Goal: Task Accomplishment & Management: Use online tool/utility

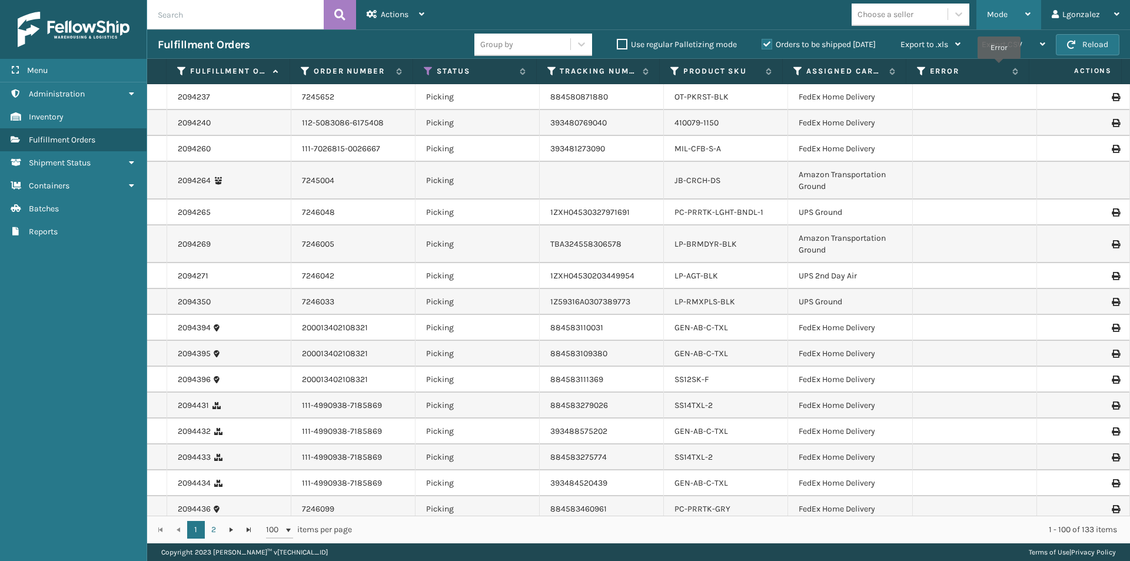
click at [1032, 13] on div "Mode Regular Mode Picking Mode Labeling Mode Exit Scan Mode" at bounding box center [1009, 14] width 65 height 29
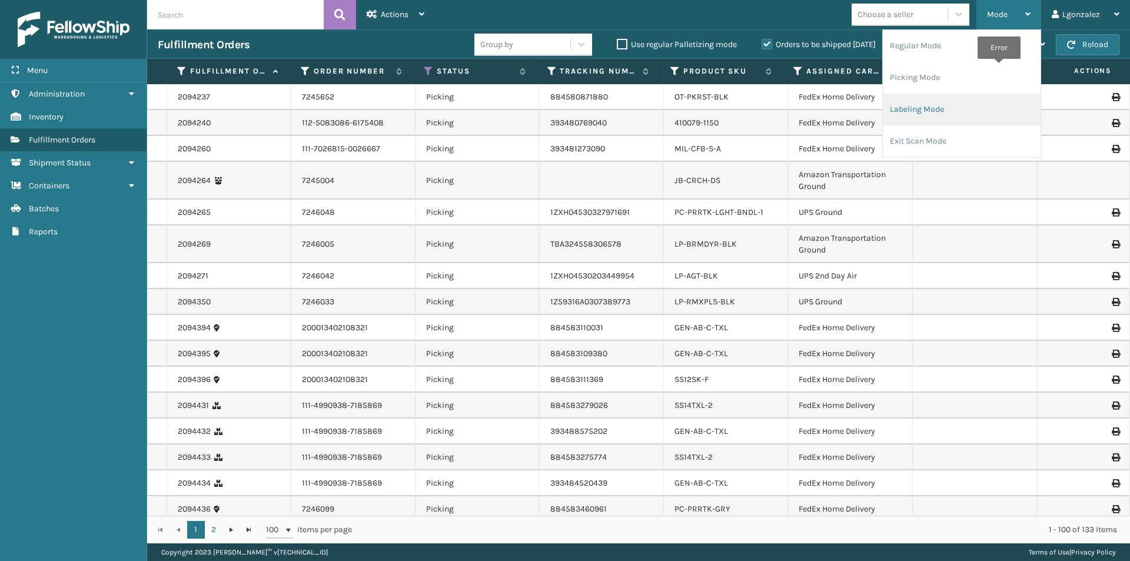
click at [931, 112] on li "Labeling Mode" at bounding box center [962, 110] width 158 height 32
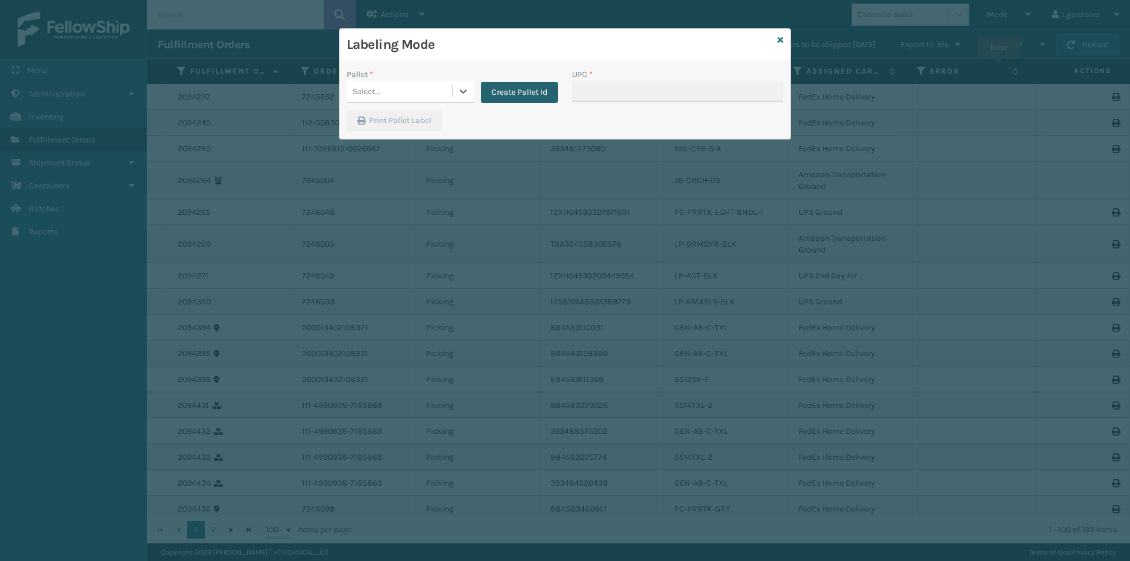
click at [505, 94] on button "Create Pallet Id" at bounding box center [519, 92] width 77 height 21
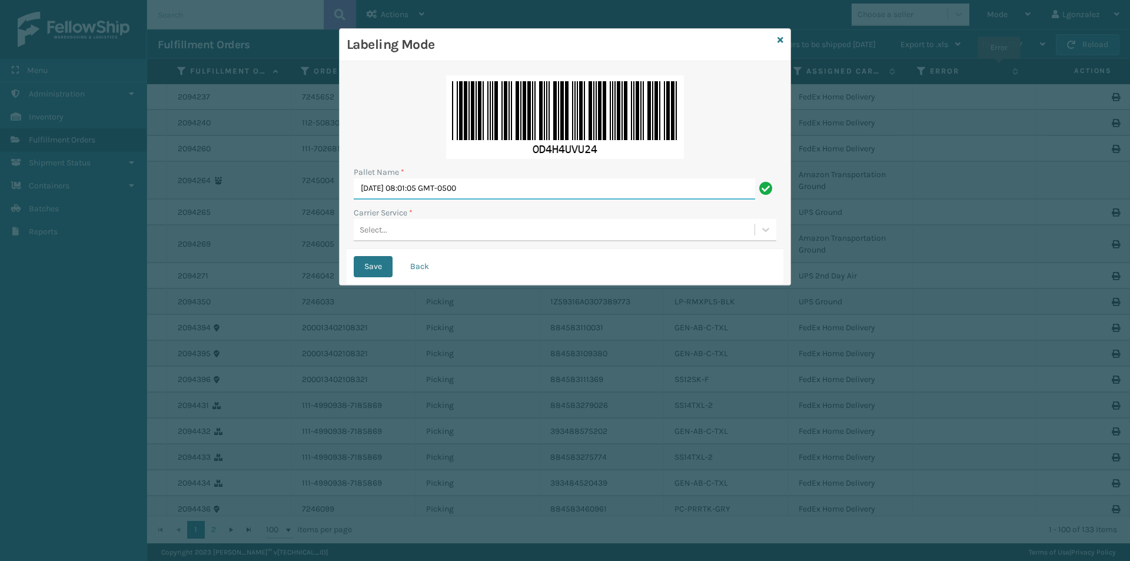
click at [396, 190] on input "[DATE] 08:01:05 GMT-0500" at bounding box center [554, 188] width 401 height 21
click at [438, 181] on input "Tue Sep T2025 08:01:05 GMT-0500" at bounding box center [554, 188] width 401 height 21
click at [437, 181] on input "Tue Sep T2025 08:01:05 GMT-0500" at bounding box center [554, 188] width 401 height 21
click at [437, 182] on input "Tue Sep T2025 08:01:05 GMT-0500" at bounding box center [554, 188] width 401 height 21
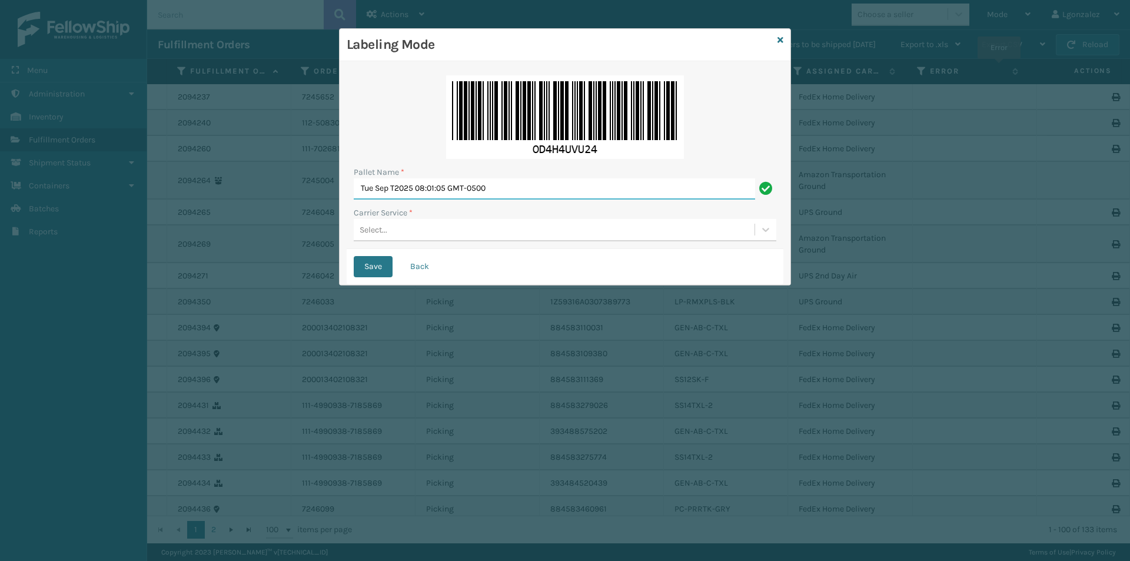
click at [437, 182] on input "Tue Sep T2025 08:01:05 GMT-0500" at bounding box center [554, 188] width 401 height 21
type input "[GEOGRAPHIC_DATA]."
click at [396, 232] on div "Select..." at bounding box center [554, 229] width 401 height 19
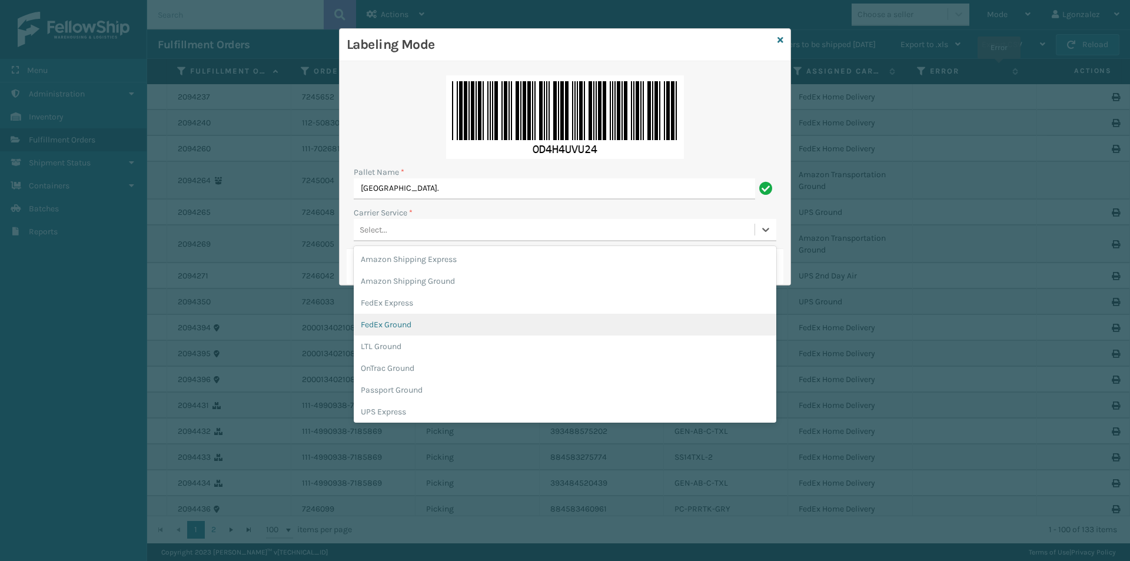
click at [383, 318] on div "FedEx Ground" at bounding box center [565, 325] width 423 height 22
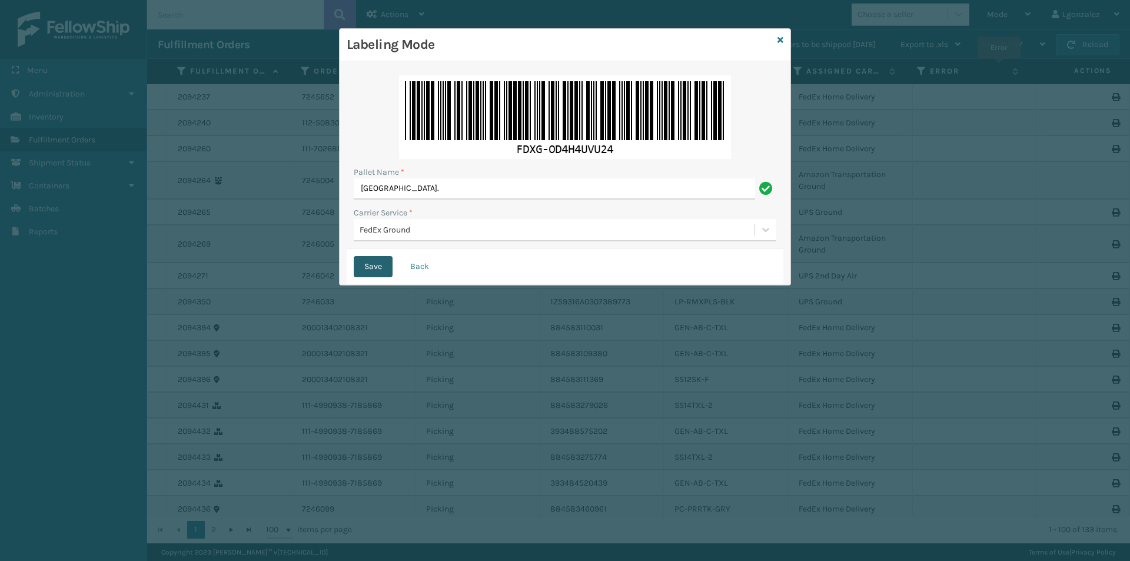
click at [367, 265] on button "Save" at bounding box center [373, 266] width 39 height 21
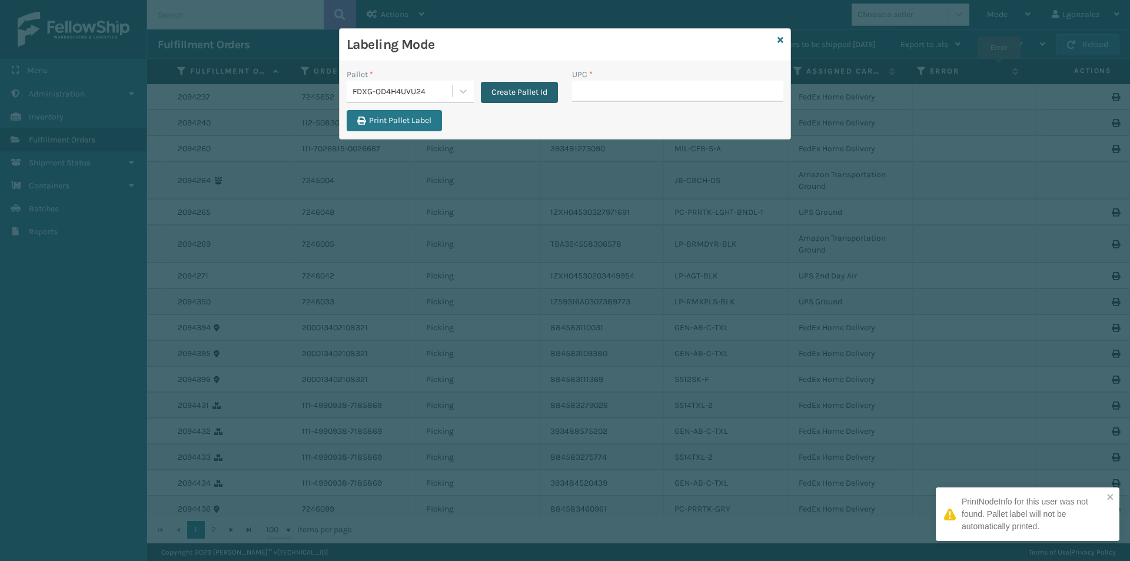
click at [508, 99] on button "Create Pallet Id" at bounding box center [519, 92] width 77 height 21
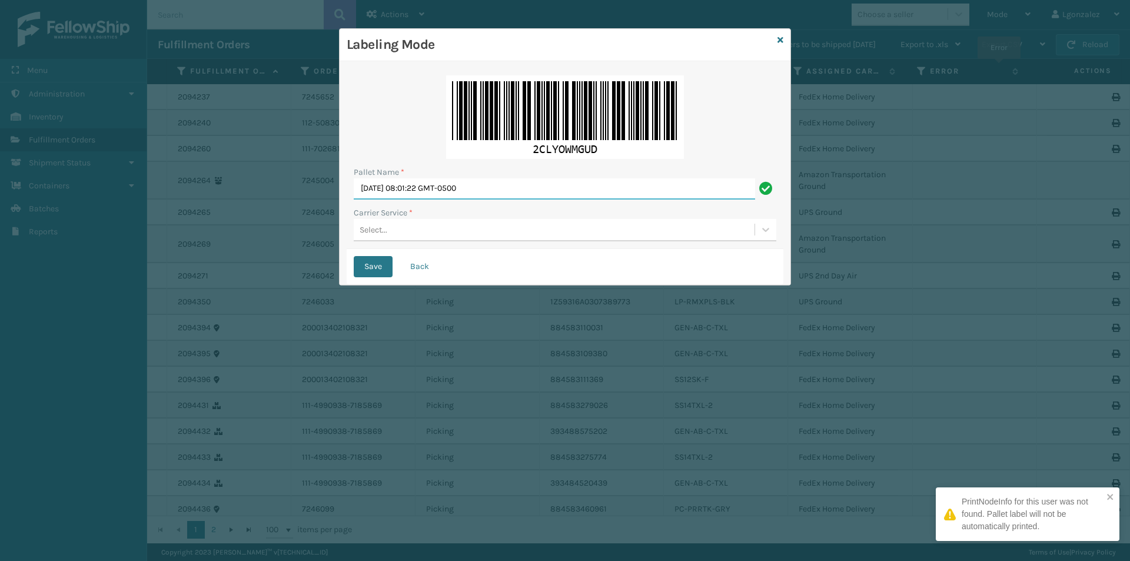
click at [440, 186] on input "[DATE] 08:01:22 GMT-0500" at bounding box center [554, 188] width 401 height 21
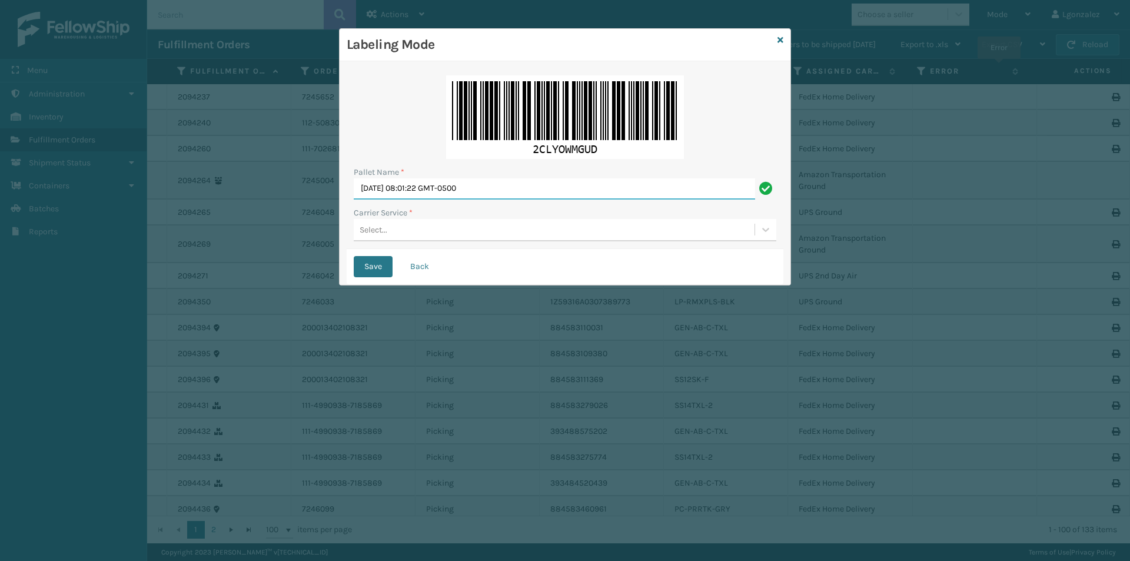
type input "Y"
type input "[GEOGRAPHIC_DATA]."
click at [382, 228] on div "Select..." at bounding box center [374, 230] width 28 height 12
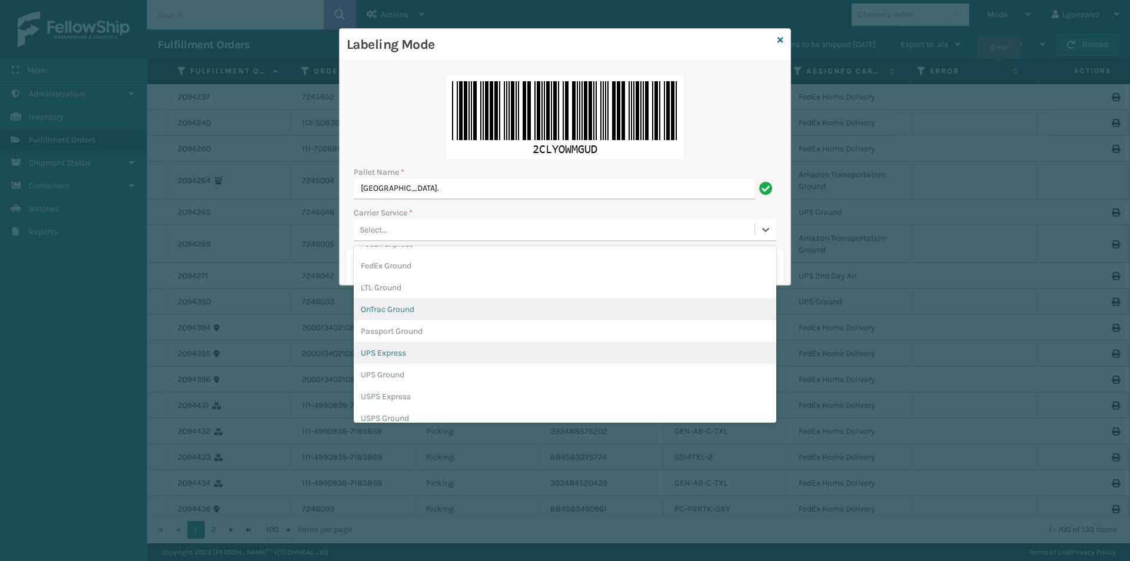
scroll to position [68, 0]
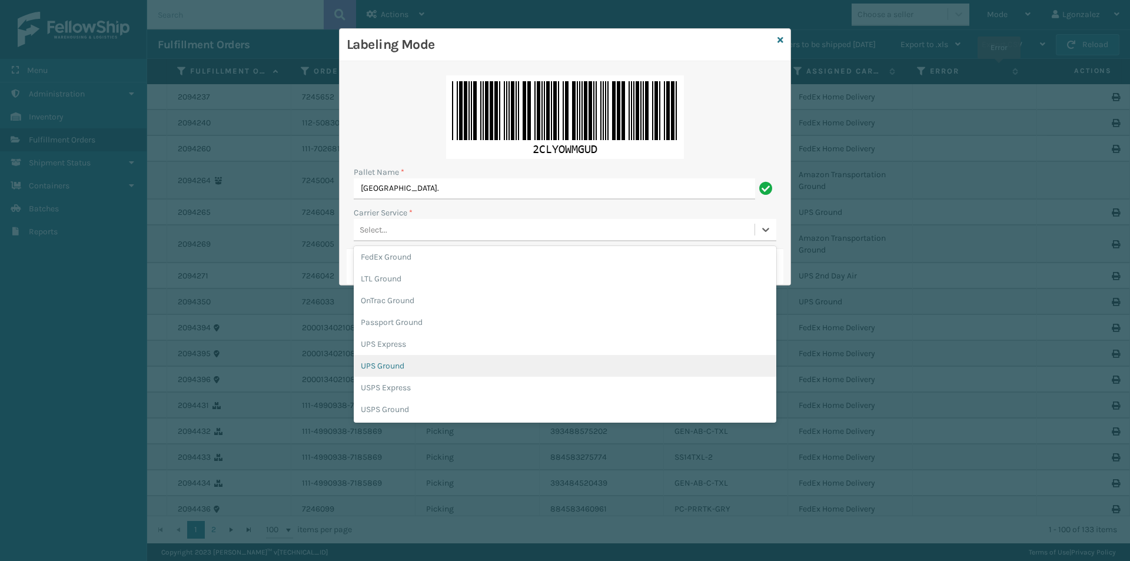
click at [430, 366] on div "UPS Ground" at bounding box center [565, 366] width 423 height 22
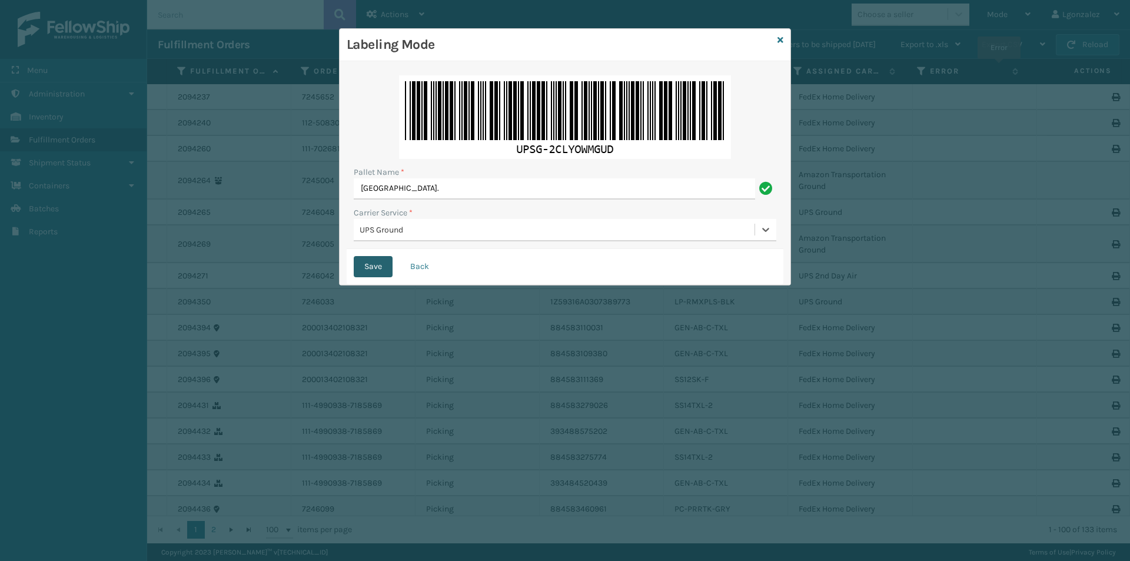
click at [371, 268] on button "Save" at bounding box center [373, 266] width 39 height 21
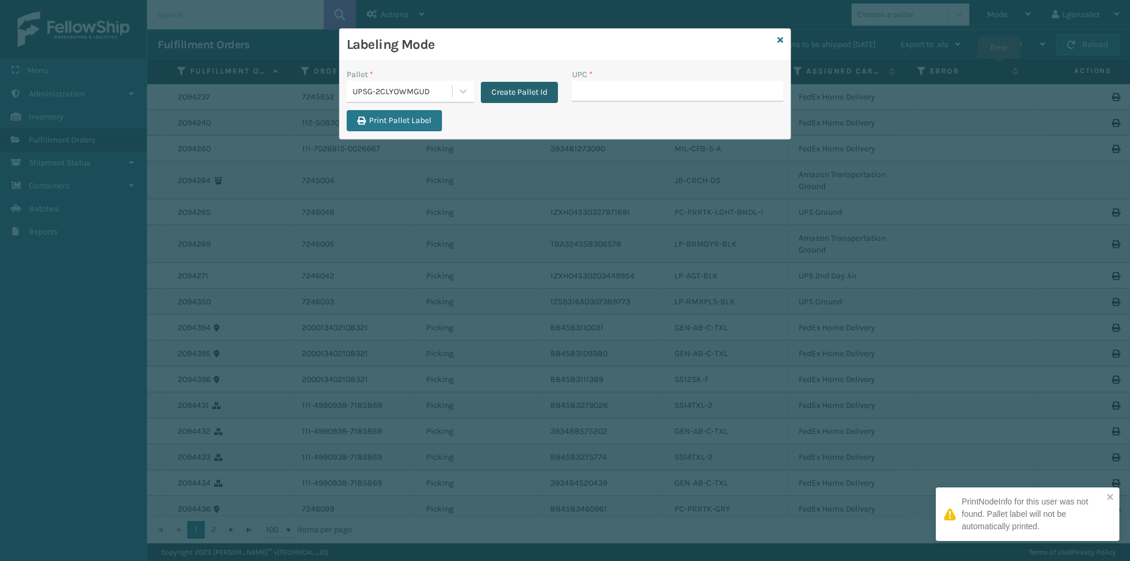
click at [540, 97] on button "Create Pallet Id" at bounding box center [519, 92] width 77 height 21
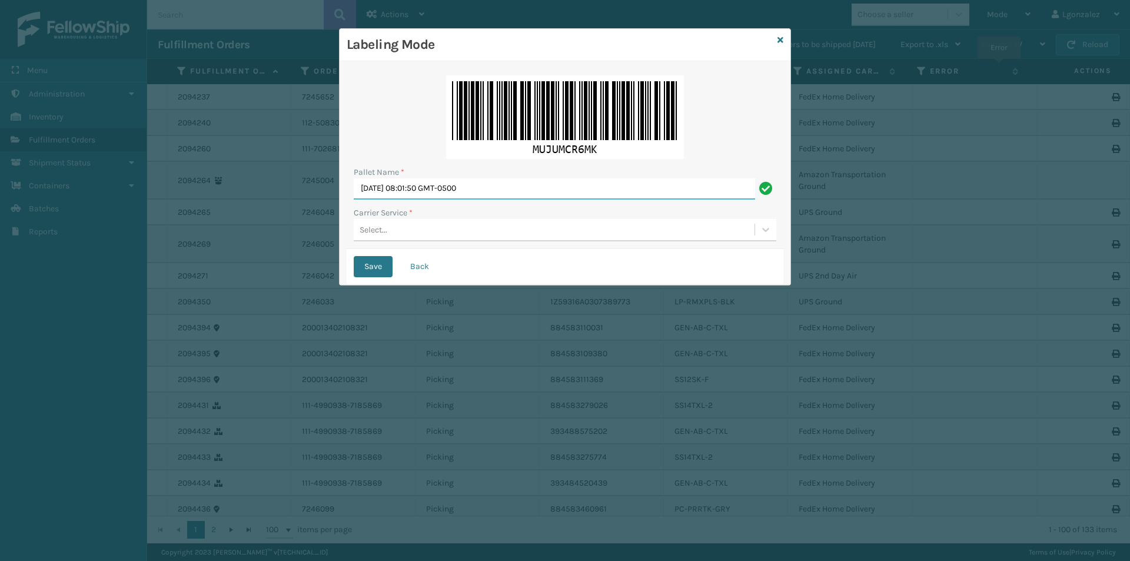
click at [483, 187] on input "[DATE] 08:01:50 GMT-0500" at bounding box center [554, 188] width 401 height 21
type input "[GEOGRAPHIC_DATA]."
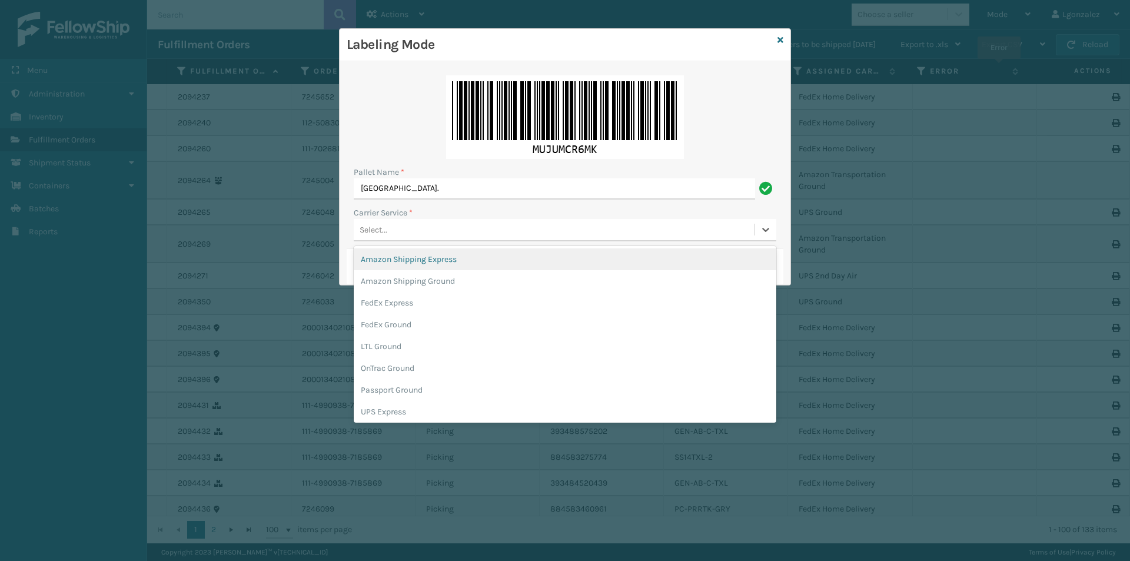
click at [398, 227] on div "Select..." at bounding box center [554, 229] width 401 height 19
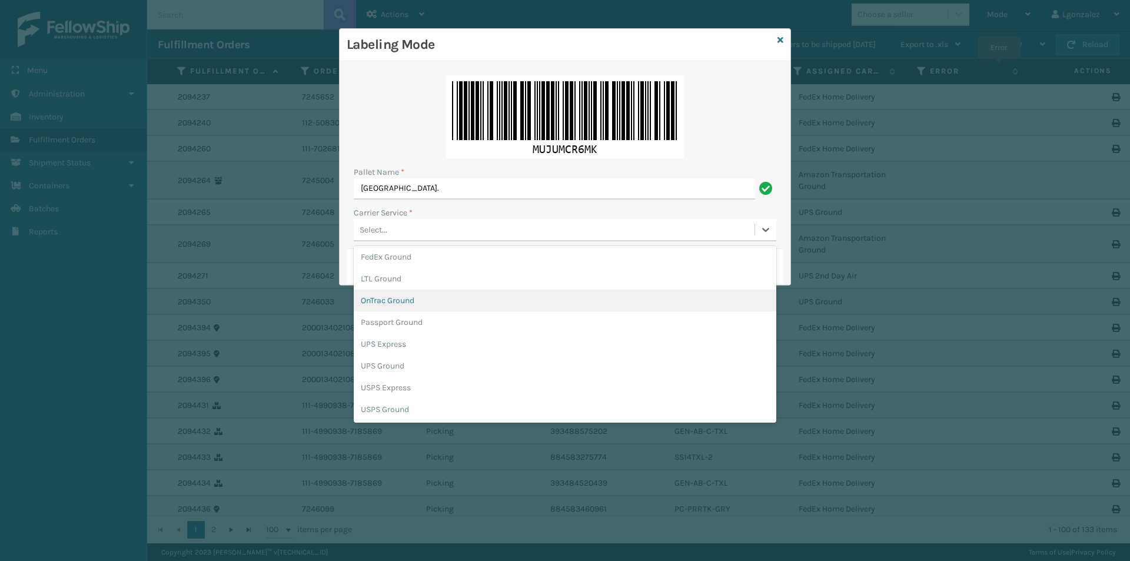
scroll to position [0, 0]
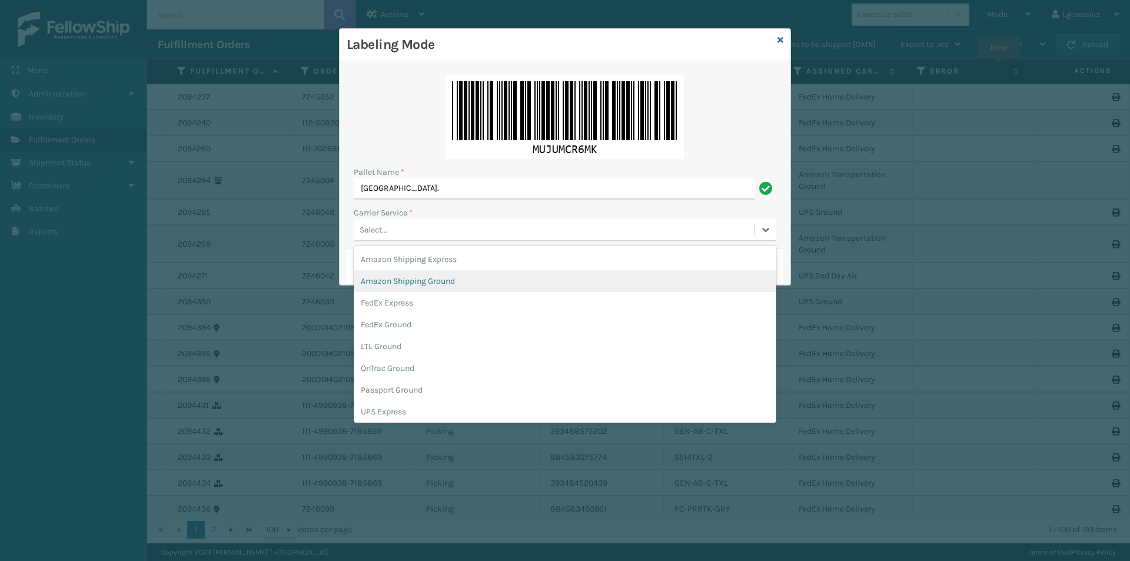
click at [408, 280] on div "Amazon Shipping Ground" at bounding box center [565, 281] width 423 height 22
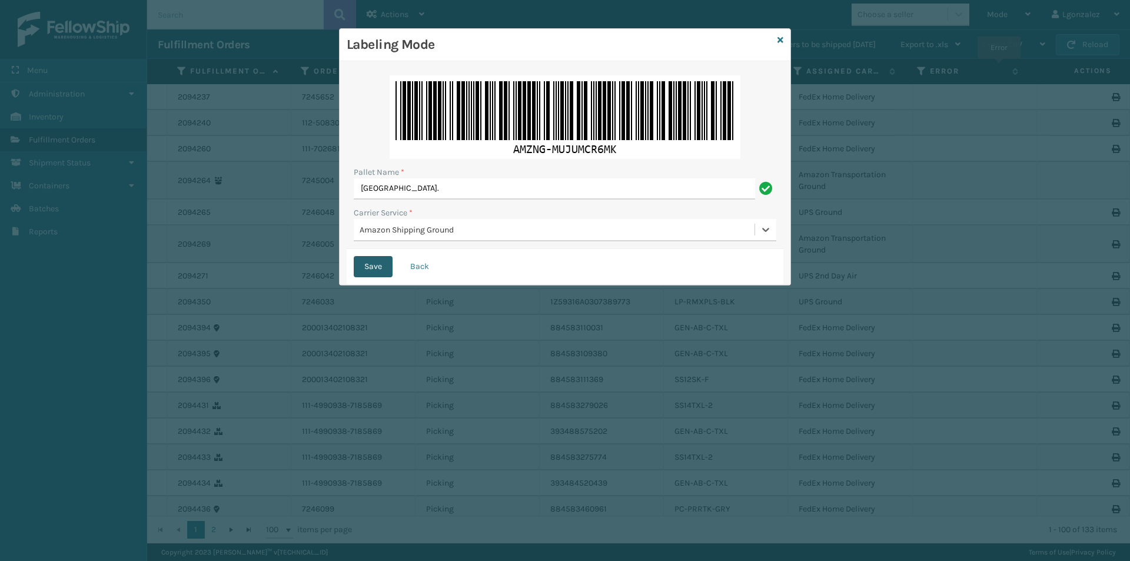
click at [367, 271] on button "Save" at bounding box center [373, 266] width 39 height 21
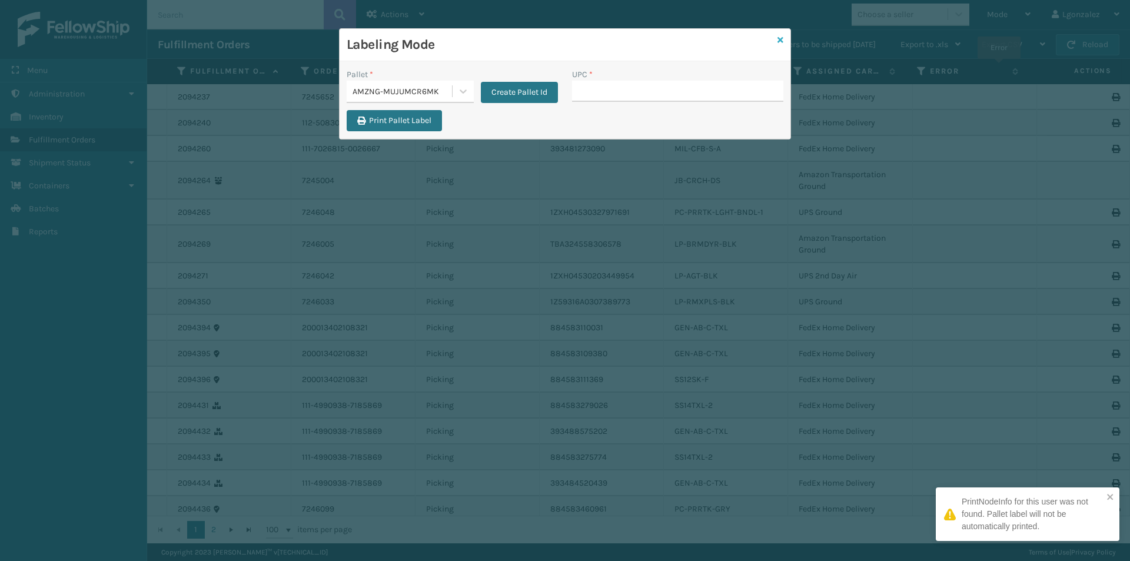
click at [779, 39] on icon at bounding box center [781, 40] width 6 height 8
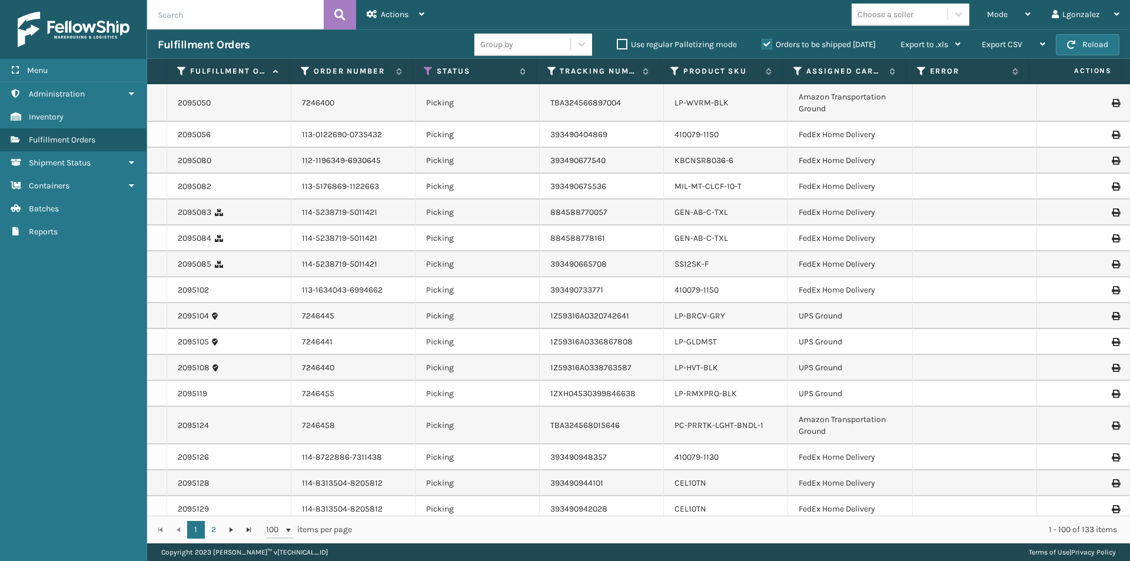
scroll to position [2288, 0]
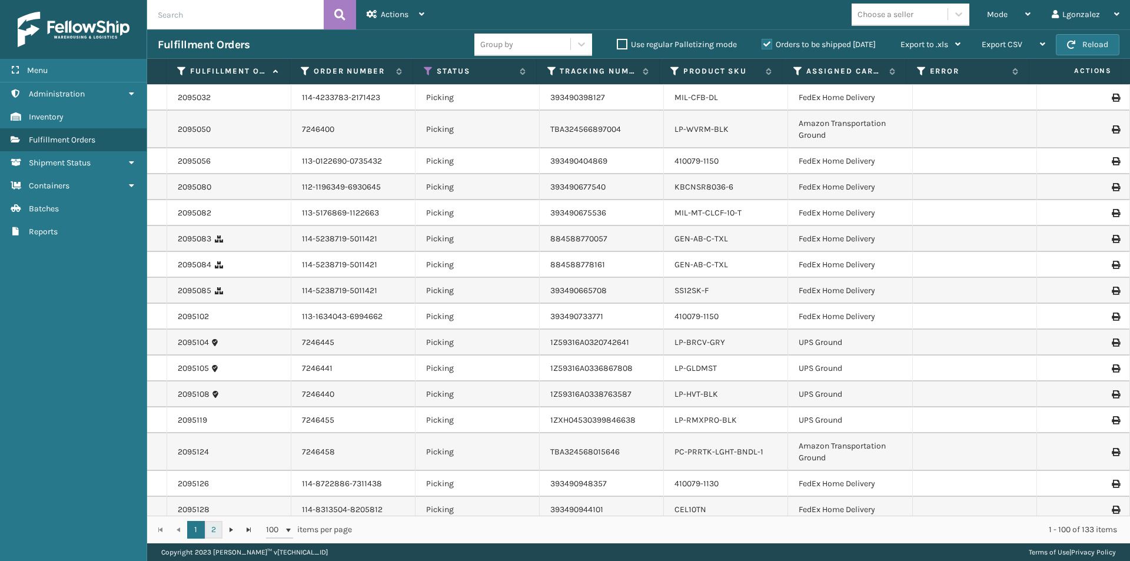
click at [208, 532] on link "2" at bounding box center [214, 530] width 18 height 18
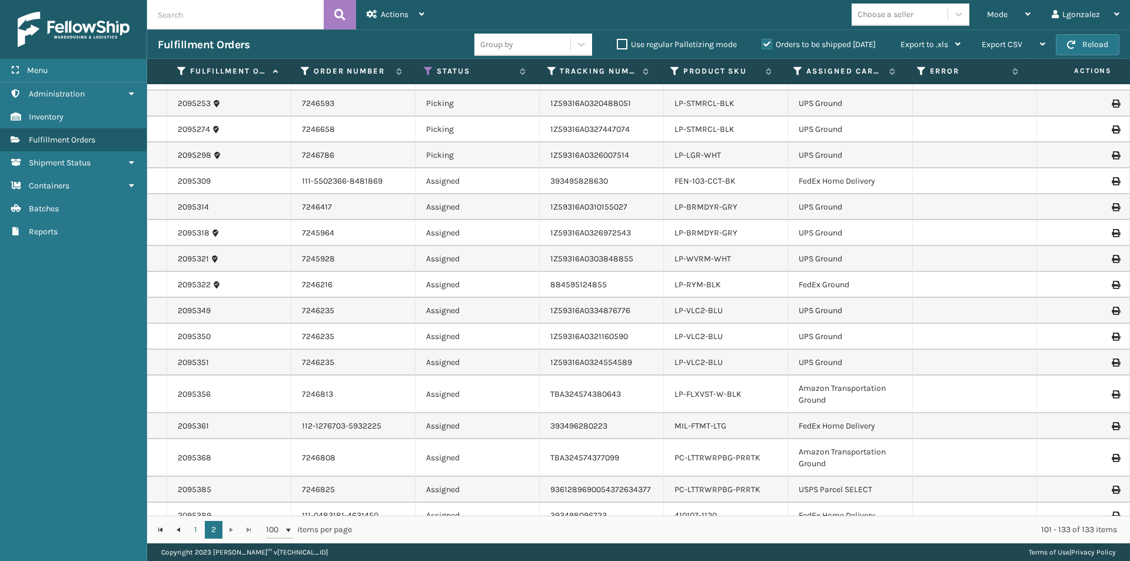
scroll to position [482, 0]
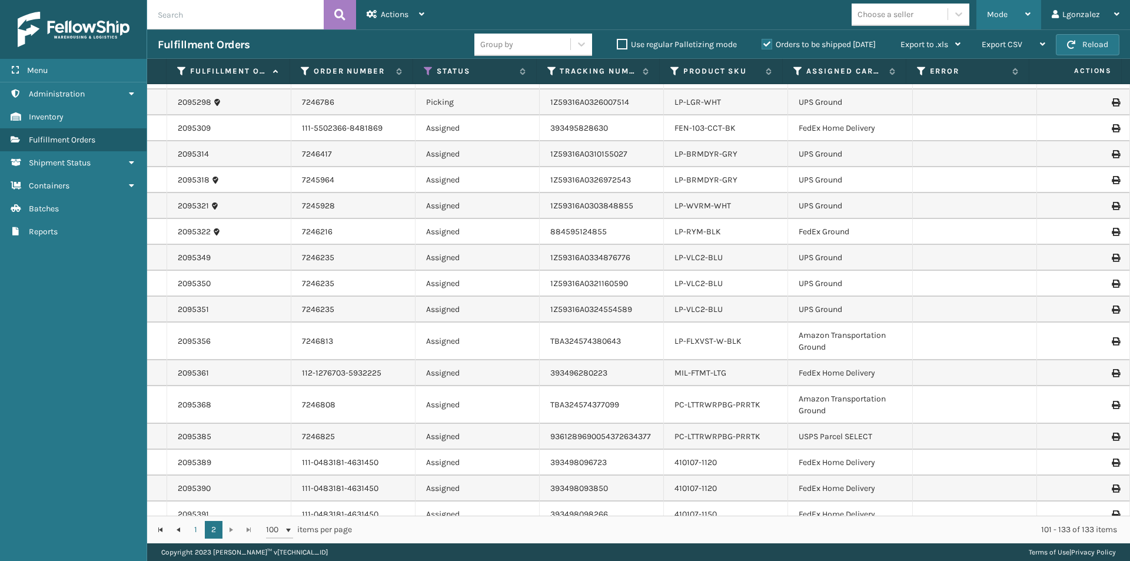
click at [1033, 13] on div "Mode Regular Mode Picking Mode Labeling Mode Exit Scan Mode" at bounding box center [1009, 14] width 65 height 29
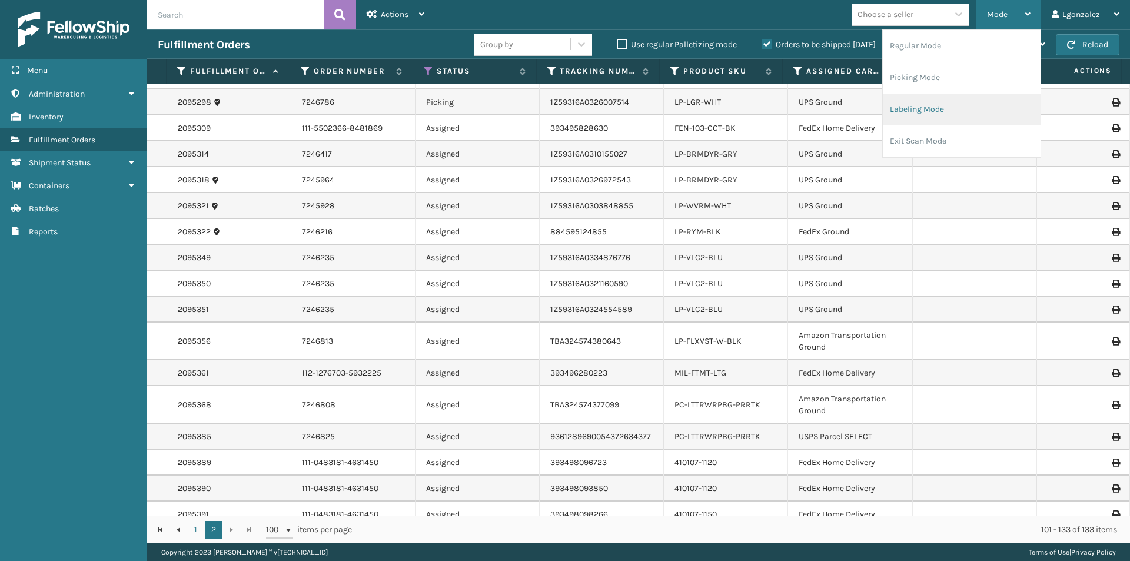
click at [944, 117] on li "Labeling Mode" at bounding box center [962, 110] width 158 height 32
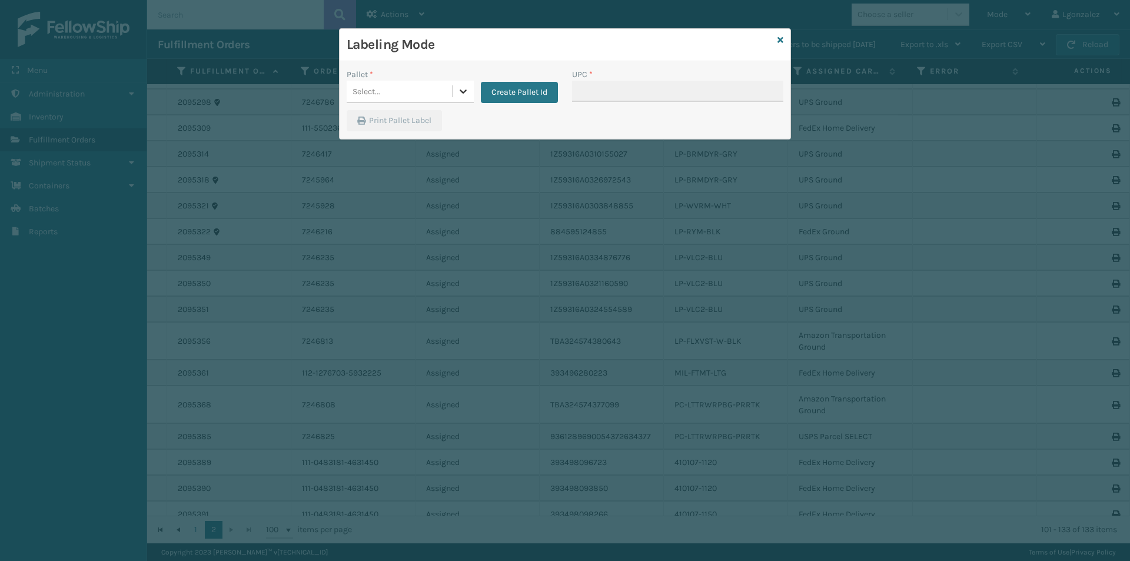
click at [469, 91] on icon at bounding box center [463, 91] width 12 height 12
click at [466, 95] on icon at bounding box center [463, 91] width 12 height 12
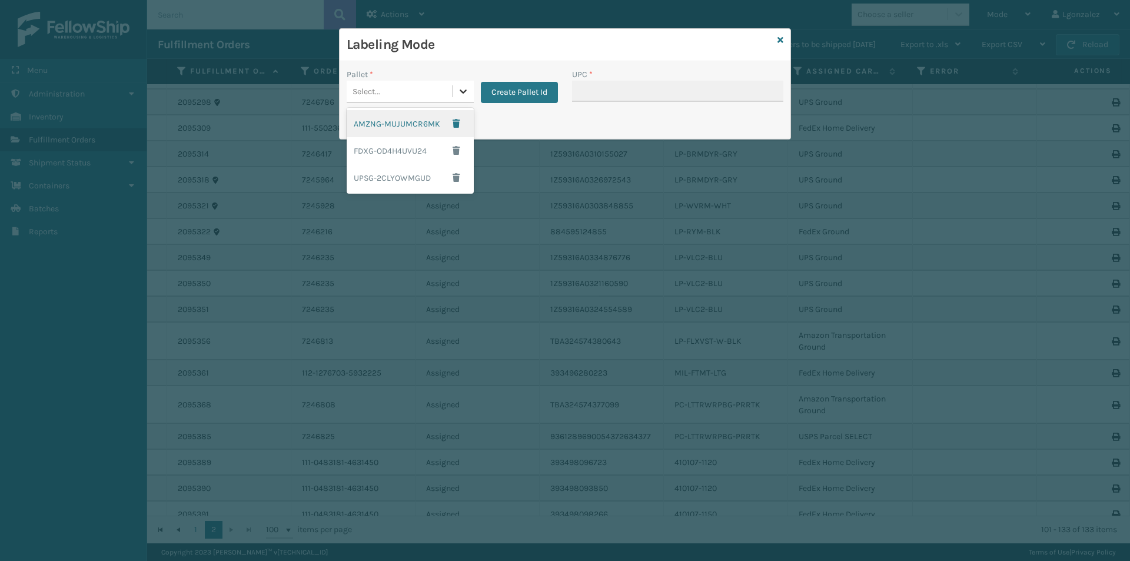
click at [466, 95] on icon at bounding box center [463, 91] width 12 height 12
click at [393, 155] on div "FDXG-OD4H4UVU24" at bounding box center [410, 150] width 127 height 27
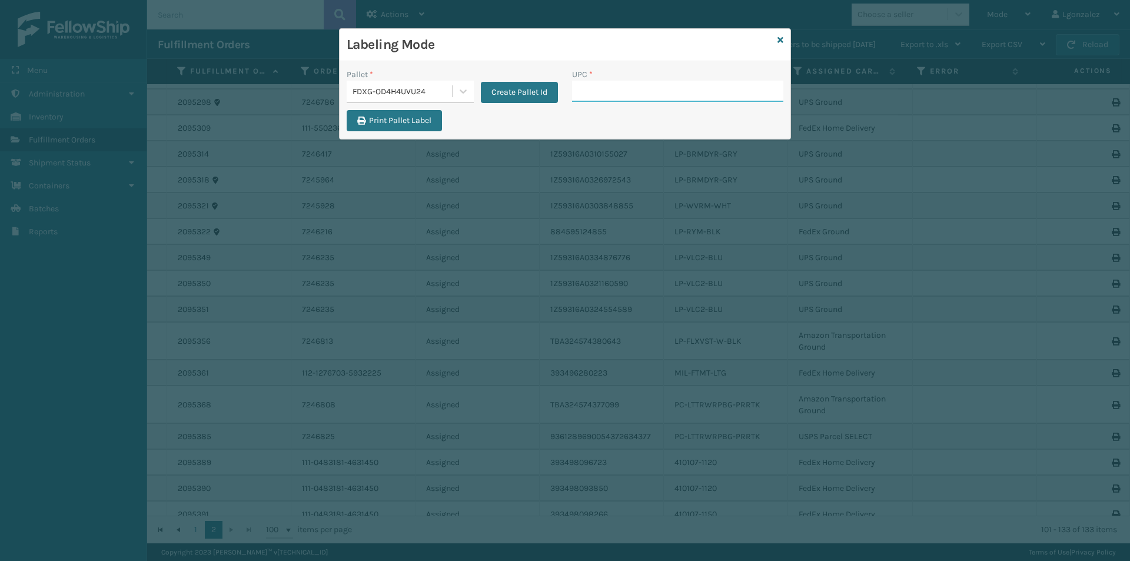
click at [603, 92] on input "UPC *" at bounding box center [677, 91] width 211 height 21
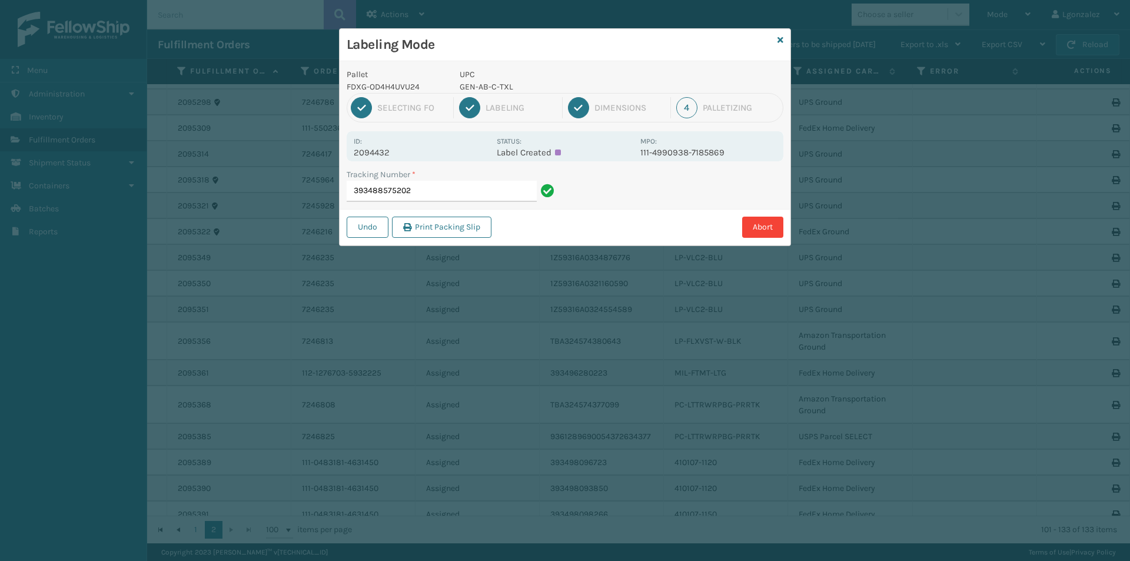
click at [481, 88] on p "GEN-AB-C-TXL" at bounding box center [547, 87] width 174 height 12
click at [480, 88] on p "GEN-AB-C-TXL" at bounding box center [547, 87] width 174 height 12
copy p "GEN-AB-C-TXL"
click at [481, 187] on input "393488575202" at bounding box center [442, 191] width 190 height 21
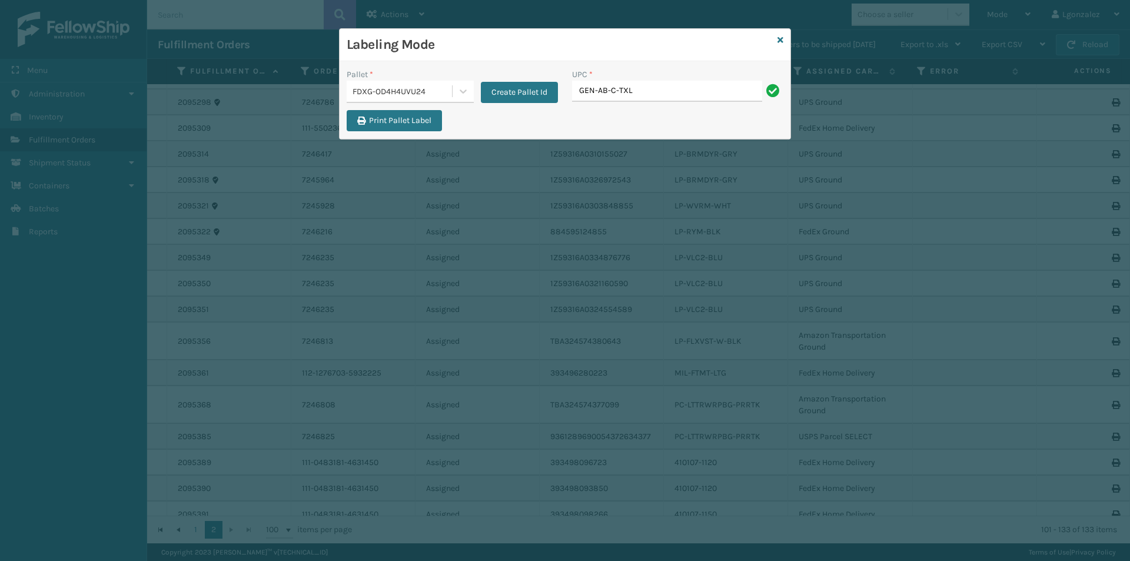
type input "GEN-AB-C-TXL"
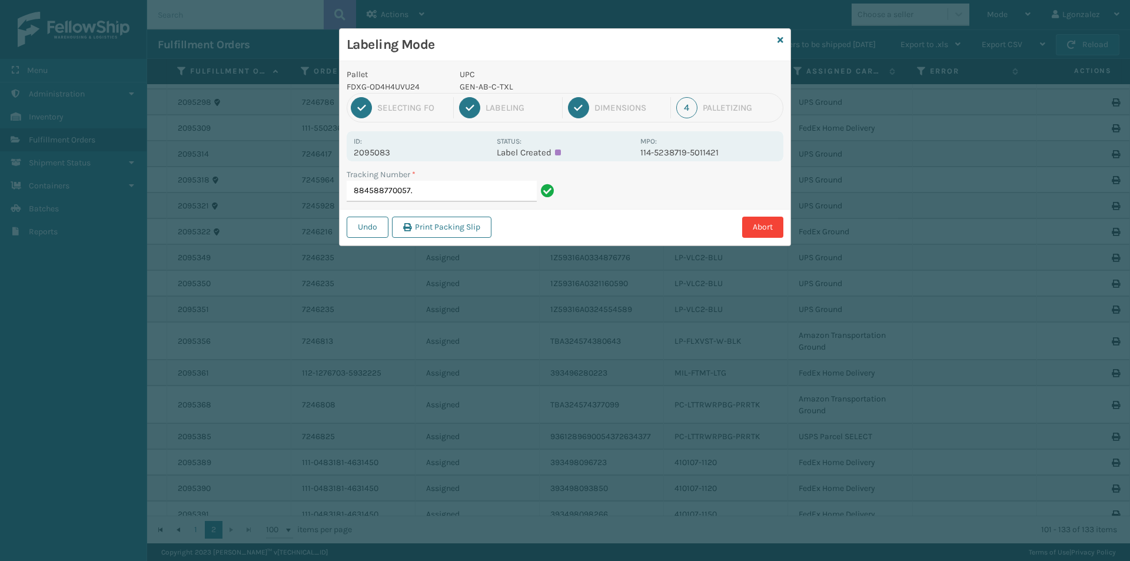
type input "884588770057"
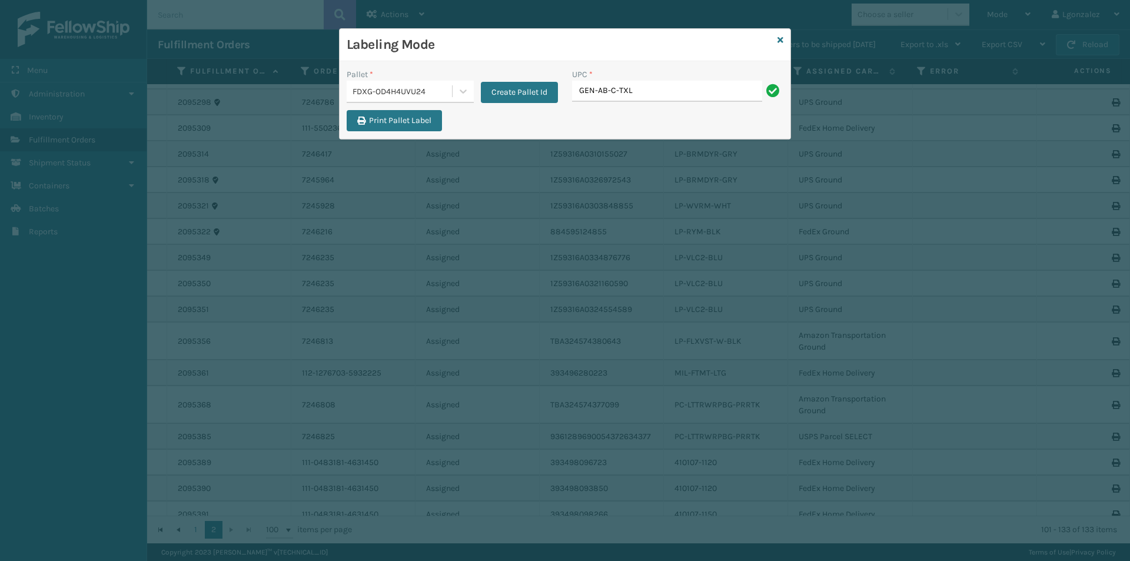
type input "GEN-AB-C-TXL"
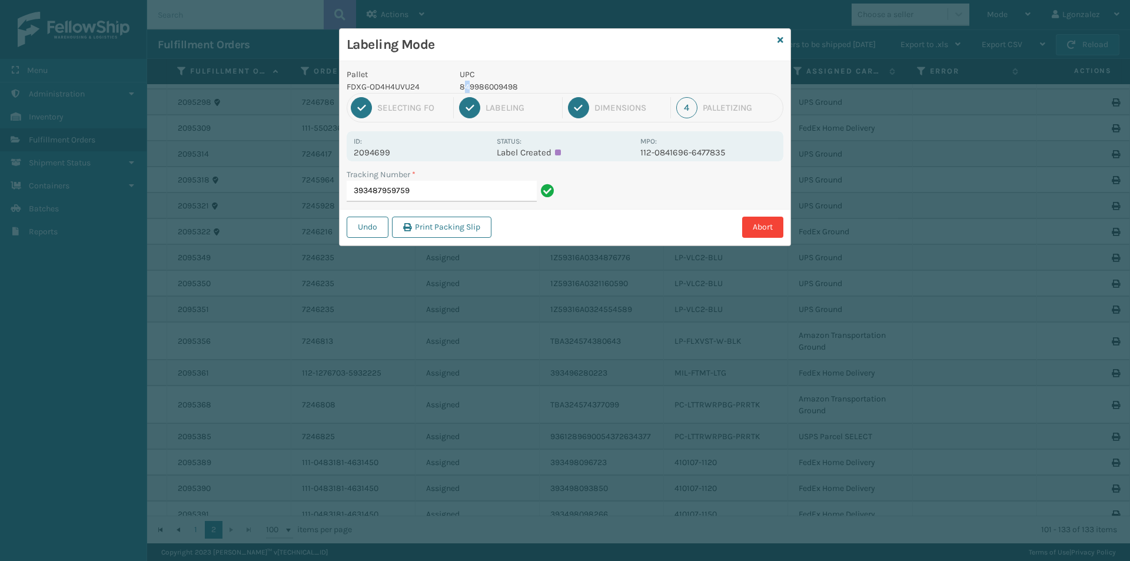
click at [469, 85] on p "849986009498" at bounding box center [547, 87] width 174 height 12
click at [453, 188] on input "393487959759" at bounding box center [442, 191] width 190 height 21
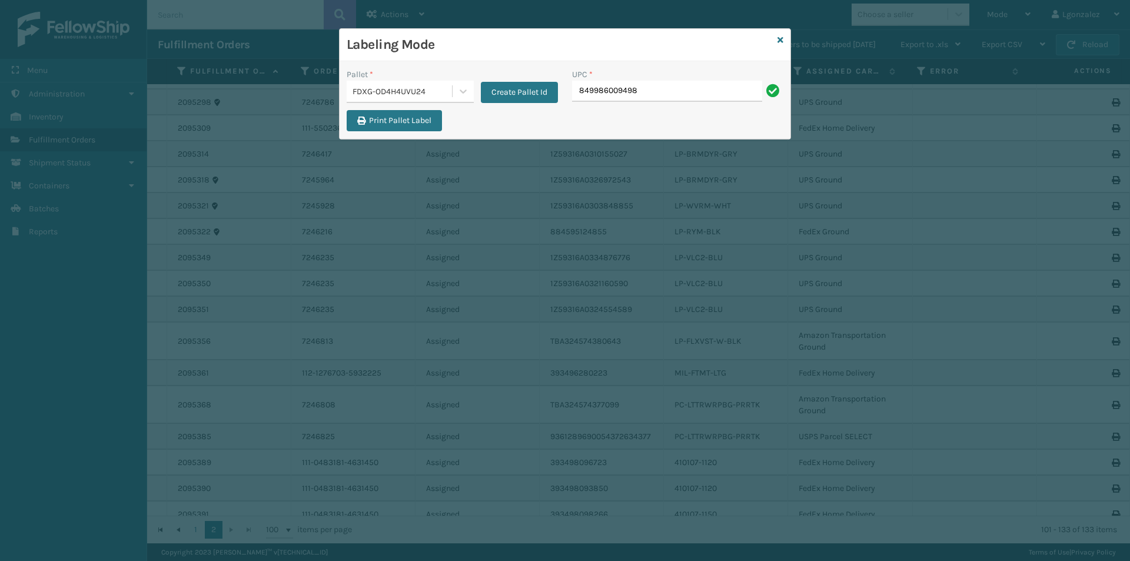
type input "849986009498"
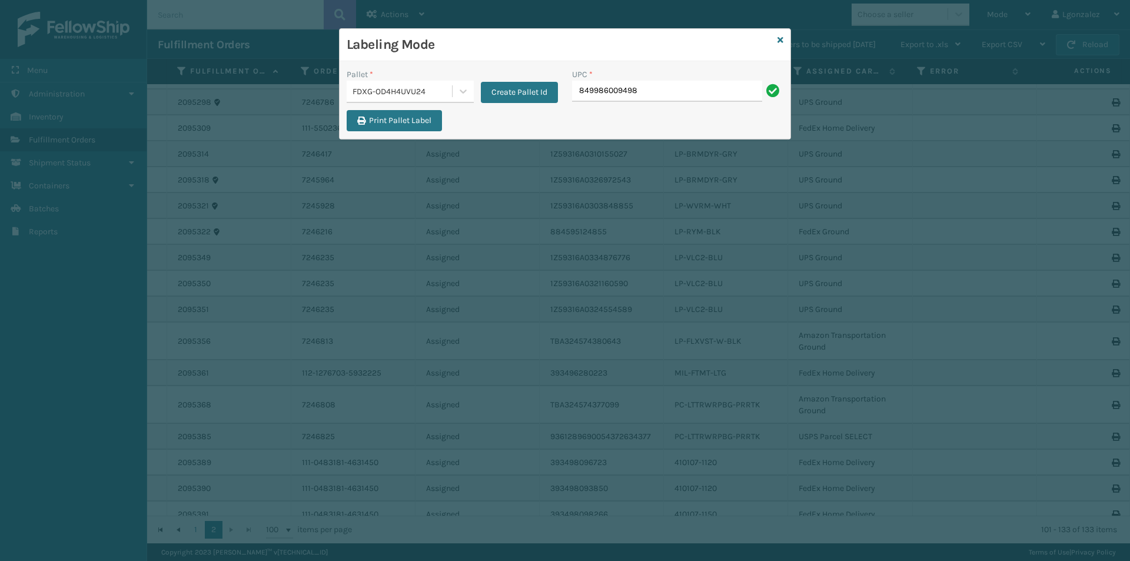
type input "849986009498"
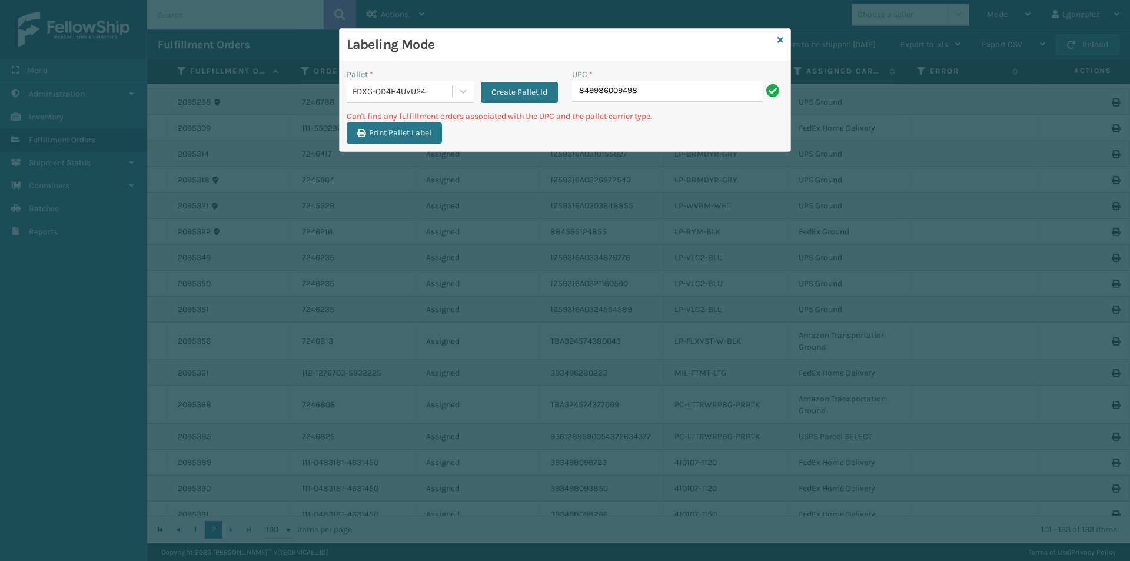
click at [638, 98] on input "849986009498" at bounding box center [667, 91] width 190 height 21
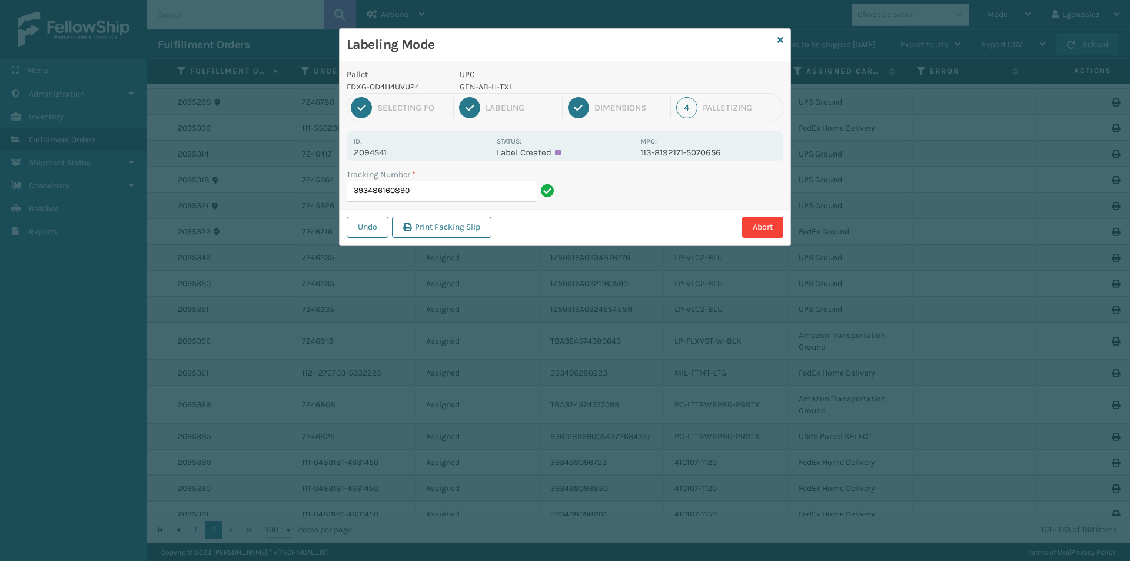
click at [509, 89] on p "GEN-AB-H-TXL" at bounding box center [547, 87] width 174 height 12
copy p "GEN-AB-H-TXL"
click at [469, 201] on input "393486160890" at bounding box center [442, 191] width 190 height 21
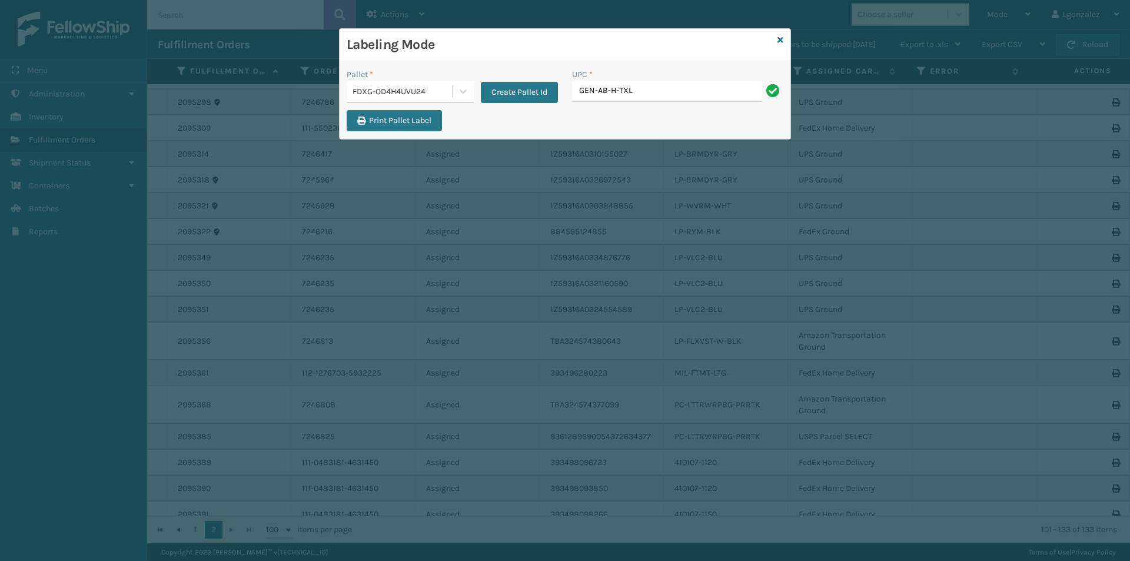
type input "GEN-AB-H-TXL"
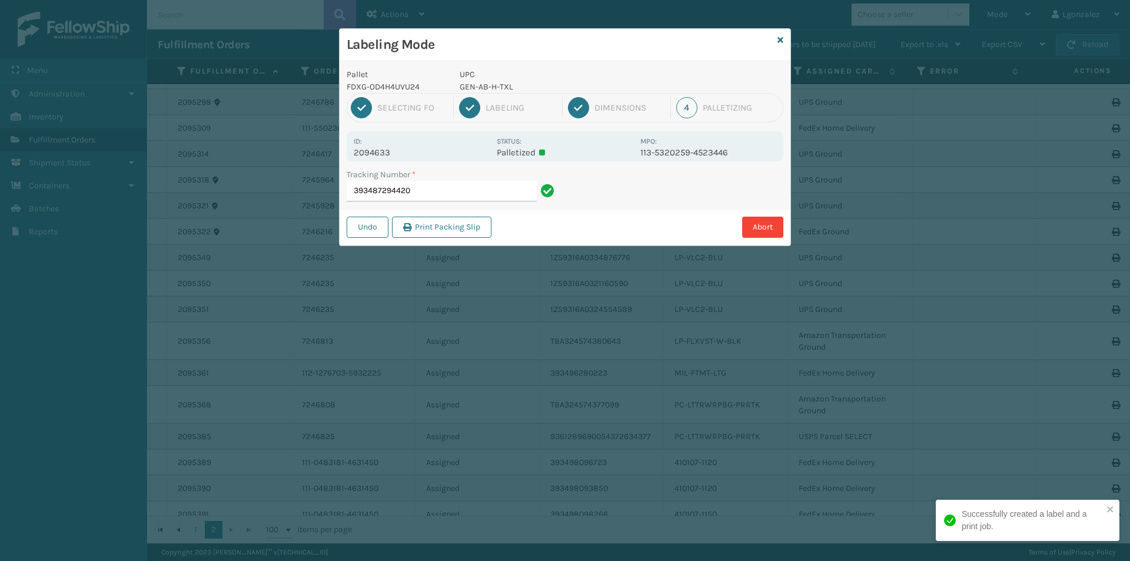
type input "393487294420GEN-AB-H-TXL"
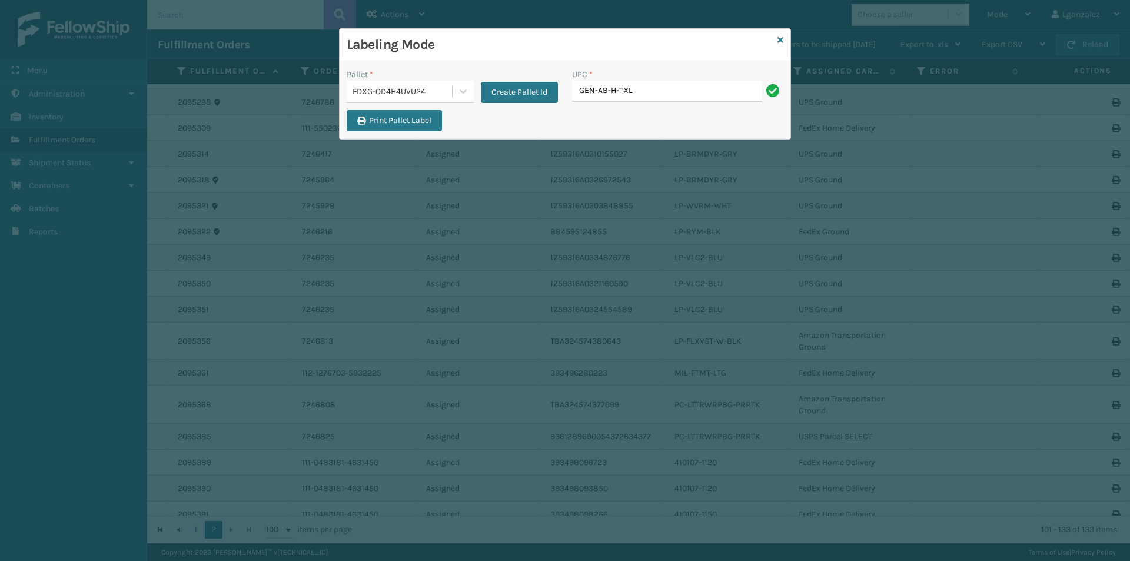
type input "GEN-AB-H-TXL"
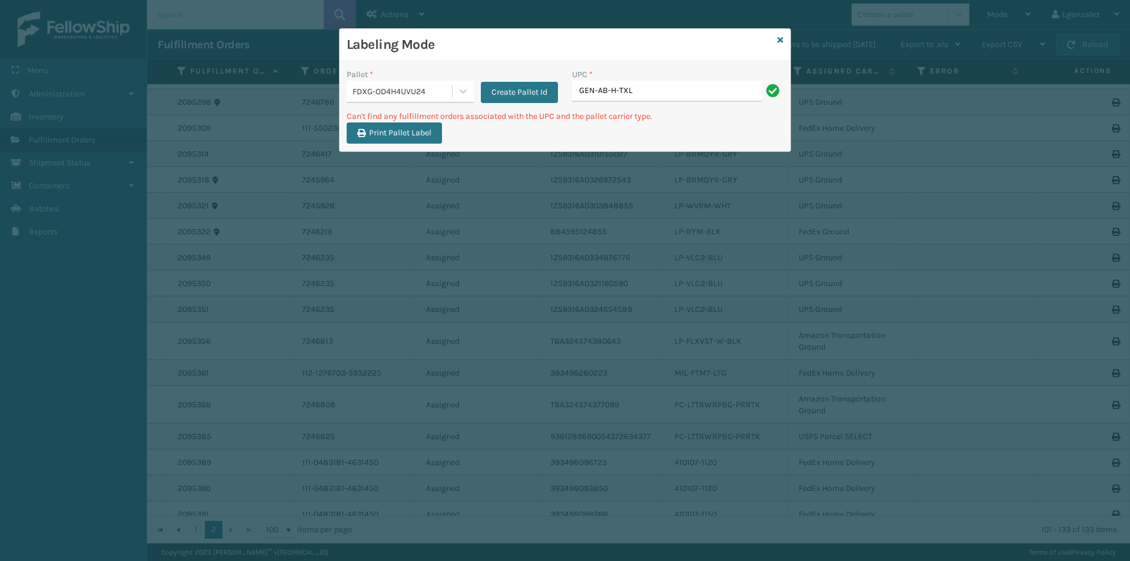
click at [656, 88] on input "GEN-AB-H-TXL" at bounding box center [667, 91] width 190 height 21
type input "GEN-AB-E-Q"
click at [458, 87] on icon at bounding box center [463, 91] width 12 height 12
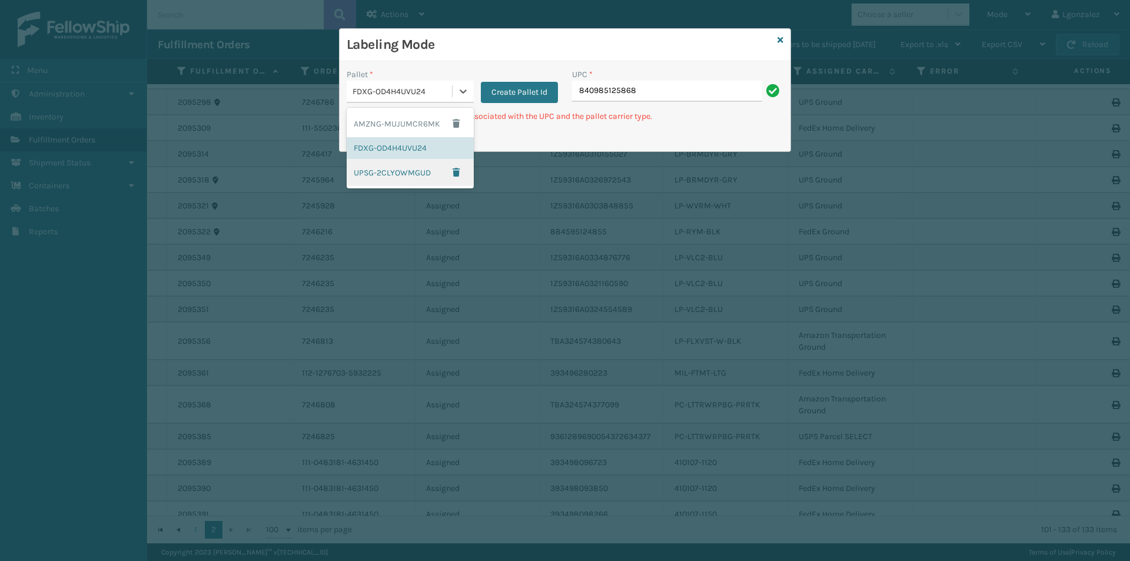
click at [397, 170] on div "UPSG-2CLYOWMGUD" at bounding box center [410, 172] width 127 height 27
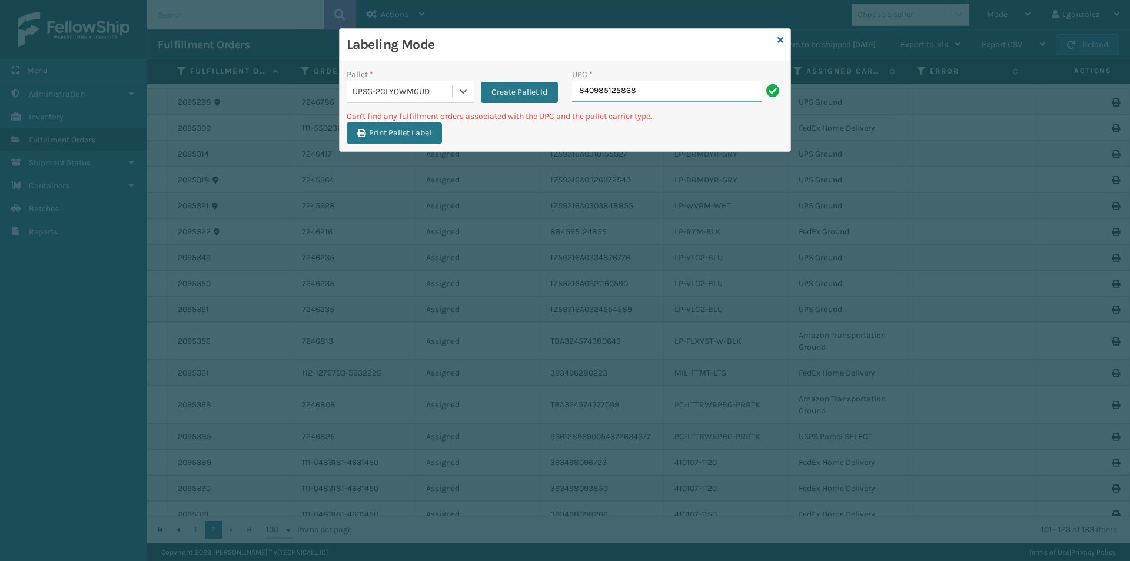
click at [666, 92] on input "840985125868" at bounding box center [667, 91] width 190 height 21
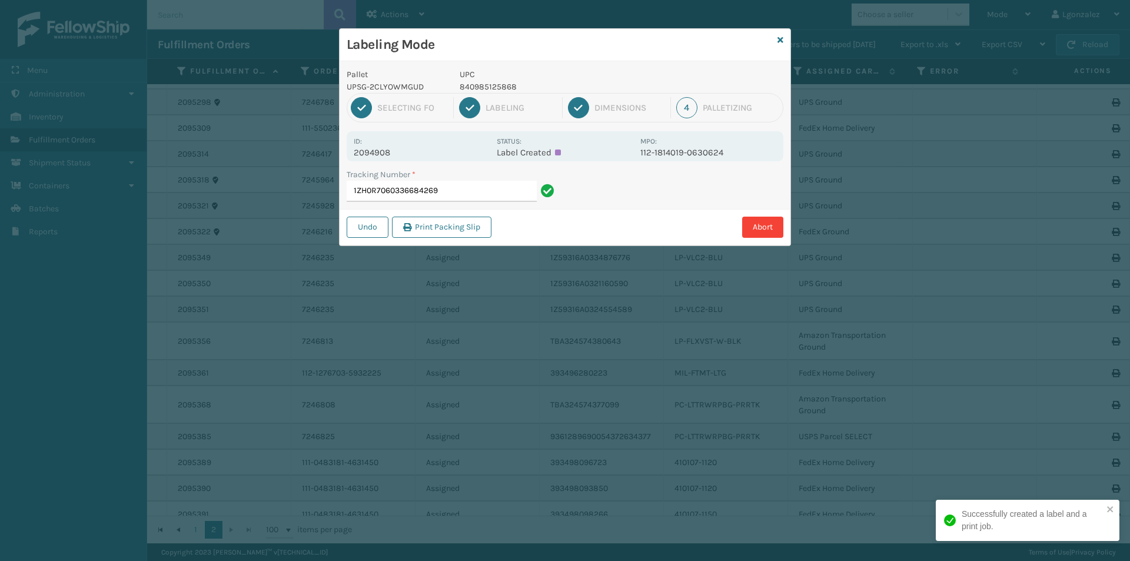
click at [500, 87] on p "840985125868" at bounding box center [547, 87] width 174 height 12
copy p "840985125868"
click at [522, 194] on input "1ZH0R7060336684269" at bounding box center [442, 191] width 190 height 21
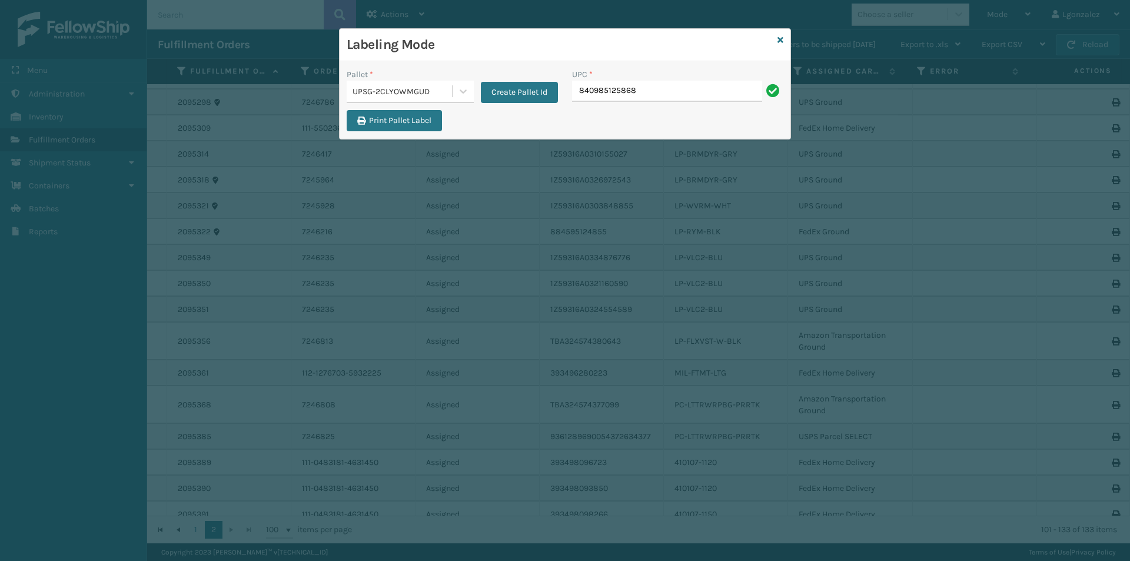
type input "840985125868"
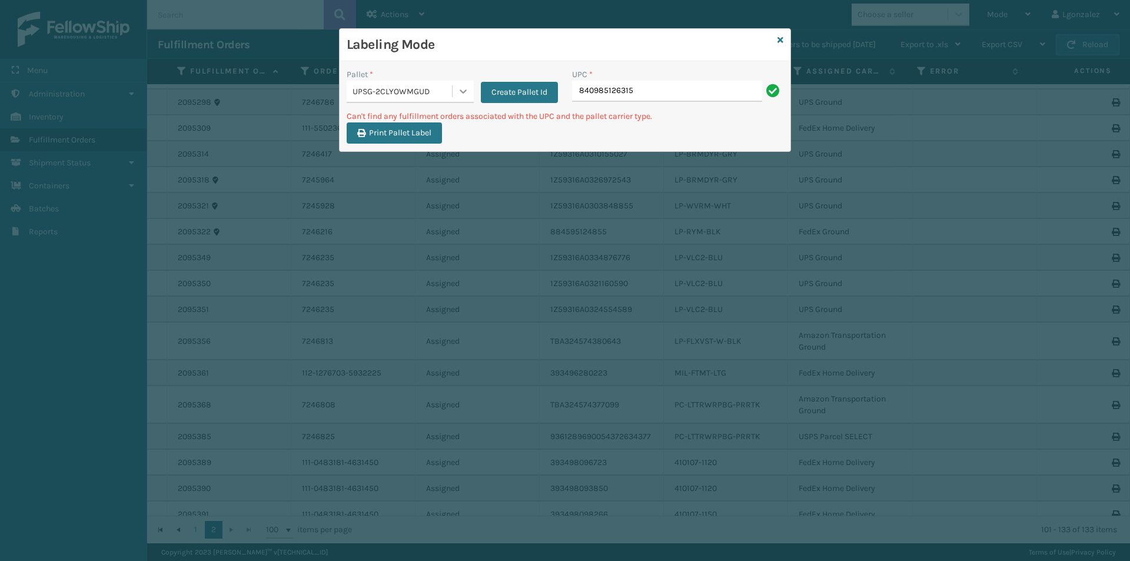
click at [463, 94] on icon at bounding box center [463, 91] width 12 height 12
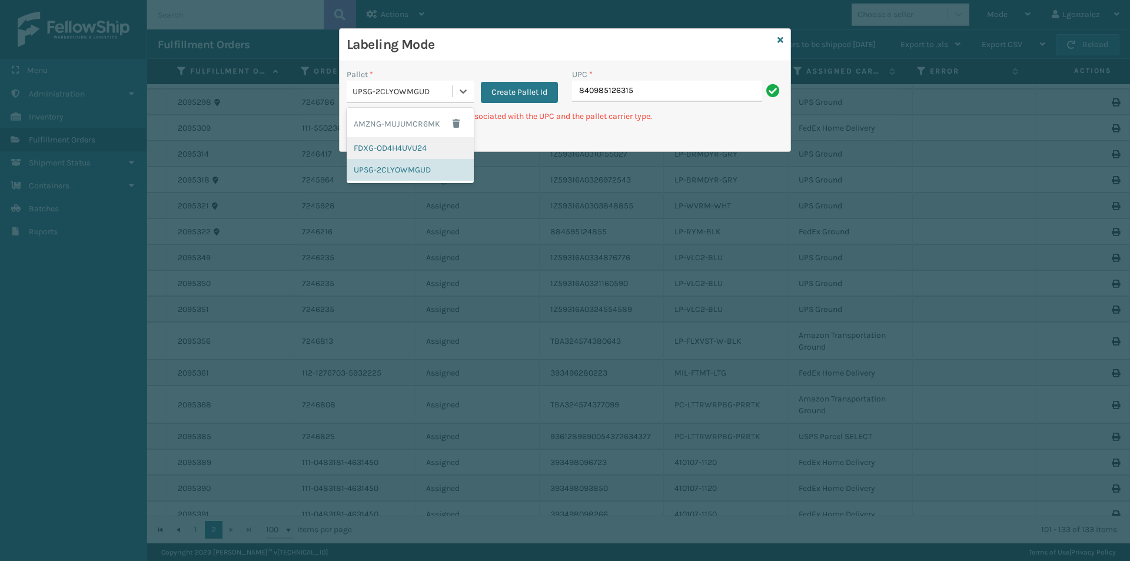
click at [435, 146] on div "FDXG-OD4H4UVU24" at bounding box center [410, 148] width 127 height 22
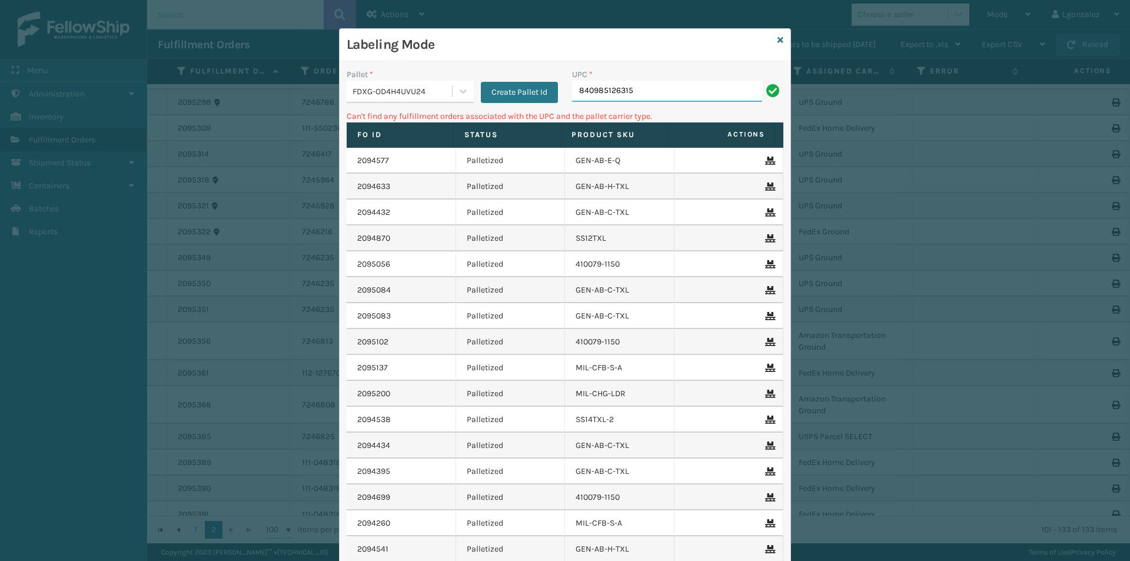
click at [667, 97] on input "840985126315" at bounding box center [667, 91] width 190 height 21
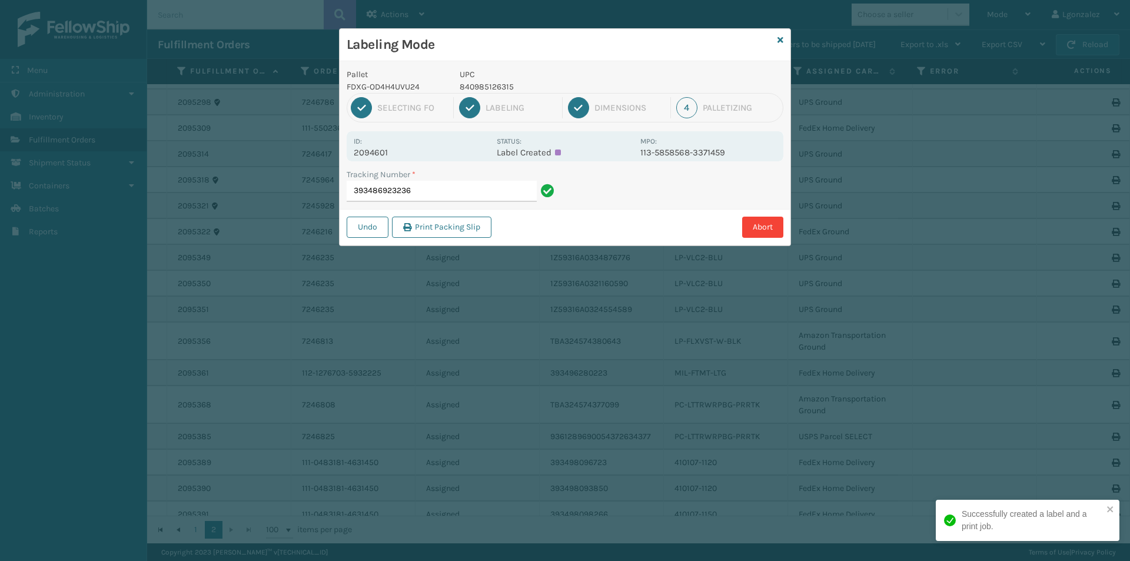
click at [500, 83] on p "840985126315" at bounding box center [547, 87] width 174 height 12
copy p "840985126315"
click at [469, 185] on input "393486923236" at bounding box center [442, 191] width 190 height 21
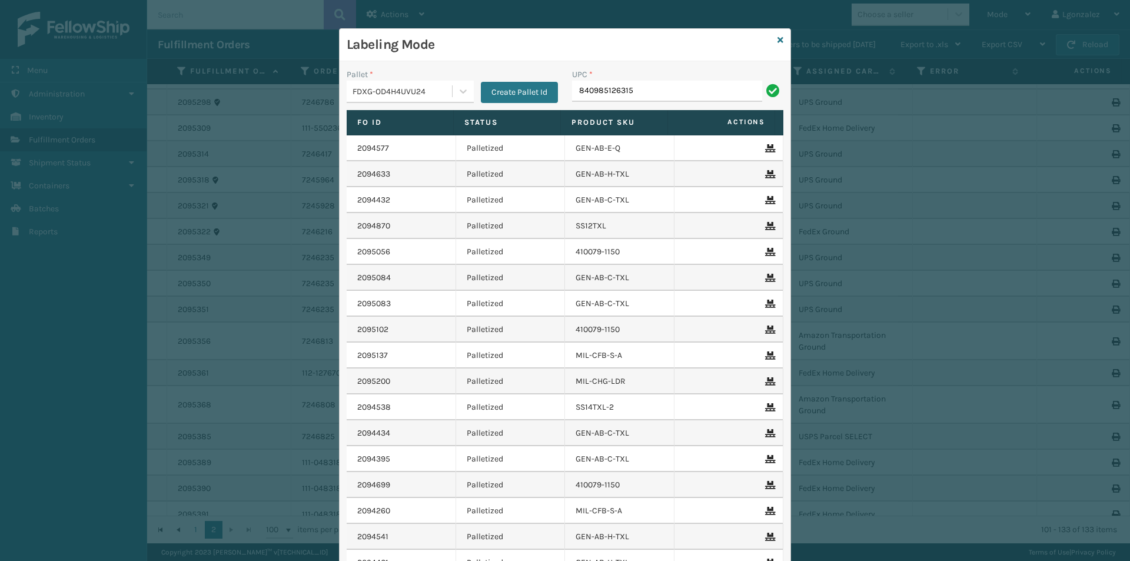
type input "840985126315"
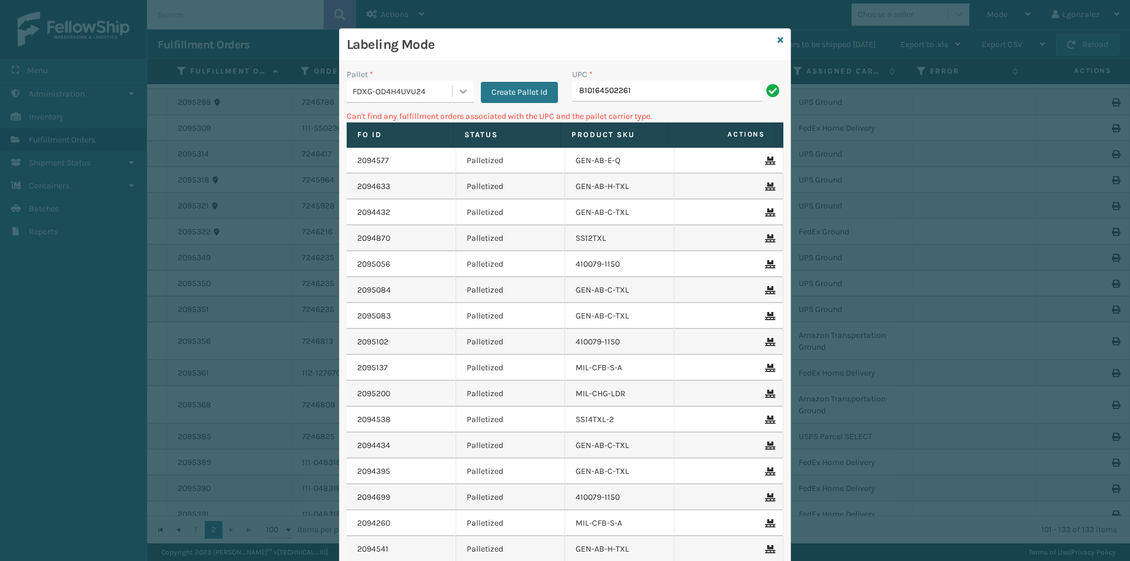
click at [459, 97] on icon at bounding box center [463, 91] width 12 height 12
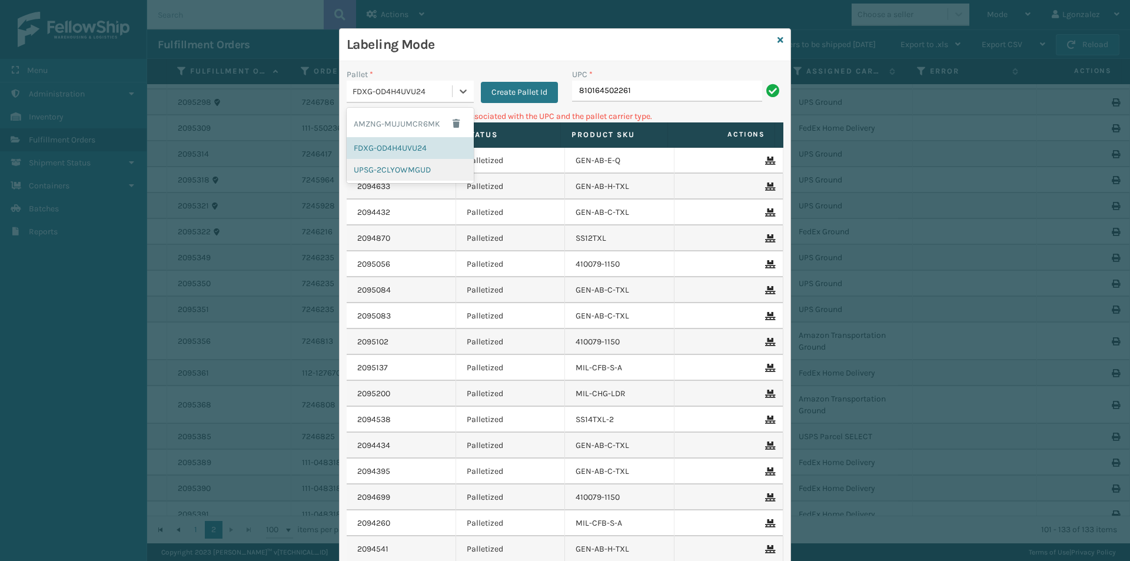
click at [413, 168] on div "UPSG-2CLYOWMGUD" at bounding box center [410, 170] width 127 height 22
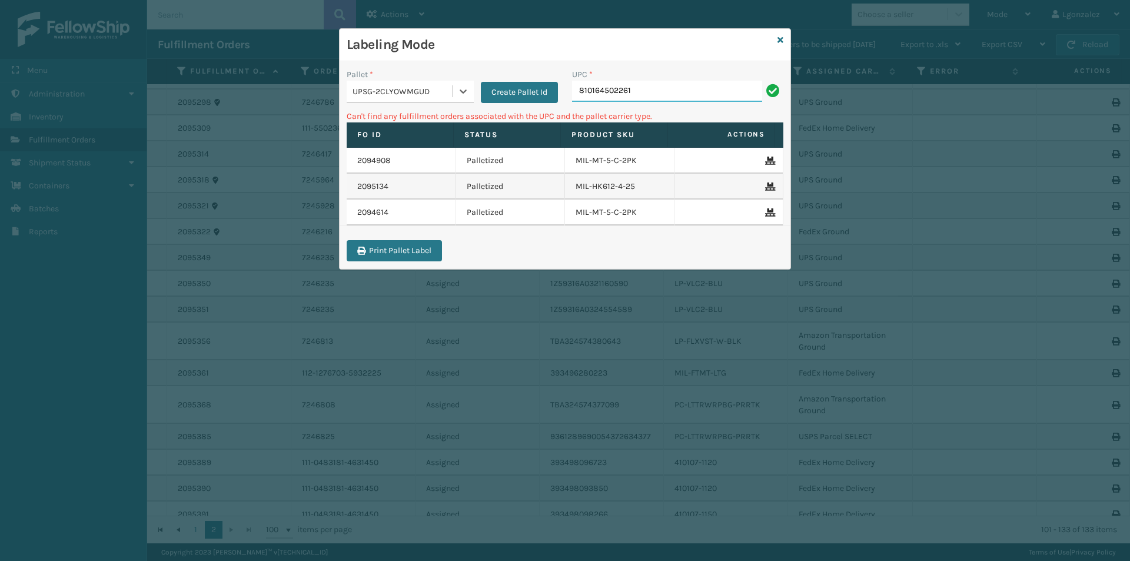
click at [652, 97] on input "810164502261" at bounding box center [667, 91] width 190 height 21
click at [459, 84] on div at bounding box center [463, 91] width 21 height 21
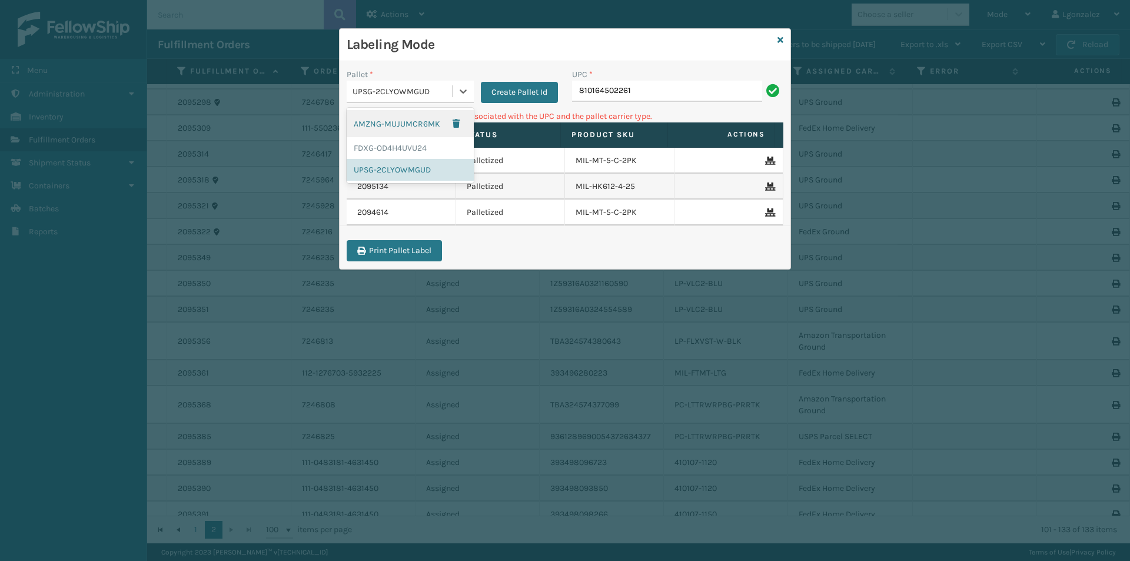
drag, startPoint x: 431, startPoint y: 123, endPoint x: 443, endPoint y: 126, distance: 12.7
click at [431, 122] on div "AMZNG-MUJUMCR6MK" at bounding box center [410, 123] width 127 height 27
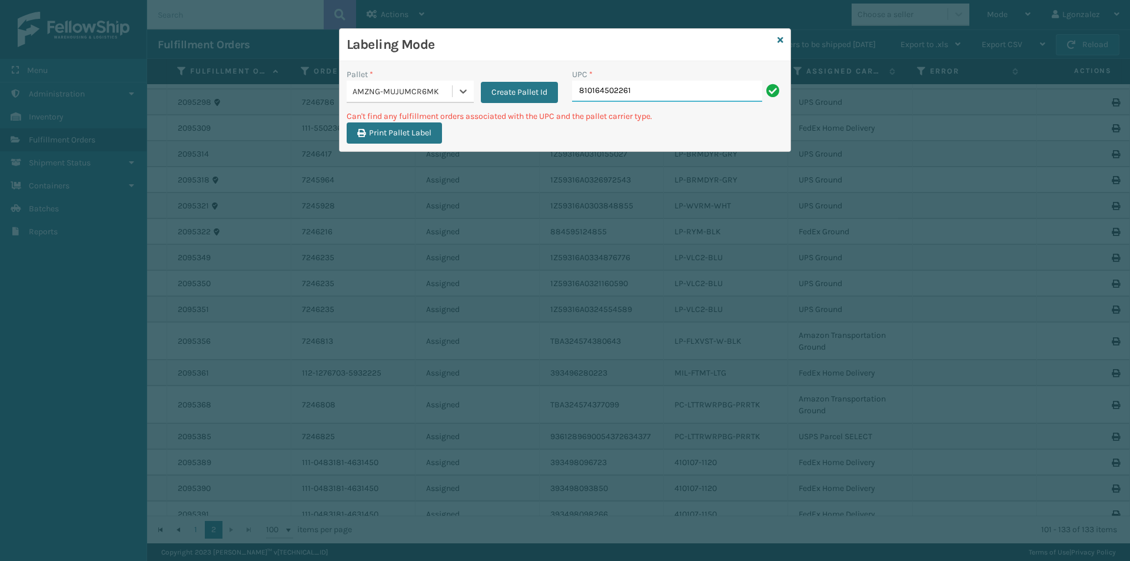
click at [665, 82] on input "810164502261" at bounding box center [667, 91] width 190 height 21
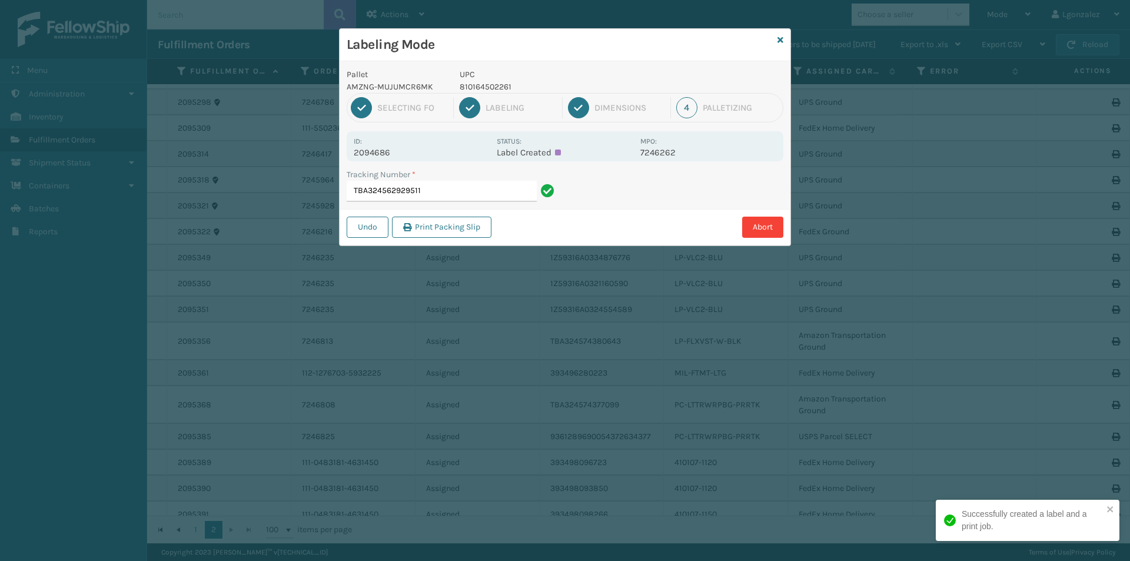
click at [484, 87] on p "810164502261" at bounding box center [547, 87] width 174 height 12
copy p "810164502261"
click at [479, 194] on input "TBA324562929511" at bounding box center [442, 191] width 190 height 21
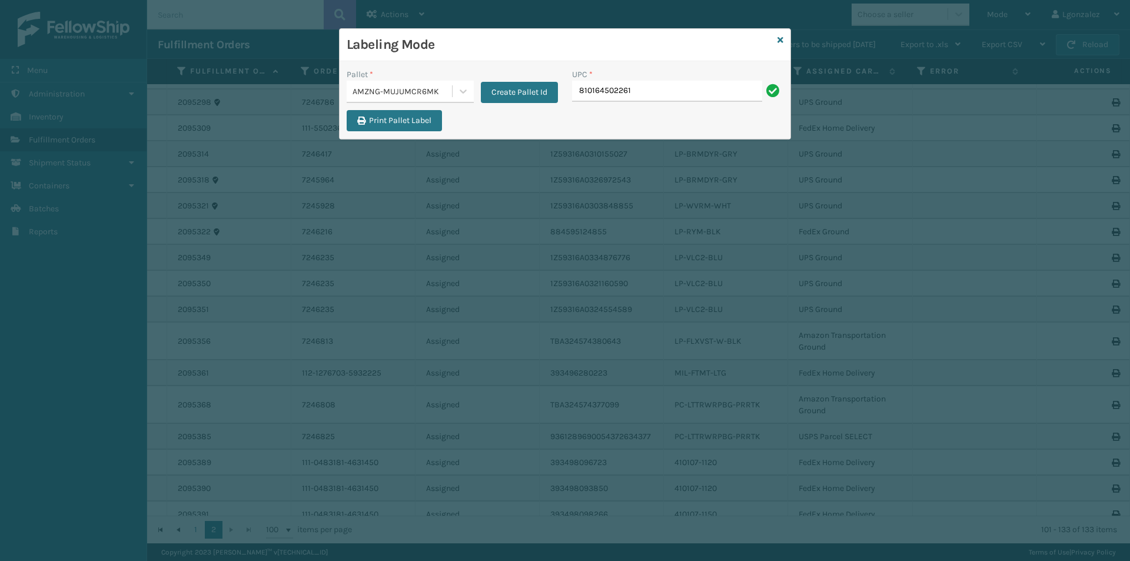
type input "810164502261"
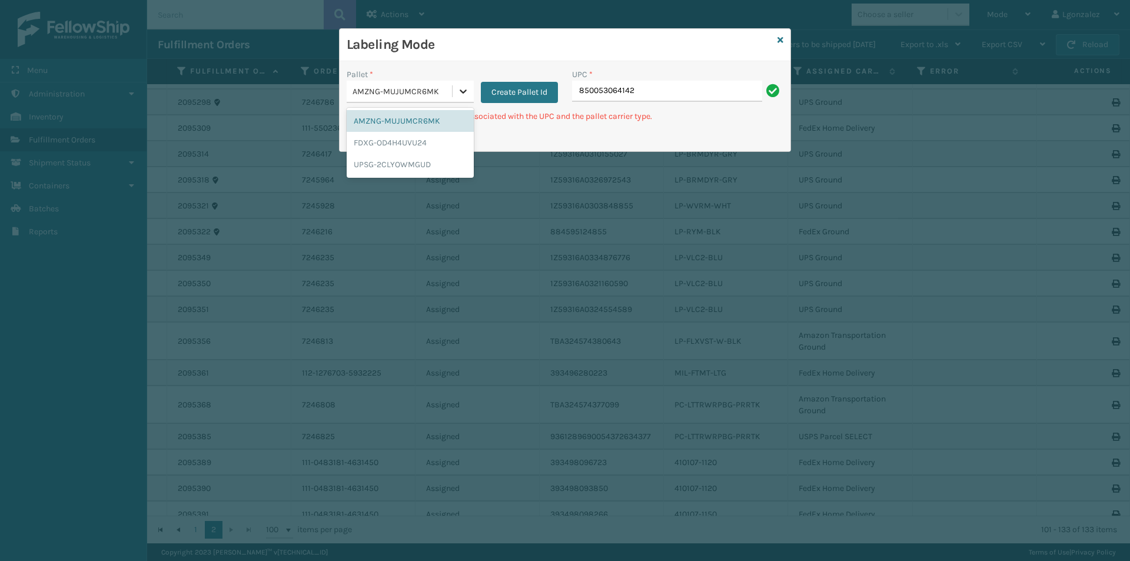
click at [469, 98] on div at bounding box center [463, 91] width 21 height 21
click at [419, 150] on div "FDXG-OD4H4UVU24" at bounding box center [410, 143] width 127 height 22
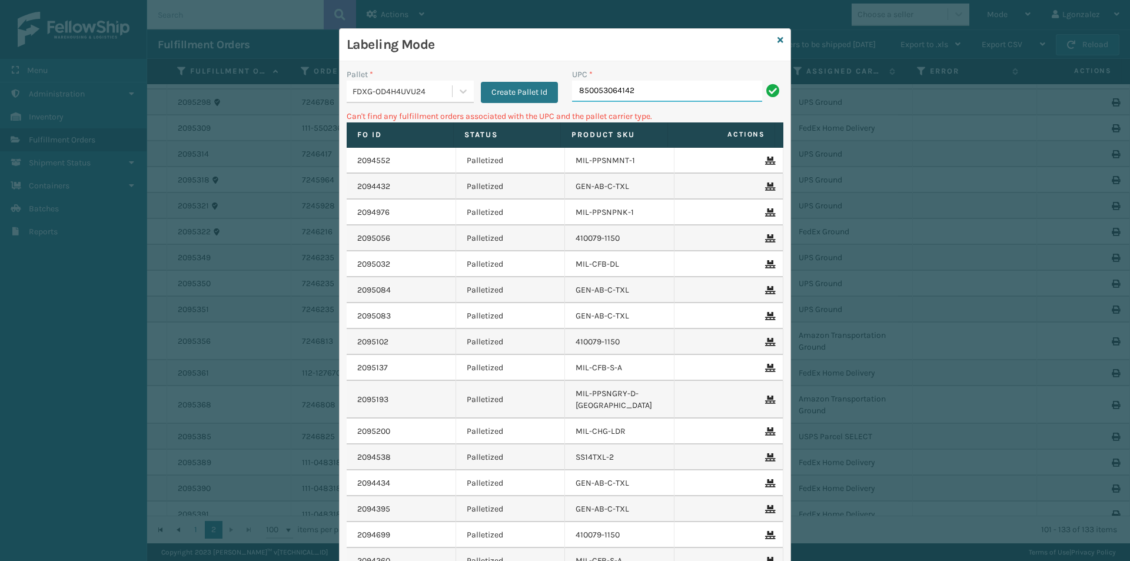
click at [652, 89] on input "850053064142" at bounding box center [667, 91] width 190 height 21
click at [453, 95] on div at bounding box center [463, 91] width 21 height 21
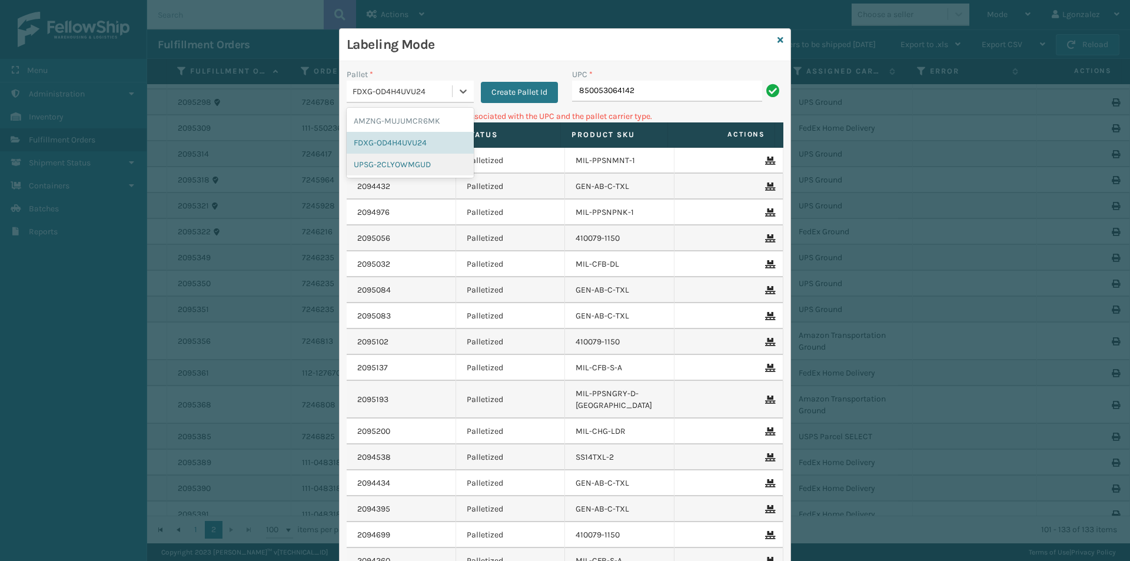
click at [429, 162] on div "UPSG-2CLYOWMGUD" at bounding box center [410, 165] width 127 height 22
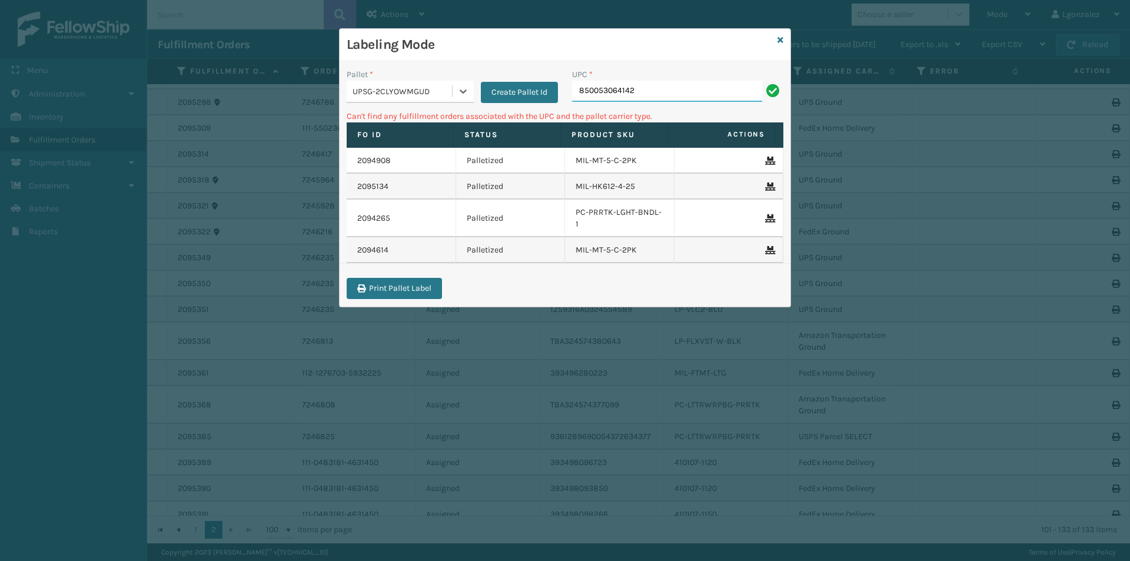
click at [640, 92] on input "850053064142" at bounding box center [667, 91] width 190 height 21
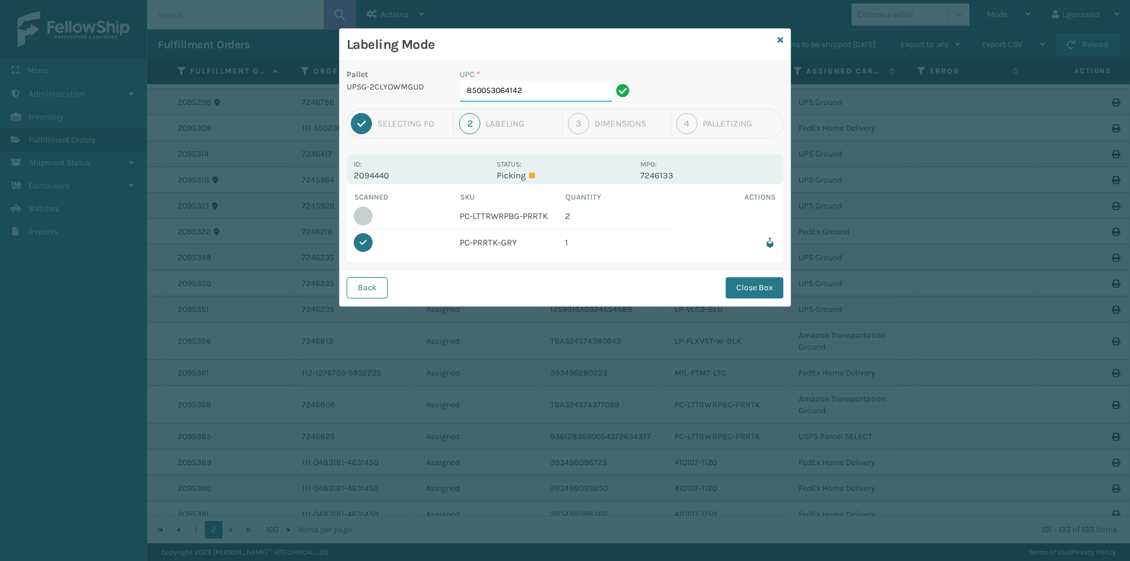
click at [527, 86] on input "850053064142" at bounding box center [536, 91] width 152 height 21
type input "850053064388"
drag, startPoint x: 762, startPoint y: 287, endPoint x: 717, endPoint y: 275, distance: 46.8
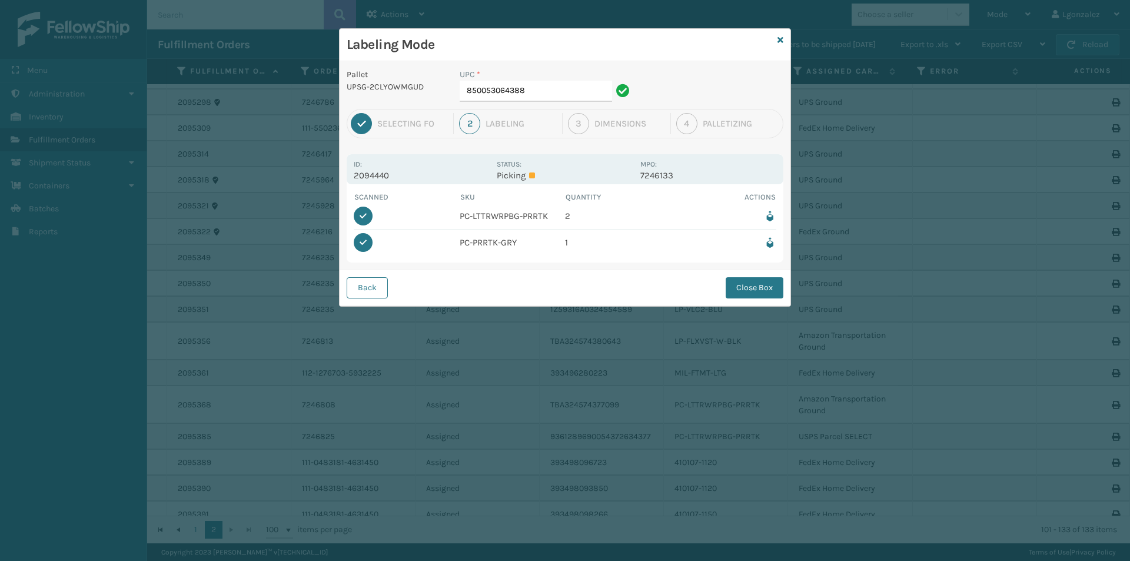
click at [762, 287] on button "Close Box" at bounding box center [755, 287] width 58 height 21
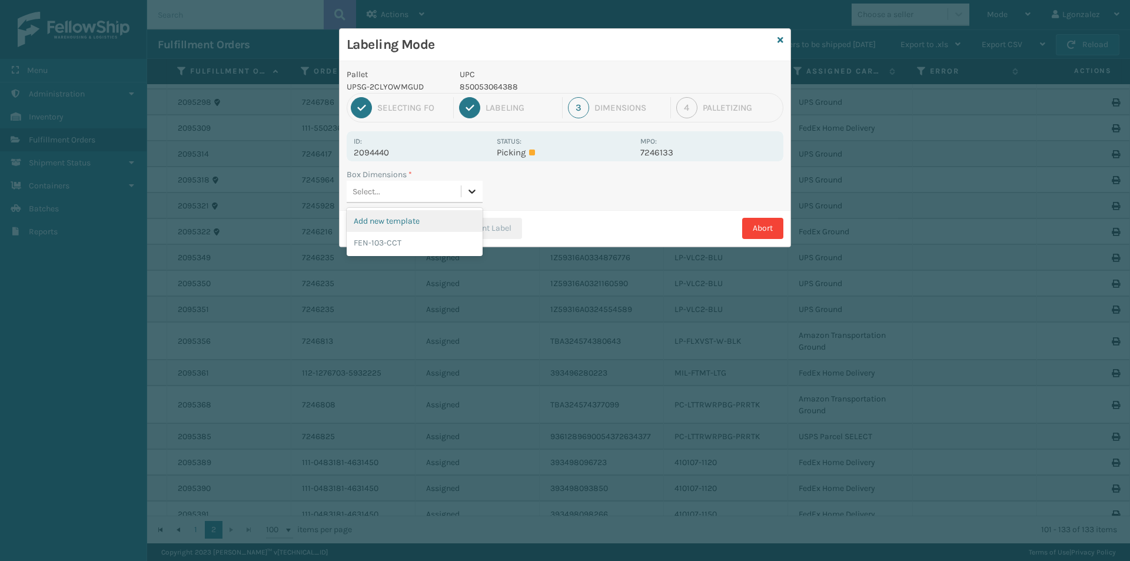
click at [471, 197] on div at bounding box center [471, 191] width 21 height 21
click at [441, 241] on div "FEN-103-CCT" at bounding box center [415, 243] width 136 height 22
click at [483, 227] on button "Print Label" at bounding box center [486, 228] width 72 height 21
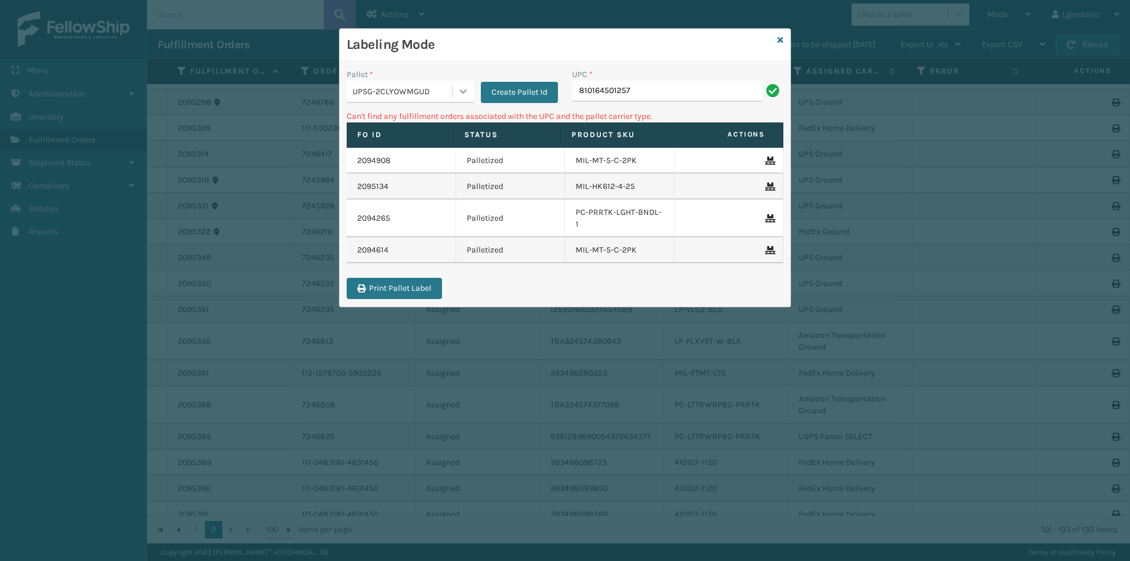
click at [456, 87] on div at bounding box center [463, 91] width 21 height 21
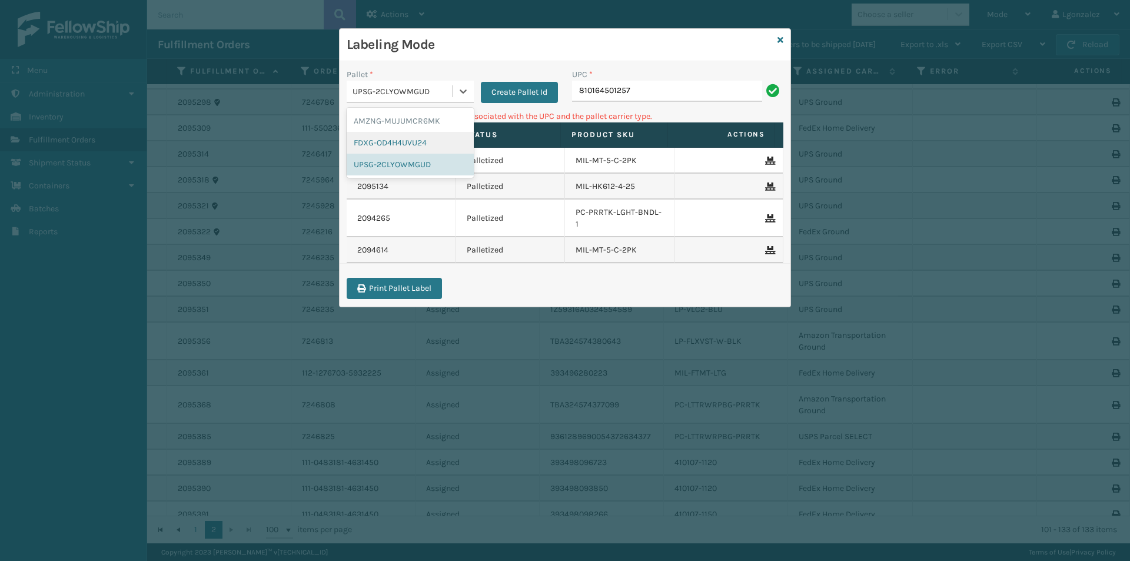
click at [392, 143] on div "FDXG-OD4H4UVU24" at bounding box center [410, 143] width 127 height 22
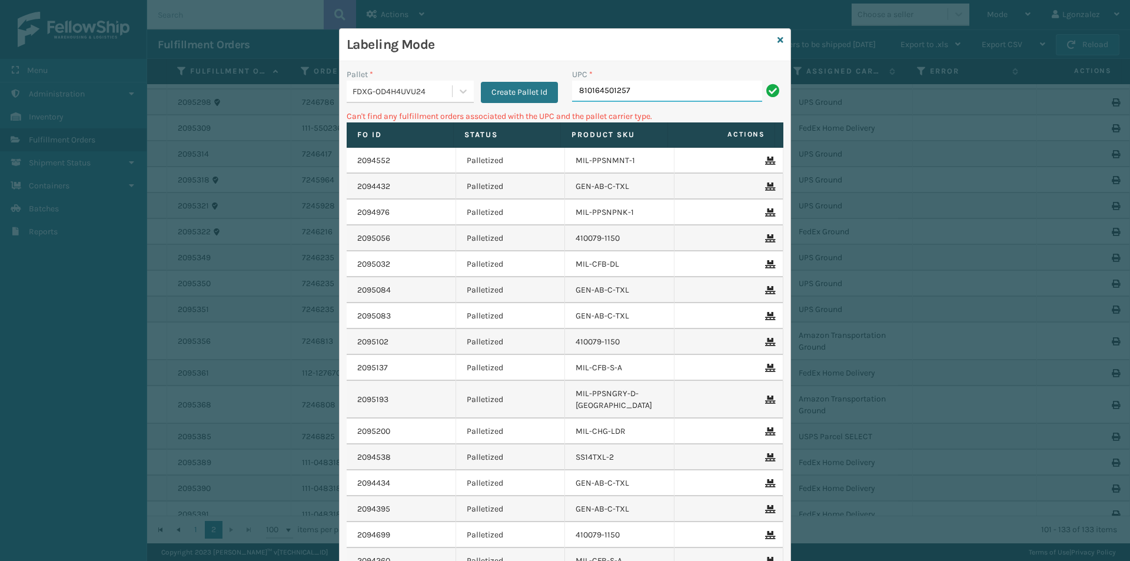
click at [660, 90] on input "810164501257" at bounding box center [667, 91] width 190 height 21
click at [457, 90] on icon at bounding box center [463, 91] width 12 height 12
click at [419, 118] on div "AMZNG-MUJUMCR6MK" at bounding box center [410, 121] width 127 height 22
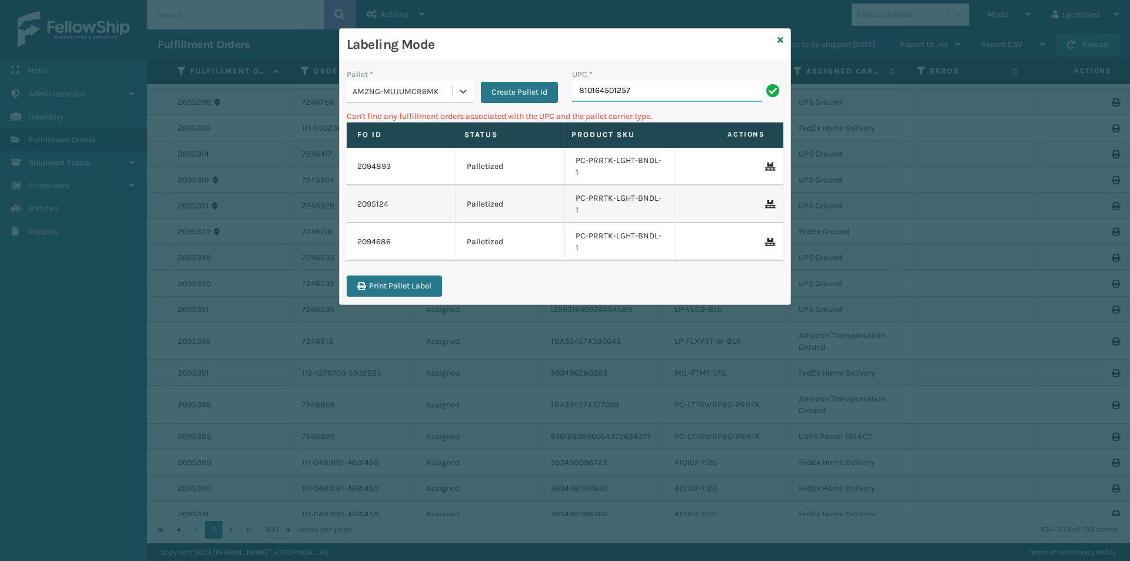
click at [658, 93] on input "810164501257" at bounding box center [667, 91] width 190 height 21
click at [458, 99] on div at bounding box center [463, 91] width 21 height 21
click at [393, 140] on div "FDXG-OD4H4UVU24" at bounding box center [410, 143] width 127 height 22
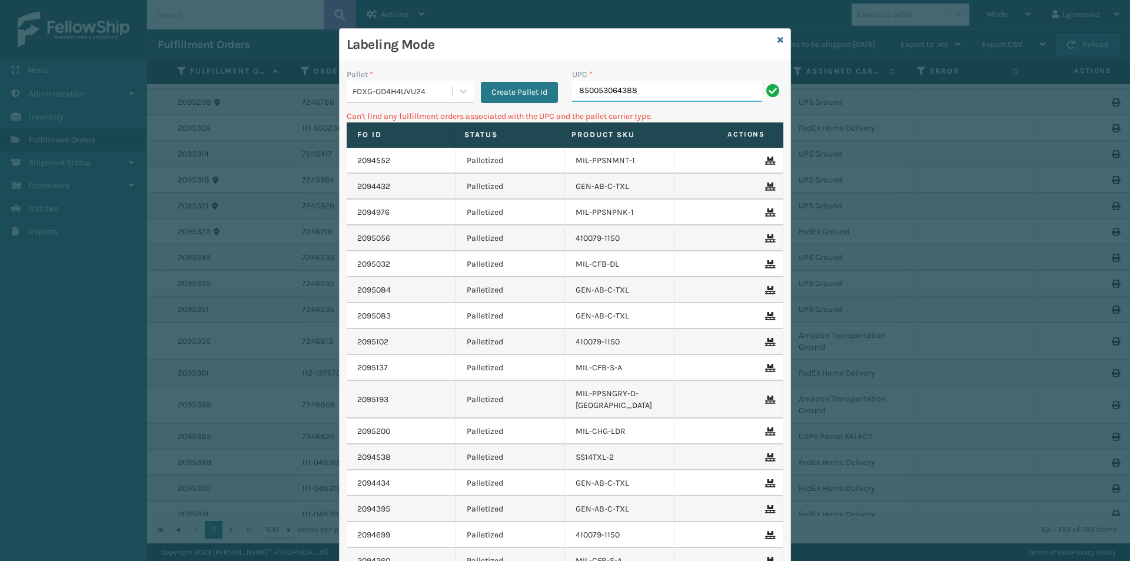
click at [669, 87] on input "850053064388" at bounding box center [667, 91] width 190 height 21
click at [453, 86] on div at bounding box center [463, 91] width 21 height 21
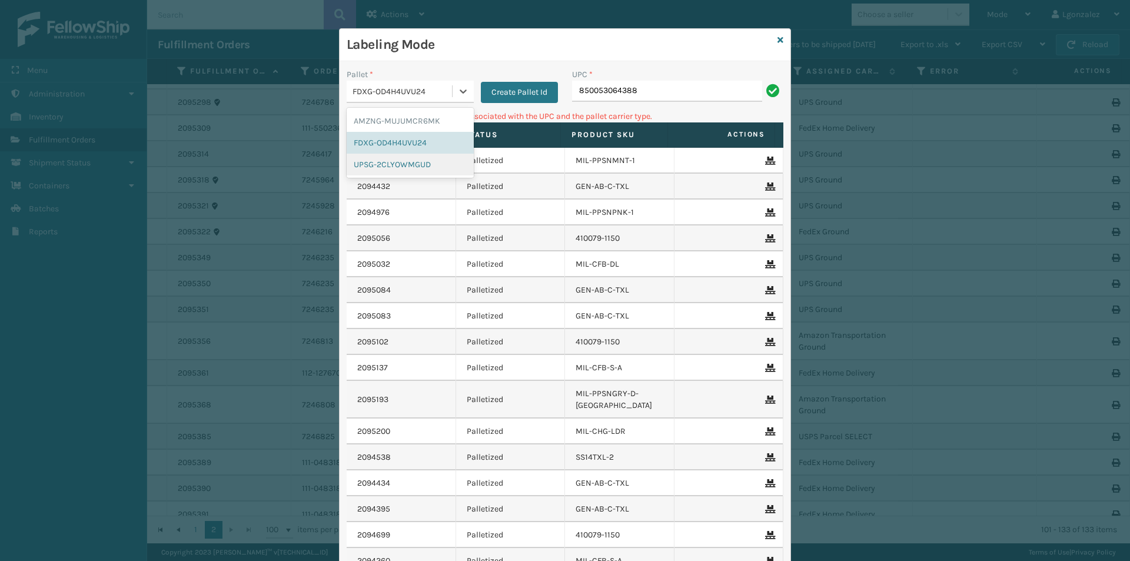
click at [422, 161] on div "UPSG-2CLYOWMGUD" at bounding box center [410, 165] width 127 height 22
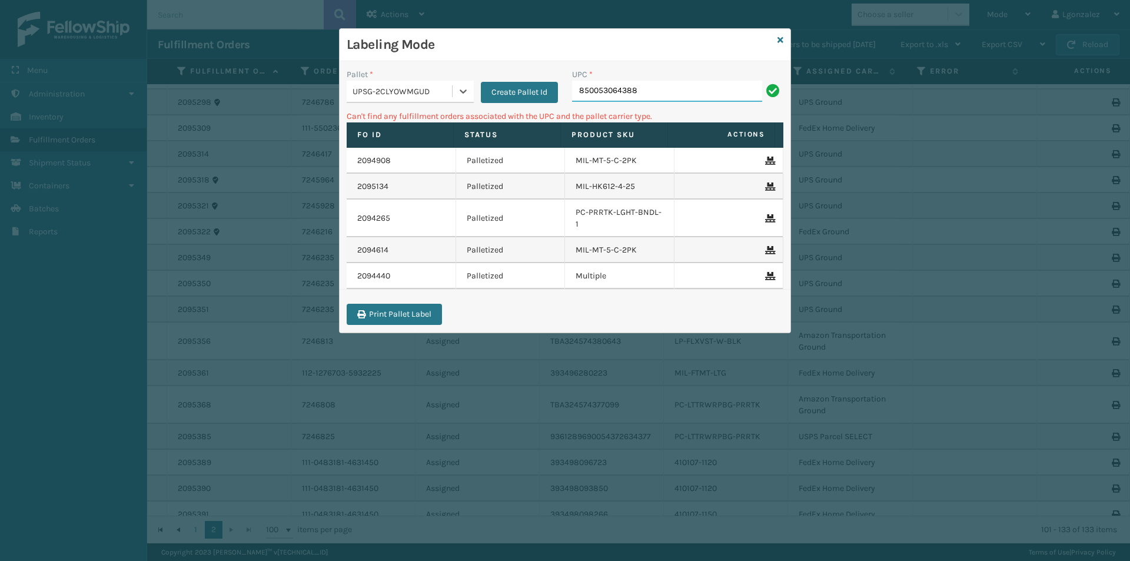
click at [677, 91] on input "850053064388" at bounding box center [667, 91] width 190 height 21
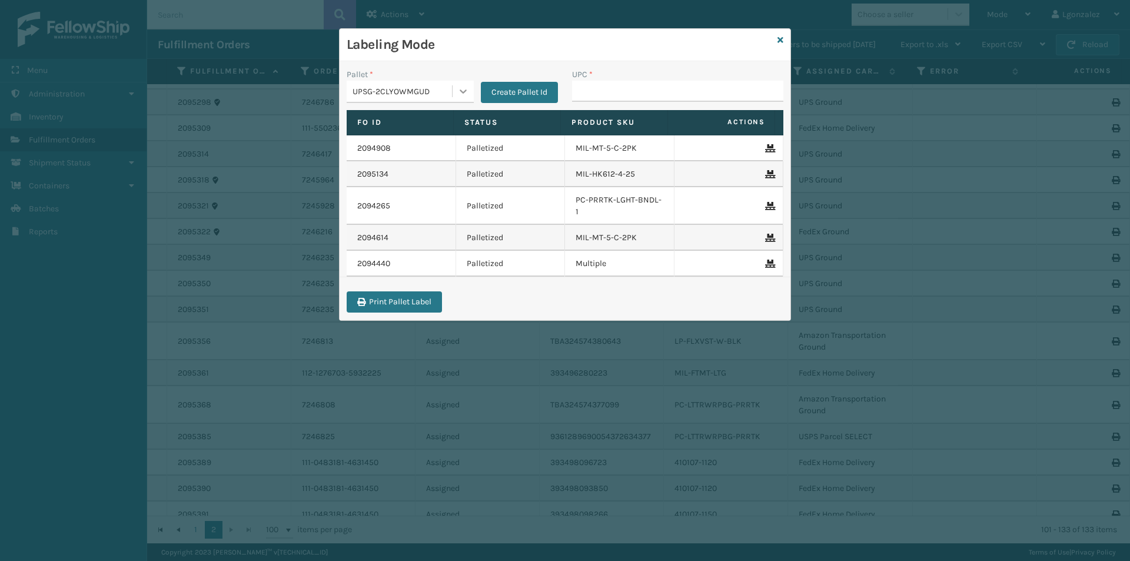
click at [472, 93] on div at bounding box center [463, 91] width 21 height 21
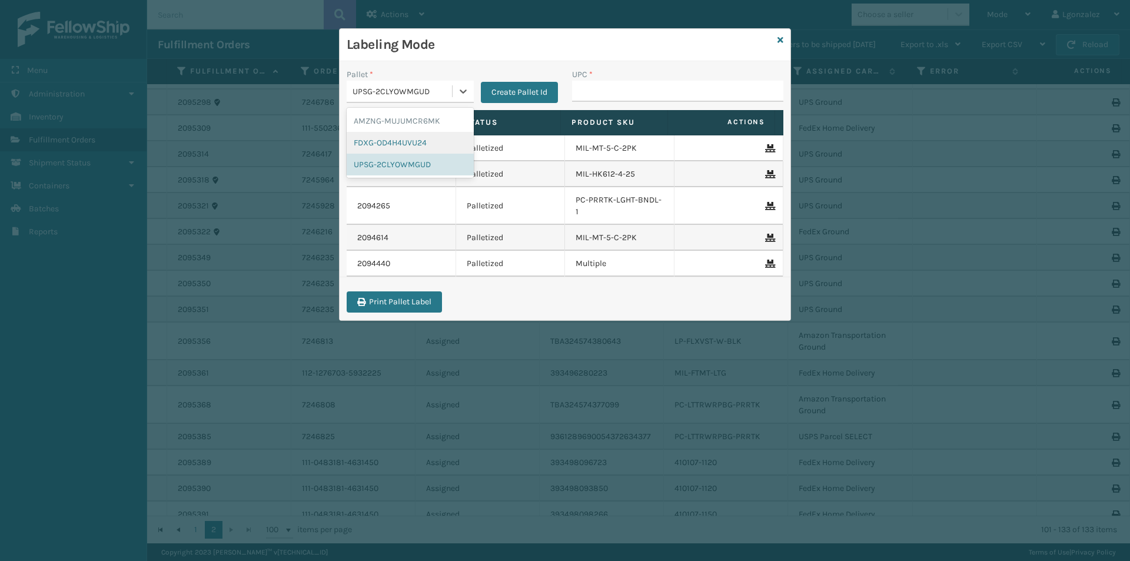
drag, startPoint x: 407, startPoint y: 145, endPoint x: 511, endPoint y: 112, distance: 108.9
click at [408, 145] on div "FDXG-OD4H4UVU24" at bounding box center [410, 143] width 127 height 22
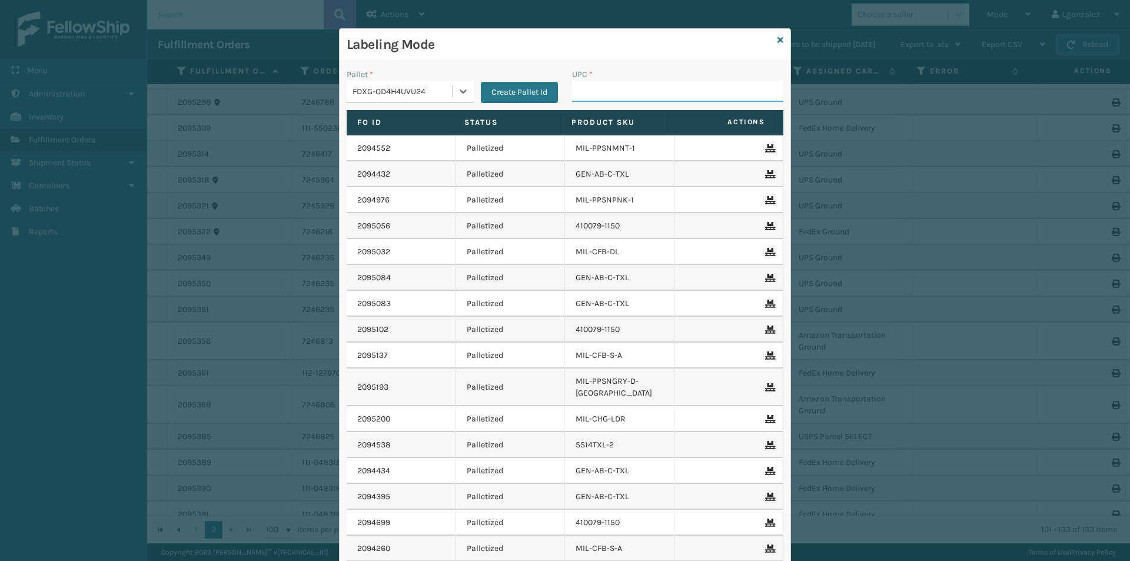
click at [615, 88] on input "UPC *" at bounding box center [677, 91] width 211 height 21
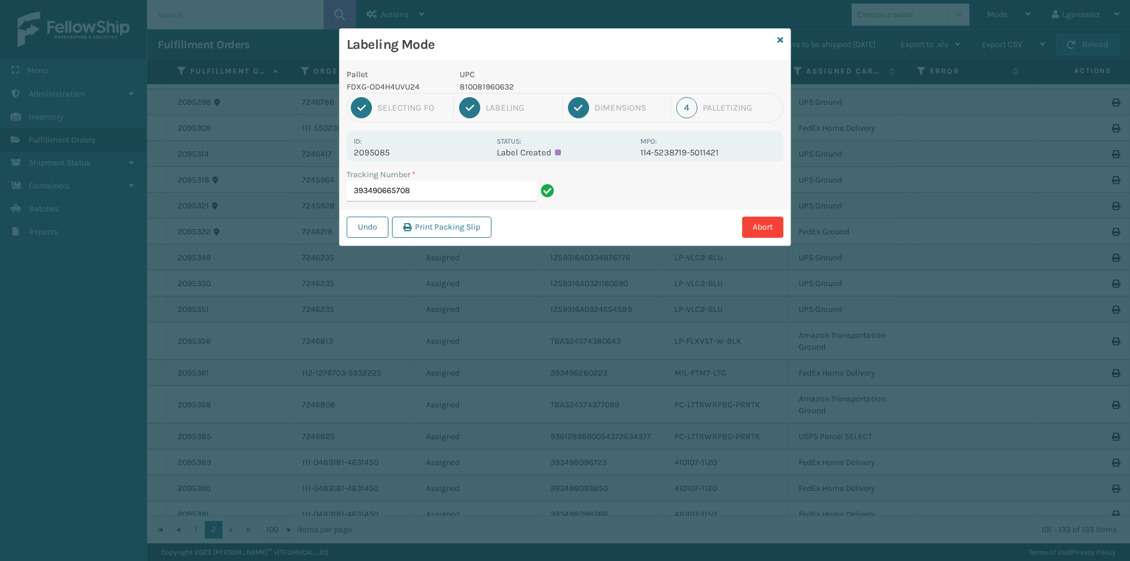
click at [497, 89] on p "810081960632" at bounding box center [547, 87] width 174 height 12
copy p "810081960632"
click at [471, 188] on input "393490665708" at bounding box center [442, 191] width 190 height 21
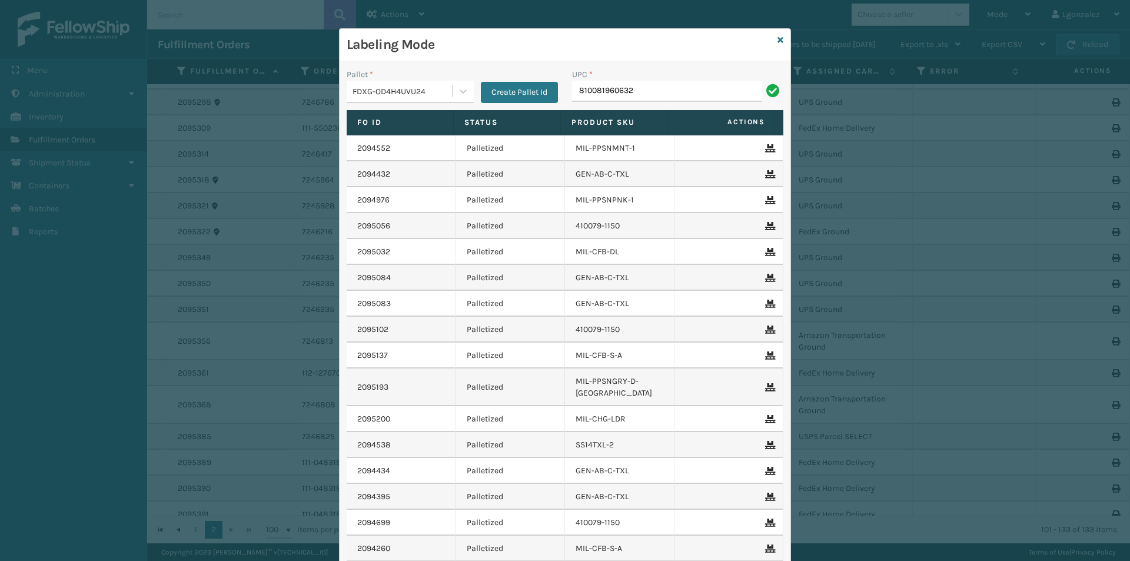
type input "810081960632"
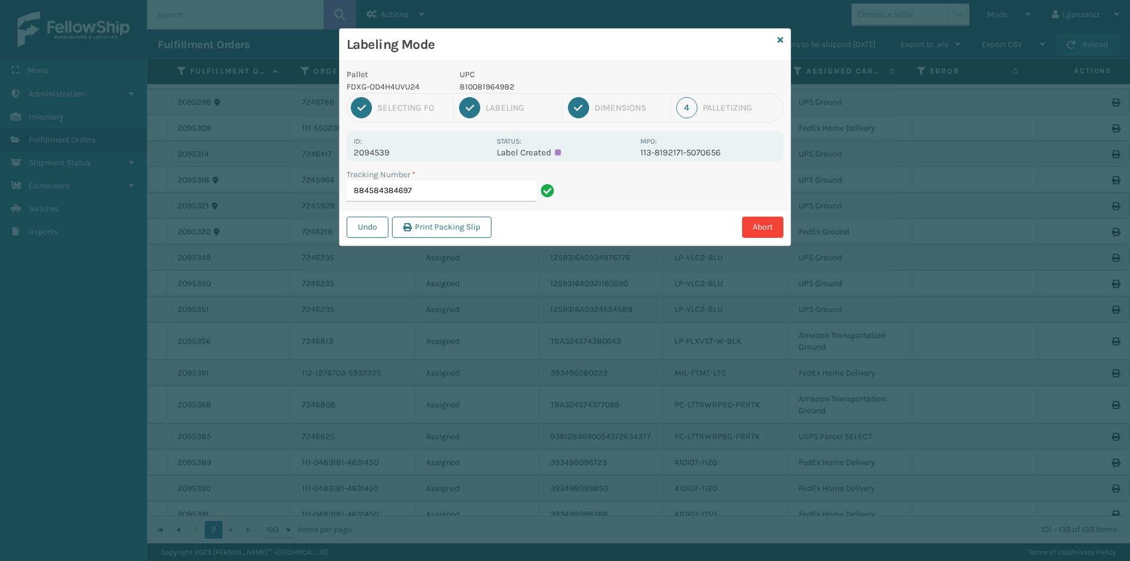
click at [480, 91] on p "810081964982" at bounding box center [547, 87] width 174 height 12
click at [481, 91] on p "810081964982" at bounding box center [547, 87] width 174 height 12
copy p "810081964982"
click at [506, 183] on input "884584384697" at bounding box center [442, 191] width 190 height 21
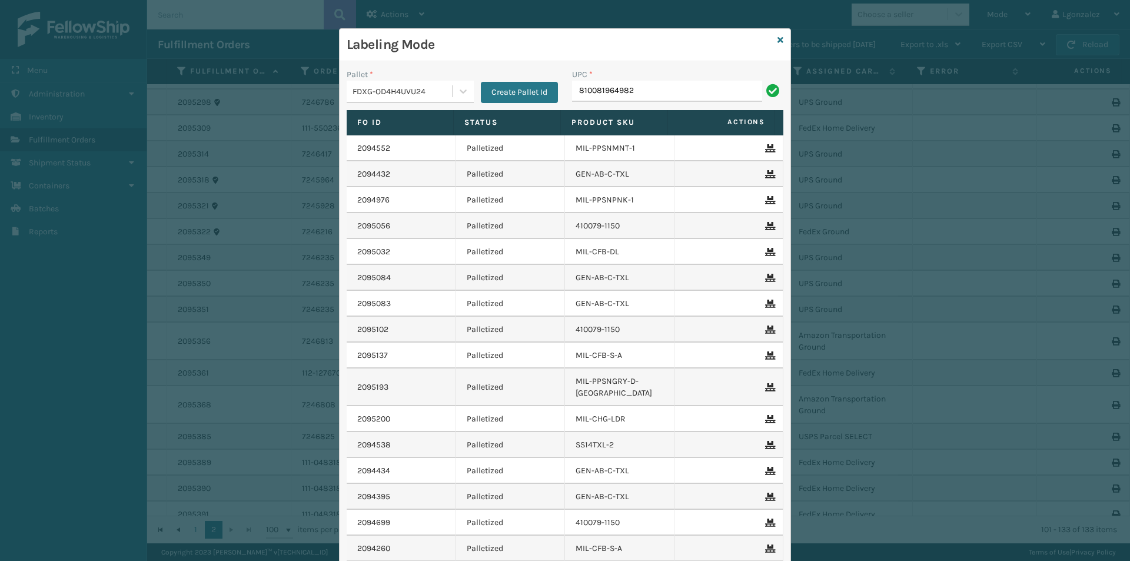
type input "810081964982"
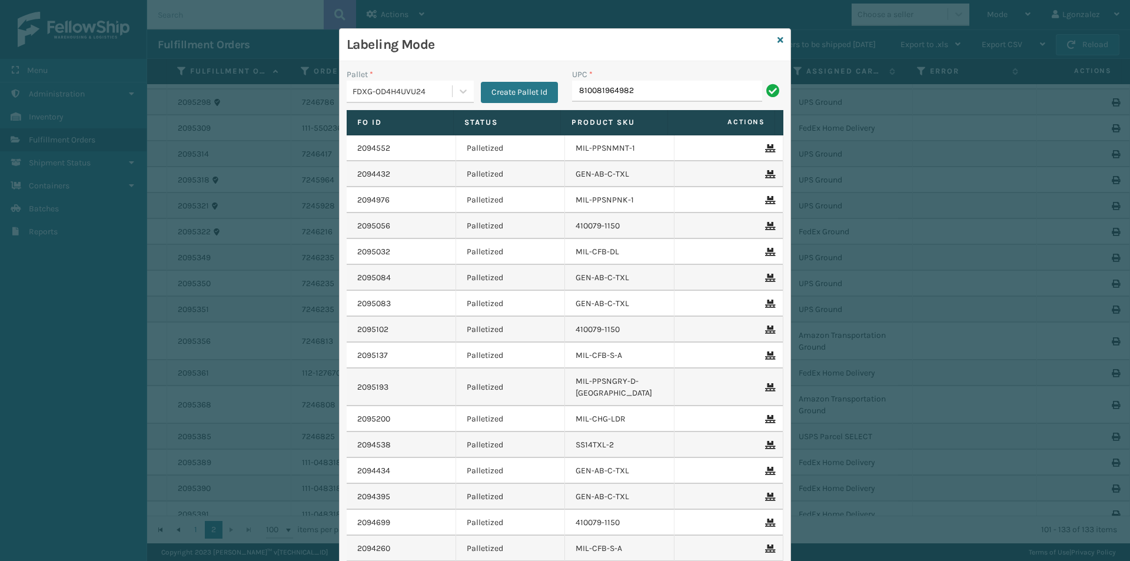
type input "810081964982"
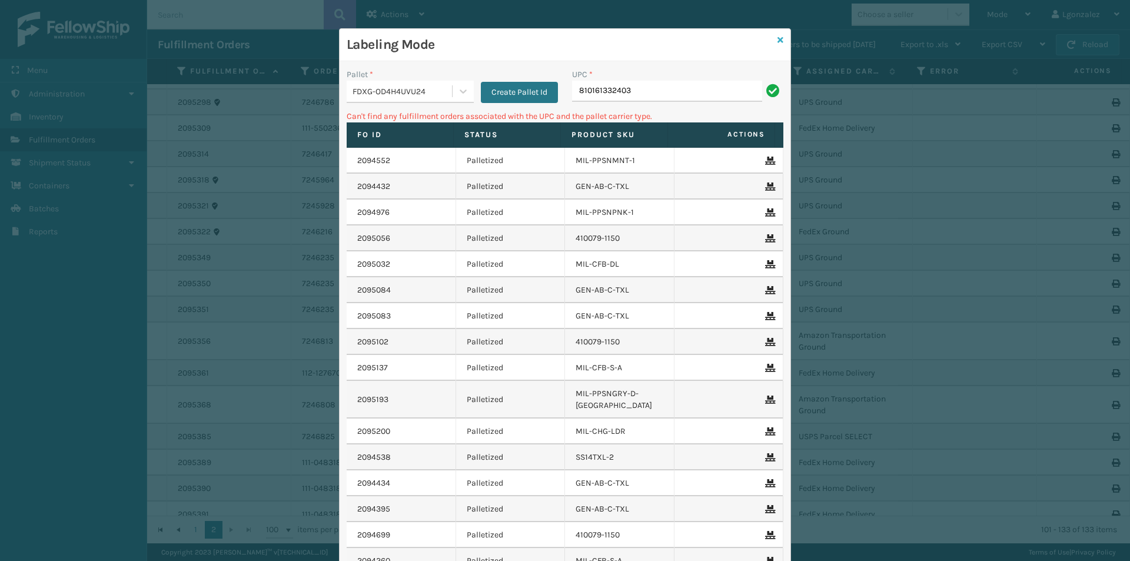
click at [778, 40] on icon at bounding box center [781, 40] width 6 height 8
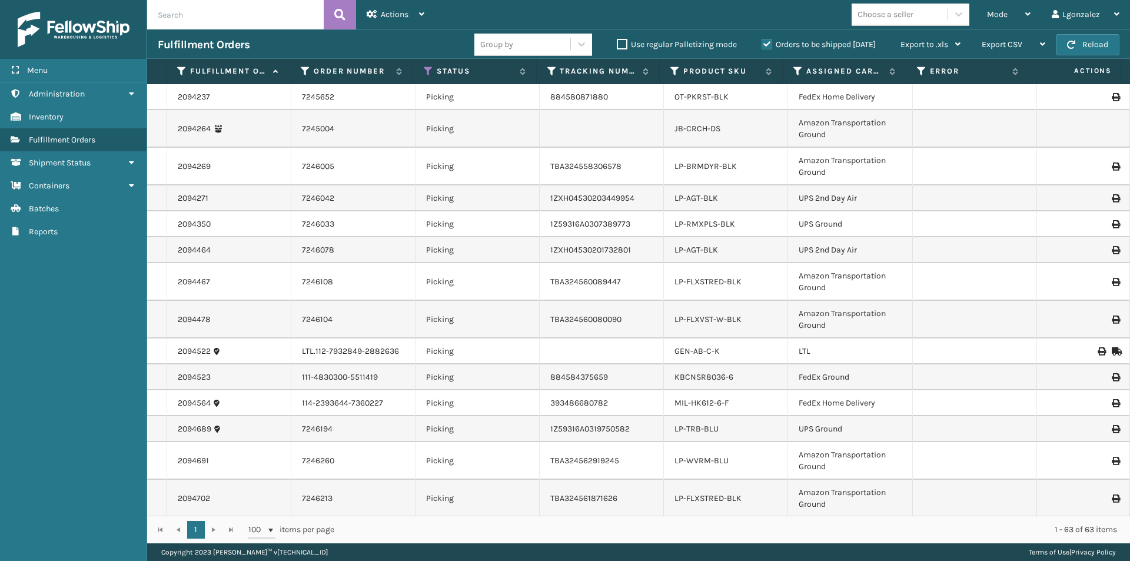
click at [722, 78] on th "Product SKU" at bounding box center [721, 71] width 123 height 25
click at [719, 71] on label "Product SKU" at bounding box center [721, 71] width 77 height 11
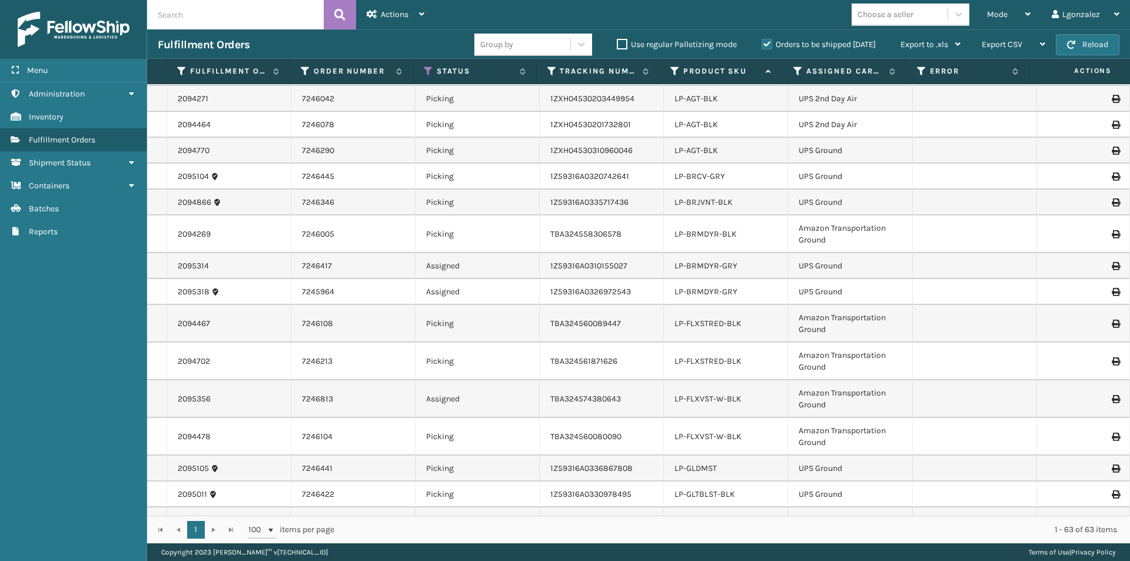
scroll to position [530, 0]
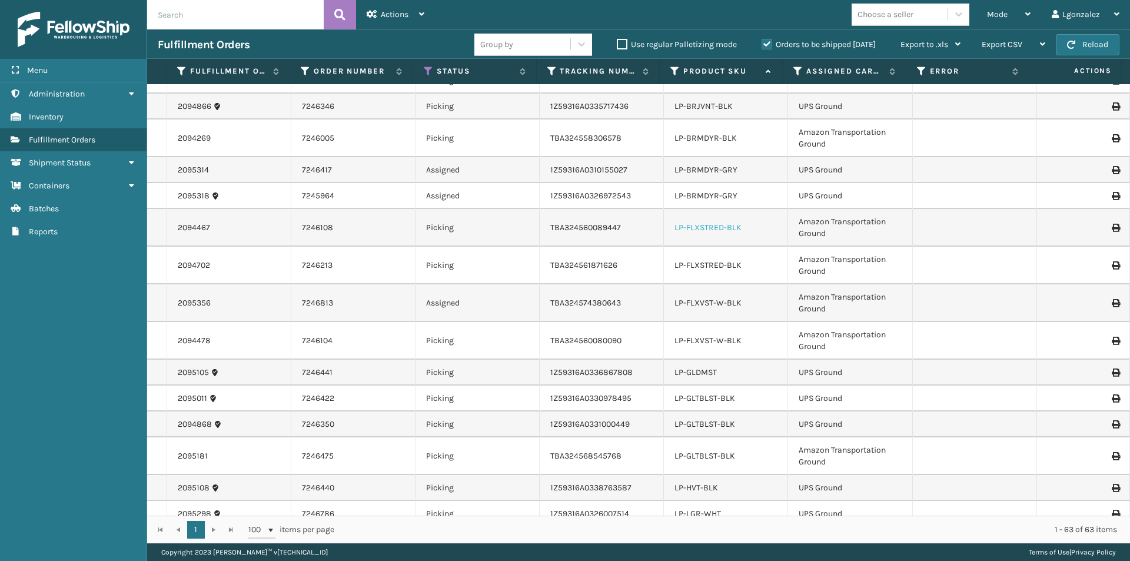
click at [713, 228] on link "LP-FLXSTRED-BLK" at bounding box center [708, 227] width 67 height 10
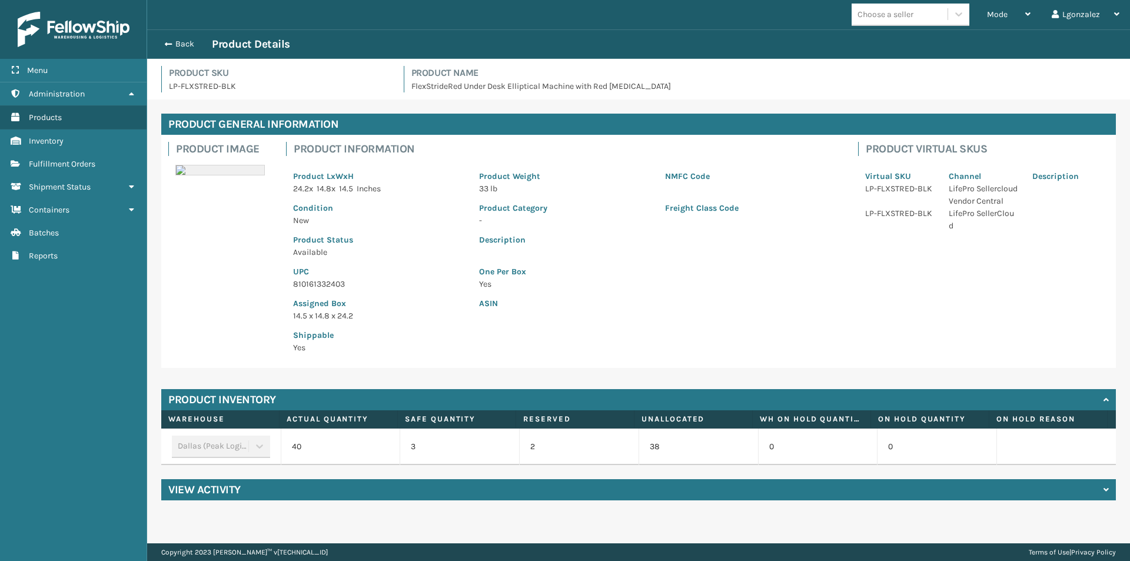
click at [318, 290] on p "810161332403" at bounding box center [379, 284] width 172 height 12
click at [317, 286] on p "810161332403" at bounding box center [379, 284] width 172 height 12
copy p "810161332403"
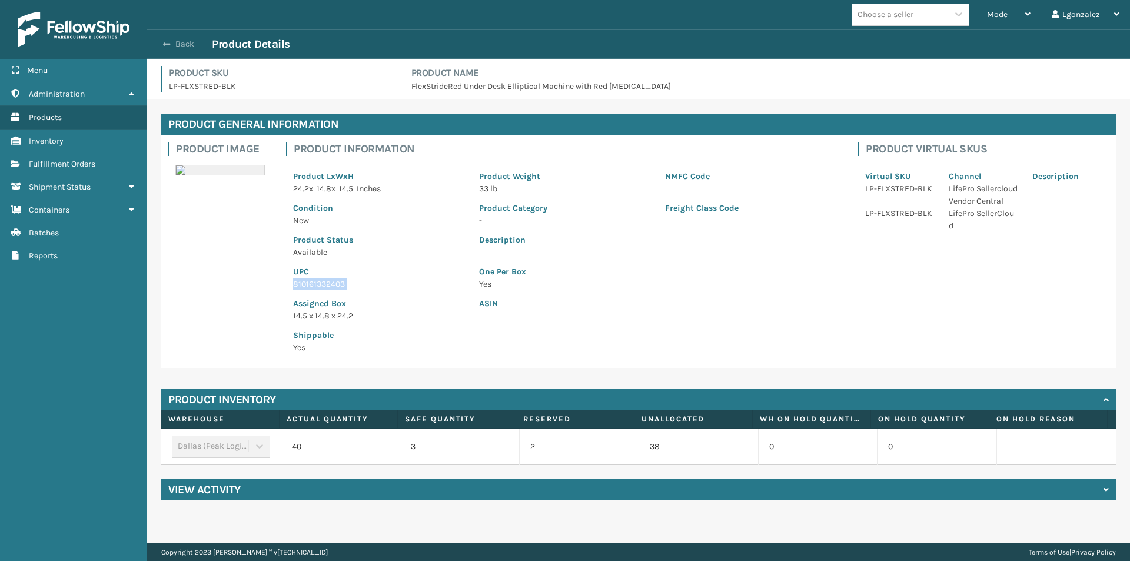
click at [181, 48] on button "Back" at bounding box center [185, 44] width 54 height 11
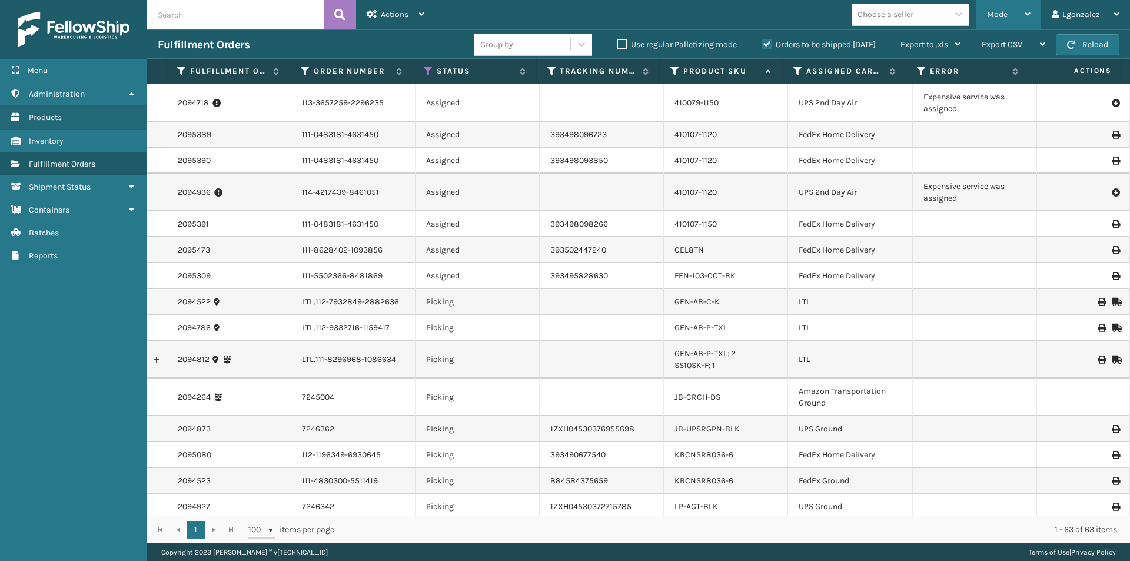
click at [1023, 8] on div "Mode" at bounding box center [1009, 14] width 44 height 29
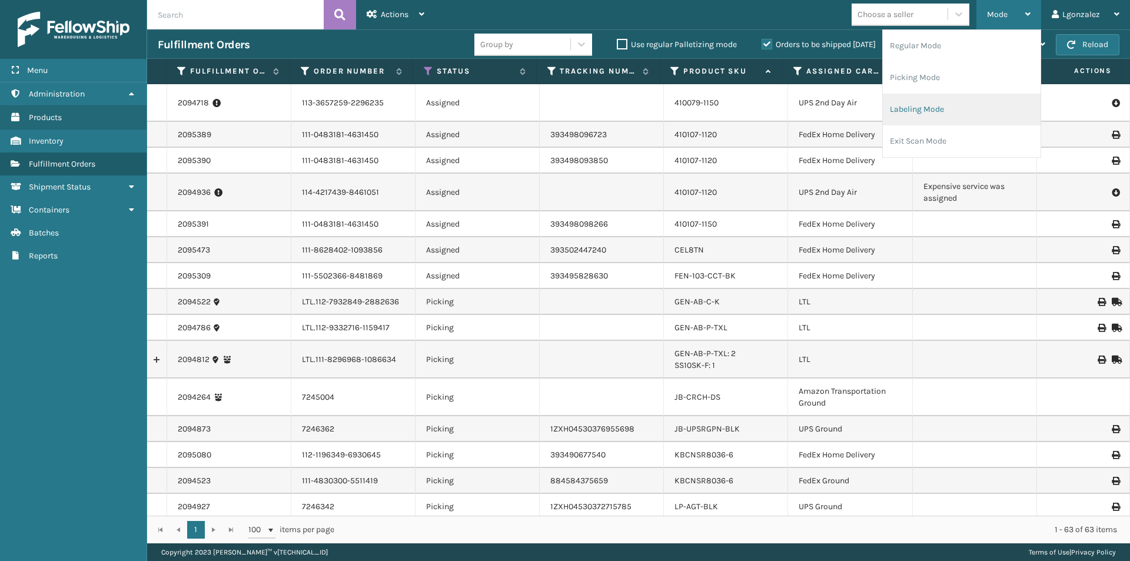
click at [945, 117] on li "Labeling Mode" at bounding box center [962, 110] width 158 height 32
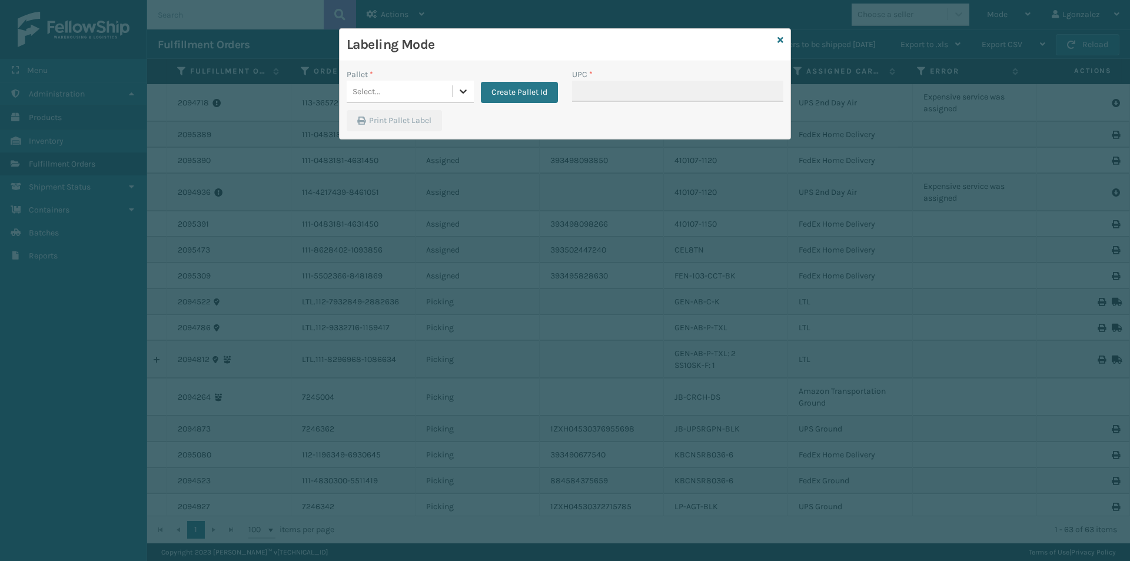
click at [453, 95] on div at bounding box center [463, 91] width 21 height 21
drag, startPoint x: 421, startPoint y: 122, endPoint x: 586, endPoint y: 102, distance: 166.1
click at [421, 122] on div "AMZNG-MUJUMCR6MK" at bounding box center [410, 121] width 127 height 22
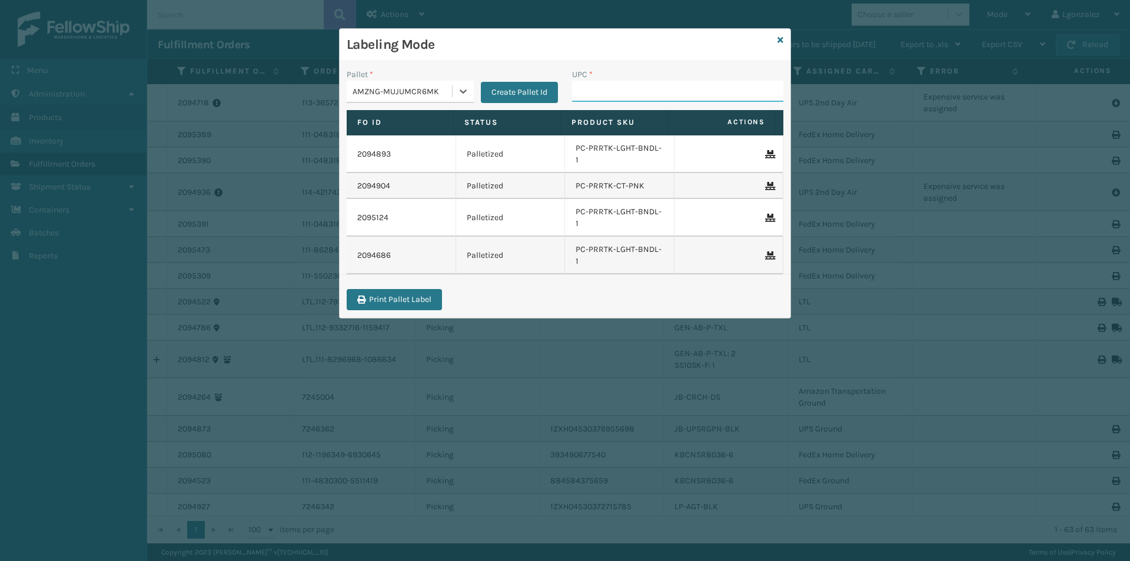
click at [600, 96] on input "UPC *" at bounding box center [677, 91] width 211 height 21
paste input "810161332403"
type input "810161332403"
click at [466, 91] on icon at bounding box center [463, 91] width 7 height 4
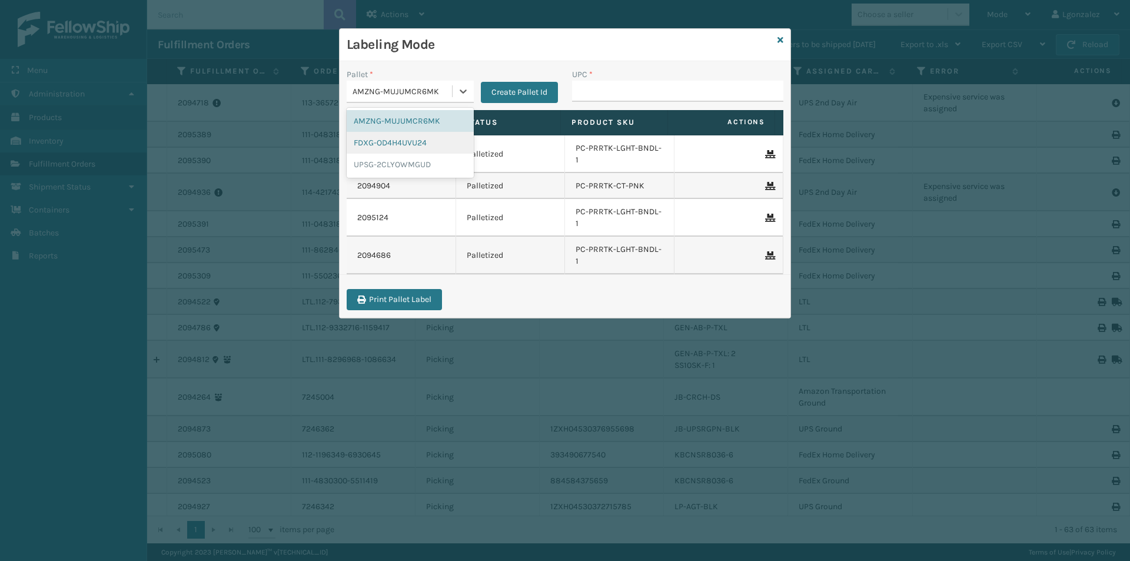
click at [414, 148] on div "FDXG-OD4H4UVU24" at bounding box center [410, 143] width 127 height 22
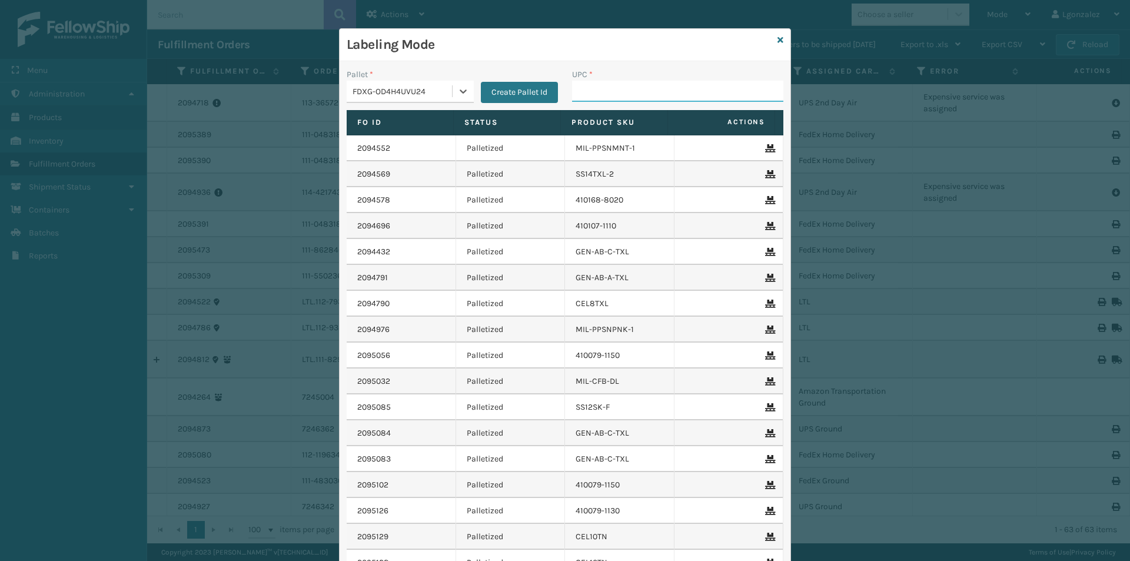
click at [619, 96] on input "UPC *" at bounding box center [677, 91] width 211 height 21
drag, startPoint x: 454, startPoint y: 84, endPoint x: 446, endPoint y: 98, distance: 16.4
click at [454, 84] on div at bounding box center [463, 91] width 21 height 21
click at [412, 152] on div "FDXG-OD4H4UVU24" at bounding box center [410, 143] width 127 height 22
click at [587, 94] on input "UPC *" at bounding box center [677, 91] width 211 height 21
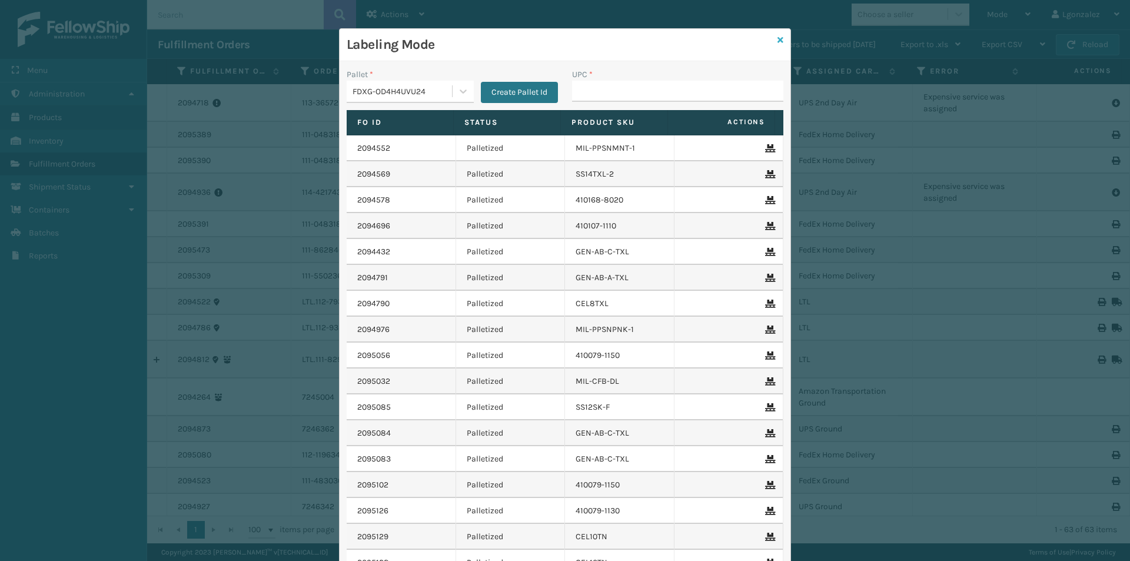
click at [778, 36] on icon at bounding box center [781, 40] width 6 height 8
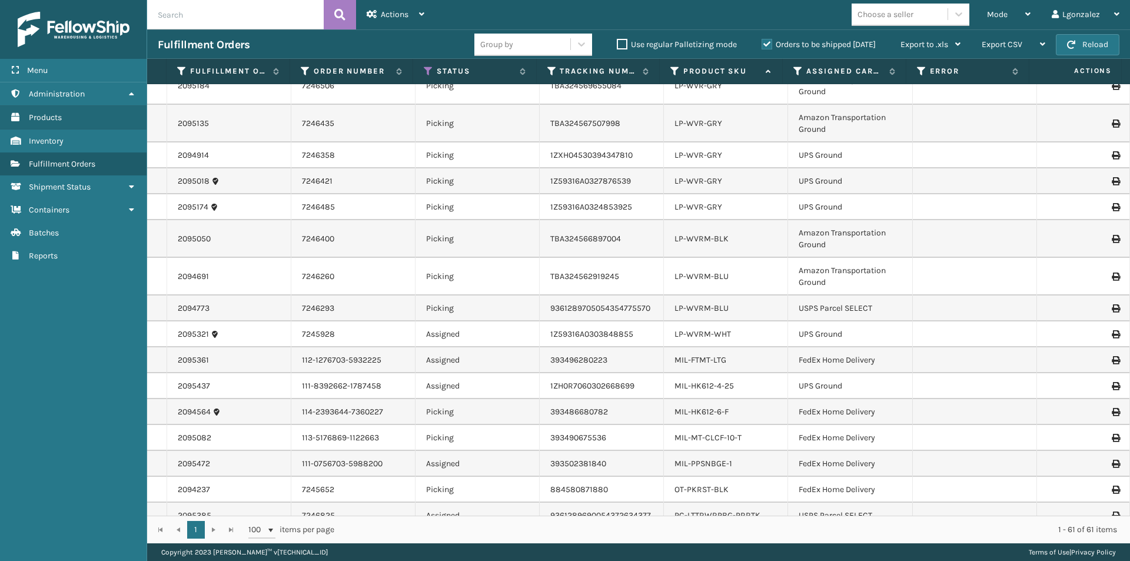
scroll to position [1313, 0]
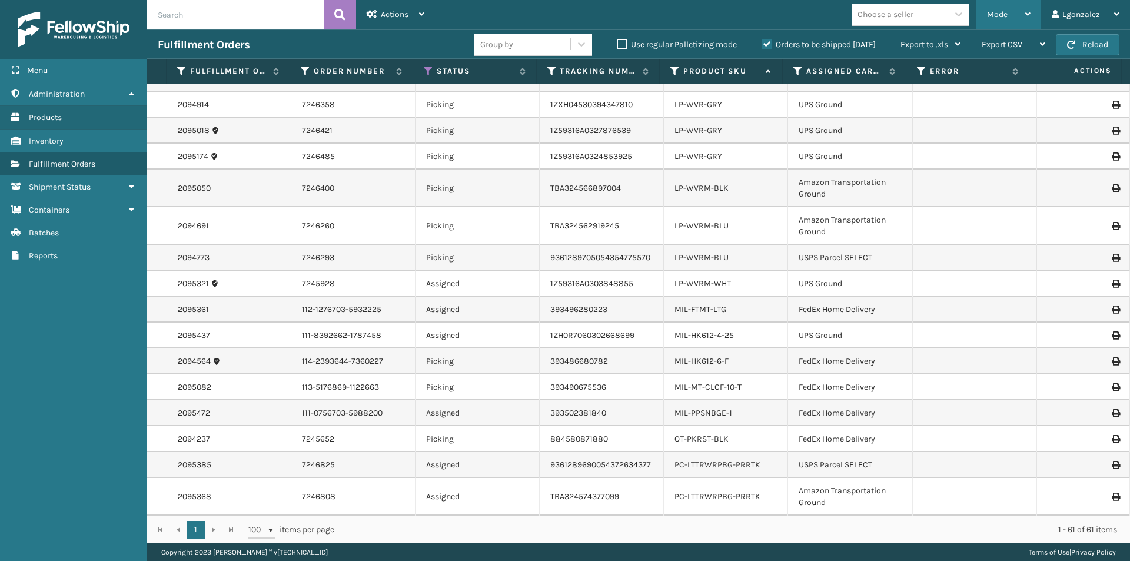
click at [1005, 7] on div "Mode" at bounding box center [1009, 14] width 44 height 29
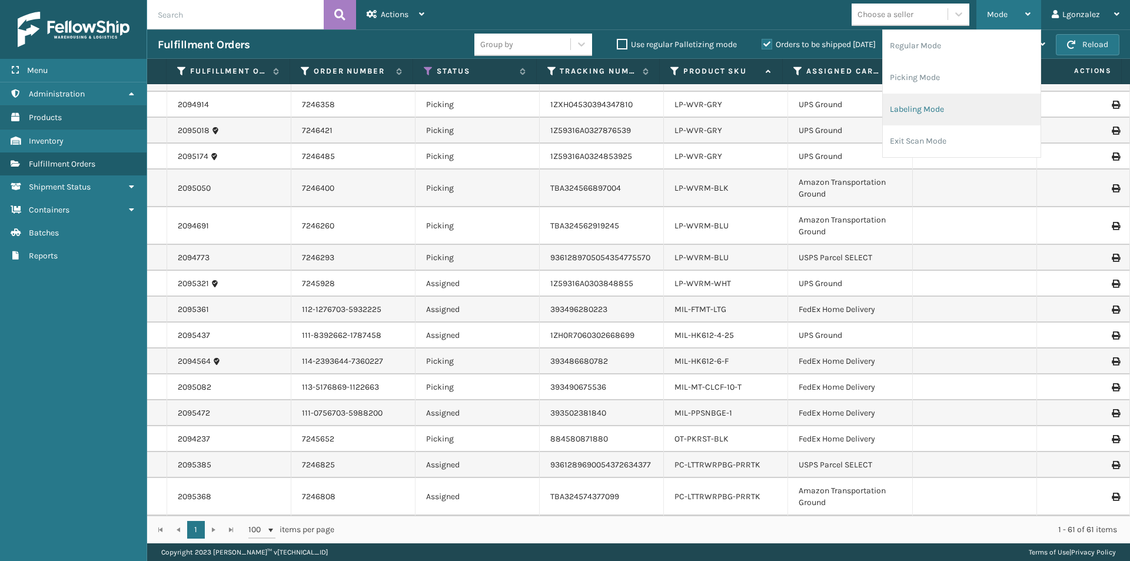
click at [921, 116] on li "Labeling Mode" at bounding box center [962, 110] width 158 height 32
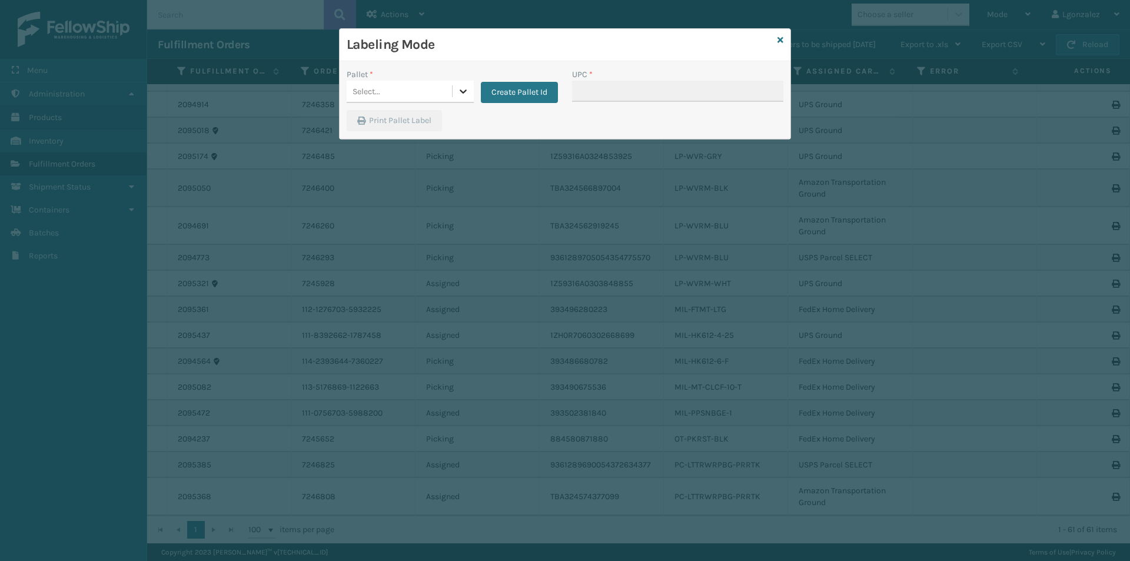
click at [471, 95] on div at bounding box center [463, 91] width 21 height 21
click at [403, 165] on div "UPSG-2CLYOWMGUD" at bounding box center [410, 165] width 127 height 22
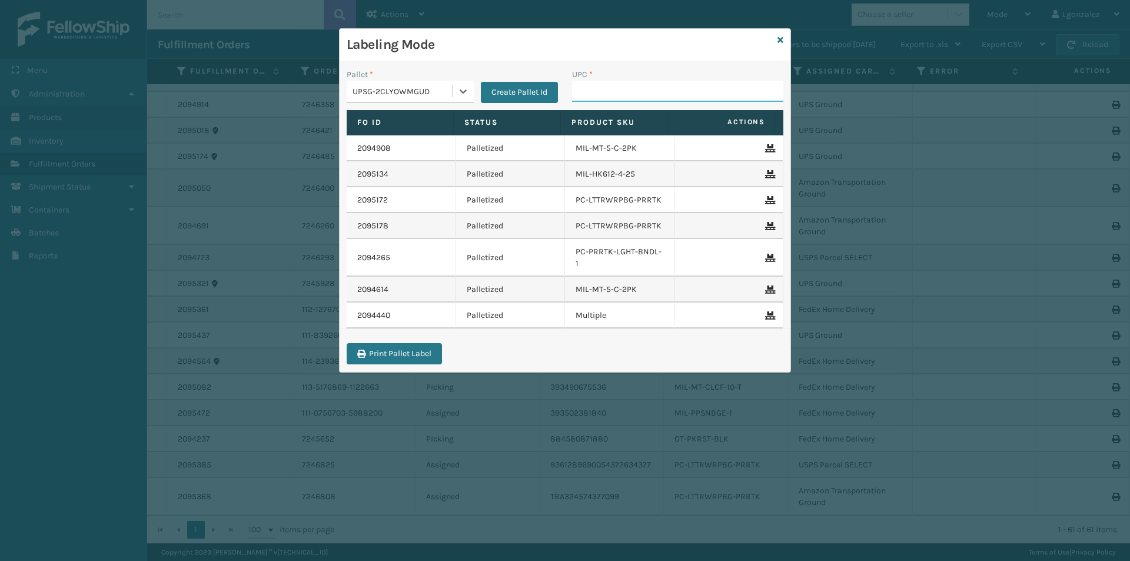
click at [643, 88] on input "UPC *" at bounding box center [677, 91] width 211 height 21
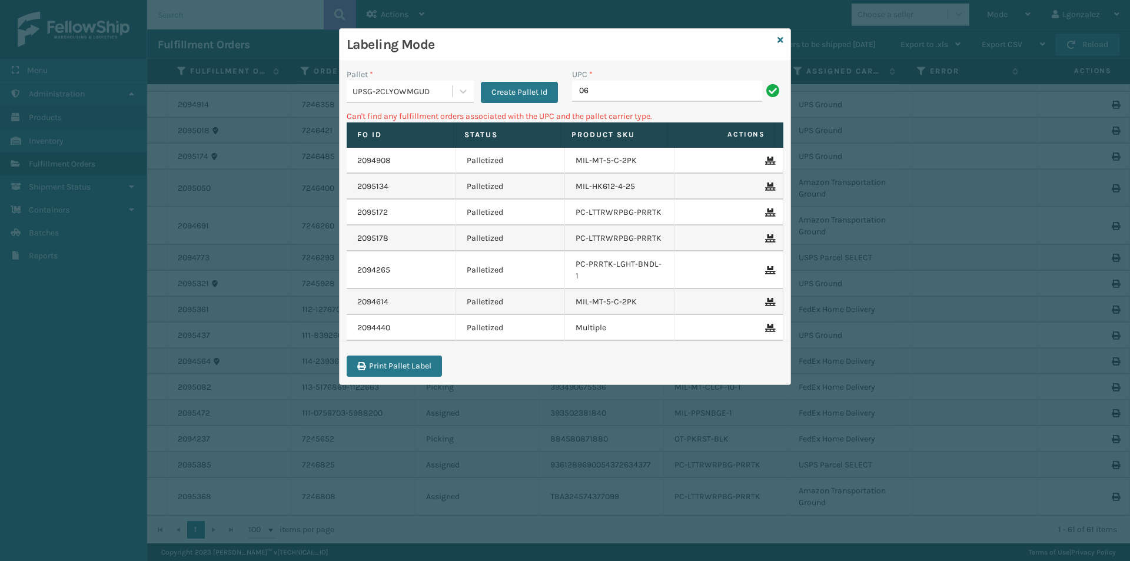
type input "0"
type input "LP-HVT-BLK"
click at [463, 90] on icon at bounding box center [463, 91] width 12 height 12
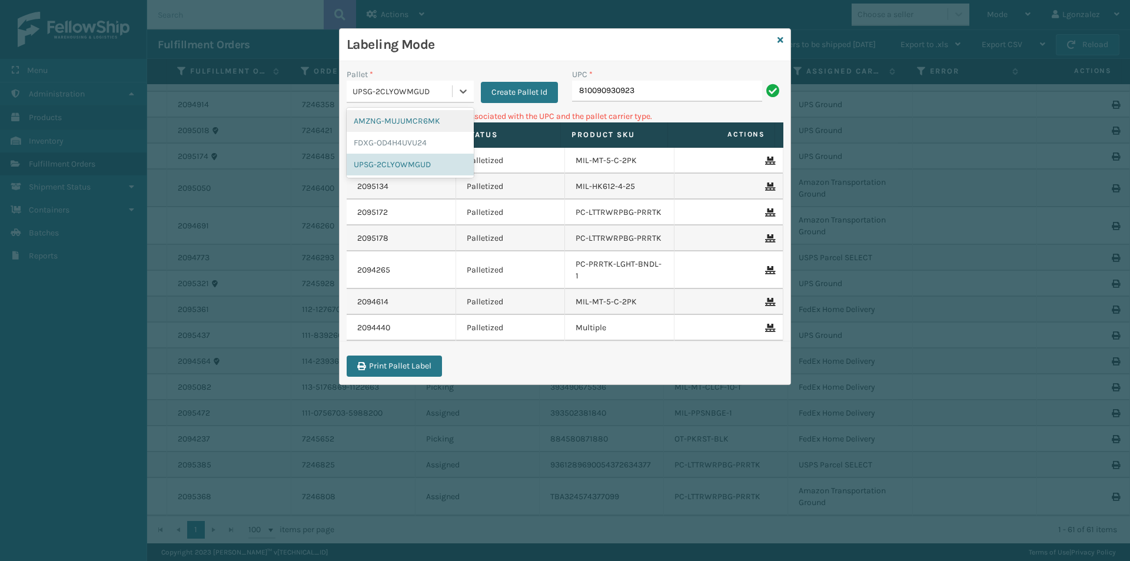
click at [444, 124] on div "AMZNG-MUJUMCR6MK" at bounding box center [410, 121] width 127 height 22
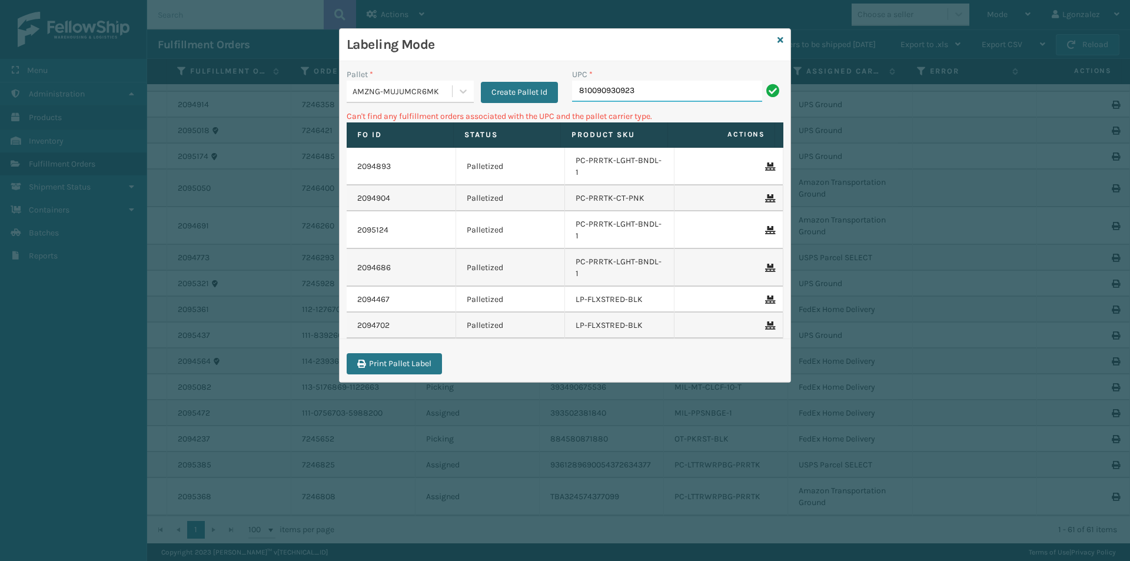
click at [656, 89] on input "810090930923" at bounding box center [667, 91] width 190 height 21
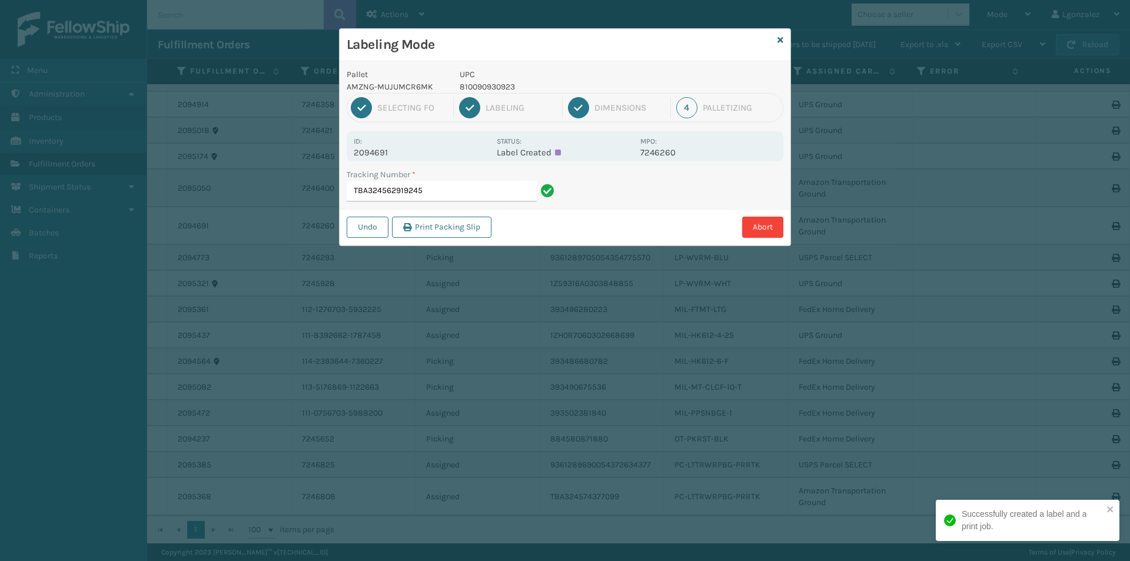
click at [472, 84] on p "810090930923" at bounding box center [547, 87] width 174 height 12
copy p "810090930923"
click at [471, 197] on input "TBA324562919245" at bounding box center [442, 191] width 190 height 21
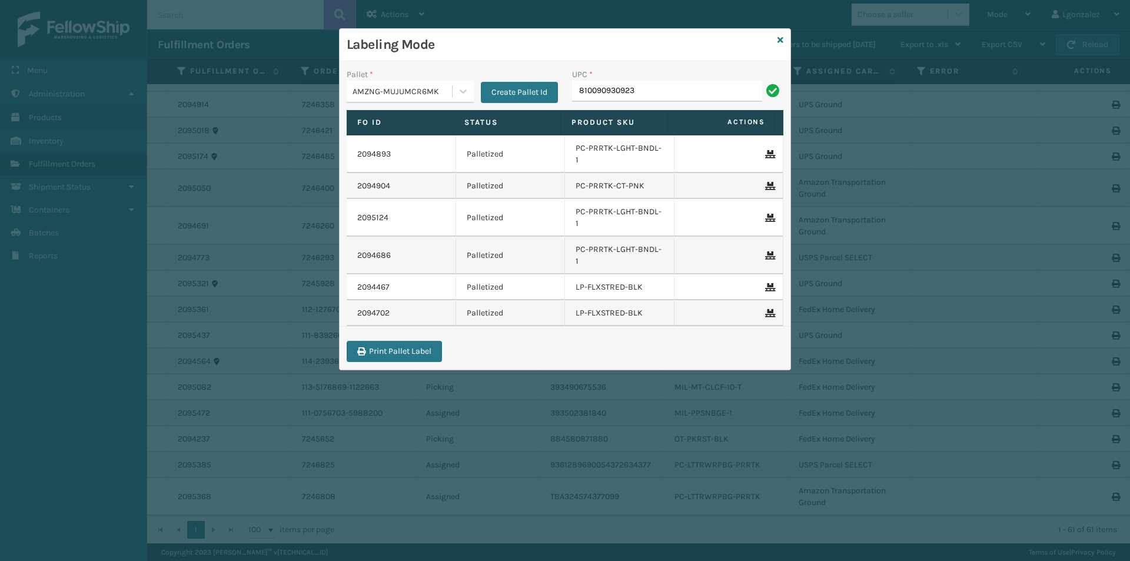
type input "810090930923"
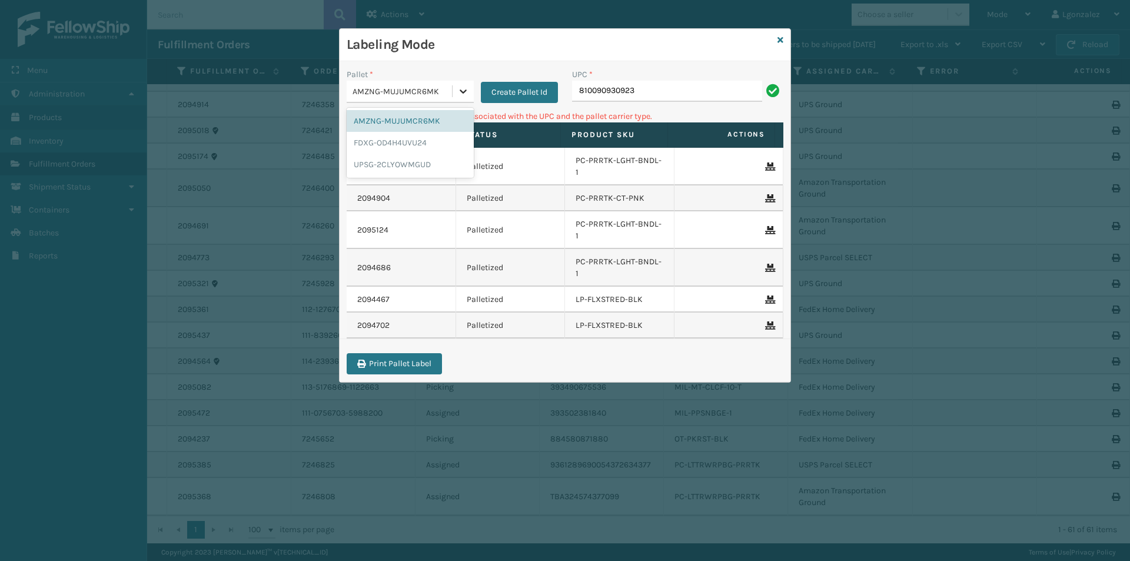
click at [463, 93] on icon at bounding box center [463, 91] width 12 height 12
click at [403, 146] on div "FDXG-OD4H4UVU24" at bounding box center [410, 143] width 127 height 22
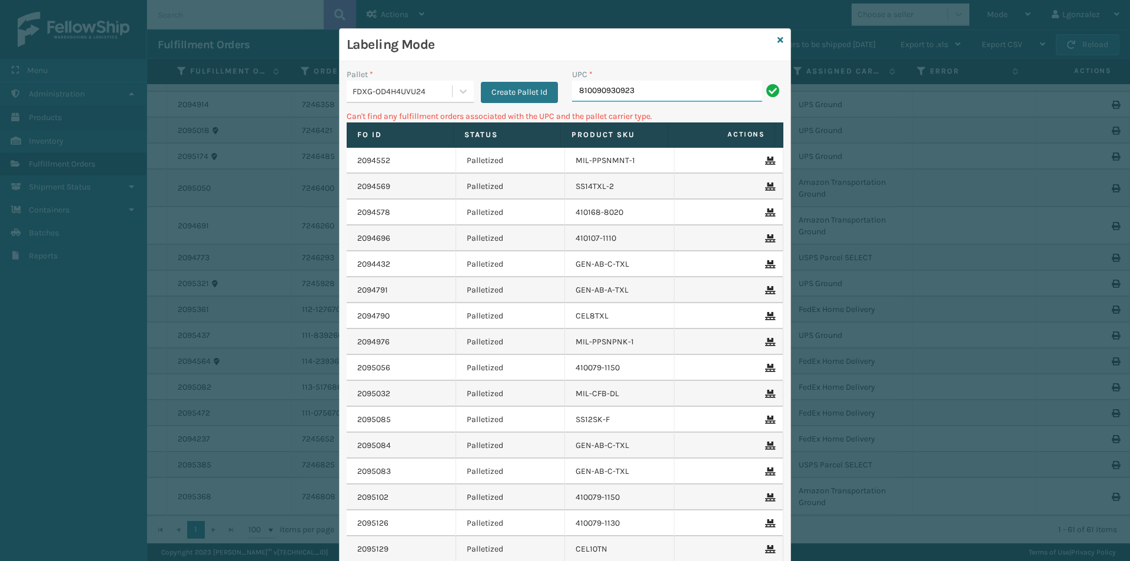
click at [633, 87] on input "810090930923" at bounding box center [667, 91] width 190 height 21
drag, startPoint x: 453, startPoint y: 89, endPoint x: 441, endPoint y: 93, distance: 12.3
click at [457, 89] on icon at bounding box center [463, 91] width 12 height 12
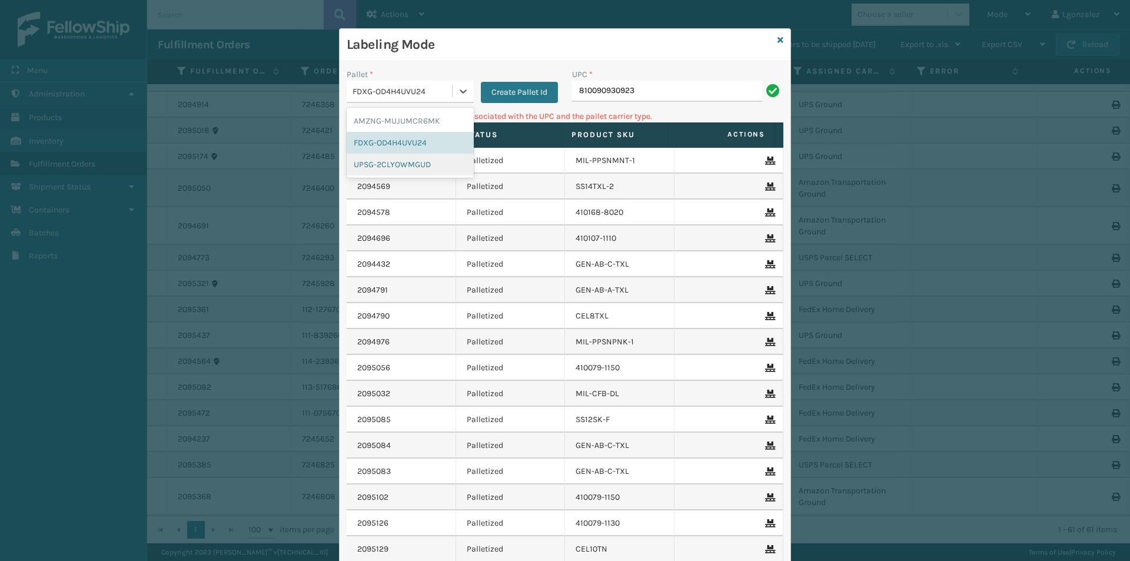
click at [398, 158] on div "UPSG-2CLYOWMGUD" at bounding box center [410, 165] width 127 height 22
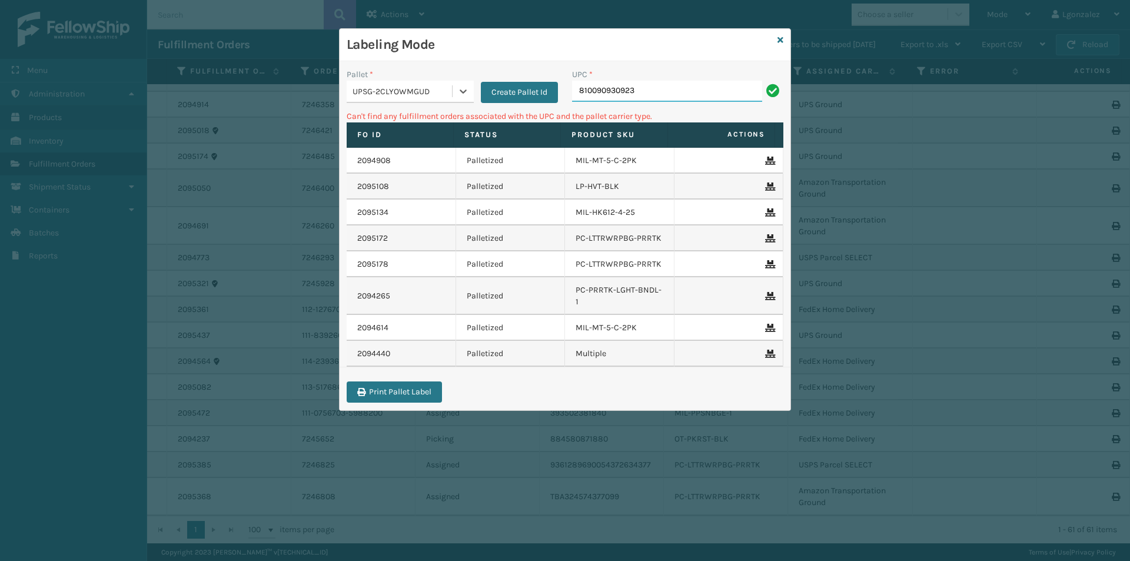
click at [653, 88] on input "810090930923" at bounding box center [667, 91] width 190 height 21
click at [782, 38] on icon at bounding box center [781, 40] width 6 height 8
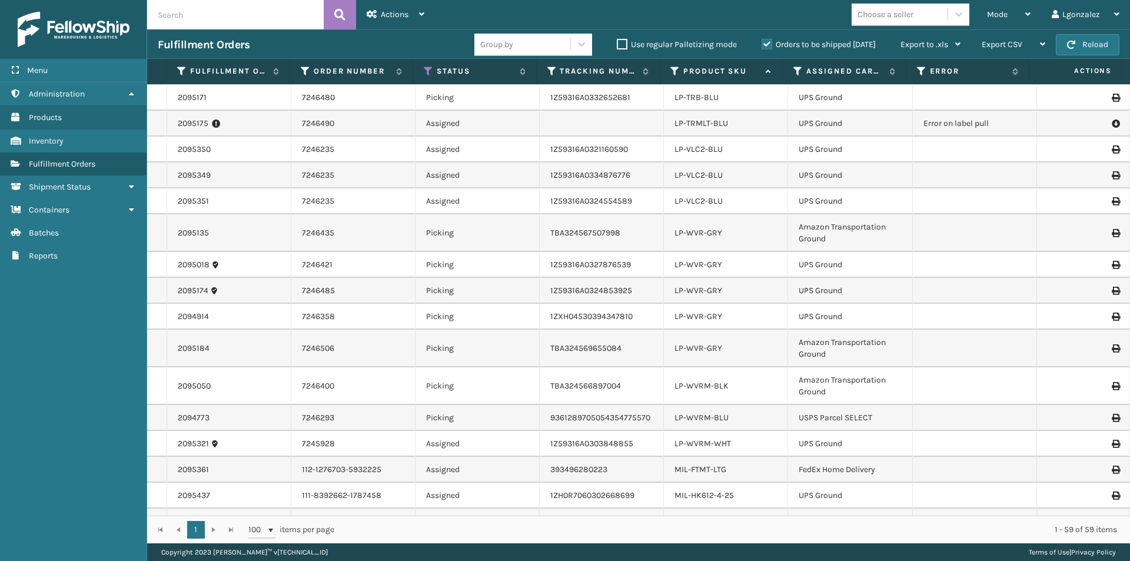
scroll to position [1118, 0]
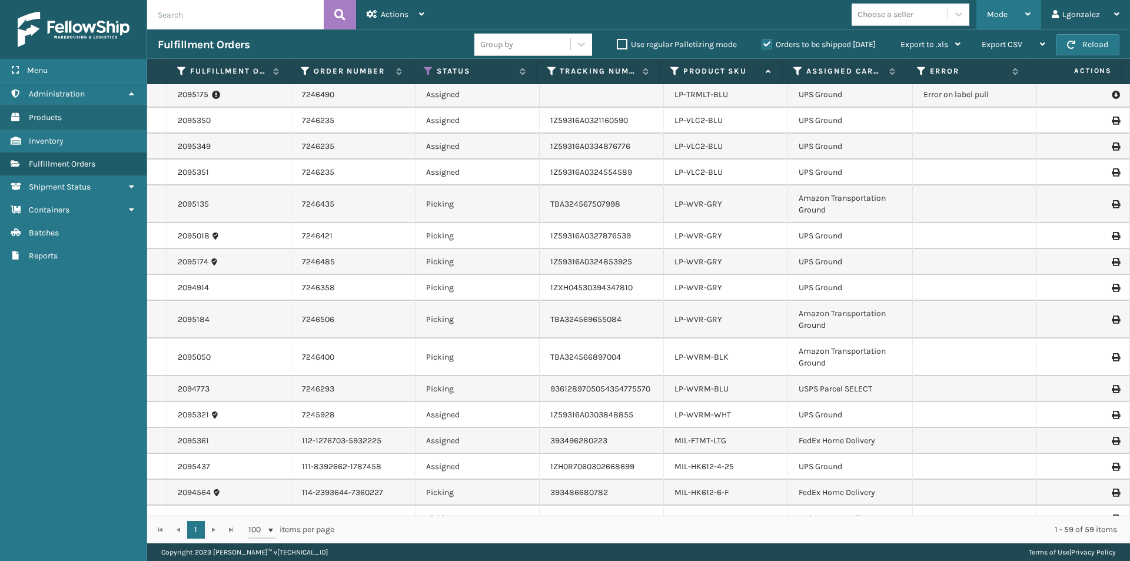
drag, startPoint x: 1022, startPoint y: 15, endPoint x: 946, endPoint y: 38, distance: 79.9
click at [1021, 15] on div "Mode" at bounding box center [1009, 14] width 44 height 29
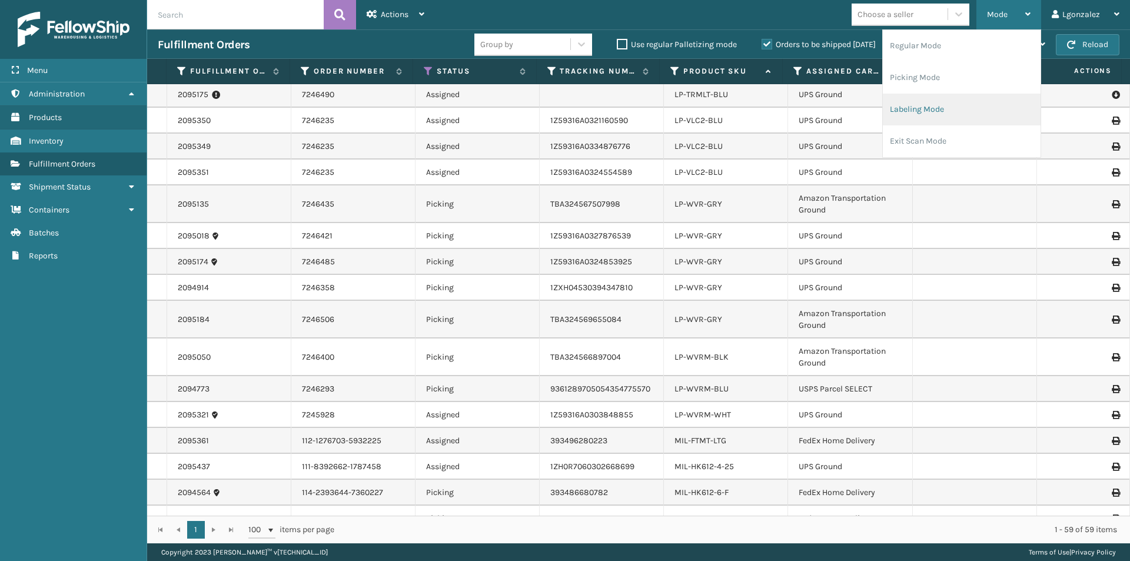
click at [927, 116] on li "Labeling Mode" at bounding box center [962, 110] width 158 height 32
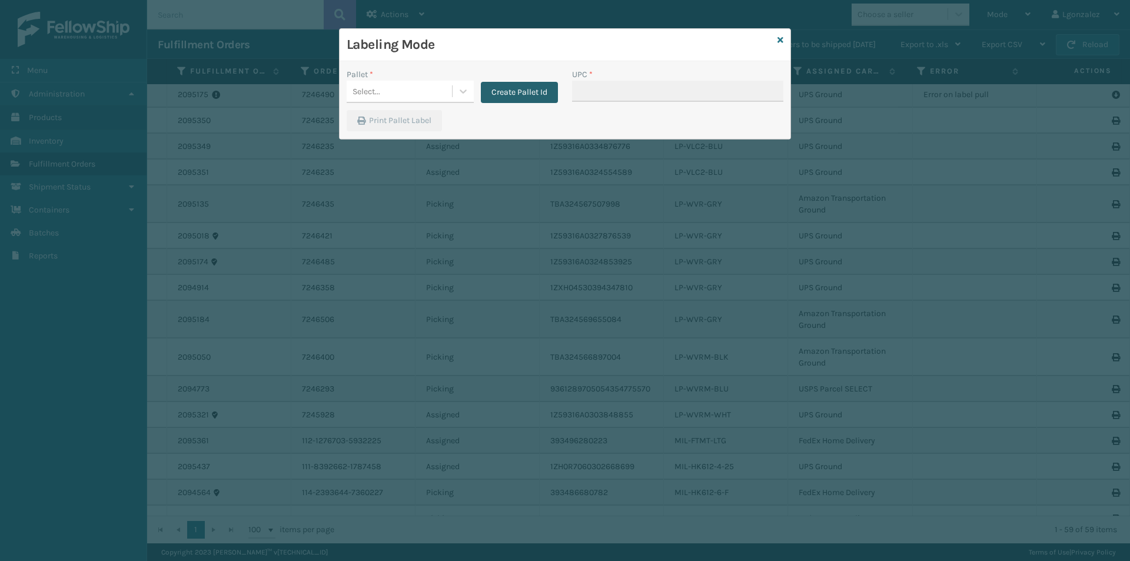
click at [536, 98] on button "Create Pallet Id" at bounding box center [519, 92] width 77 height 21
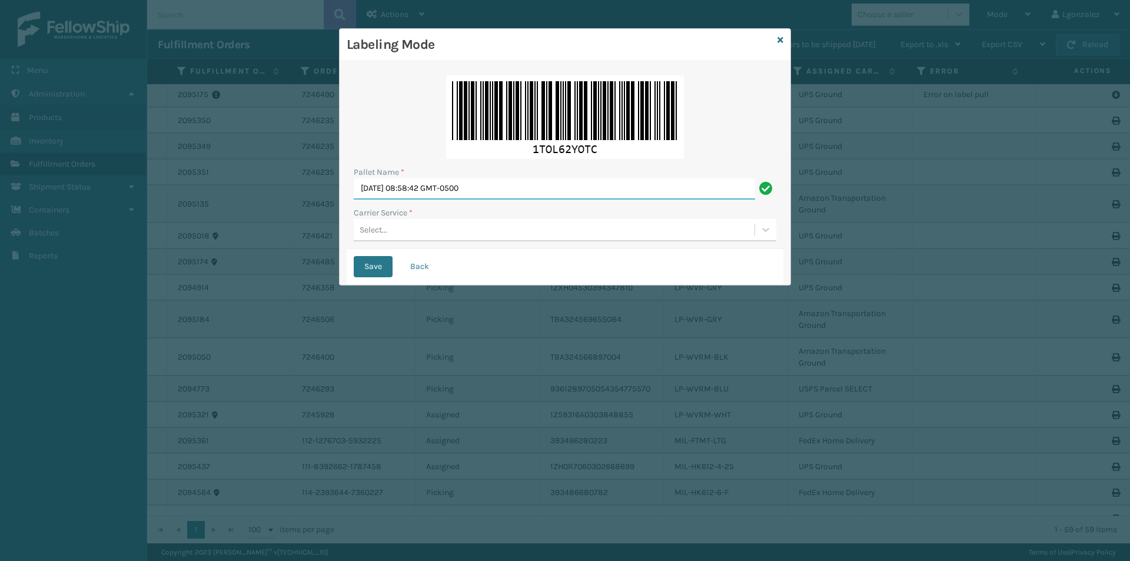
click at [467, 191] on input "[DATE] 08:58:42 GMT-0500" at bounding box center [554, 188] width 401 height 21
click at [467, 190] on input "[DATE] 08:58:42 GMT-0500" at bounding box center [554, 188] width 401 height 21
click at [467, 188] on input "[DATE] 08:58:42 GMT-0500" at bounding box center [554, 188] width 401 height 21
click at [469, 189] on input "[DATE] 08:58:42 GMT-0500" at bounding box center [554, 188] width 401 height 21
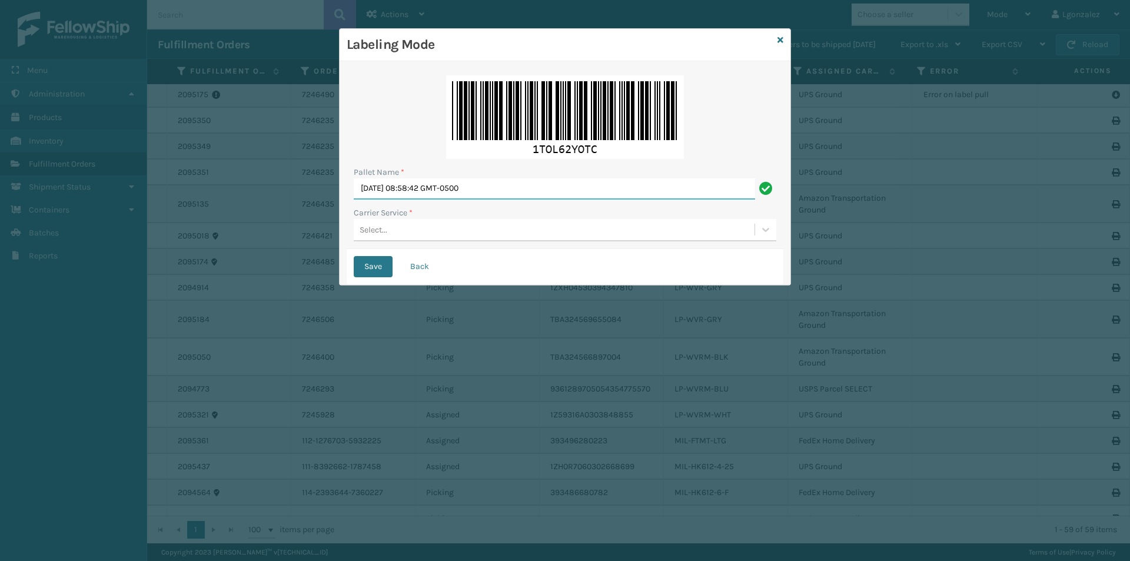
click at [469, 188] on input "[DATE] 08:58:42 GMT-0500" at bounding box center [554, 188] width 401 height 21
type input "[GEOGRAPHIC_DATA]."
click at [423, 228] on div "Select..." at bounding box center [554, 229] width 401 height 19
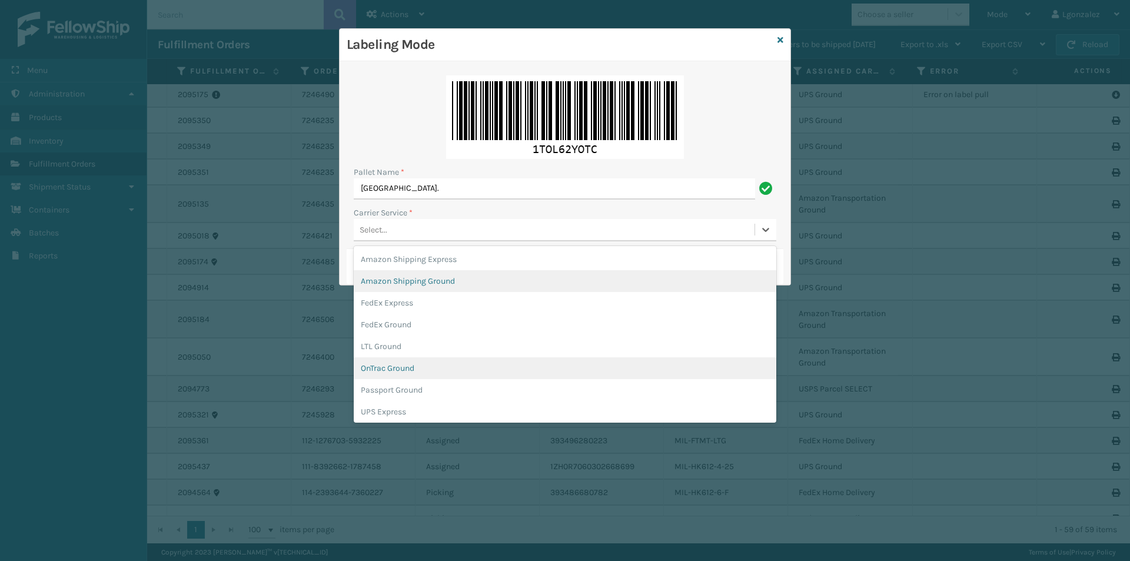
scroll to position [68, 0]
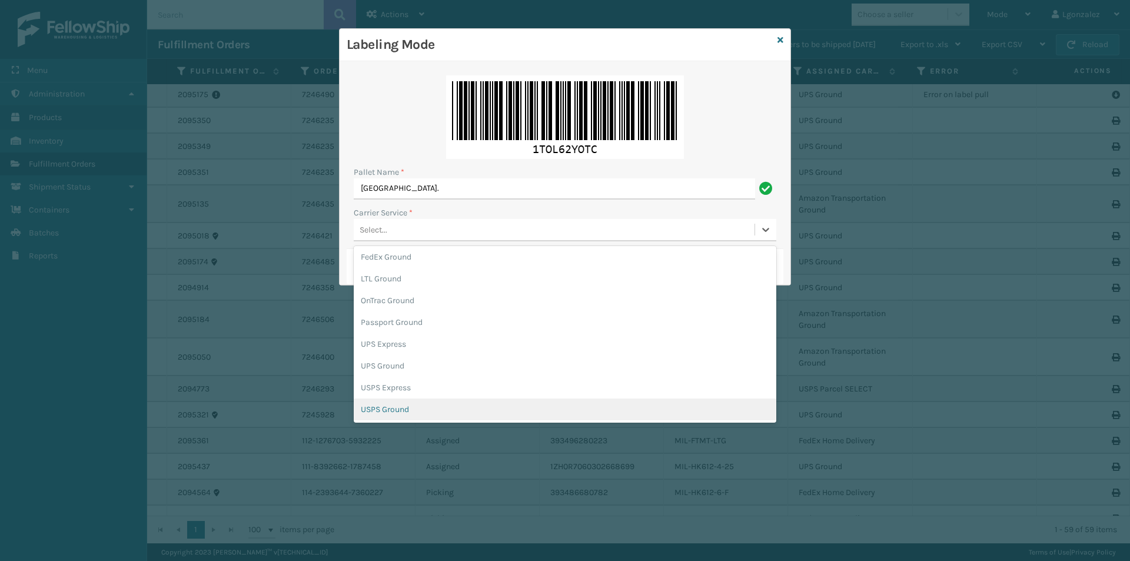
click at [418, 412] on div "USPS Ground" at bounding box center [565, 409] width 423 height 22
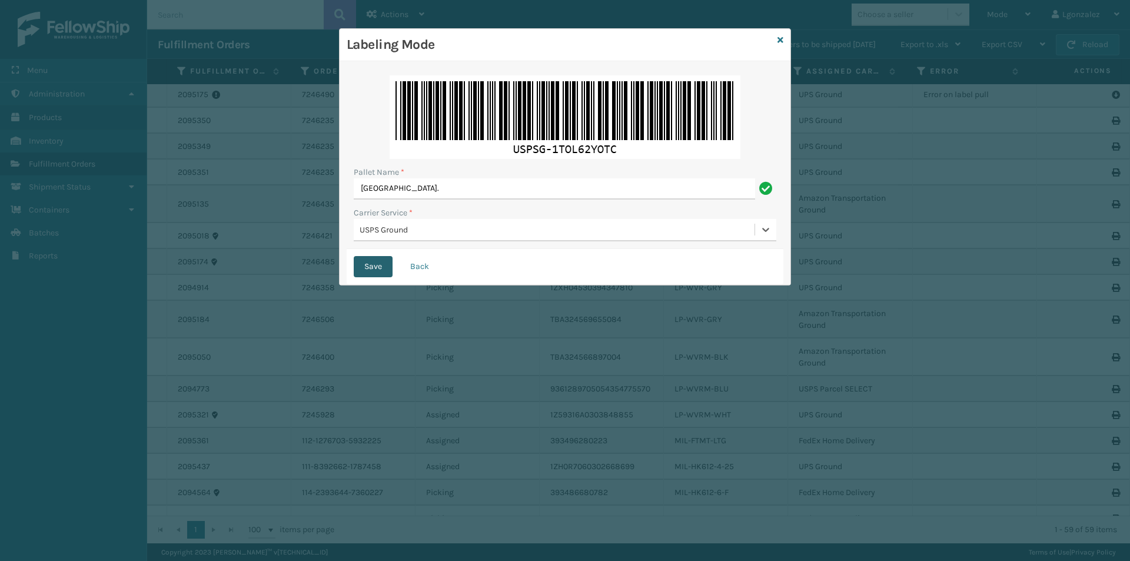
click at [374, 269] on button "Save" at bounding box center [373, 266] width 39 height 21
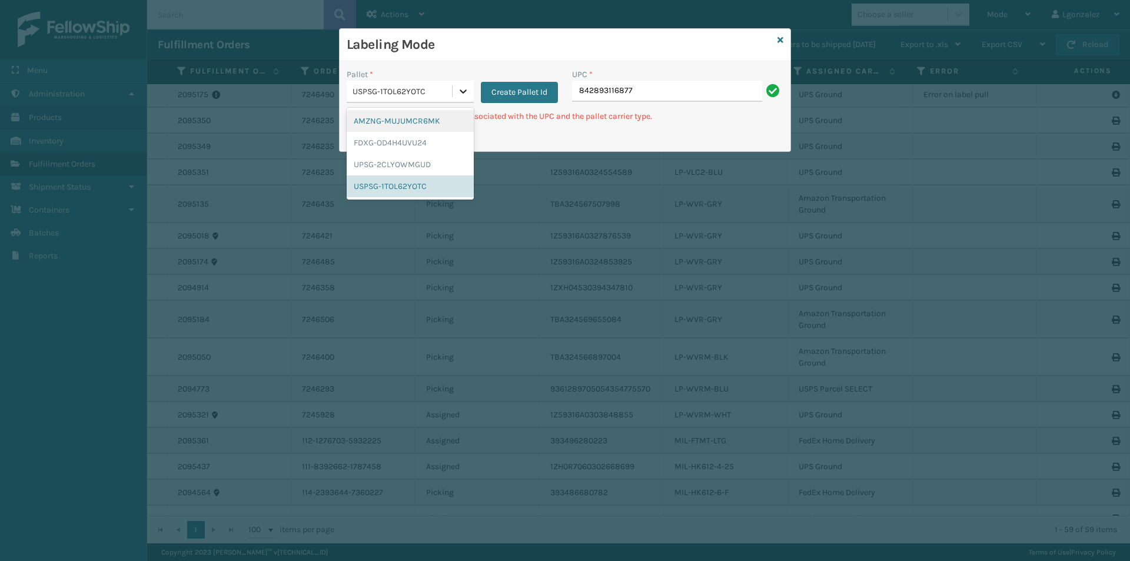
drag, startPoint x: 468, startPoint y: 85, endPoint x: 454, endPoint y: 93, distance: 16.4
click at [468, 84] on div at bounding box center [463, 91] width 21 height 21
click at [421, 167] on div "UPSG-2CLYOWMGUD" at bounding box center [410, 165] width 127 height 22
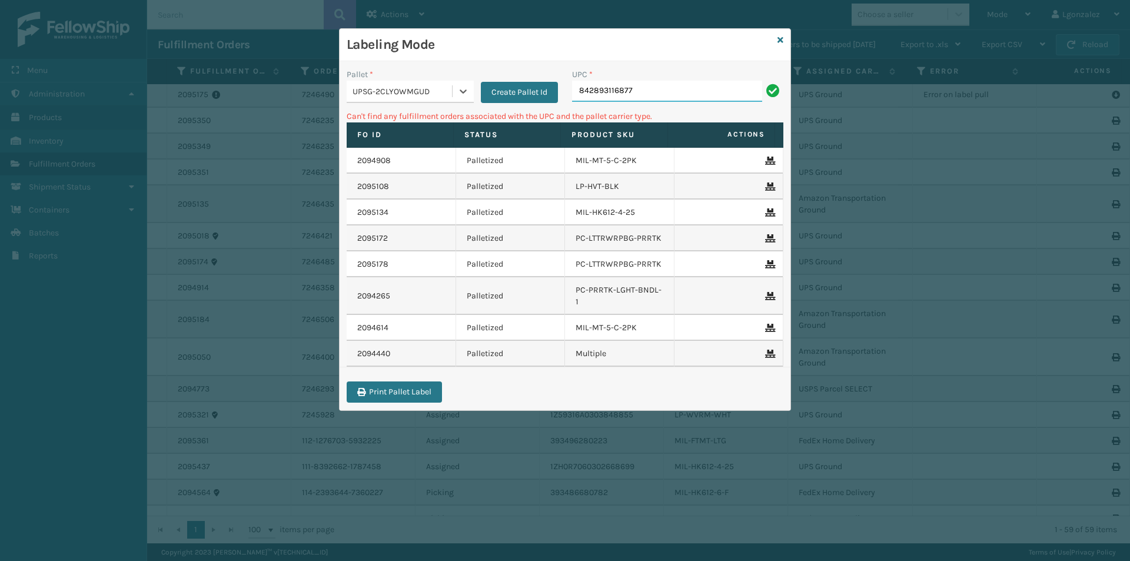
click at [656, 92] on input "842893116877" at bounding box center [667, 91] width 190 height 21
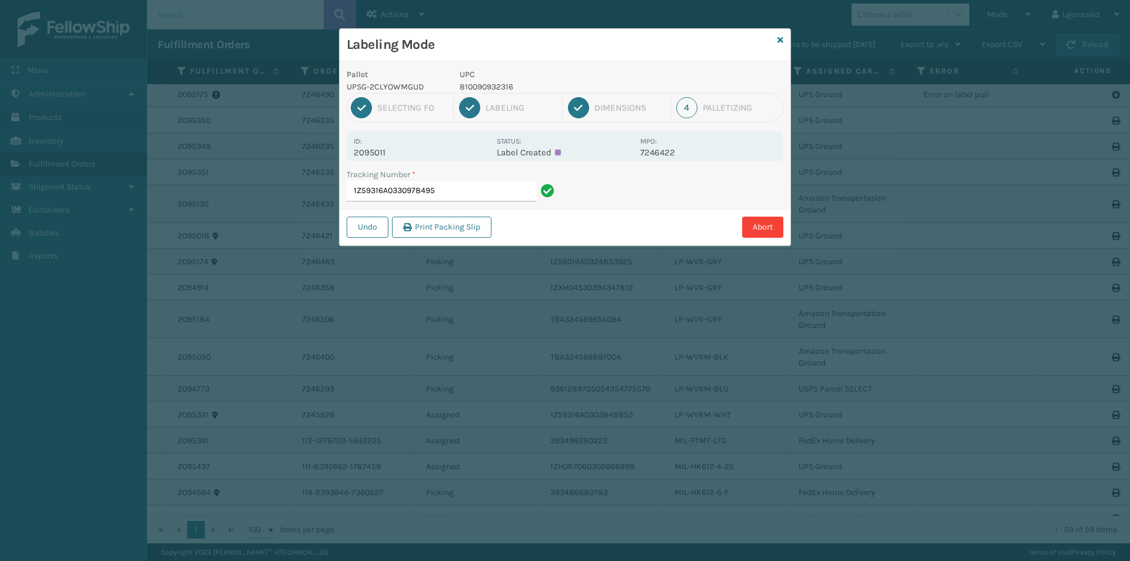
click at [497, 87] on p "810090932316" at bounding box center [547, 87] width 174 height 12
copy p "810090932316"
click at [484, 194] on input "1Z59316A0330978495" at bounding box center [442, 191] width 190 height 21
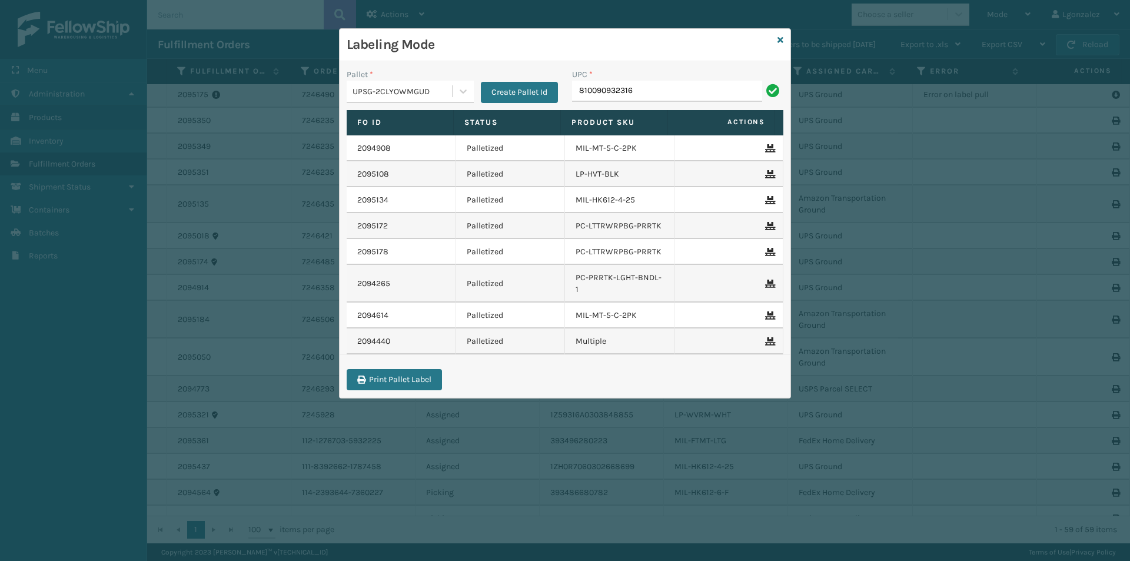
type input "810090932316"
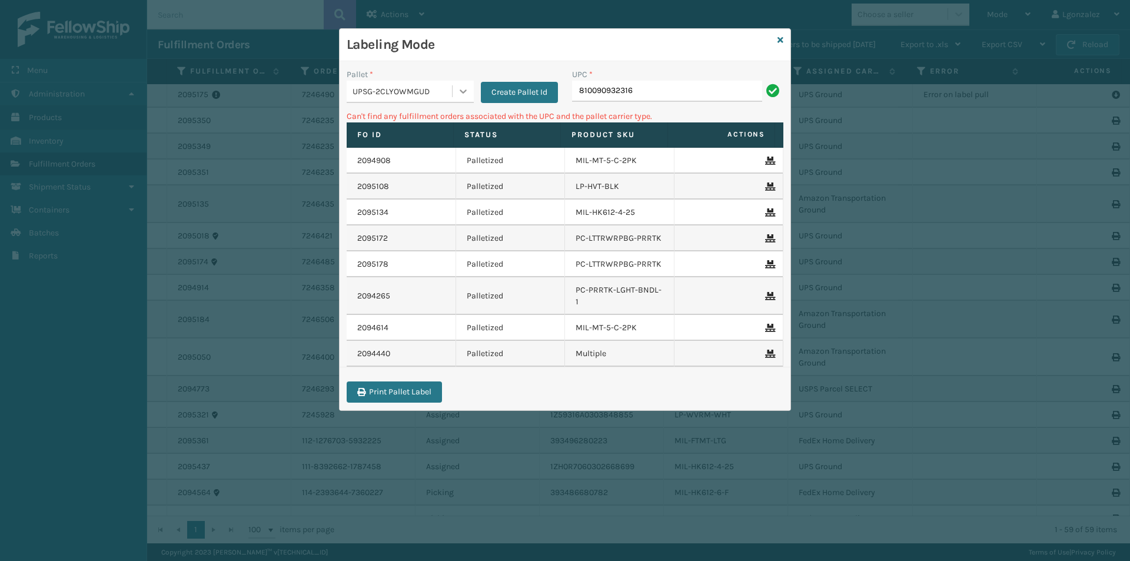
click at [466, 82] on div at bounding box center [463, 91] width 21 height 21
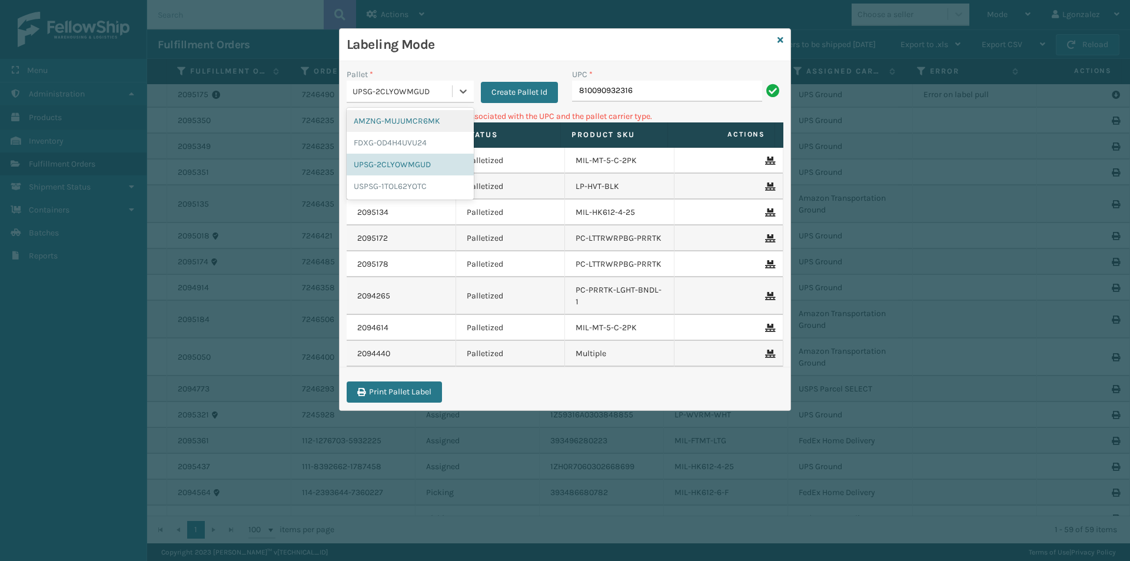
click at [433, 125] on div "AMZNG-MUJUMCR6MK" at bounding box center [410, 121] width 127 height 22
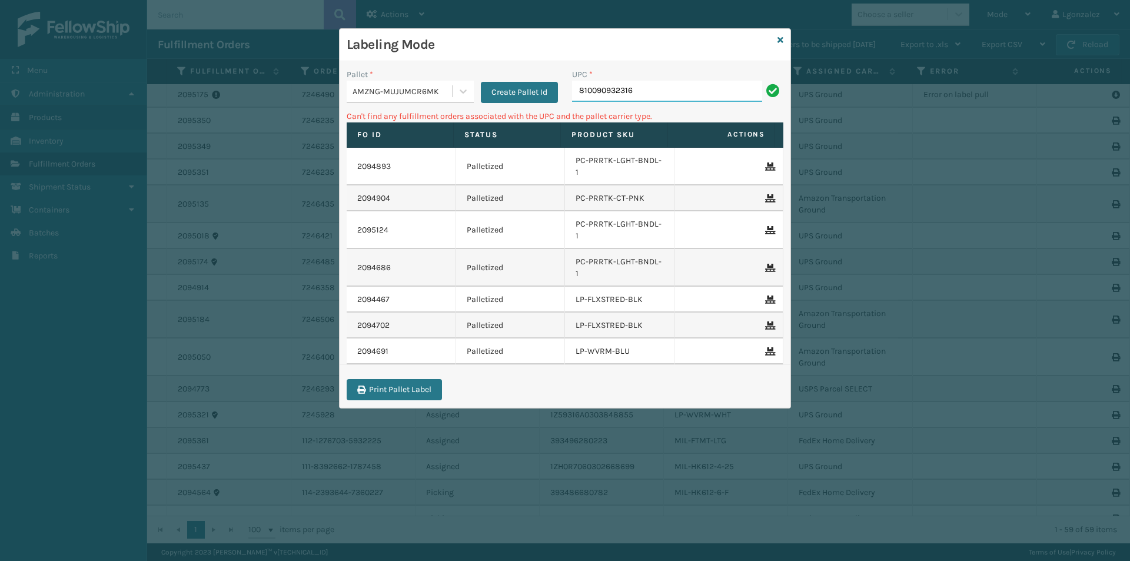
click at [706, 92] on input "810090932316" at bounding box center [667, 91] width 190 height 21
click at [469, 95] on div at bounding box center [463, 91] width 21 height 21
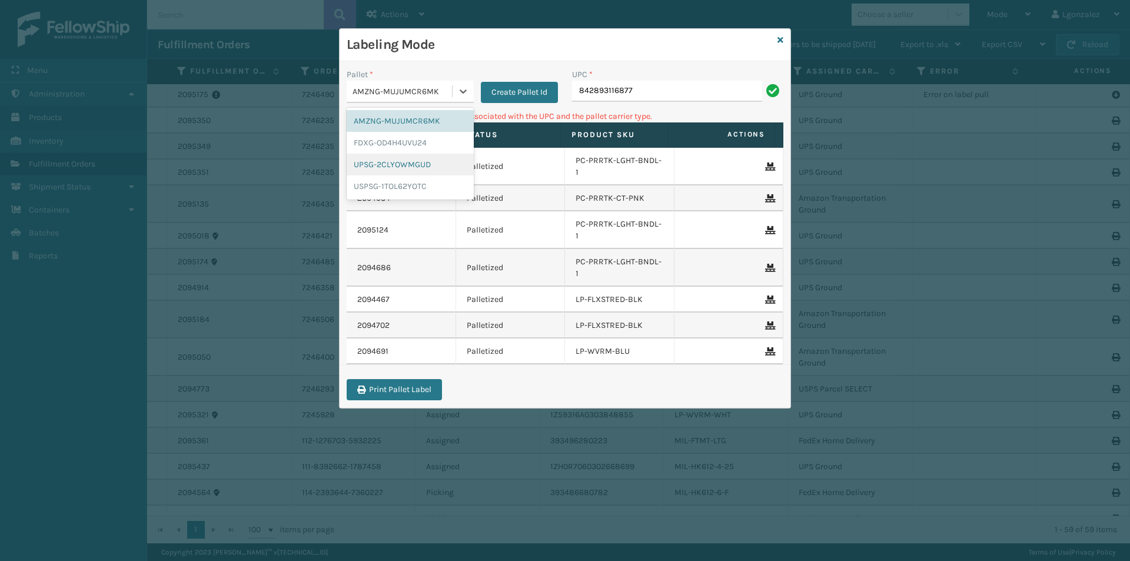
click at [408, 164] on div "UPSG-2CLYOWMGUD" at bounding box center [410, 165] width 127 height 22
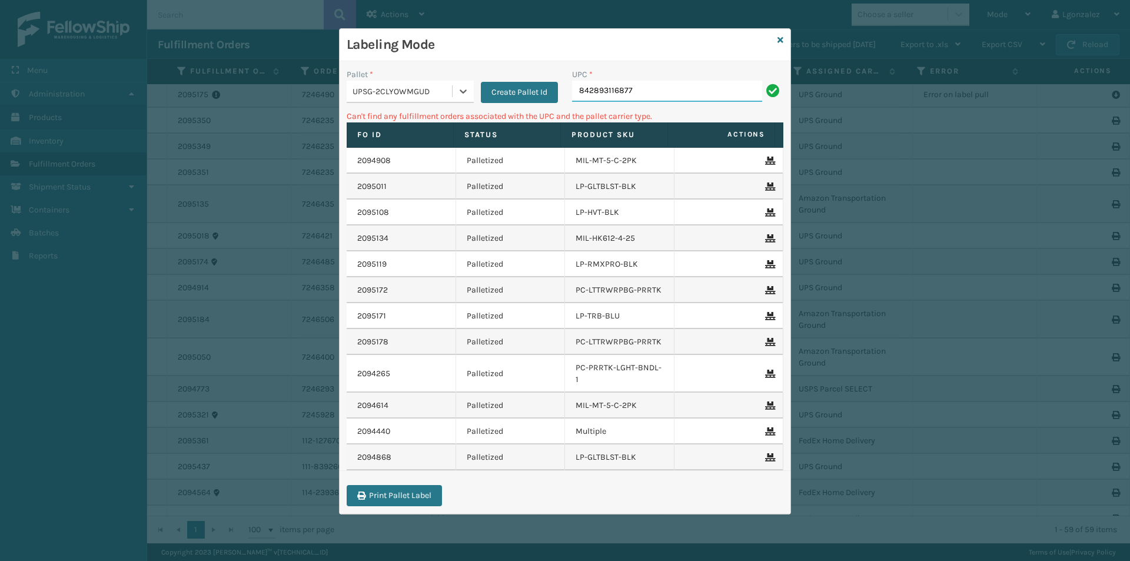
click at [645, 85] on input "842893116877" at bounding box center [667, 91] width 190 height 21
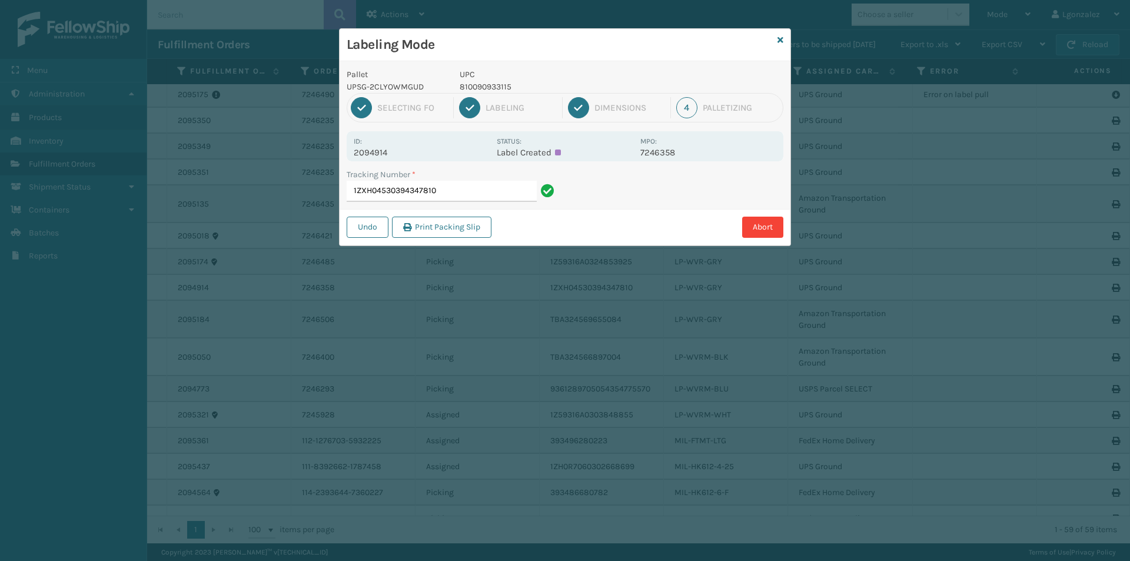
click at [496, 85] on p "810090933115" at bounding box center [547, 87] width 174 height 12
click at [496, 87] on p "810090933115" at bounding box center [547, 87] width 174 height 12
click at [515, 188] on input "1ZXH04530394347810" at bounding box center [442, 191] width 190 height 21
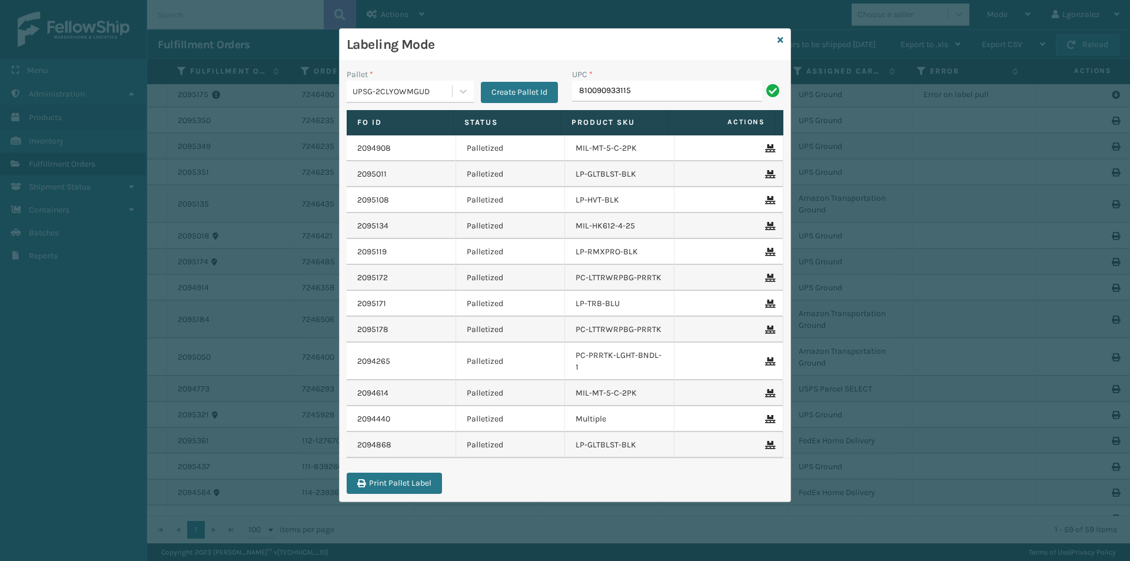
type input "810090933115"
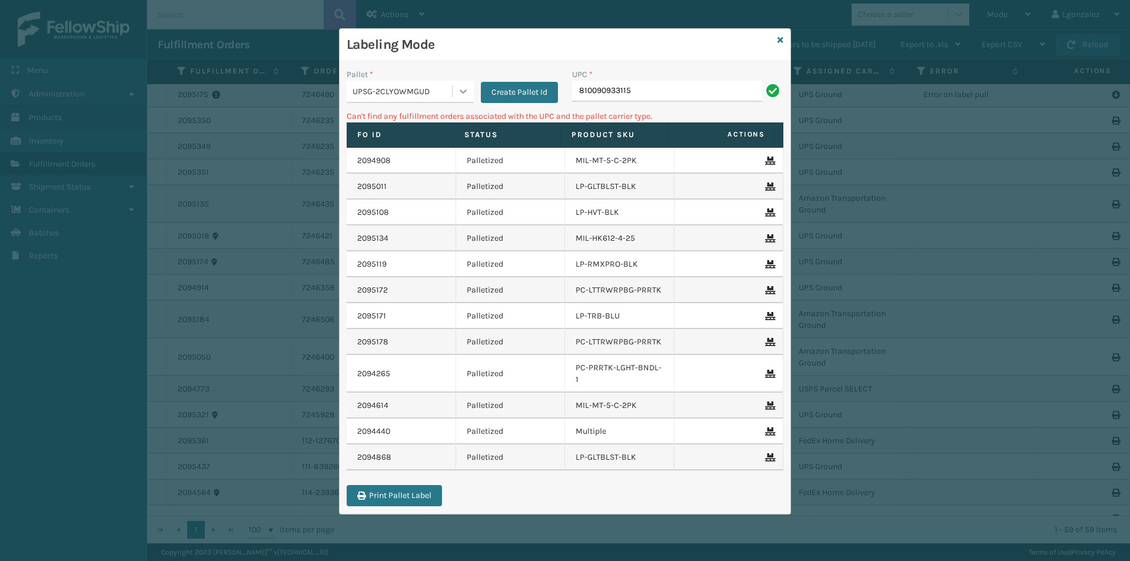
click at [464, 86] on icon at bounding box center [463, 91] width 12 height 12
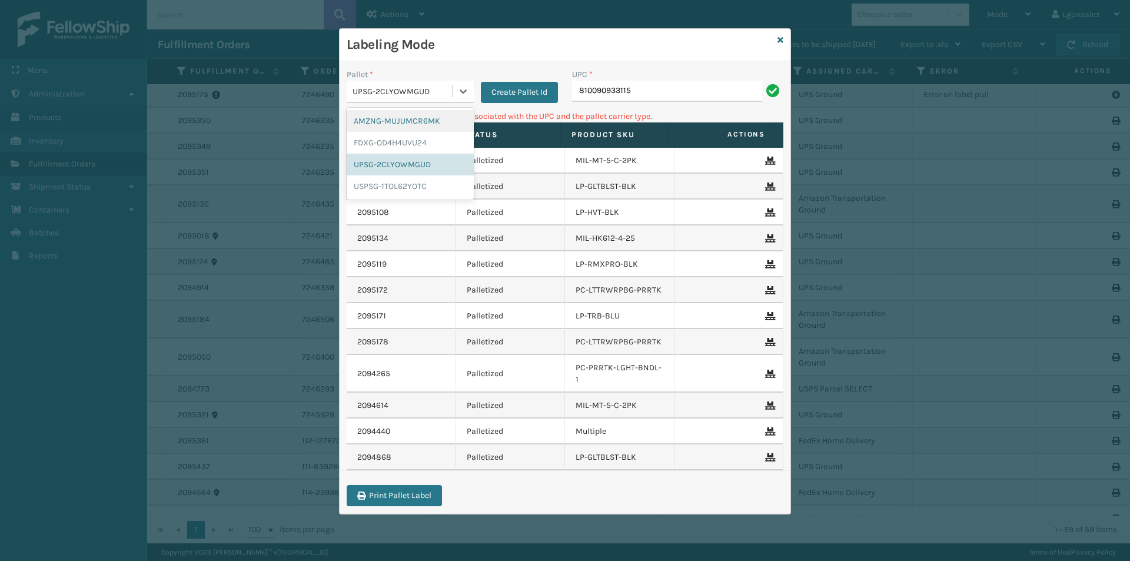
click at [432, 116] on div "AMZNG-MUJUMCR6MK" at bounding box center [410, 121] width 127 height 22
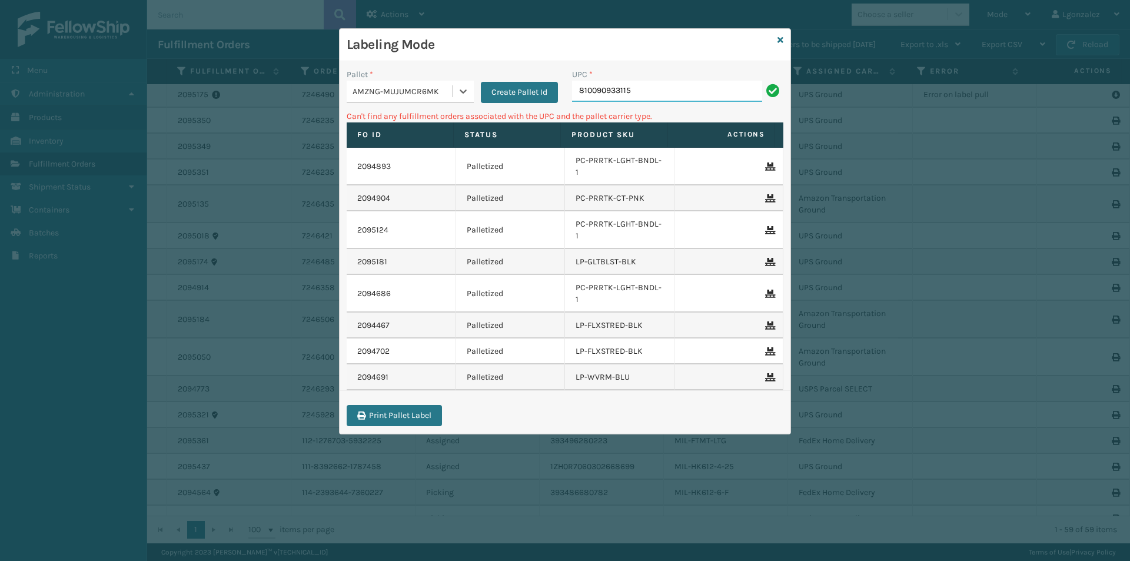
click at [648, 93] on input "810090933115" at bounding box center [667, 91] width 190 height 21
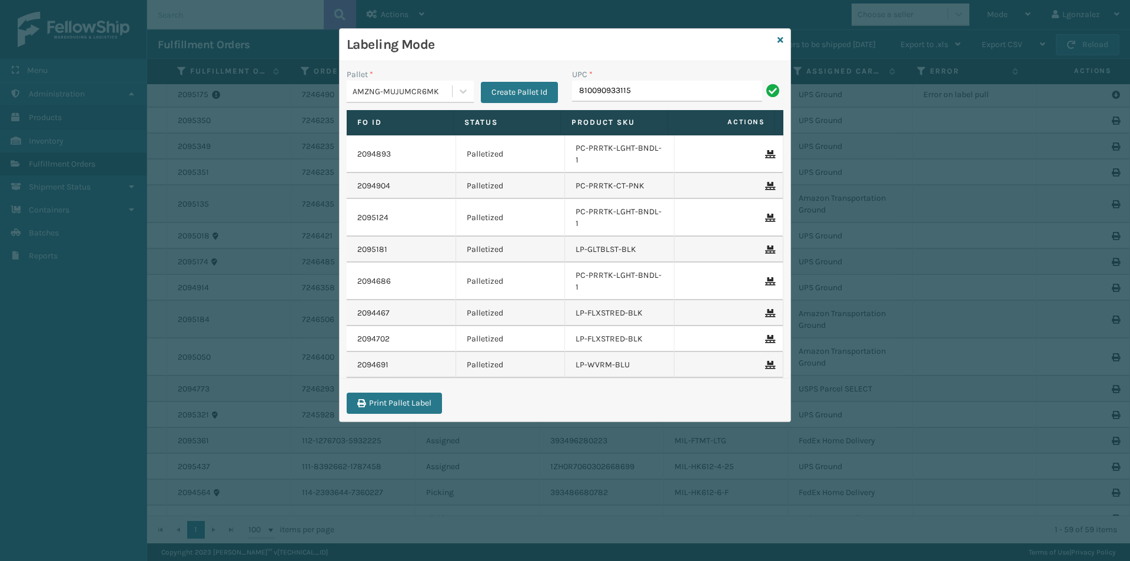
type input "810090933115"
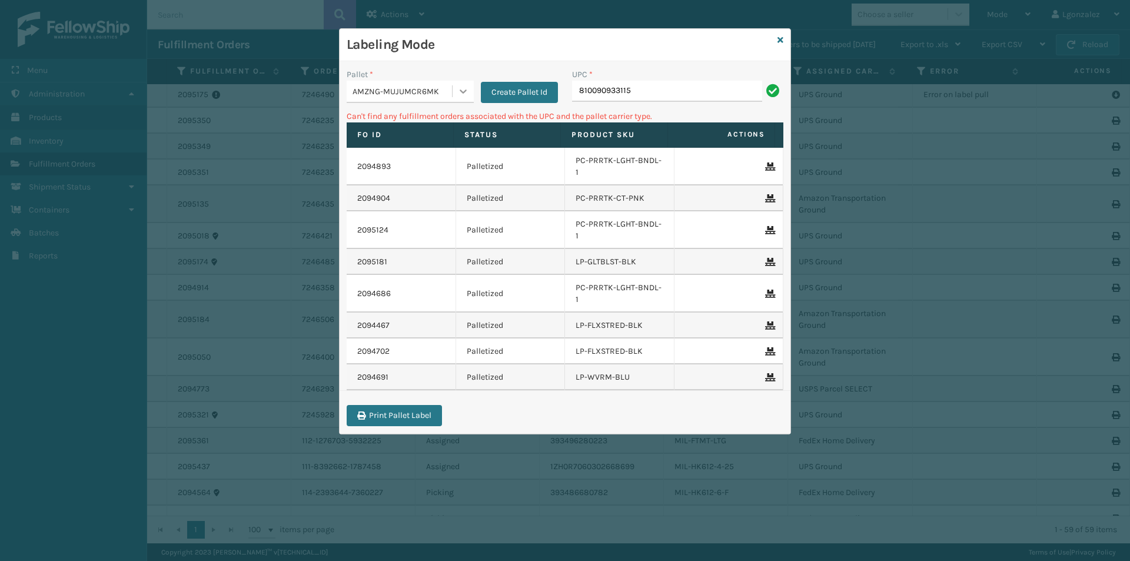
click at [468, 87] on icon at bounding box center [463, 91] width 12 height 12
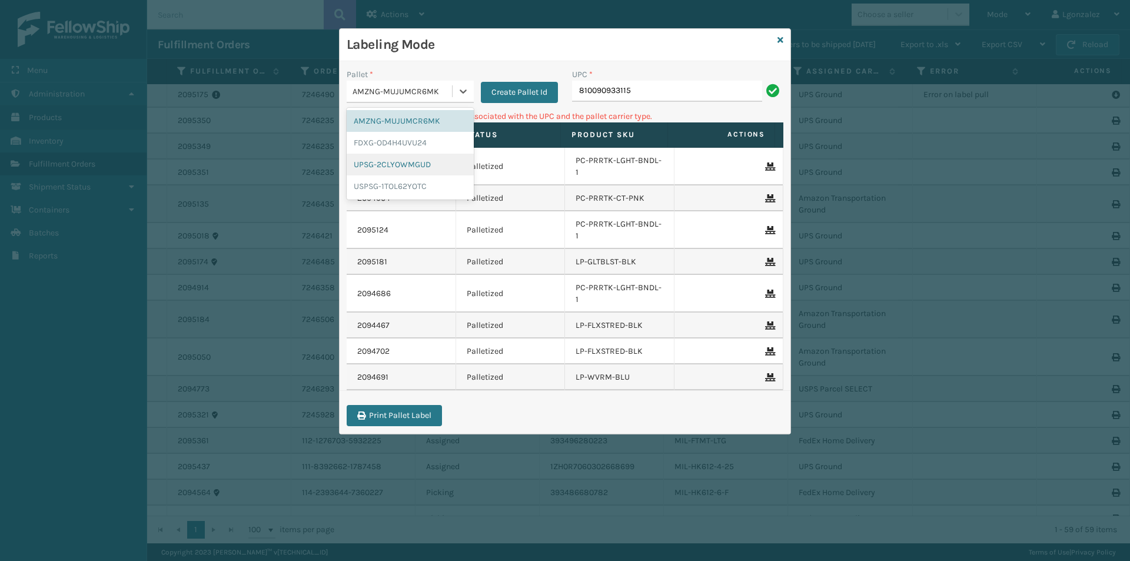
click at [434, 164] on div "UPSG-2CLYOWMGUD" at bounding box center [410, 165] width 127 height 22
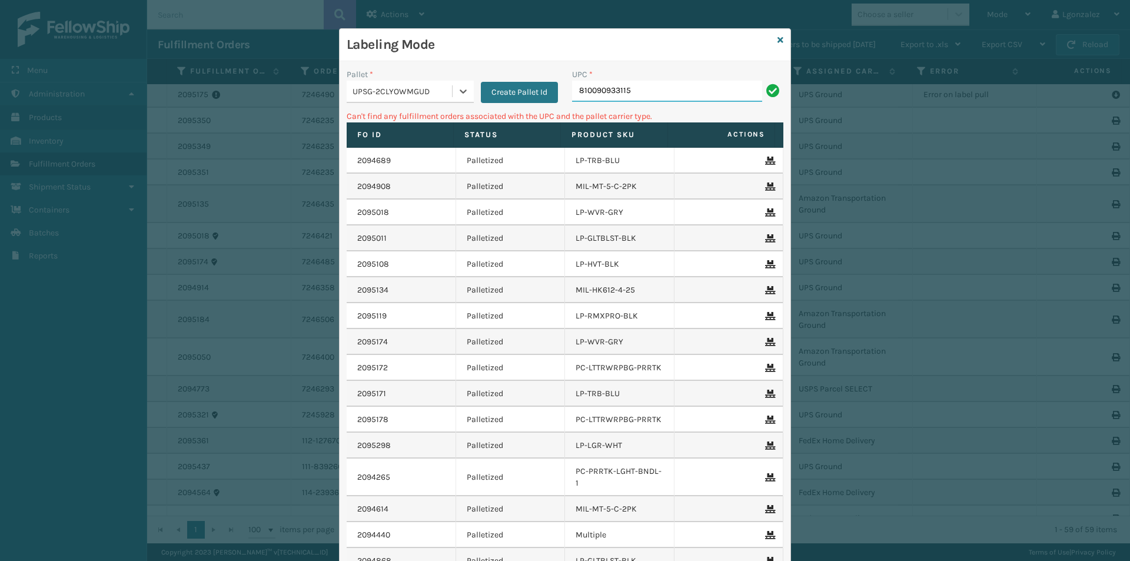
click at [654, 88] on input "810090933115" at bounding box center [667, 91] width 190 height 21
type input "LP-RMXPLS-BLK"
click at [778, 39] on icon at bounding box center [781, 40] width 6 height 8
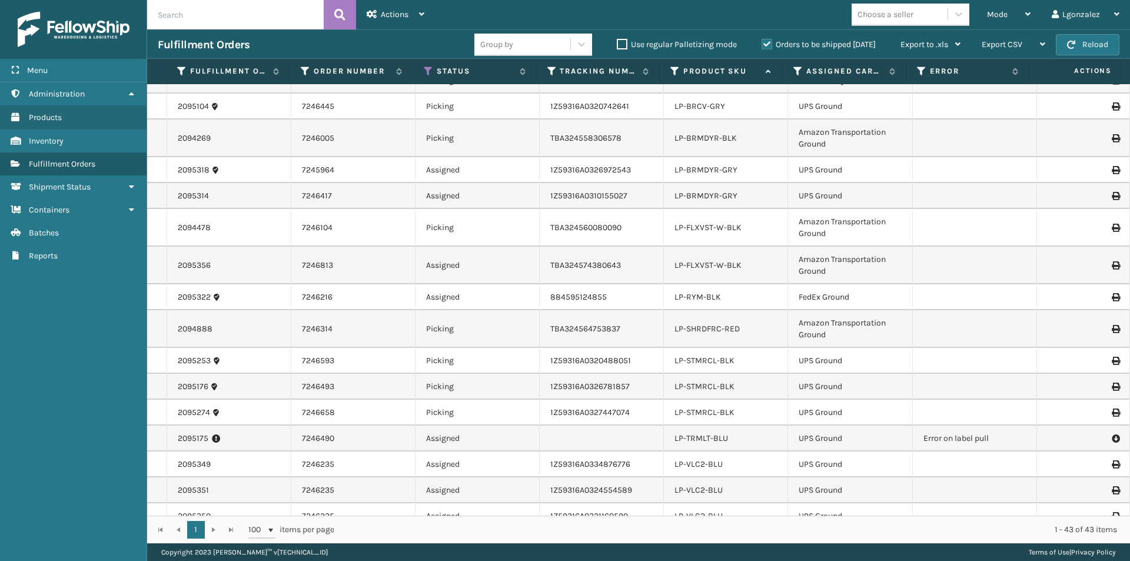
scroll to position [530, 0]
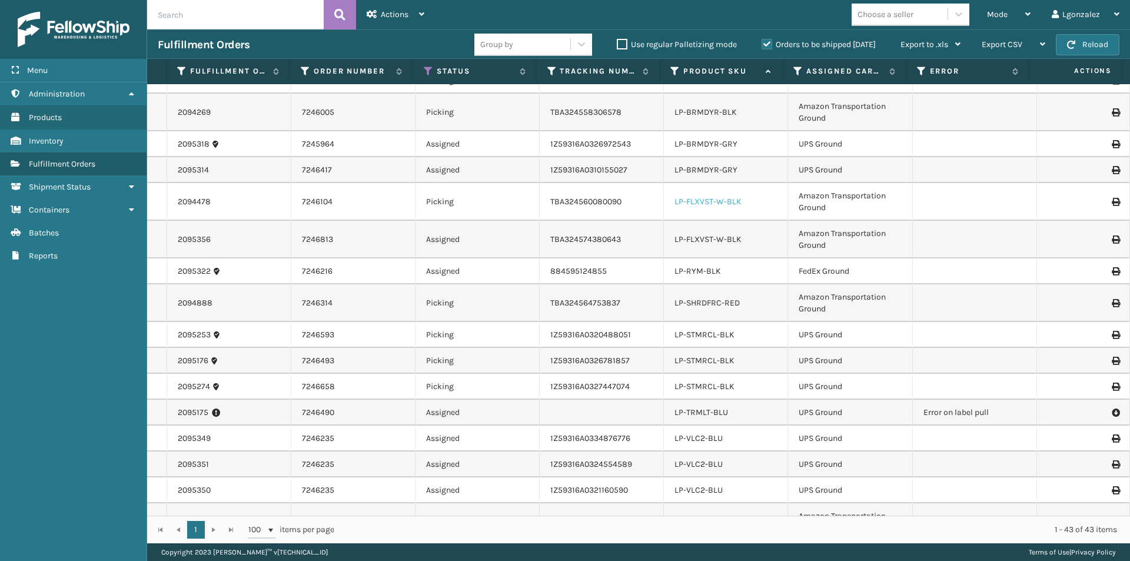
click at [693, 197] on link "LP-FLXVST-W-BLK" at bounding box center [708, 202] width 67 height 10
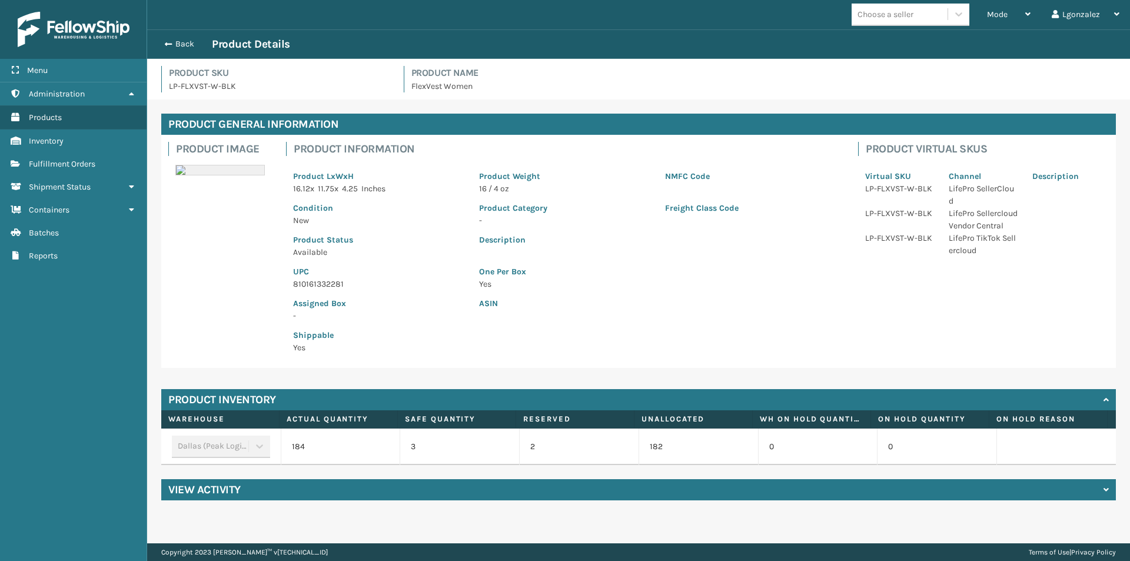
click at [327, 278] on p "810161332281" at bounding box center [379, 284] width 172 height 12
click at [326, 283] on p "810161332281" at bounding box center [379, 284] width 172 height 12
click at [181, 47] on button "Back" at bounding box center [185, 44] width 54 height 11
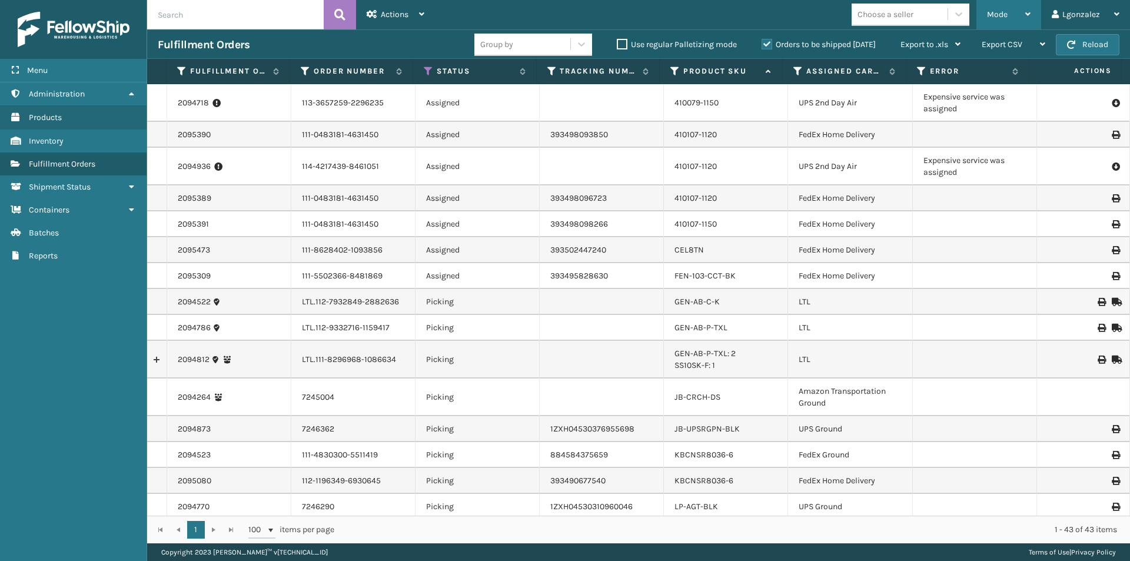
click at [983, 12] on div "Mode Regular Mode Picking Mode Labeling Mode Exit Scan Mode" at bounding box center [1009, 14] width 65 height 29
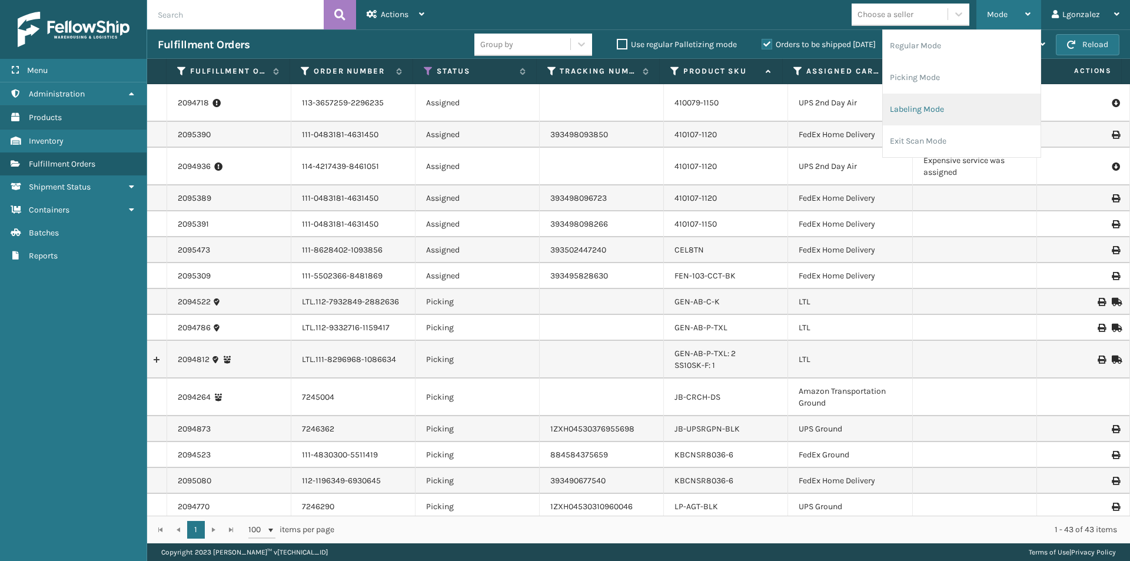
click at [940, 106] on li "Labeling Mode" at bounding box center [962, 110] width 158 height 32
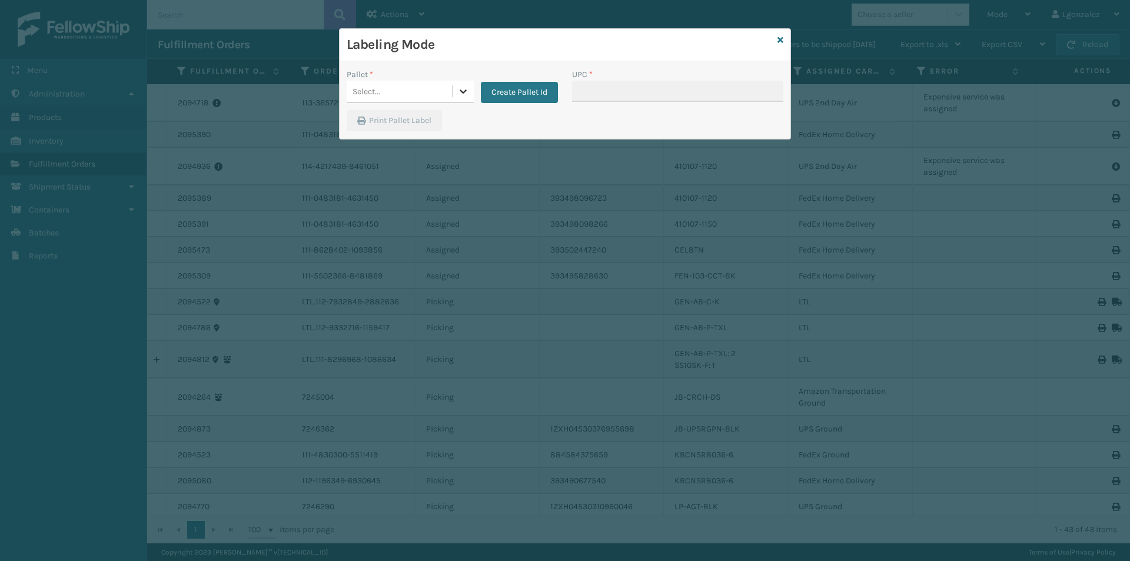
click at [453, 99] on div at bounding box center [463, 91] width 21 height 21
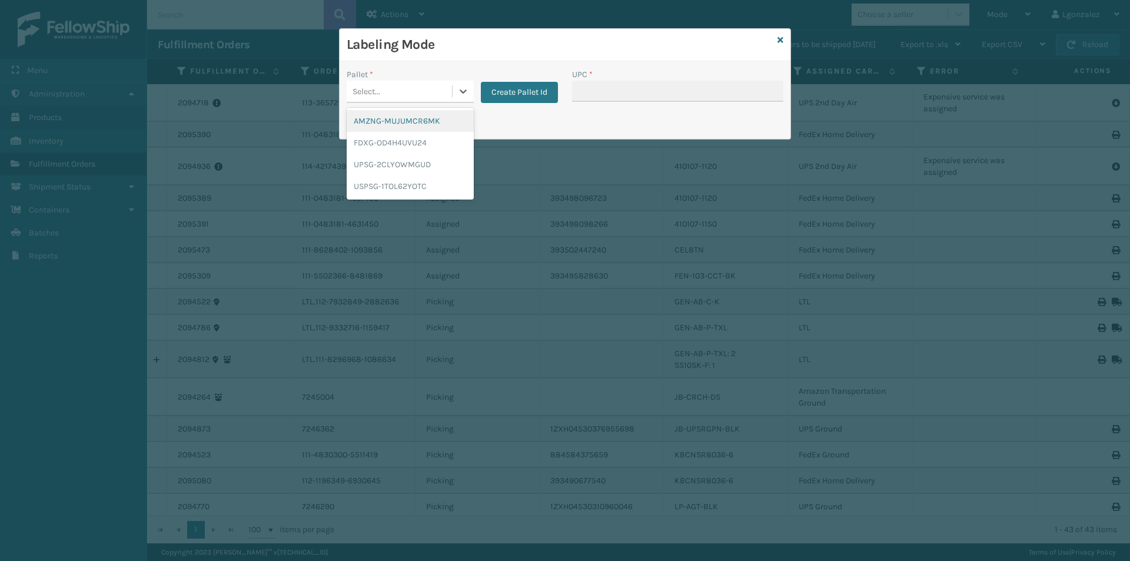
click at [410, 117] on div "AMZNG-MUJUMCR6MK" at bounding box center [410, 121] width 127 height 22
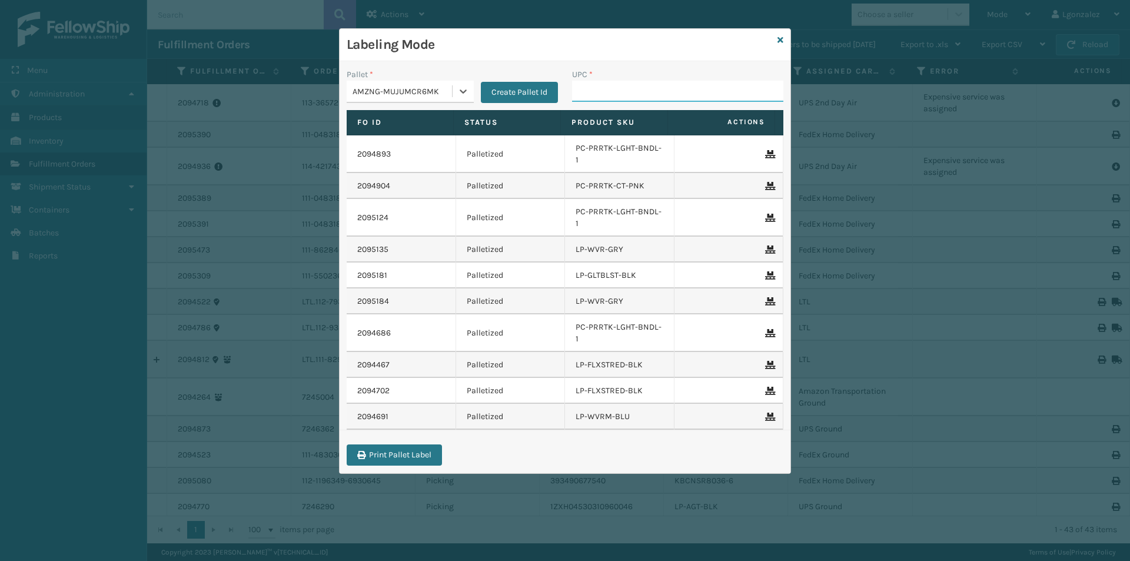
click at [624, 99] on input "UPC *" at bounding box center [677, 91] width 211 height 21
paste input "810161332281"
type input "810161332281"
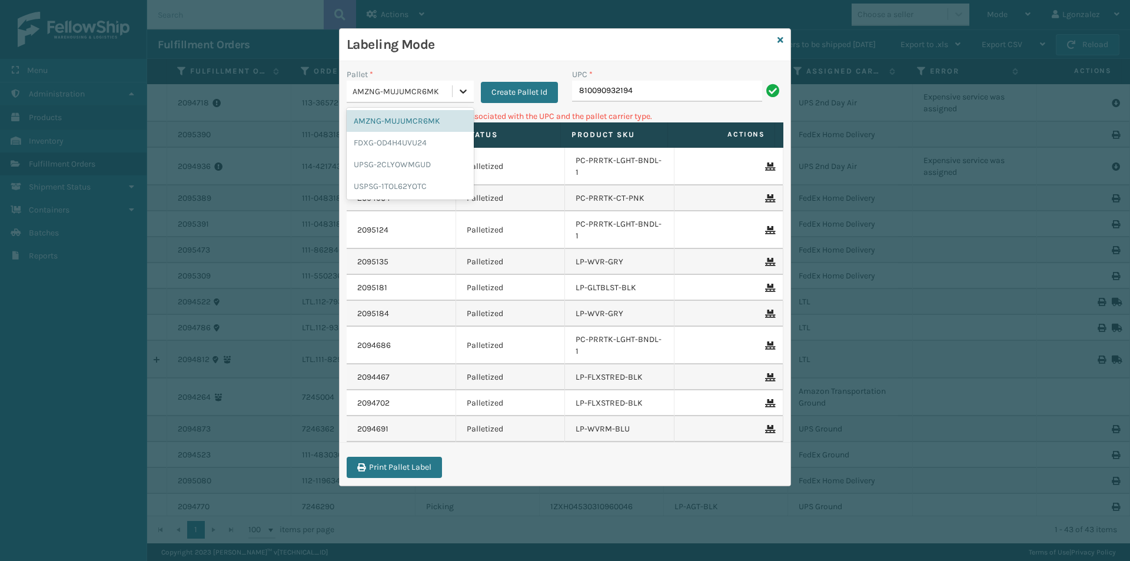
click at [466, 89] on icon at bounding box center [463, 91] width 12 height 12
click at [409, 166] on div "UPSG-2CLYOWMGUD" at bounding box center [410, 165] width 127 height 22
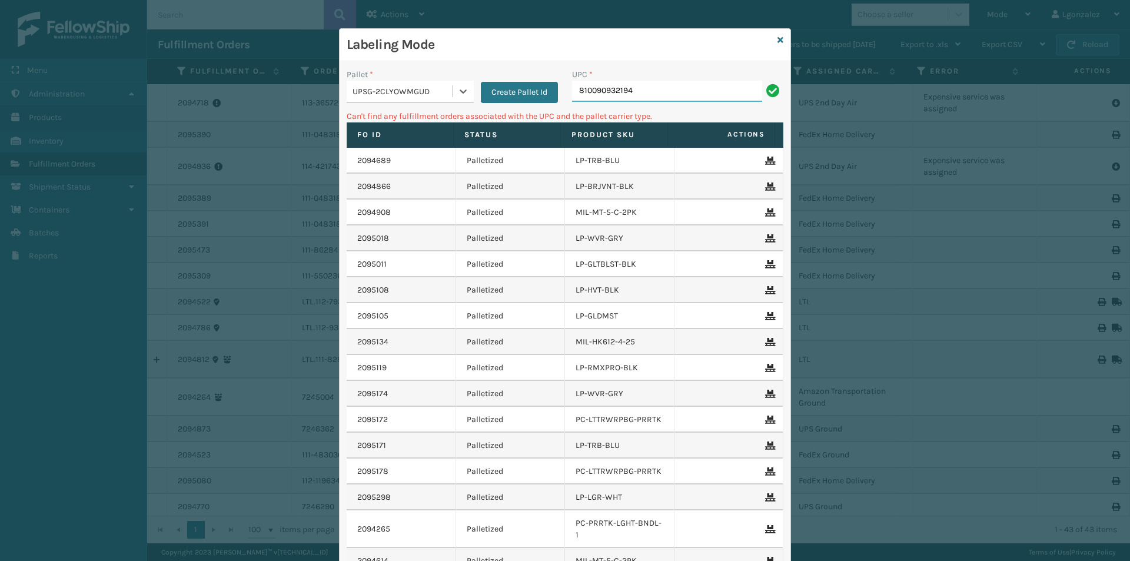
click at [641, 98] on input "810090932194" at bounding box center [667, 91] width 190 height 21
click at [460, 92] on icon at bounding box center [463, 91] width 12 height 12
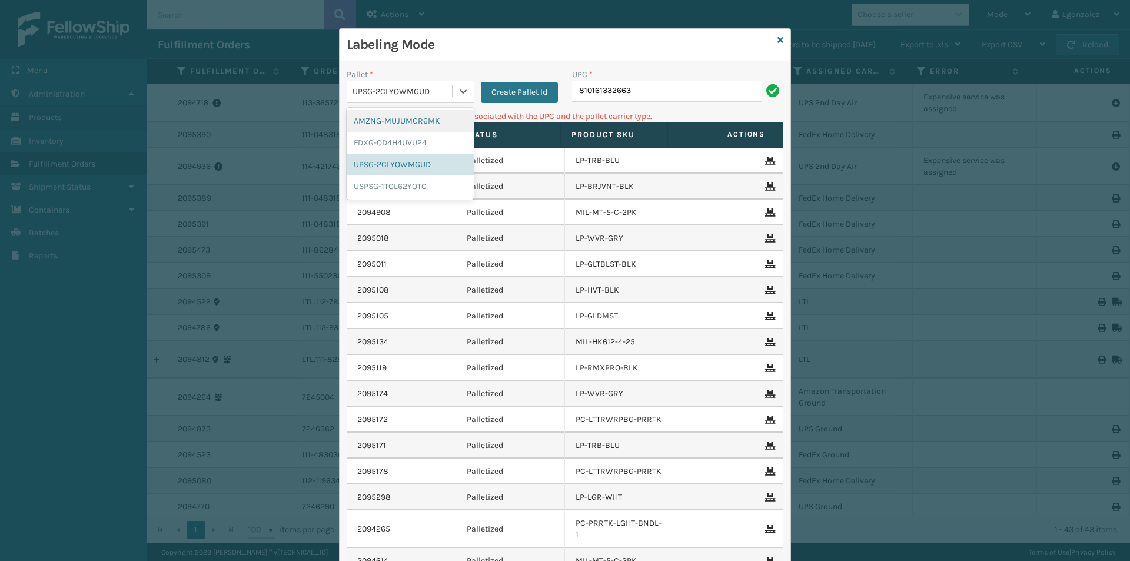
click at [445, 127] on div "AMZNG-MUJUMCR6MK" at bounding box center [410, 121] width 127 height 22
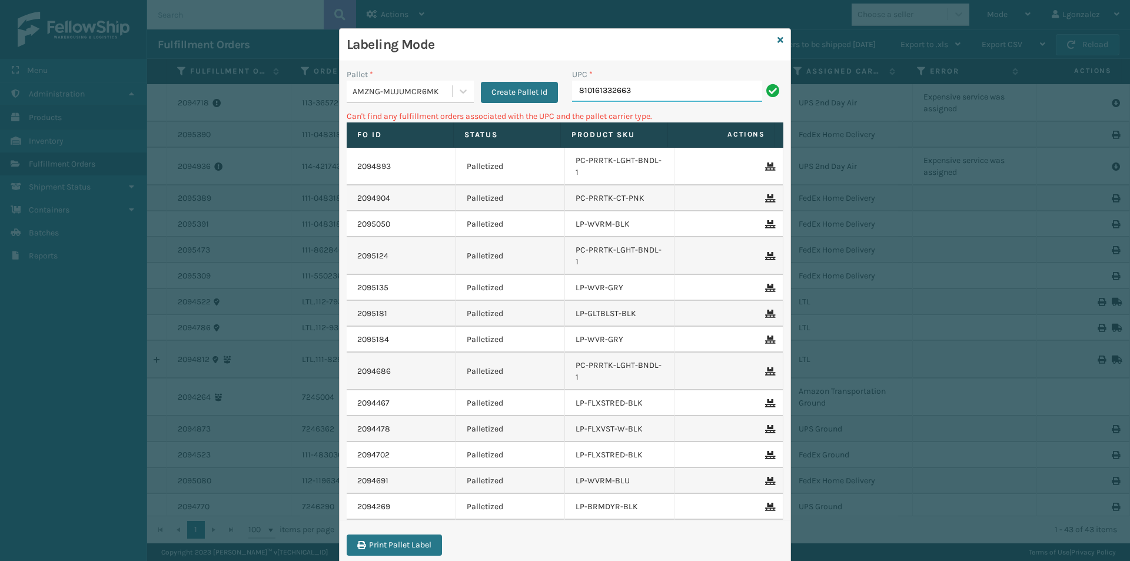
click at [666, 91] on input "810161332663" at bounding box center [667, 91] width 190 height 21
click at [467, 88] on div at bounding box center [463, 91] width 21 height 21
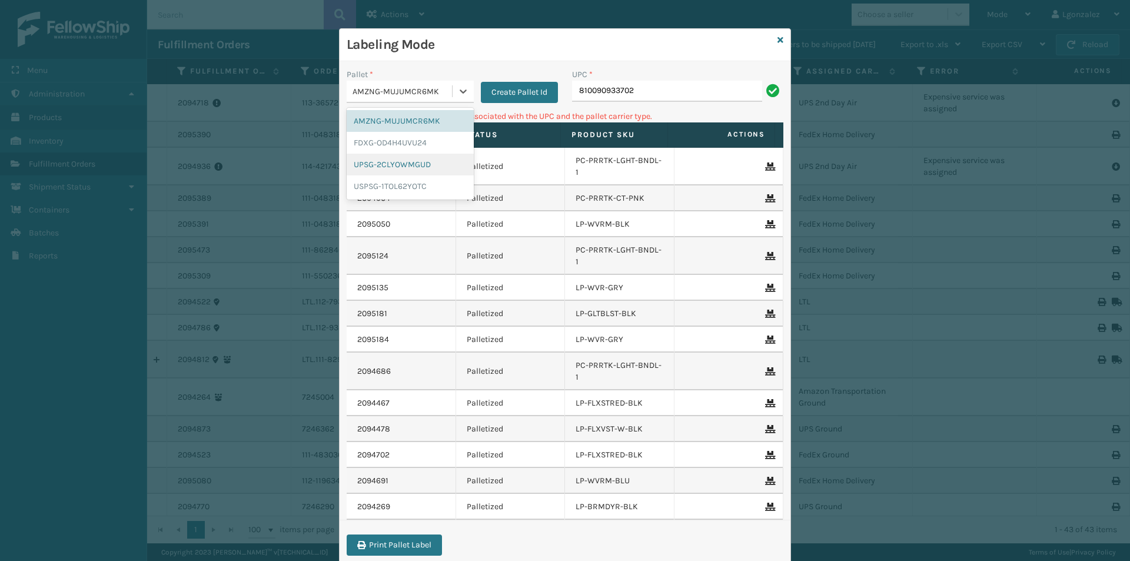
click at [421, 164] on div "UPSG-2CLYOWMGUD" at bounding box center [410, 165] width 127 height 22
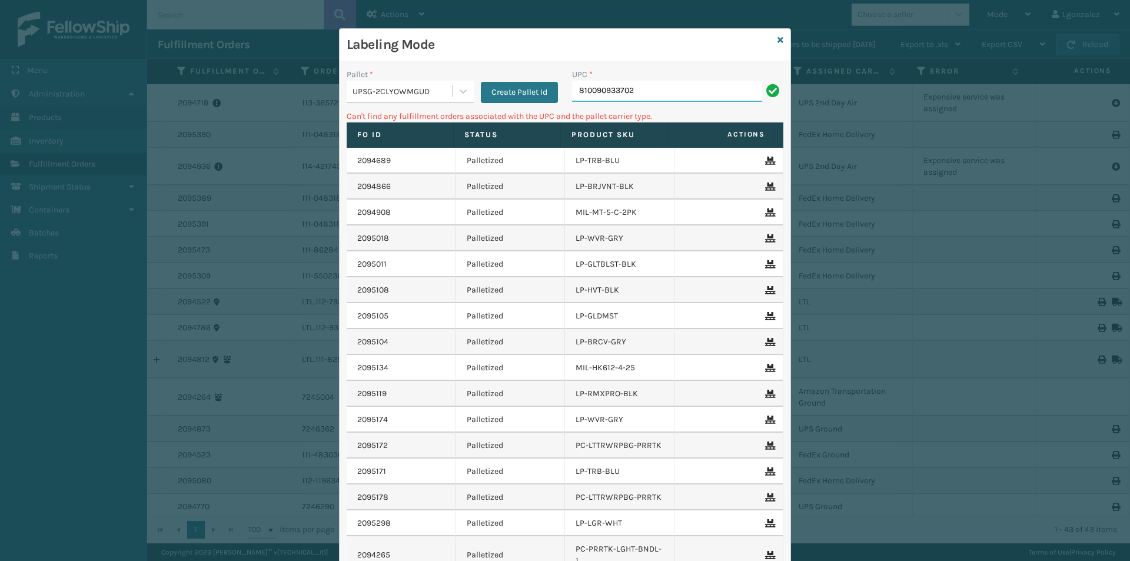
click at [664, 82] on input "810090933702" at bounding box center [667, 91] width 190 height 21
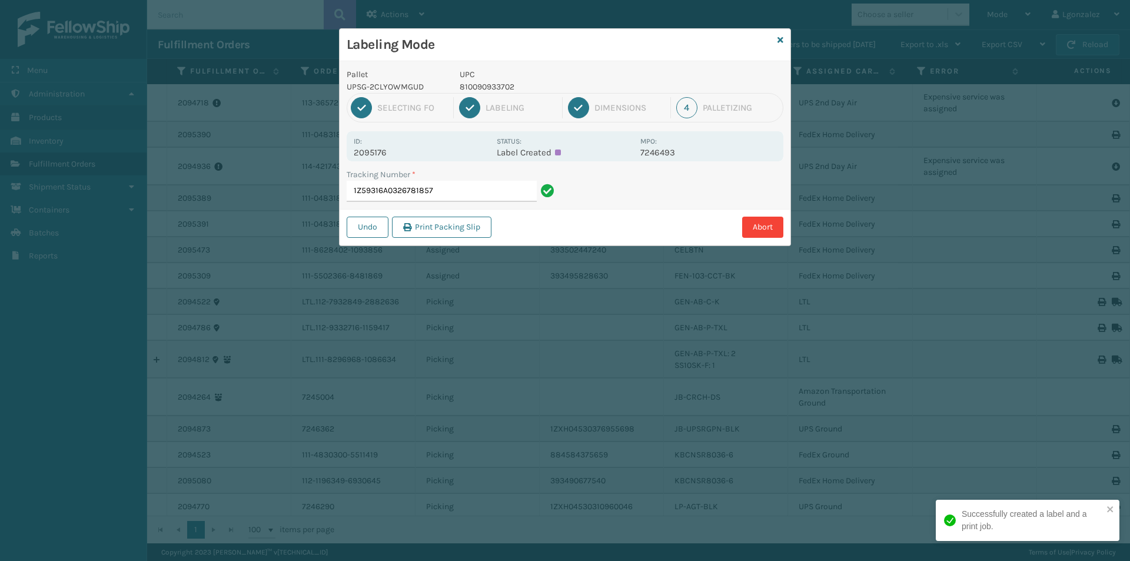
click at [490, 85] on p "810090933702" at bounding box center [547, 87] width 174 height 12
click at [451, 187] on input "1Z59316A0326781857" at bounding box center [442, 191] width 190 height 21
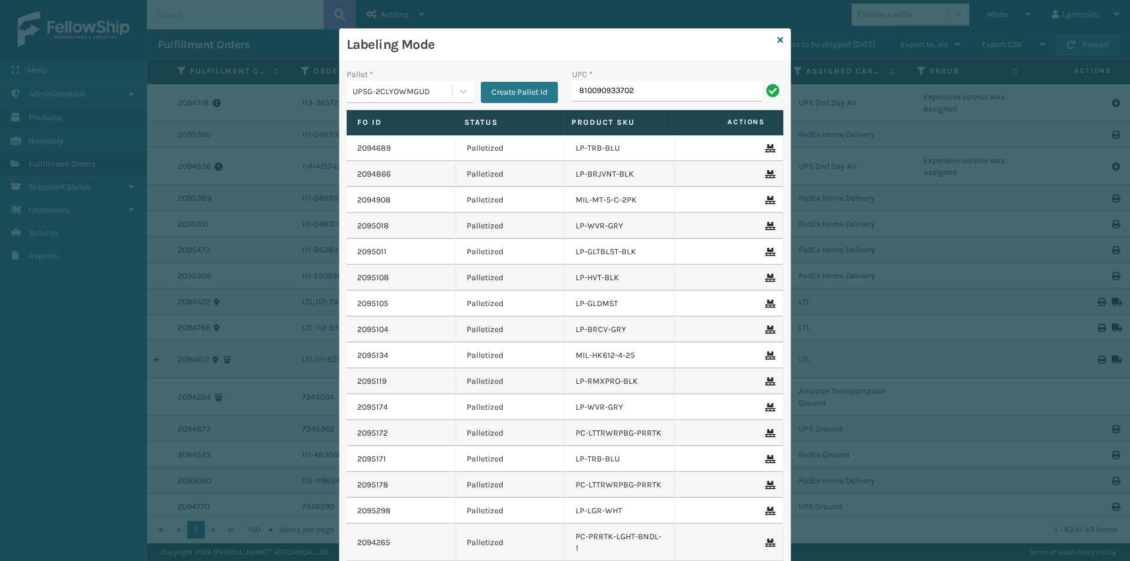
type input "810090933702"
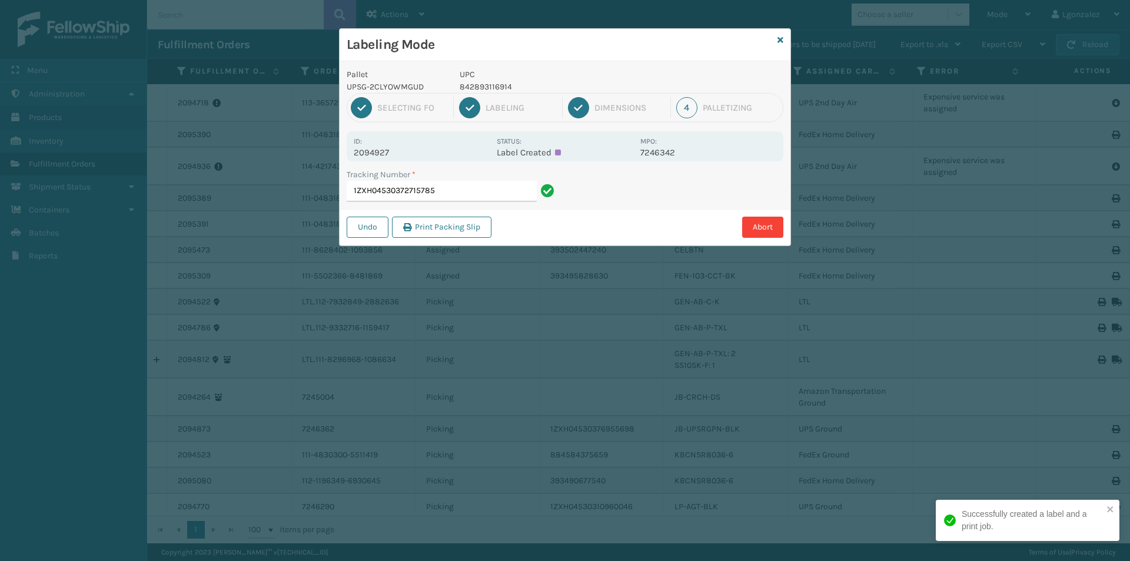
click at [471, 88] on p "842893116914" at bounding box center [547, 87] width 174 height 12
click at [530, 191] on input "1ZXH04530372715785" at bounding box center [442, 191] width 190 height 21
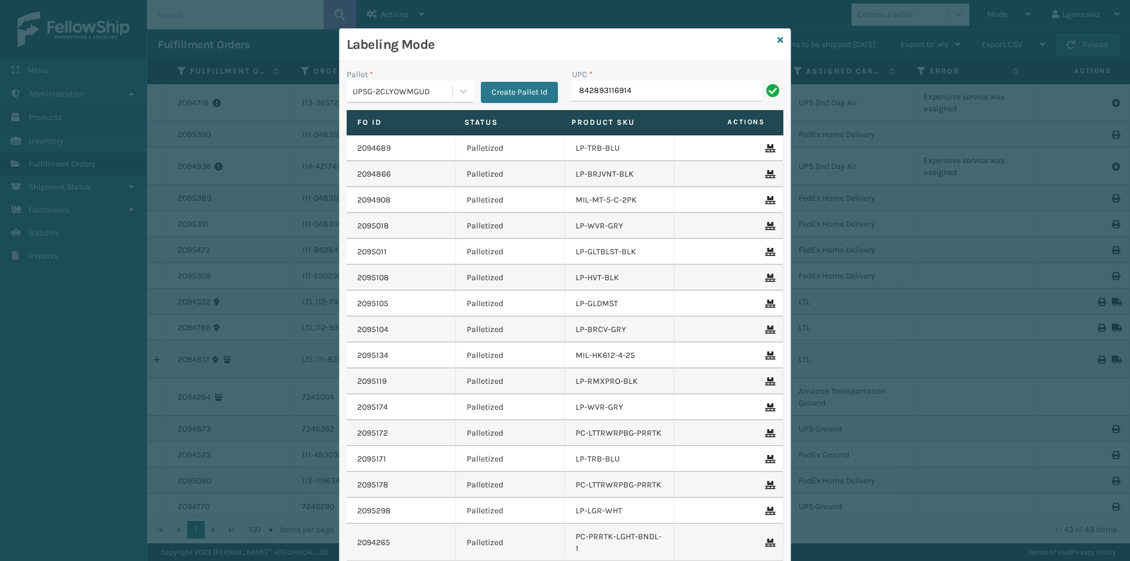
type input "842893116914"
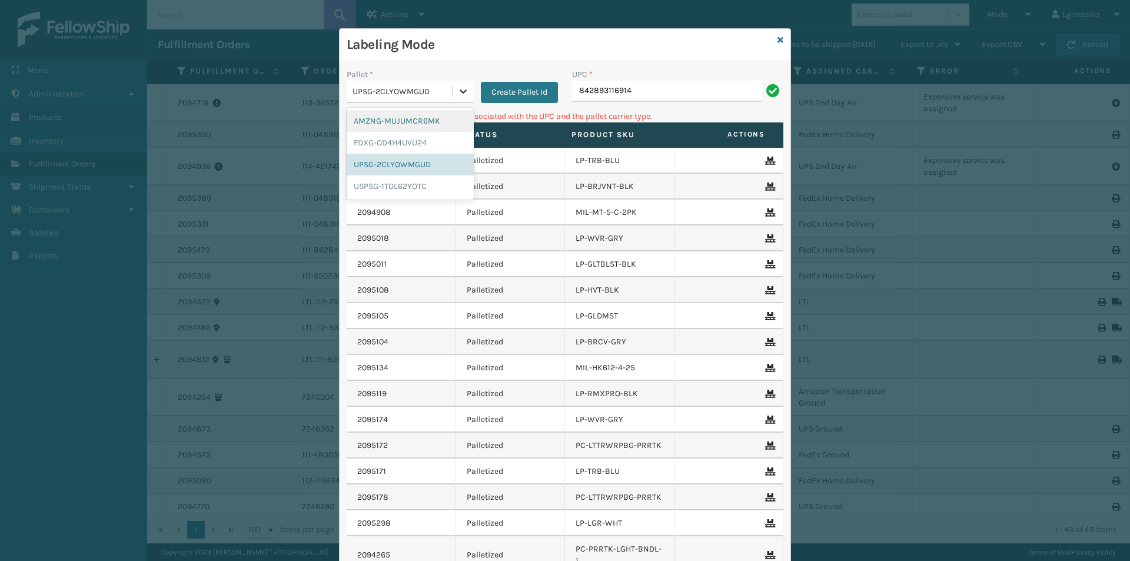
click at [460, 84] on div at bounding box center [463, 91] width 21 height 21
click at [441, 118] on div "AMZNG-MUJUMCR6MK" at bounding box center [410, 121] width 127 height 22
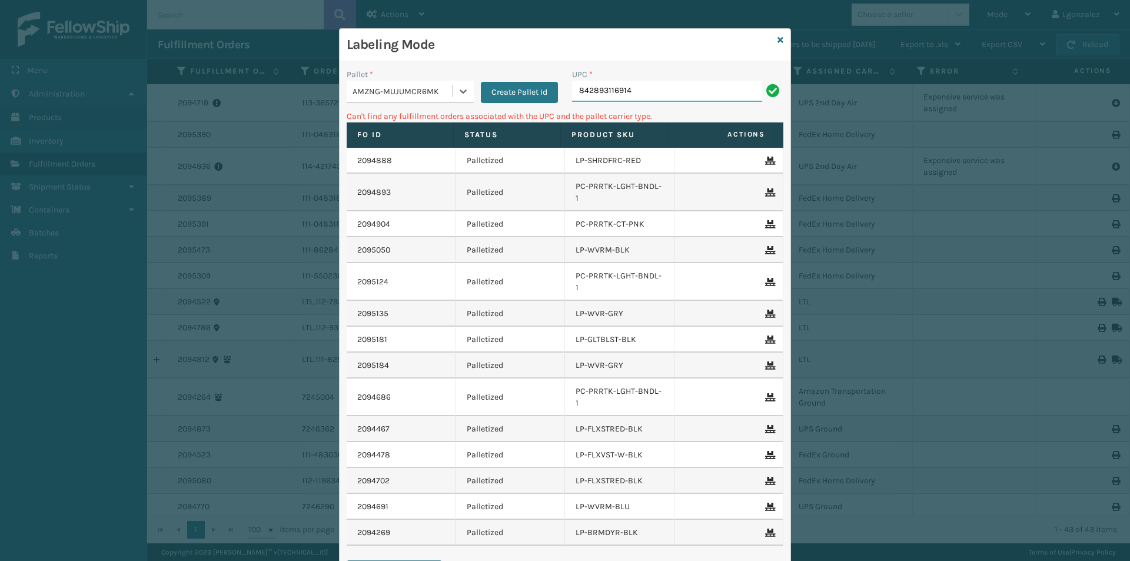
click at [636, 94] on input "842893116914" at bounding box center [667, 91] width 190 height 21
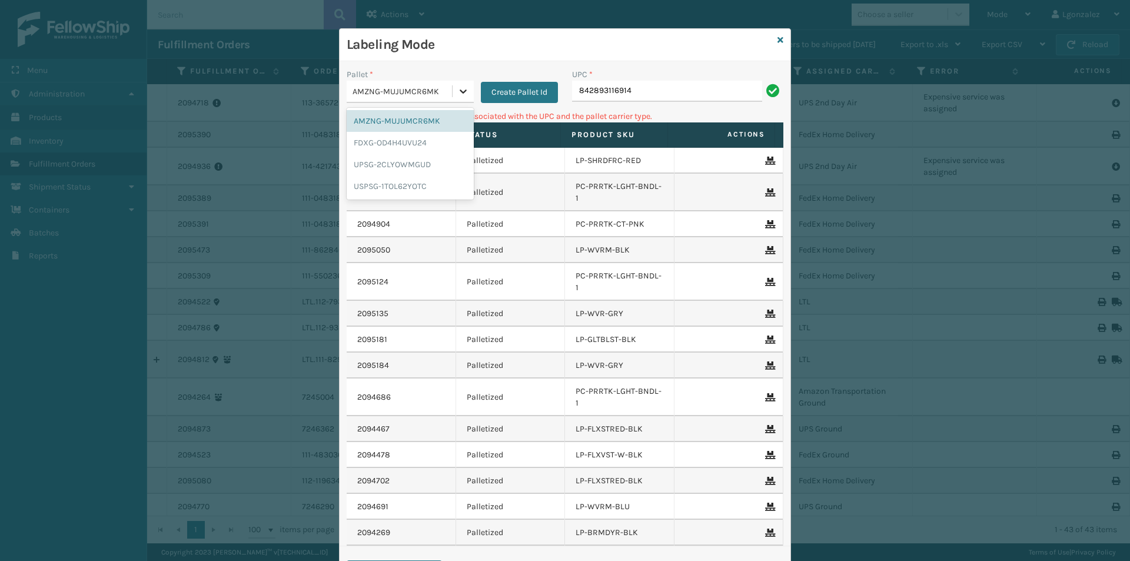
click at [466, 94] on div at bounding box center [463, 91] width 21 height 21
drag, startPoint x: 417, startPoint y: 138, endPoint x: 456, endPoint y: 130, distance: 40.2
click at [419, 137] on div "FDXG-OD4H4UVU24" at bounding box center [410, 143] width 127 height 22
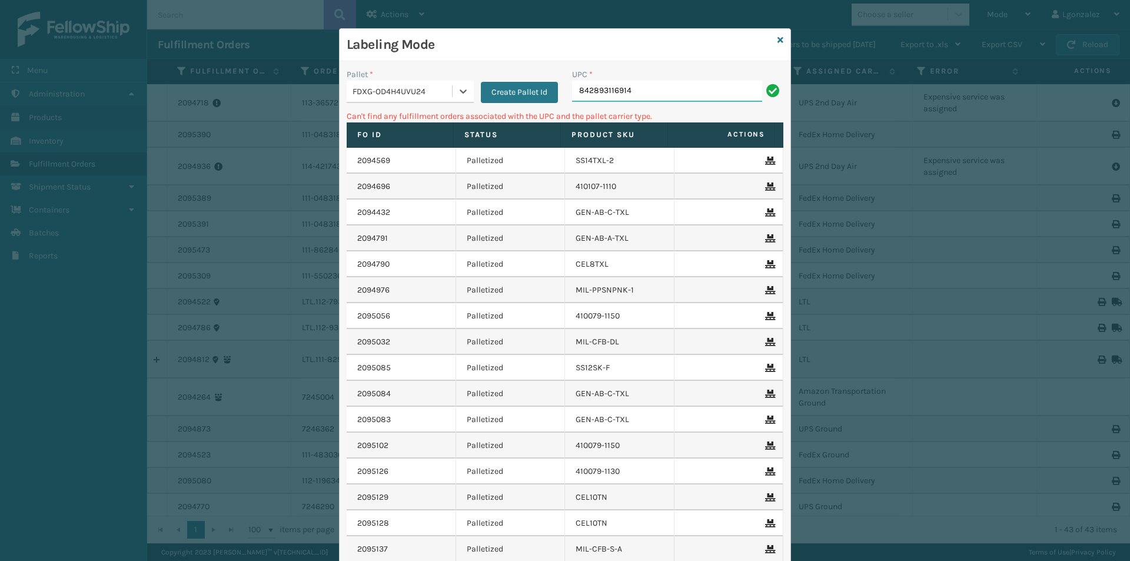
click at [667, 91] on input "842893116914" at bounding box center [667, 91] width 190 height 21
click at [459, 95] on icon at bounding box center [463, 91] width 12 height 12
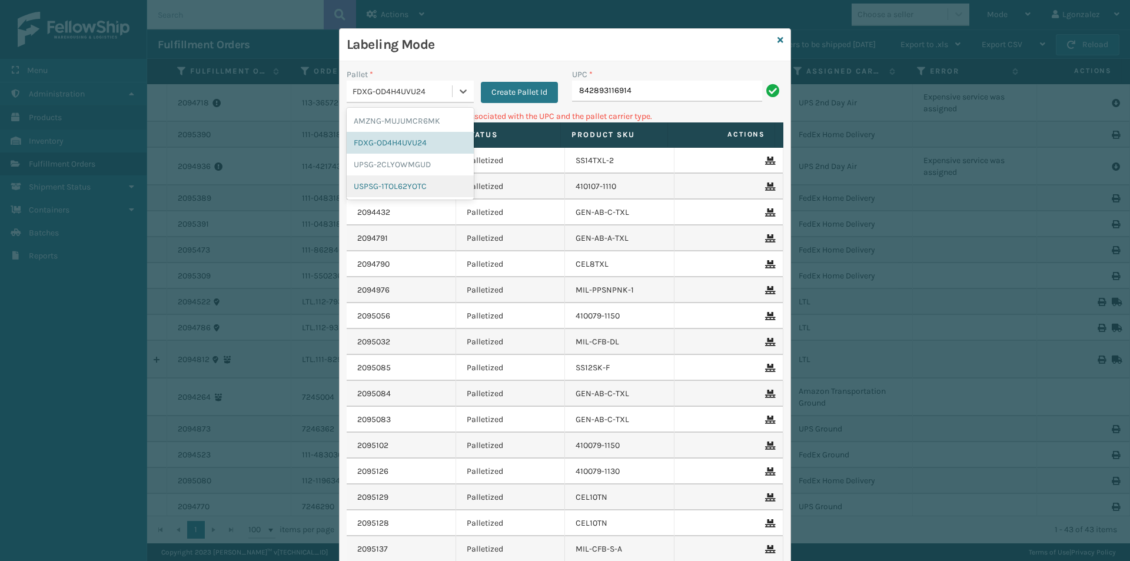
click at [411, 188] on div "USPSG-1TOL62YOTC" at bounding box center [410, 186] width 127 height 22
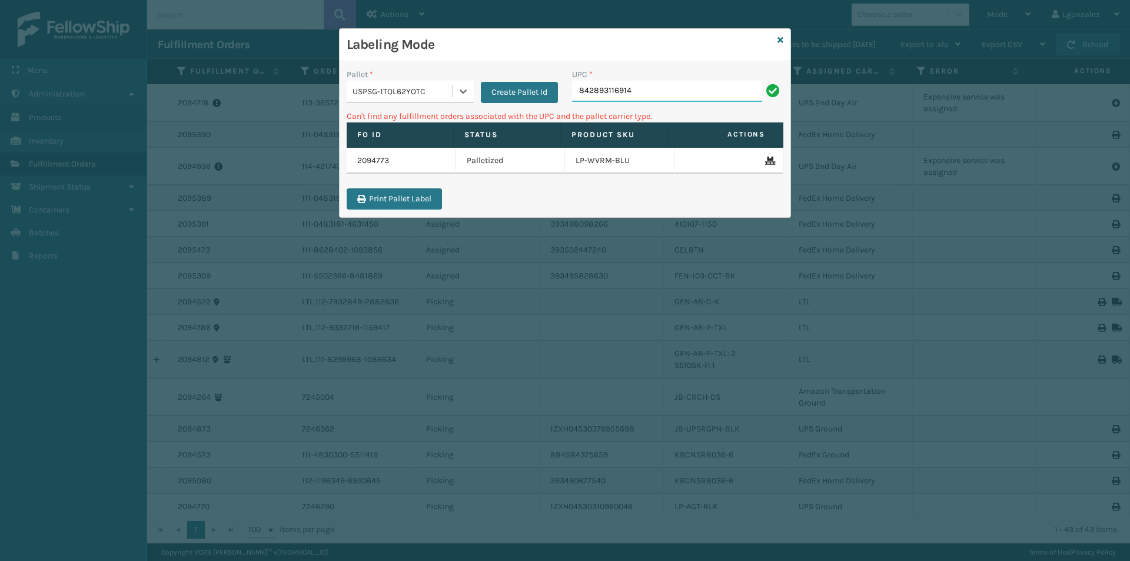
click at [640, 95] on input "842893116914" at bounding box center [667, 91] width 190 height 21
click at [783, 39] on icon at bounding box center [781, 40] width 6 height 8
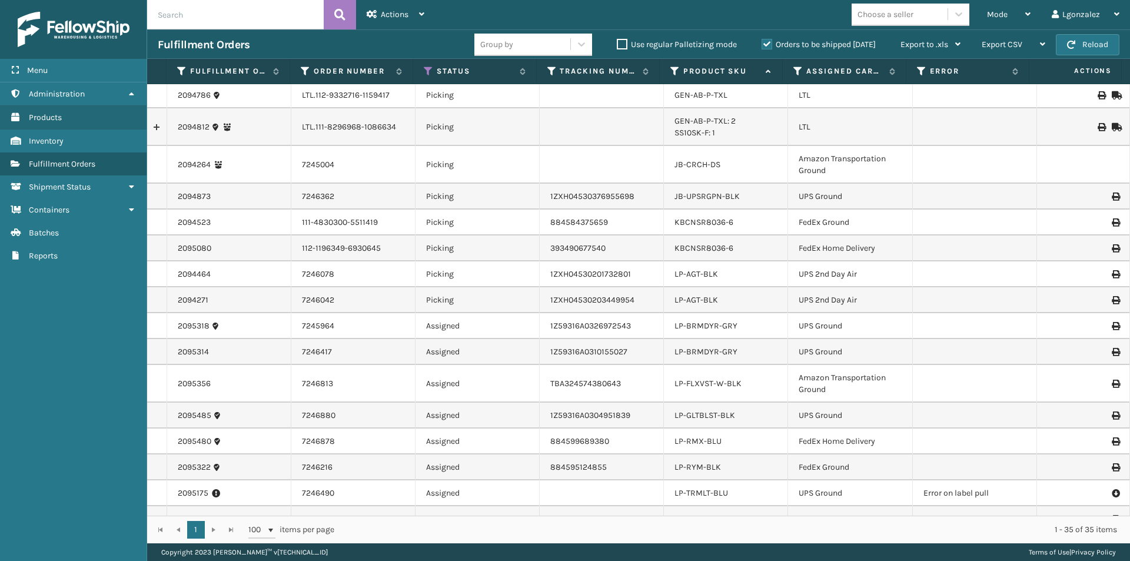
scroll to position [235, 0]
click at [1029, 16] on icon at bounding box center [1027, 14] width 5 height 8
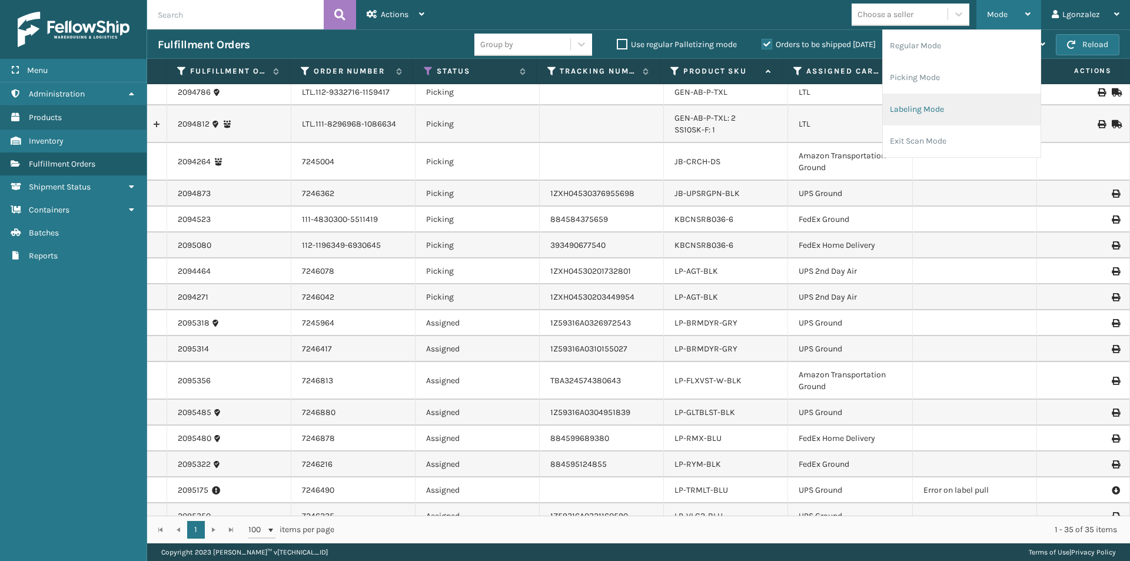
click at [948, 118] on li "Labeling Mode" at bounding box center [962, 110] width 158 height 32
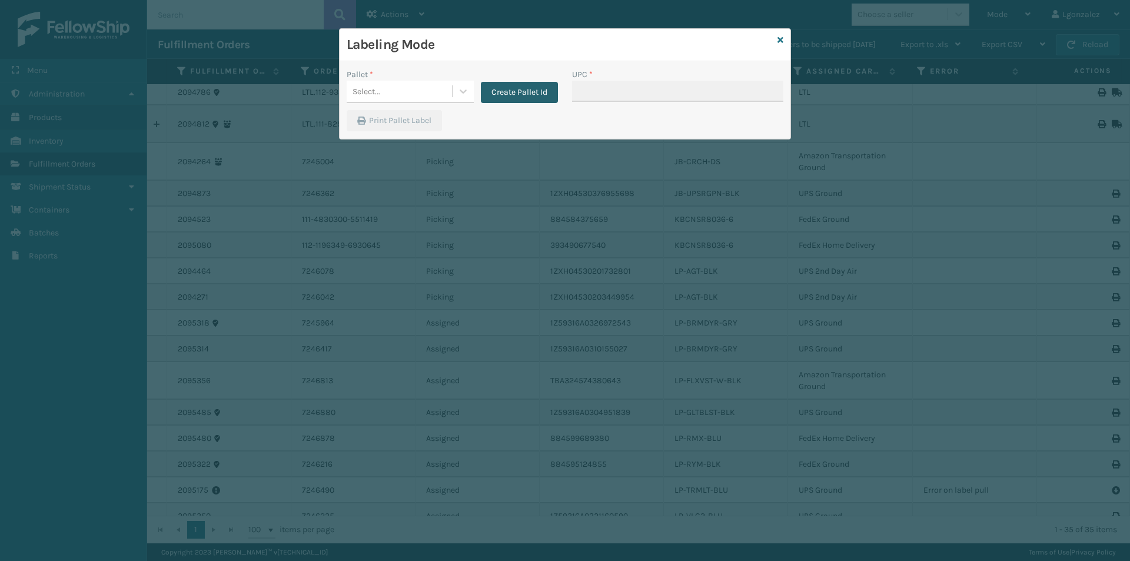
click at [487, 92] on button "Create Pallet Id" at bounding box center [519, 92] width 77 height 21
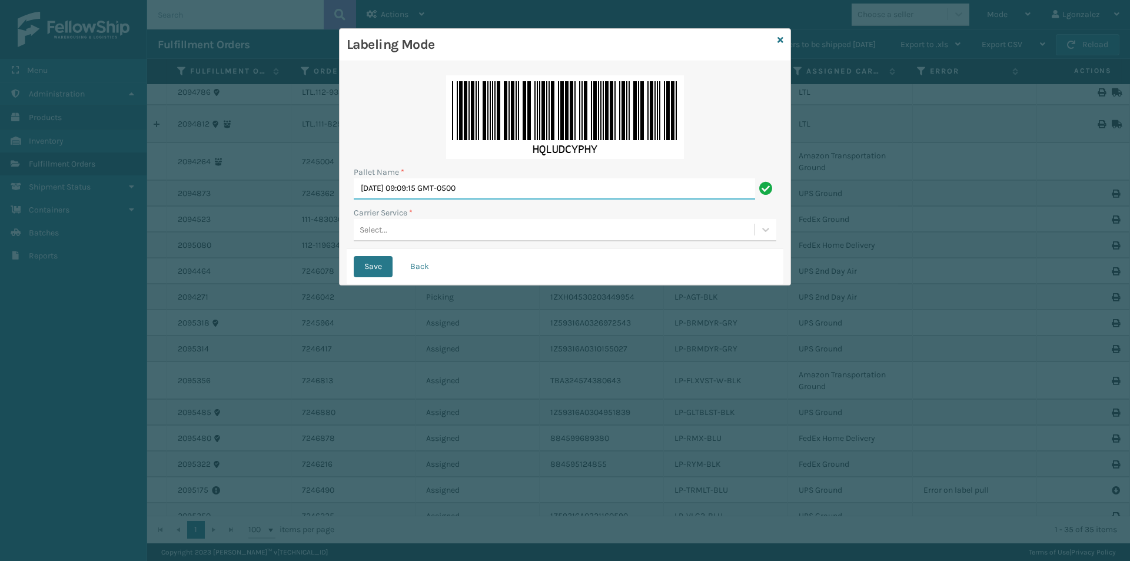
click at [488, 196] on input "[DATE] 09:09:15 GMT-0500" at bounding box center [554, 188] width 401 height 21
click at [488, 195] on input "[DATE] 09:09:15 GMT-0500" at bounding box center [554, 188] width 401 height 21
click at [485, 194] on input "[DATE] 09:09:15 GMT-0500" at bounding box center [554, 188] width 401 height 21
click at [484, 194] on input "[DATE] 09:09:15 GMT-0500" at bounding box center [554, 188] width 401 height 21
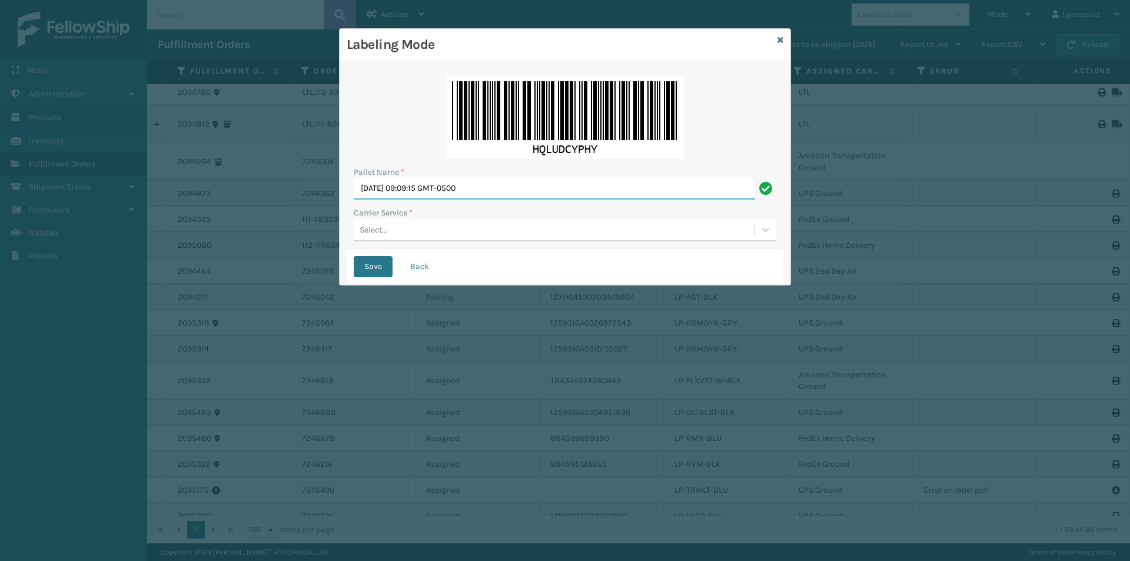
click at [484, 194] on input "[DATE] 09:09:15 GMT-0500" at bounding box center [554, 188] width 401 height 21
click at [354, 256] on button "Save" at bounding box center [373, 266] width 39 height 21
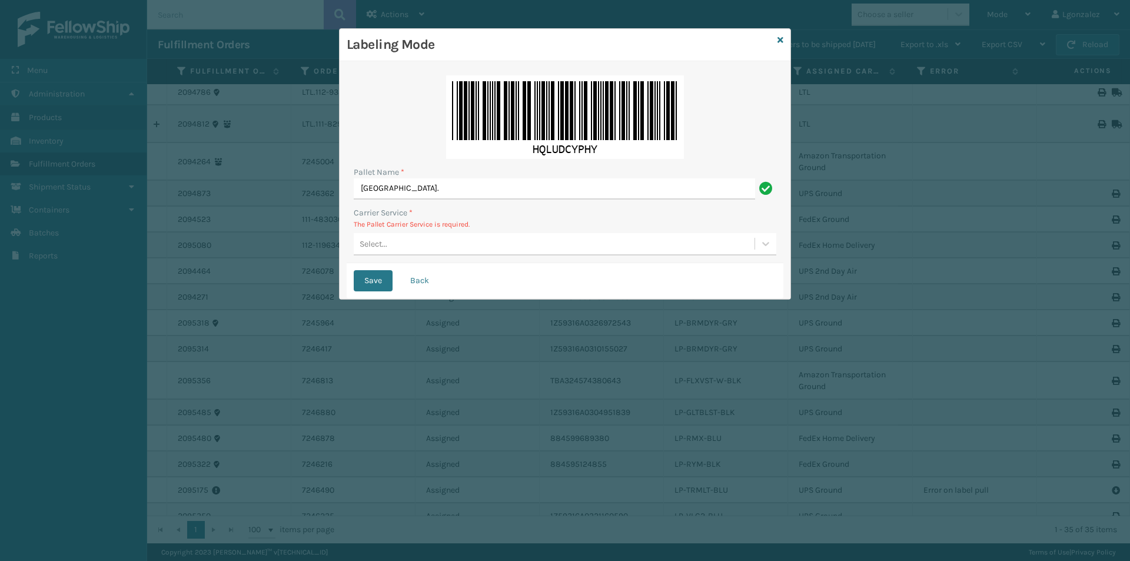
type input "[GEOGRAPHIC_DATA]."
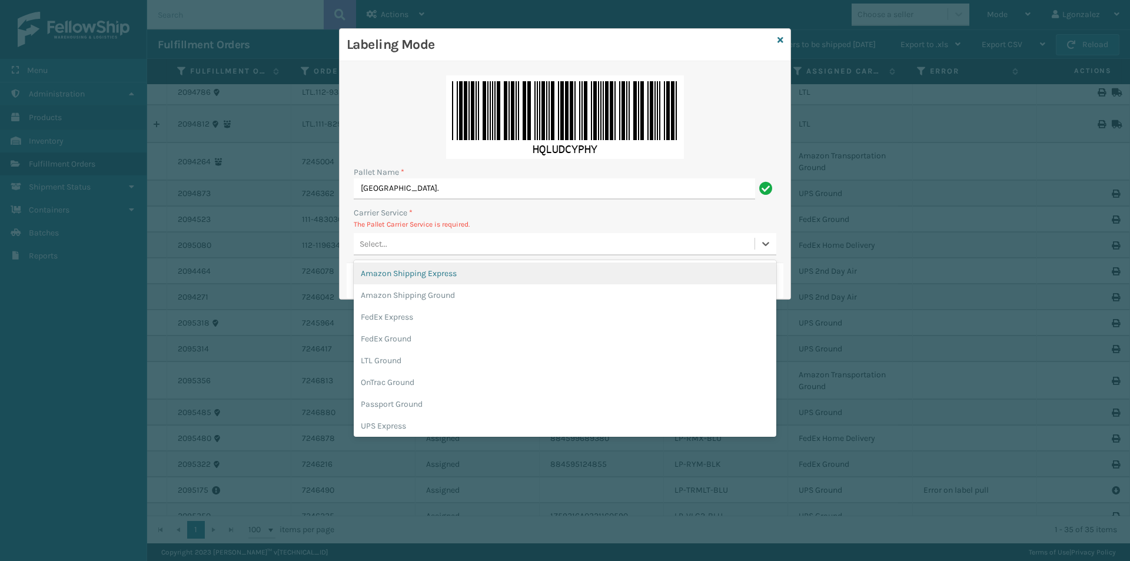
click at [424, 246] on div "Select..." at bounding box center [554, 243] width 401 height 19
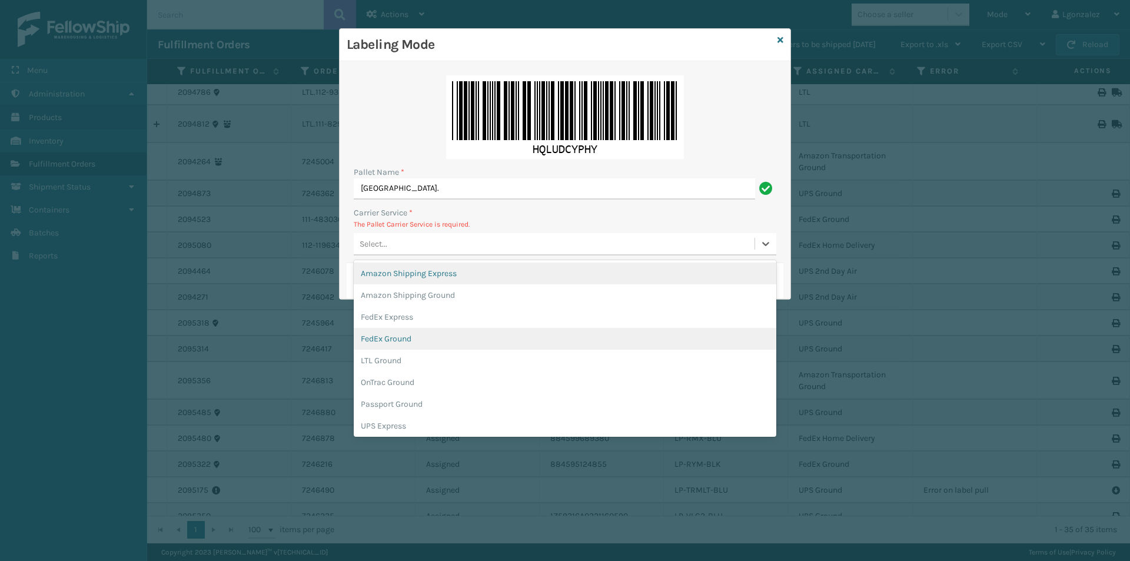
scroll to position [68, 0]
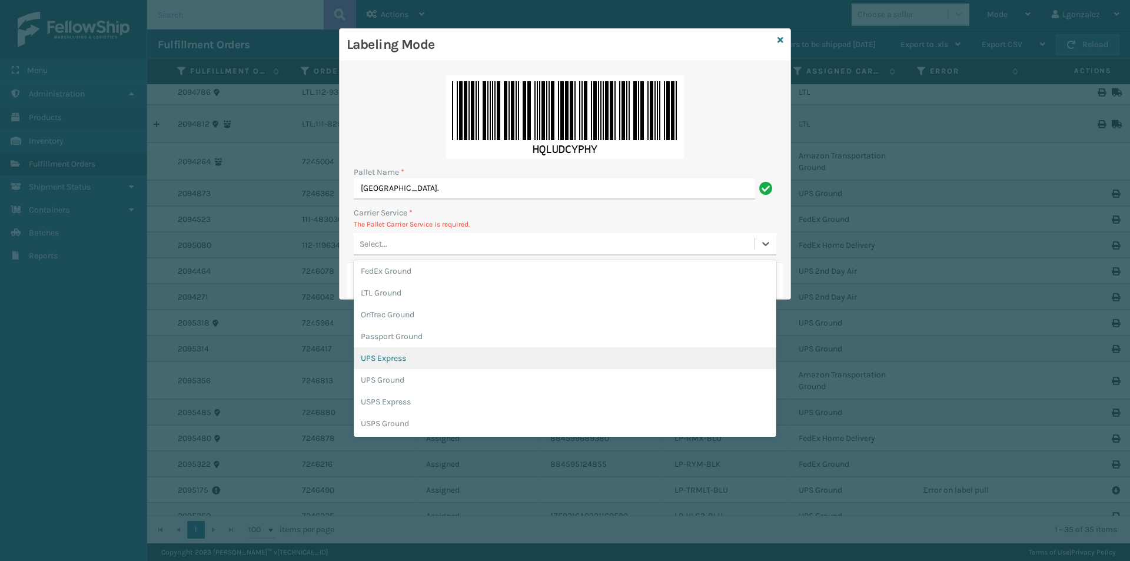
click at [413, 363] on div "UPS Express" at bounding box center [565, 358] width 423 height 22
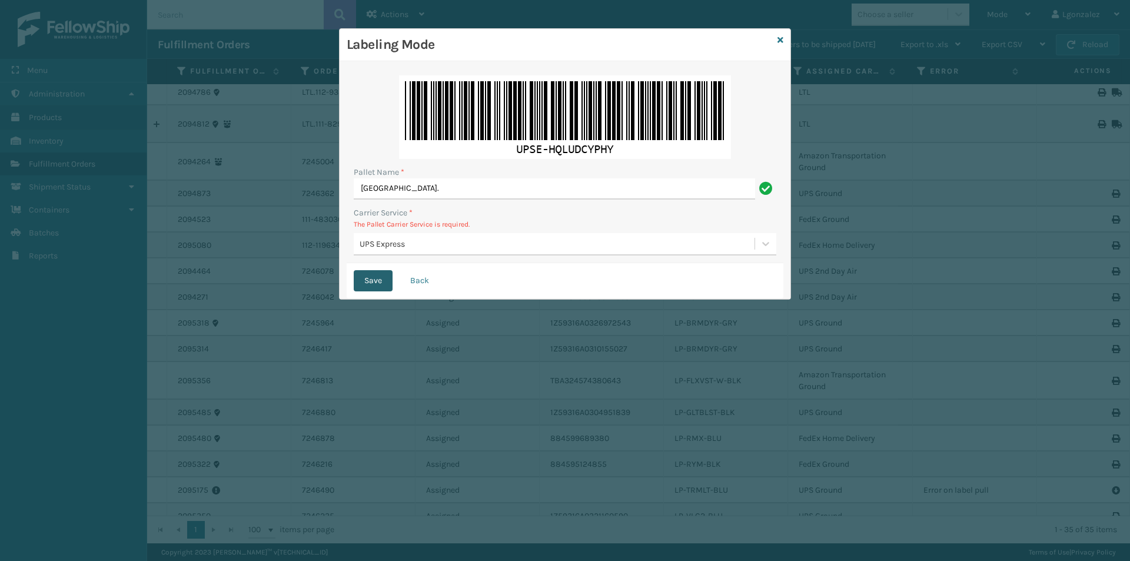
click at [377, 283] on button "Save" at bounding box center [373, 280] width 39 height 21
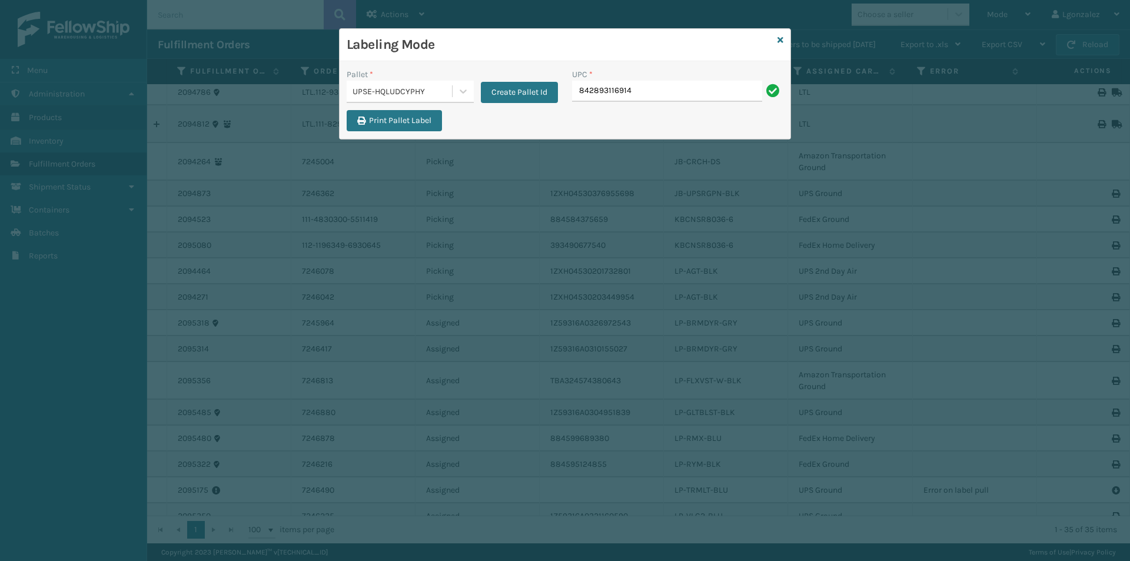
type input "842893116914"
click at [782, 41] on icon at bounding box center [781, 40] width 6 height 8
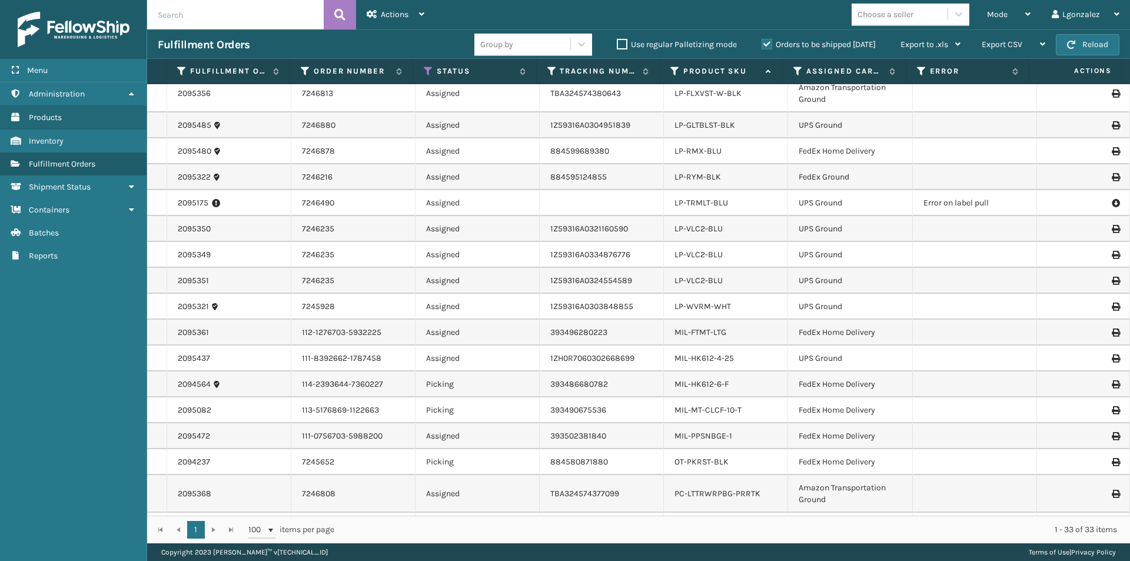
scroll to position [494, 0]
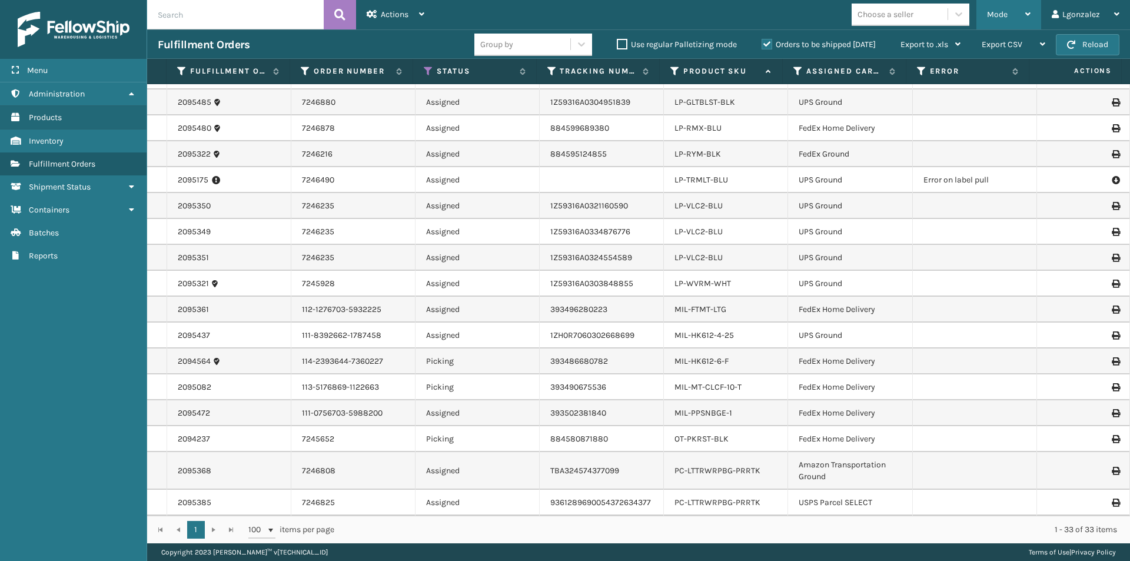
click at [1027, 10] on icon at bounding box center [1027, 14] width 5 height 8
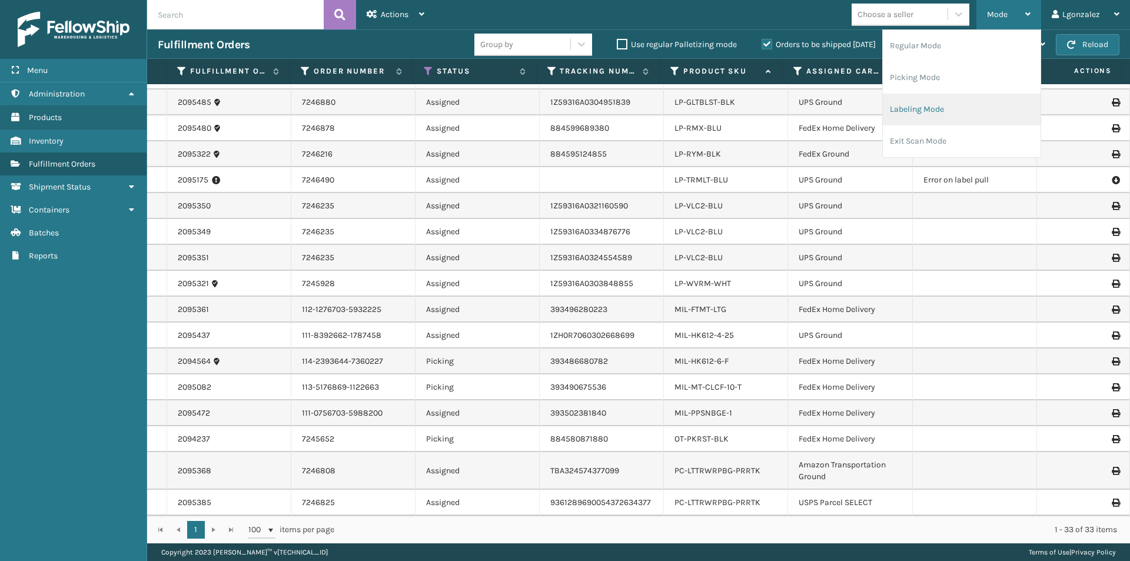
click at [927, 116] on li "Labeling Mode" at bounding box center [962, 110] width 158 height 32
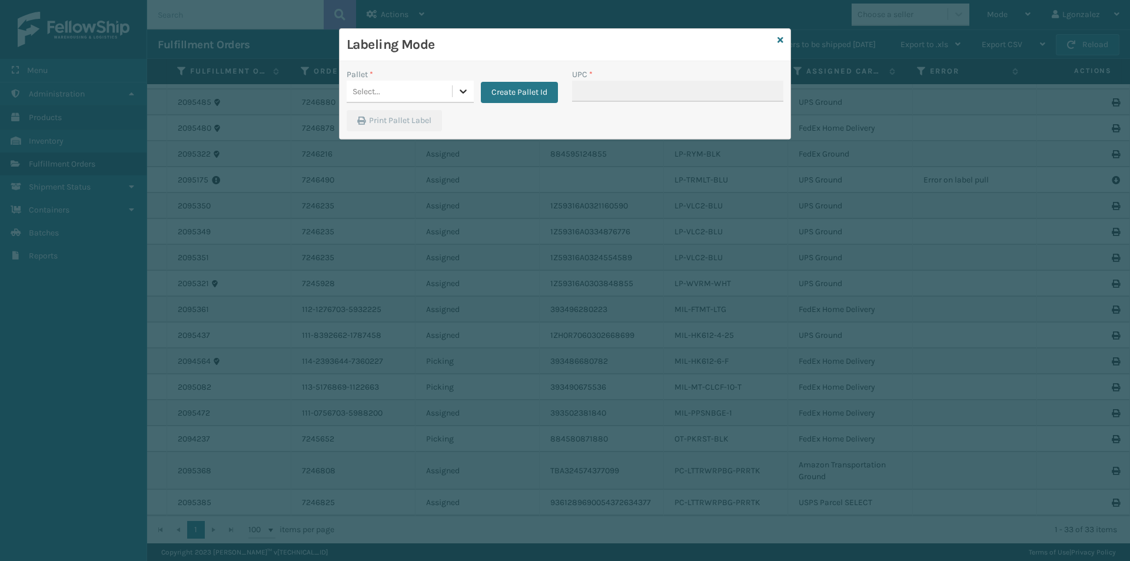
click at [455, 86] on div at bounding box center [463, 91] width 21 height 21
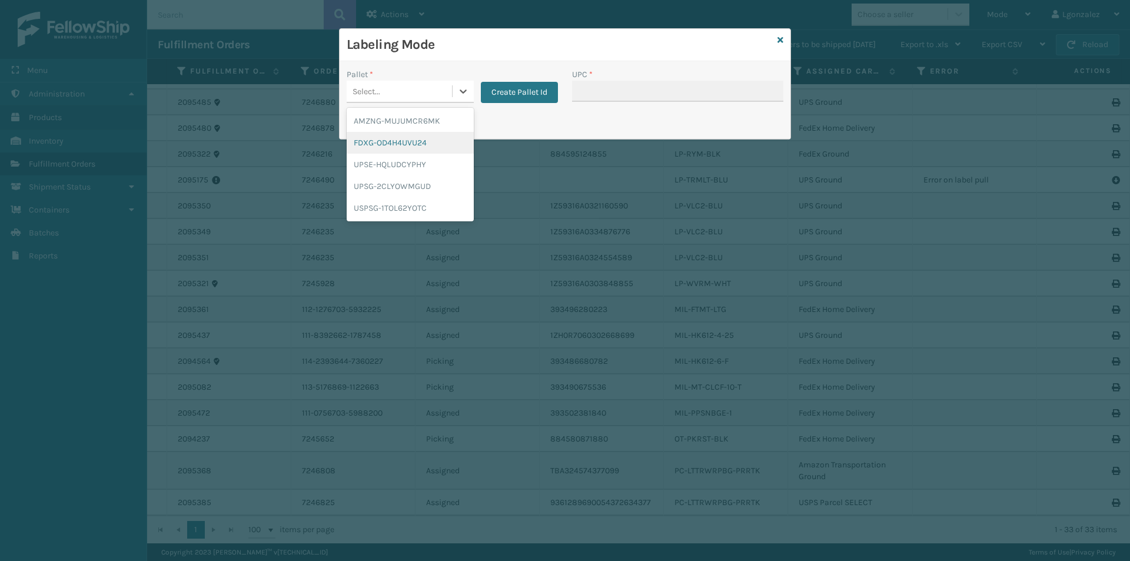
click at [419, 148] on div "FDXG-OD4H4UVU24" at bounding box center [410, 143] width 127 height 22
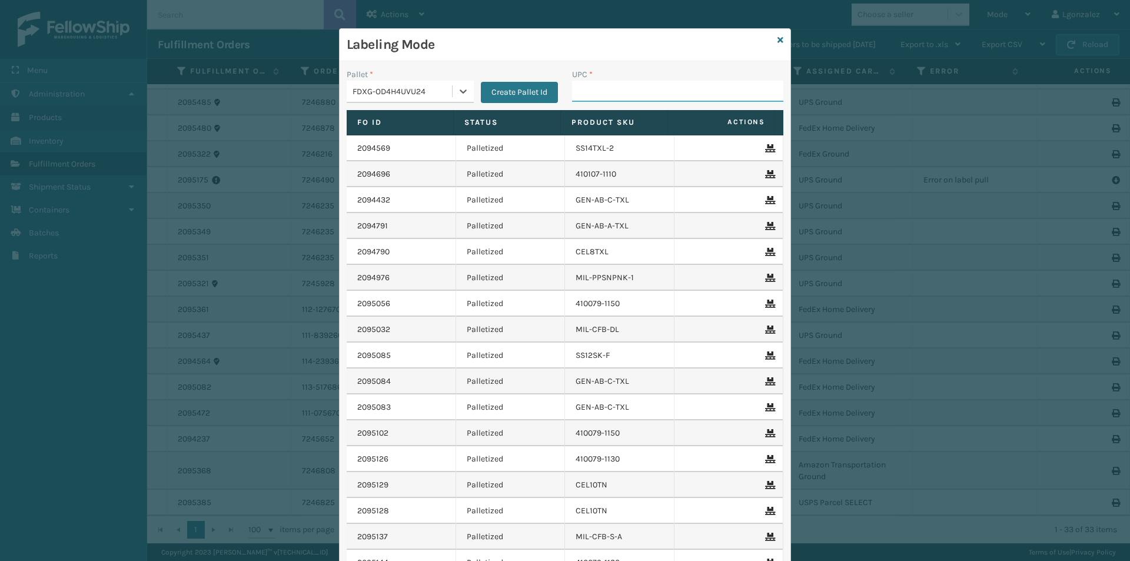
click at [616, 88] on input "UPC *" at bounding box center [677, 91] width 211 height 21
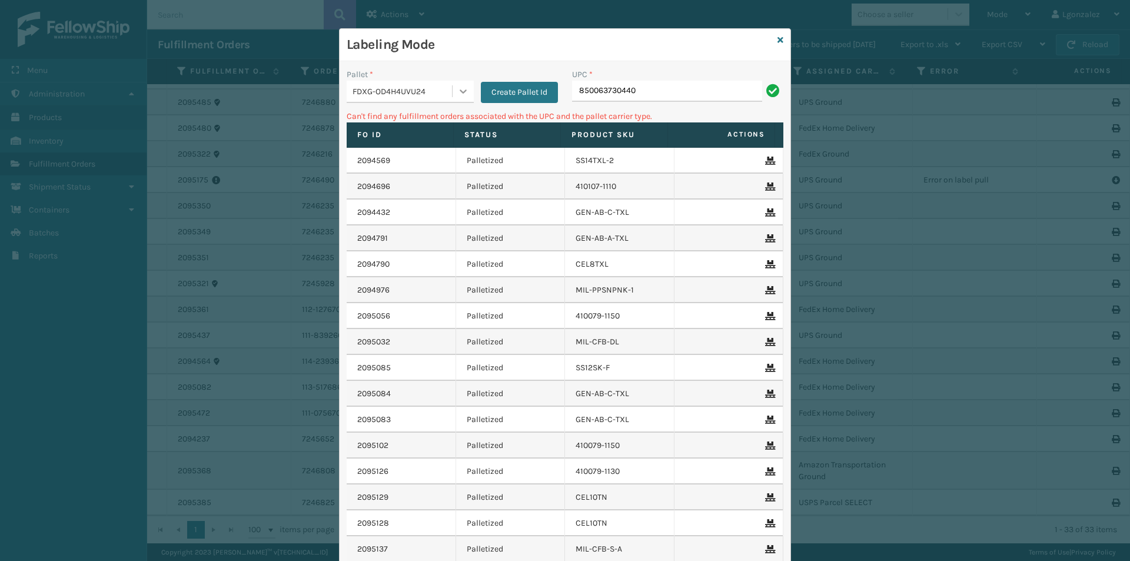
click at [457, 92] on icon at bounding box center [463, 91] width 12 height 12
click at [420, 186] on div "UPSG-2CLYOWMGUD" at bounding box center [410, 186] width 127 height 22
click at [650, 97] on input "850063730440" at bounding box center [667, 91] width 190 height 21
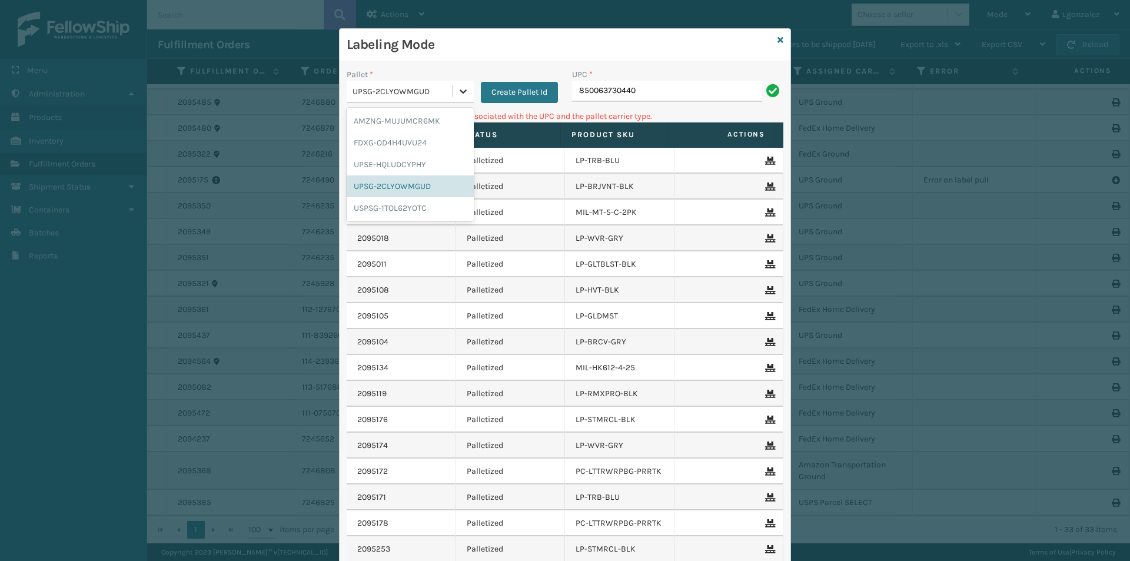
click at [457, 90] on icon at bounding box center [463, 91] width 12 height 12
drag, startPoint x: 411, startPoint y: 128, endPoint x: 527, endPoint y: 119, distance: 116.2
click at [411, 128] on div "AMZNG-MUJUMCR6MK" at bounding box center [410, 121] width 127 height 22
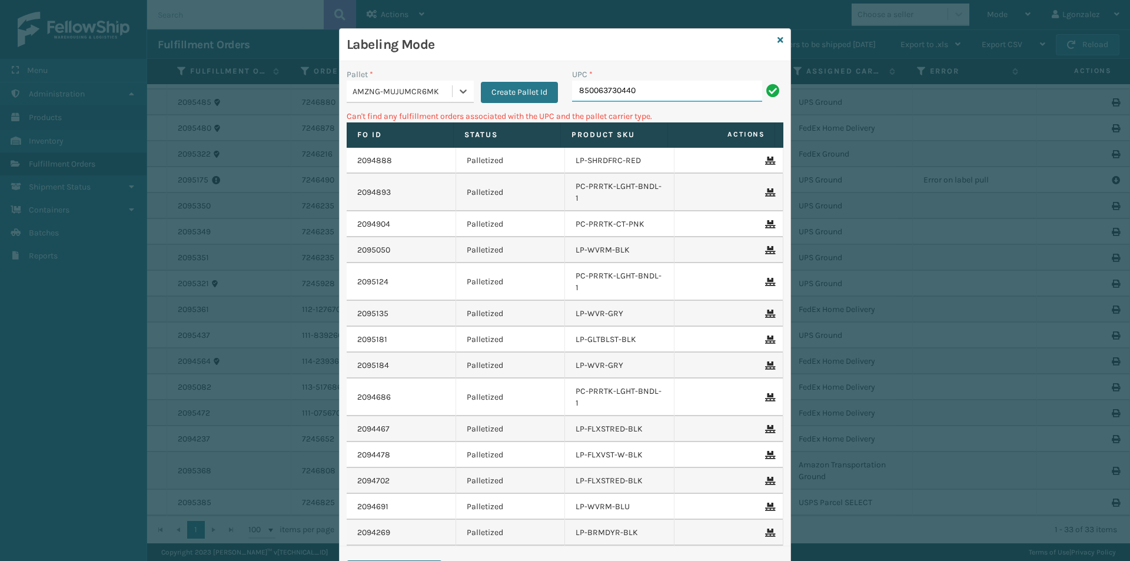
click at [642, 90] on input "850063730440" at bounding box center [667, 91] width 190 height 21
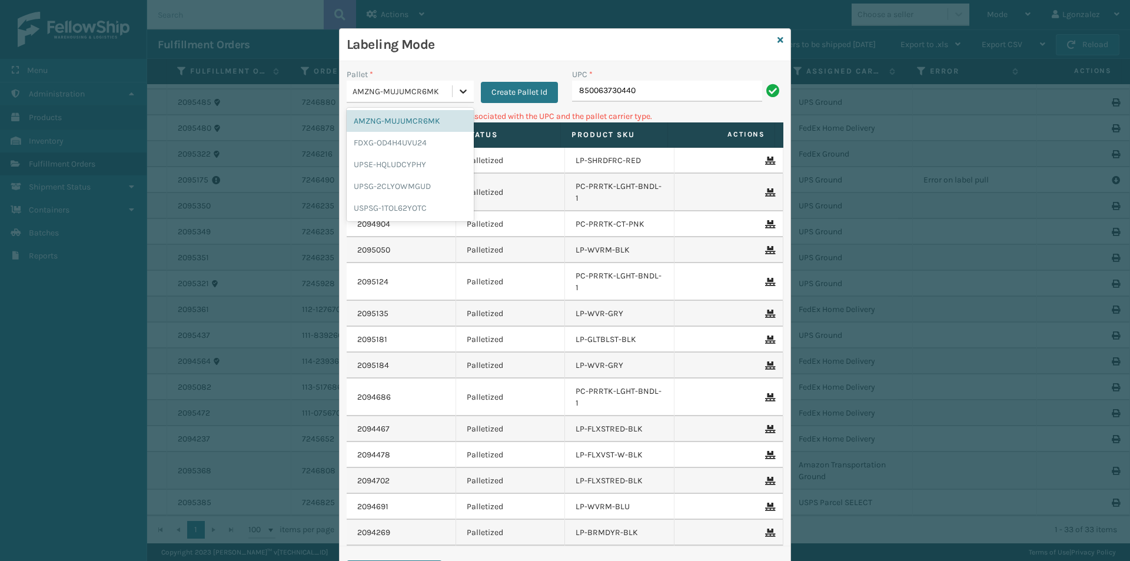
click at [460, 90] on icon at bounding box center [463, 91] width 12 height 12
drag, startPoint x: 411, startPoint y: 146, endPoint x: 423, endPoint y: 144, distance: 11.9
click at [411, 145] on div "FDXG-OD4H4UVU24" at bounding box center [410, 143] width 127 height 22
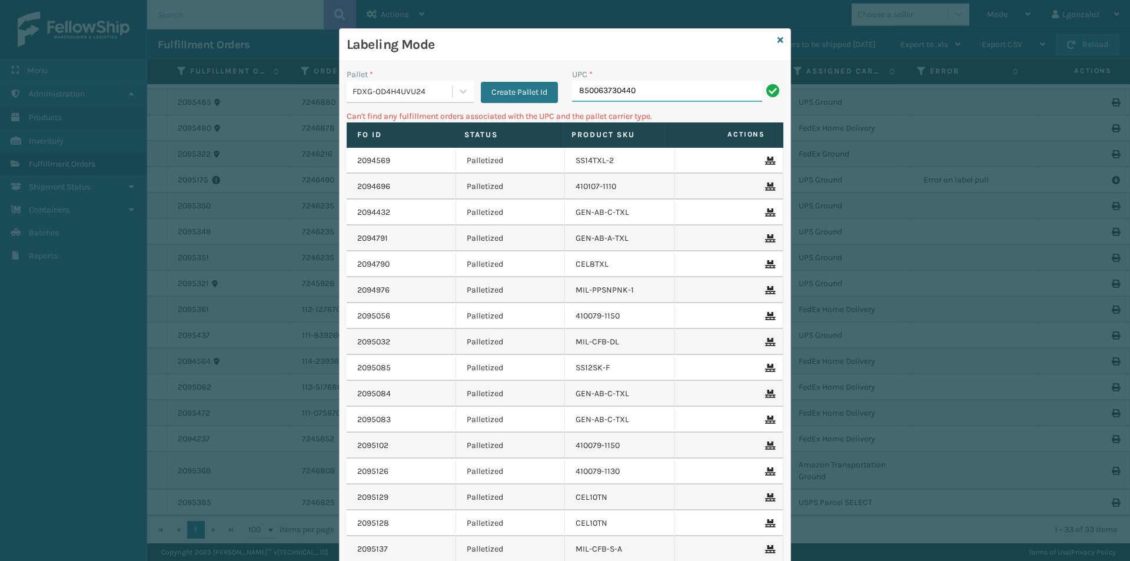
click at [656, 90] on input "850063730440" at bounding box center [667, 91] width 190 height 21
click at [467, 86] on div at bounding box center [463, 91] width 21 height 21
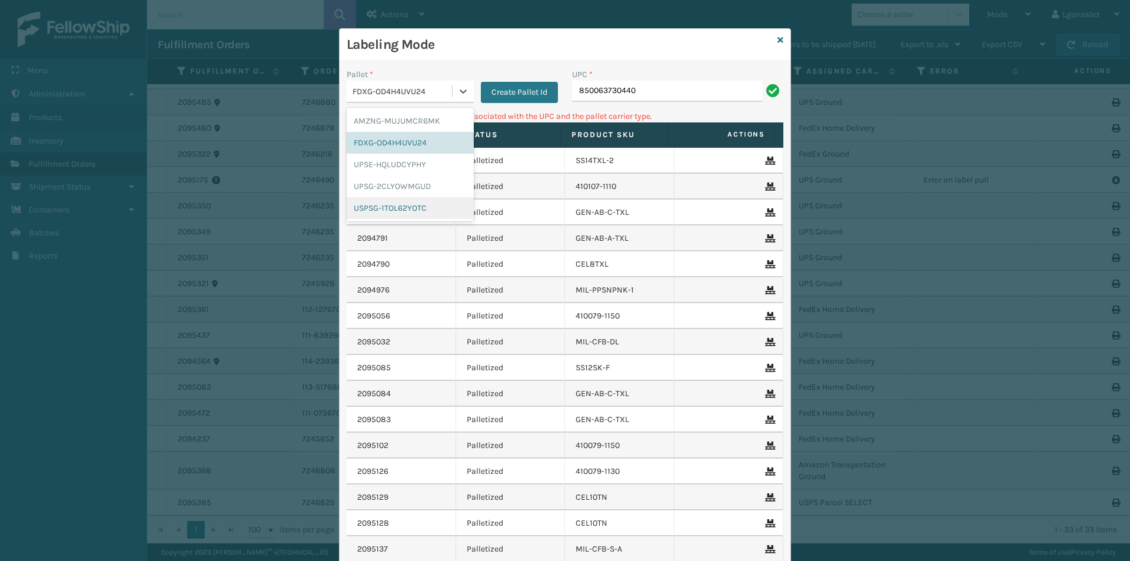
drag, startPoint x: 427, startPoint y: 201, endPoint x: 447, endPoint y: 188, distance: 23.8
click at [427, 200] on div "USPSG-1TOL62YOTC" at bounding box center [410, 208] width 127 height 22
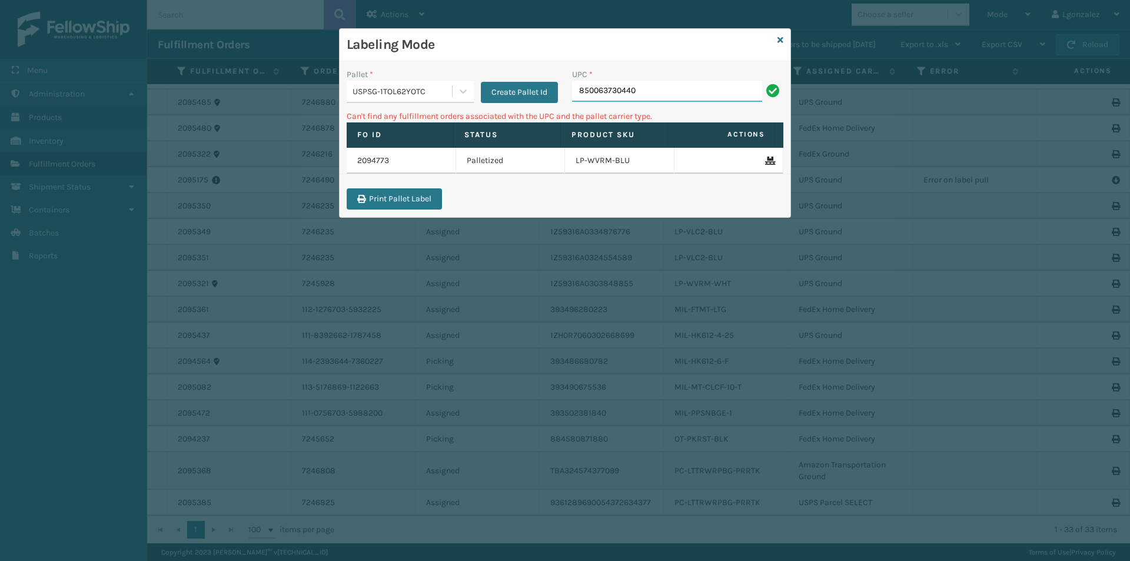
click at [643, 92] on input "850063730440" at bounding box center [667, 91] width 190 height 21
click at [778, 45] on div "Labeling Mode Pallet * USPSG-1TOL62YOTC Create Pallet Id UPC * 850063730440 Can…" at bounding box center [565, 123] width 452 height 190
click at [781, 40] on icon at bounding box center [781, 40] width 6 height 8
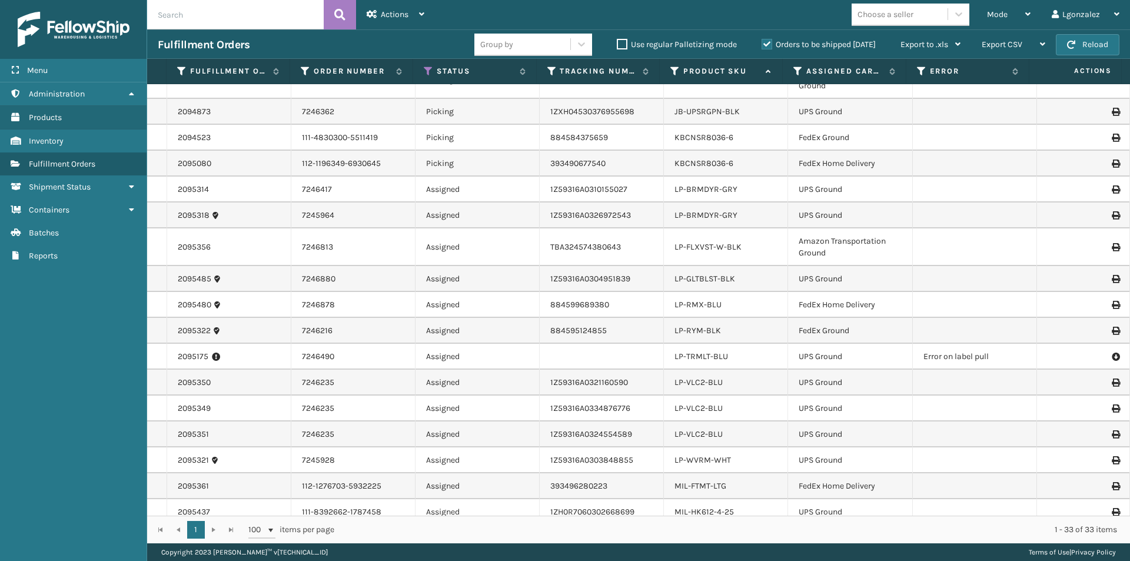
scroll to position [258, 0]
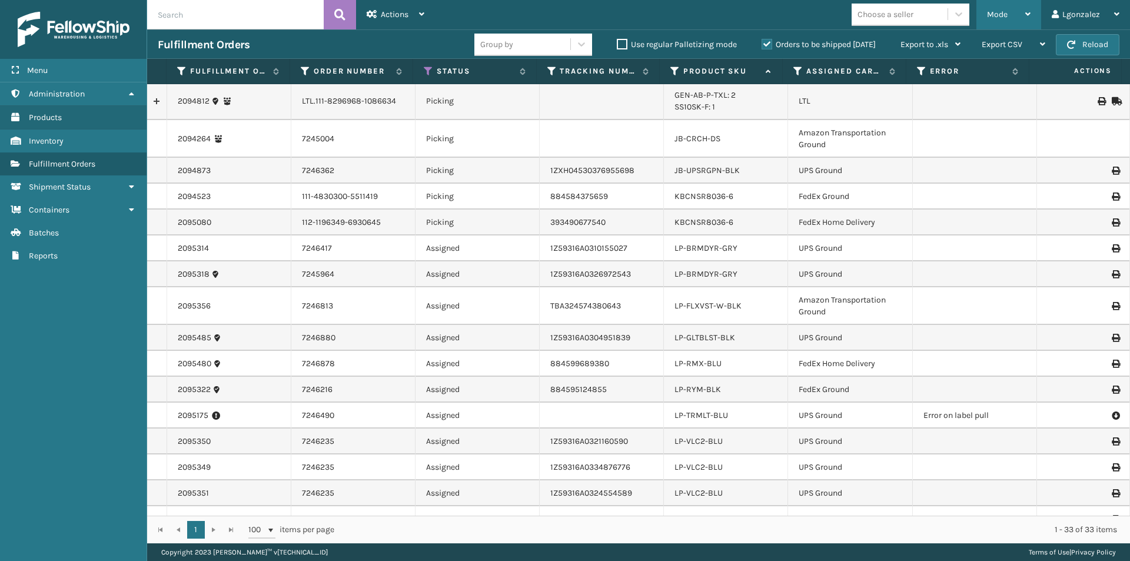
click at [1026, 17] on icon at bounding box center [1027, 14] width 5 height 8
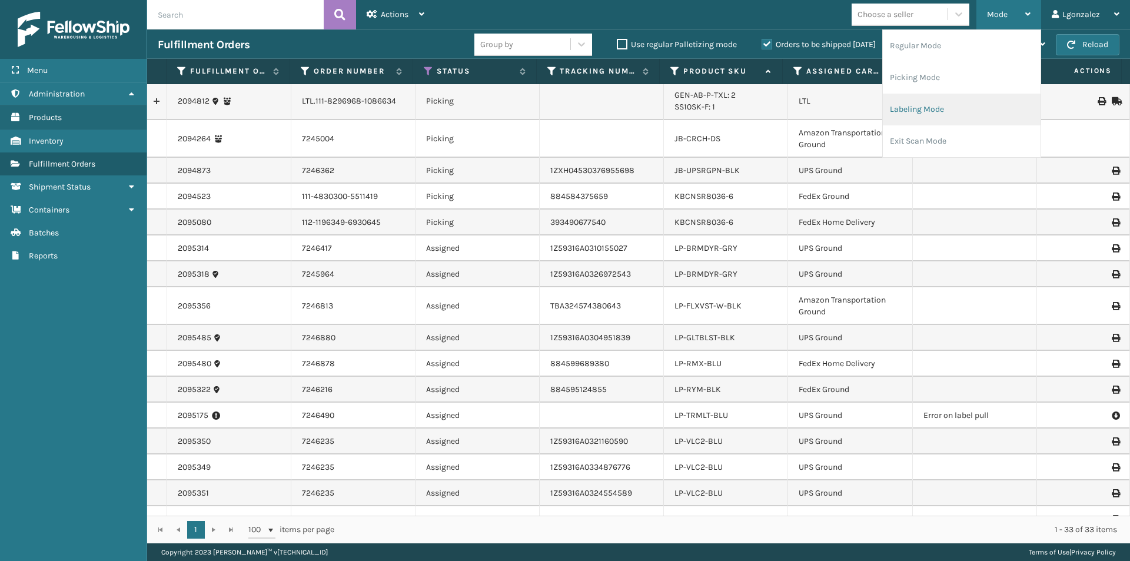
click at [952, 106] on li "Labeling Mode" at bounding box center [962, 110] width 158 height 32
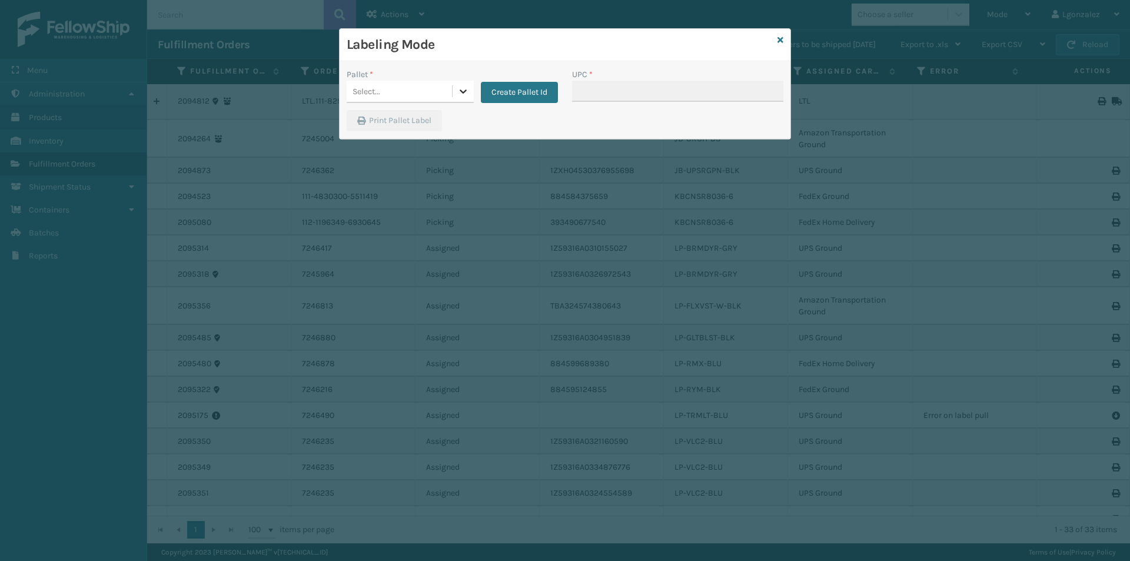
click at [456, 92] on div at bounding box center [463, 91] width 21 height 21
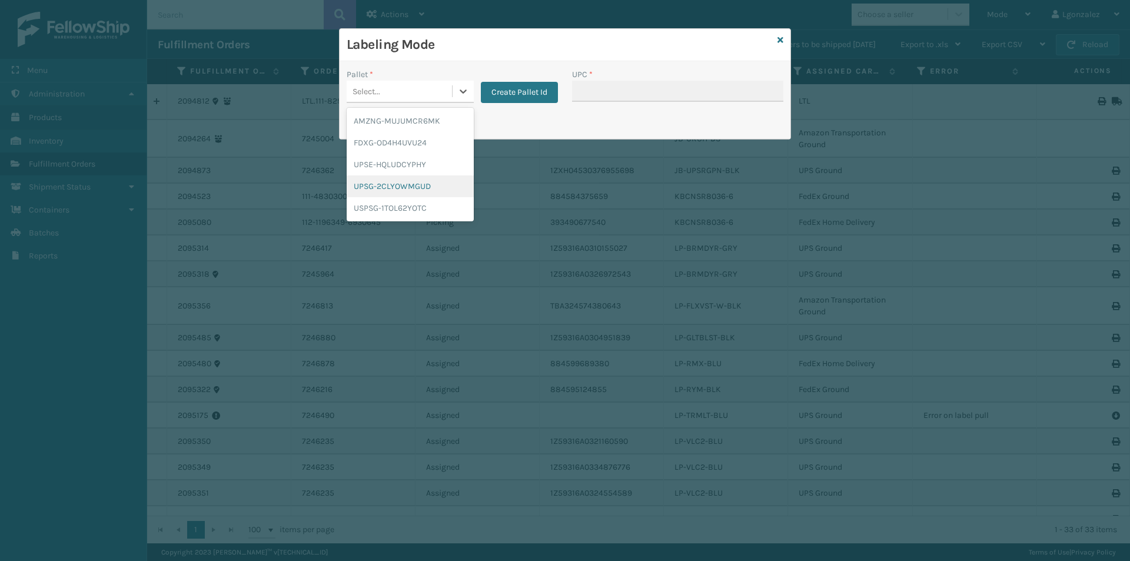
click at [396, 185] on div "UPSG-2CLYOWMGUD" at bounding box center [410, 186] width 127 height 22
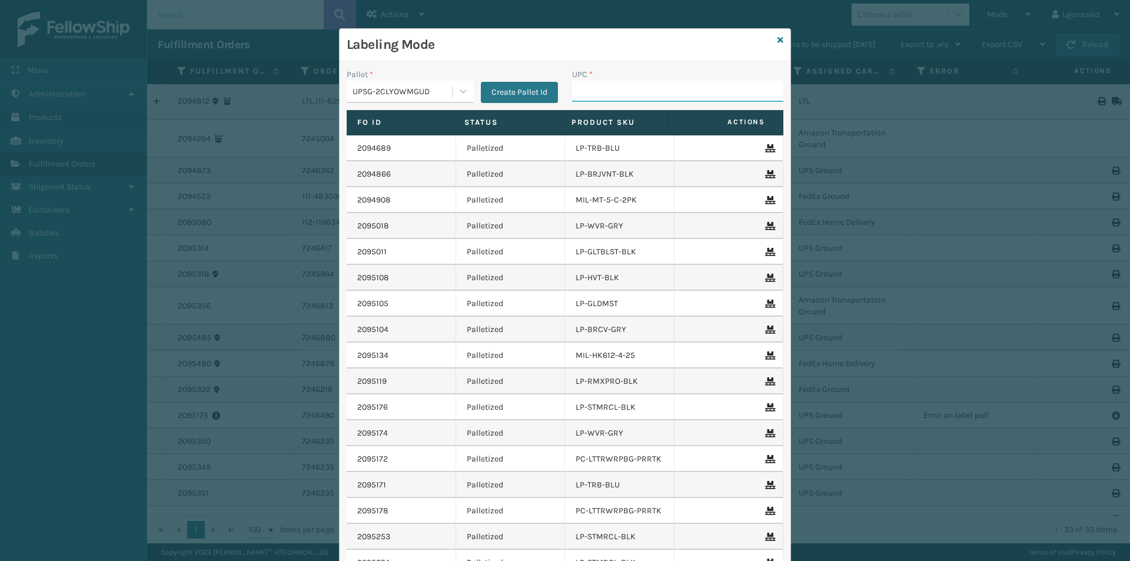
click at [631, 88] on input "UPC *" at bounding box center [677, 91] width 211 height 21
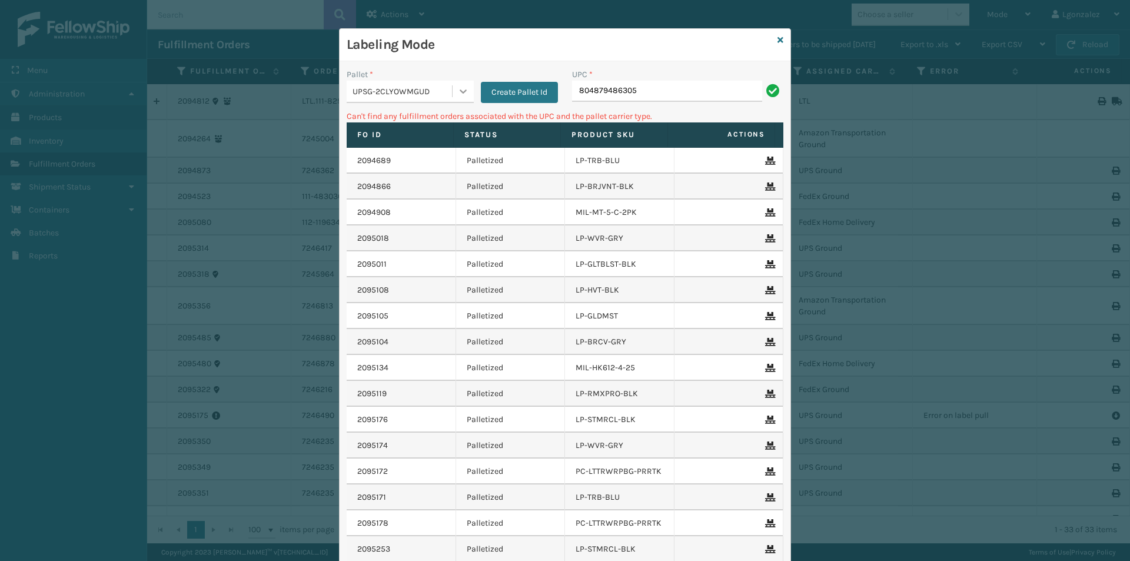
click at [464, 90] on icon at bounding box center [463, 91] width 12 height 12
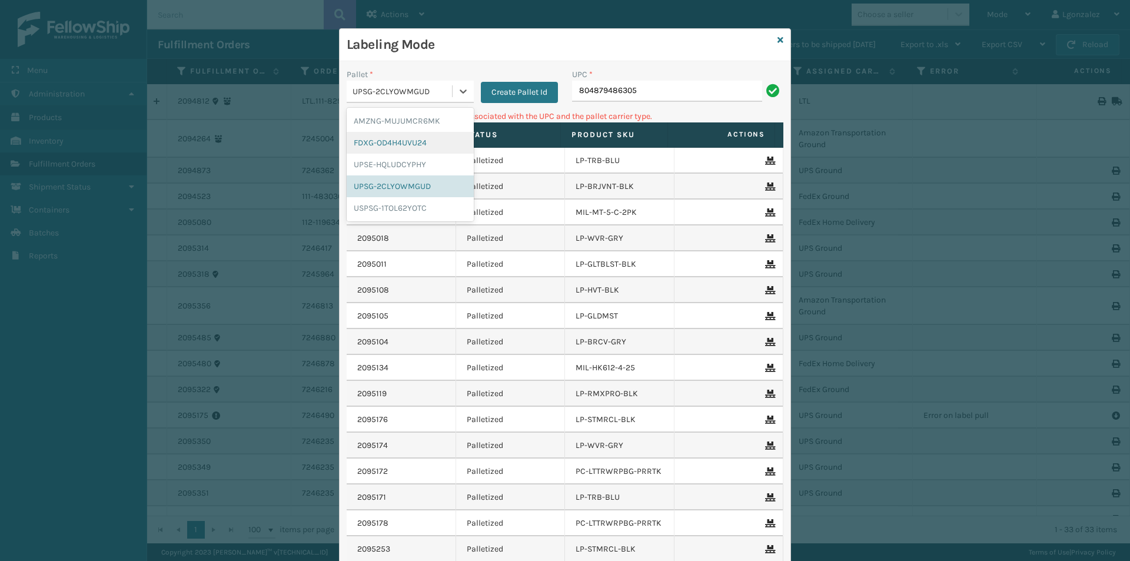
click at [393, 145] on div "FDXG-OD4H4UVU24" at bounding box center [410, 143] width 127 height 22
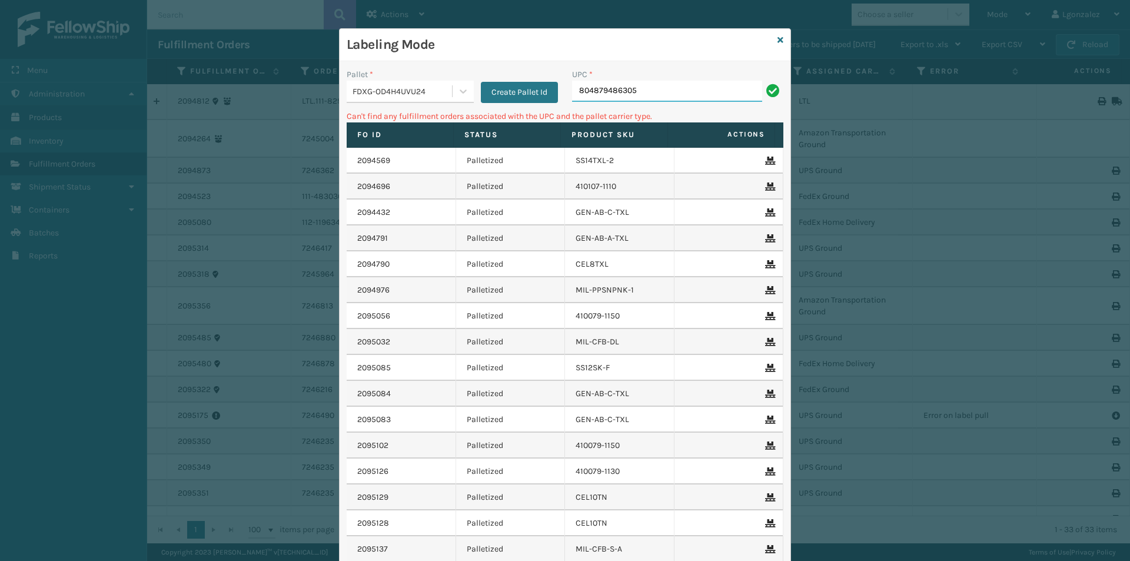
click at [689, 84] on input "804879486305" at bounding box center [667, 91] width 190 height 21
click at [778, 41] on icon at bounding box center [781, 40] width 6 height 8
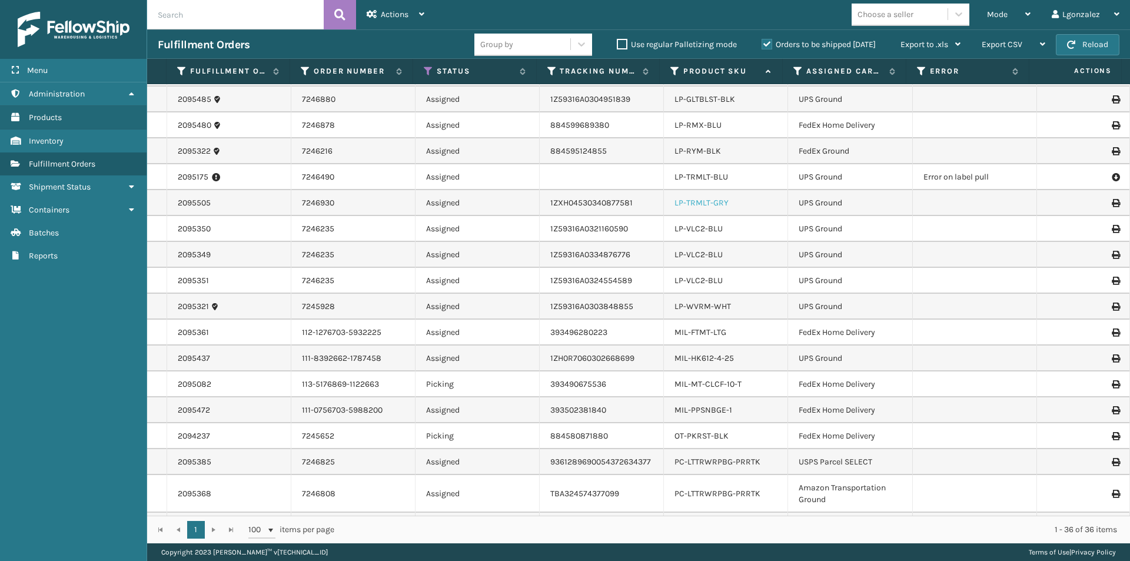
scroll to position [583, 0]
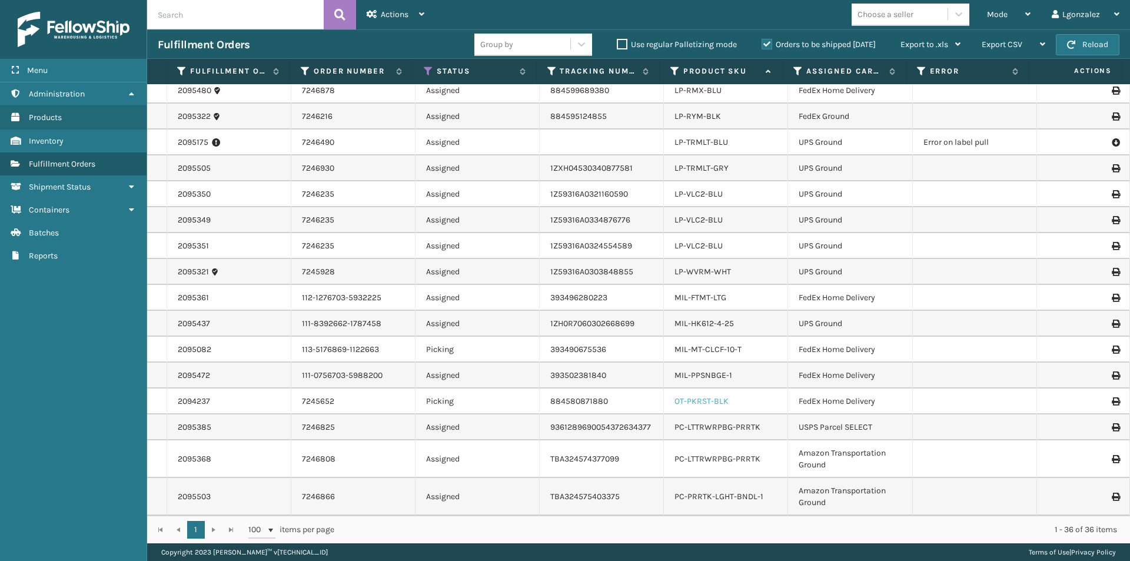
click at [712, 400] on link "OT-PKRST-BLK" at bounding box center [702, 401] width 54 height 10
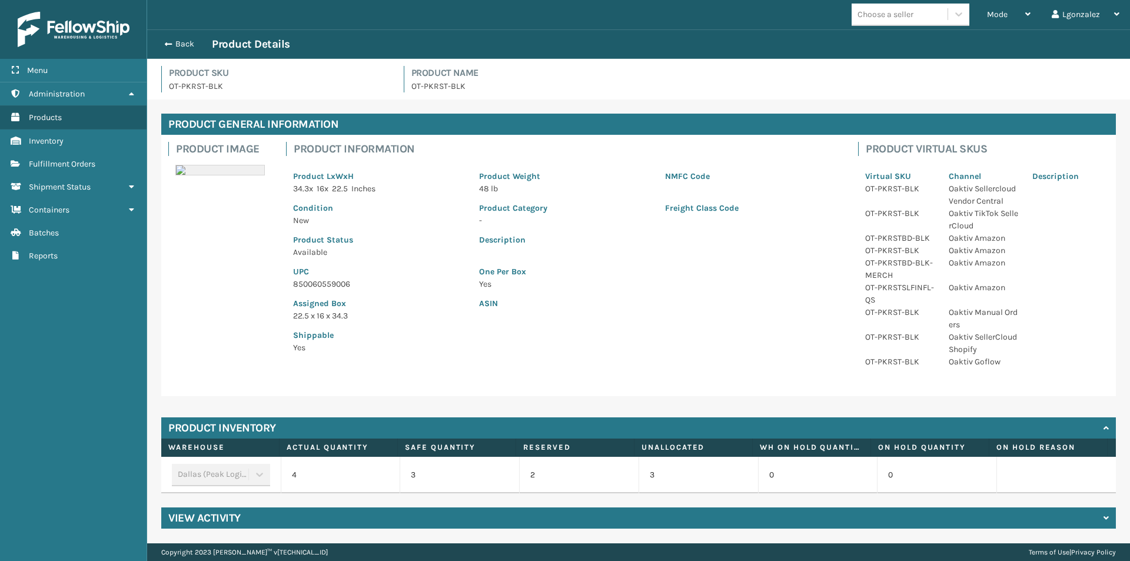
click at [330, 283] on p "850060559006" at bounding box center [379, 284] width 172 height 12
click at [180, 44] on button "Back" at bounding box center [185, 44] width 54 height 11
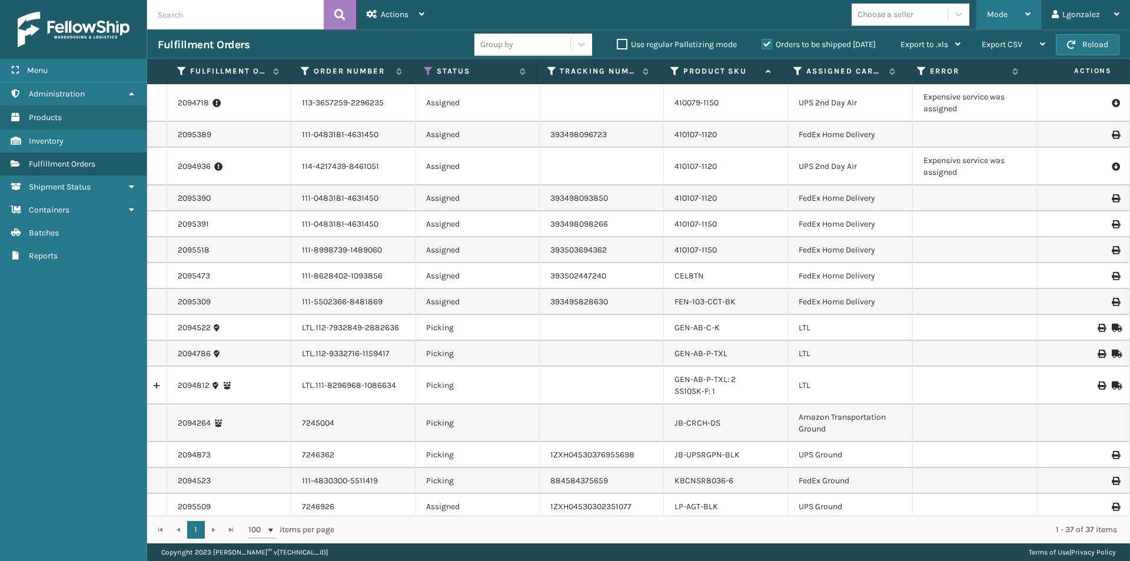
click at [1001, 16] on span "Mode" at bounding box center [997, 14] width 21 height 10
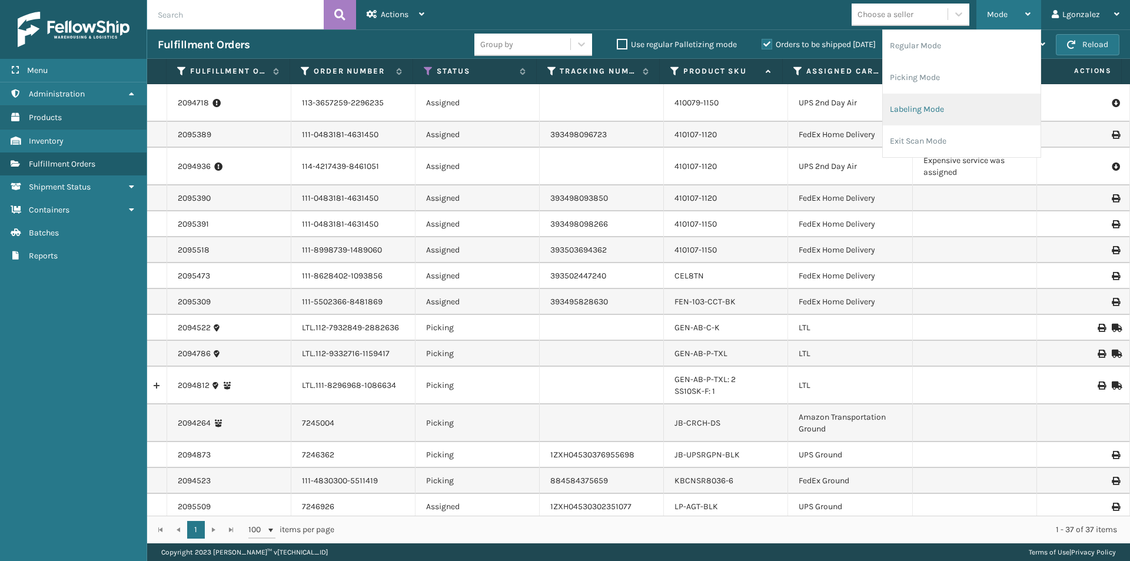
click at [928, 121] on li "Labeling Mode" at bounding box center [962, 110] width 158 height 32
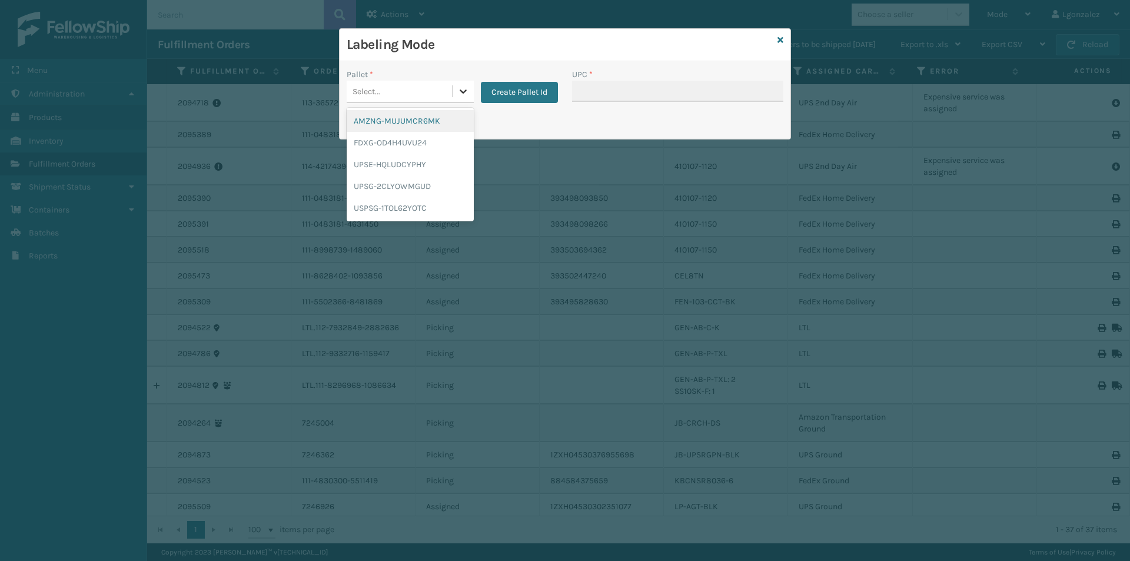
click at [465, 89] on icon at bounding box center [463, 91] width 12 height 12
click at [396, 138] on div "FDXG-OD4H4UVU24" at bounding box center [410, 143] width 127 height 22
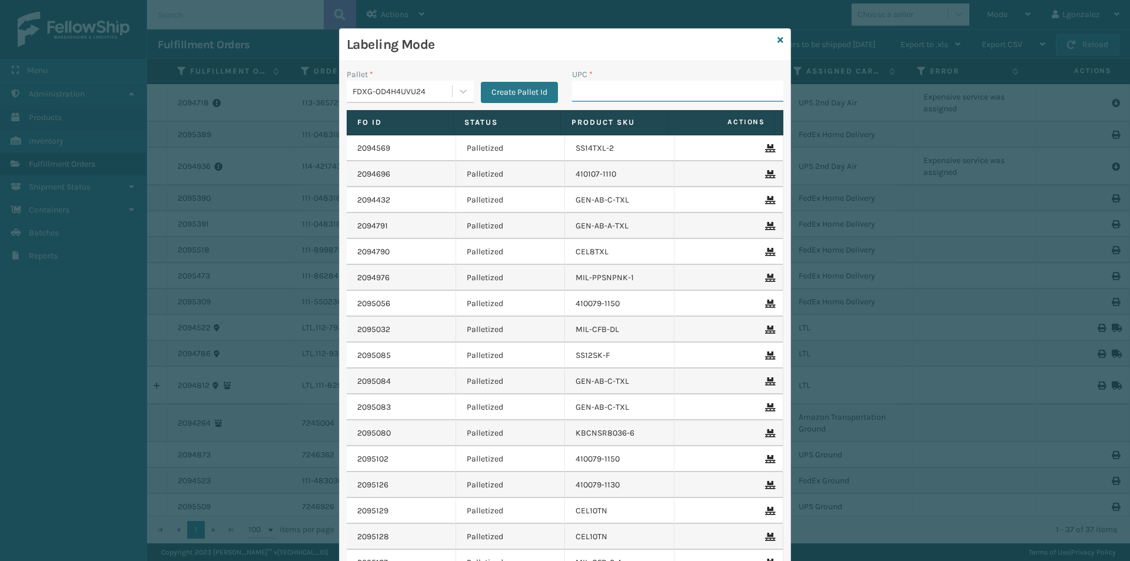
click at [615, 91] on input "UPC *" at bounding box center [677, 91] width 211 height 21
paste input "850060559006"
type input "850060559006"
type input "850040381436"
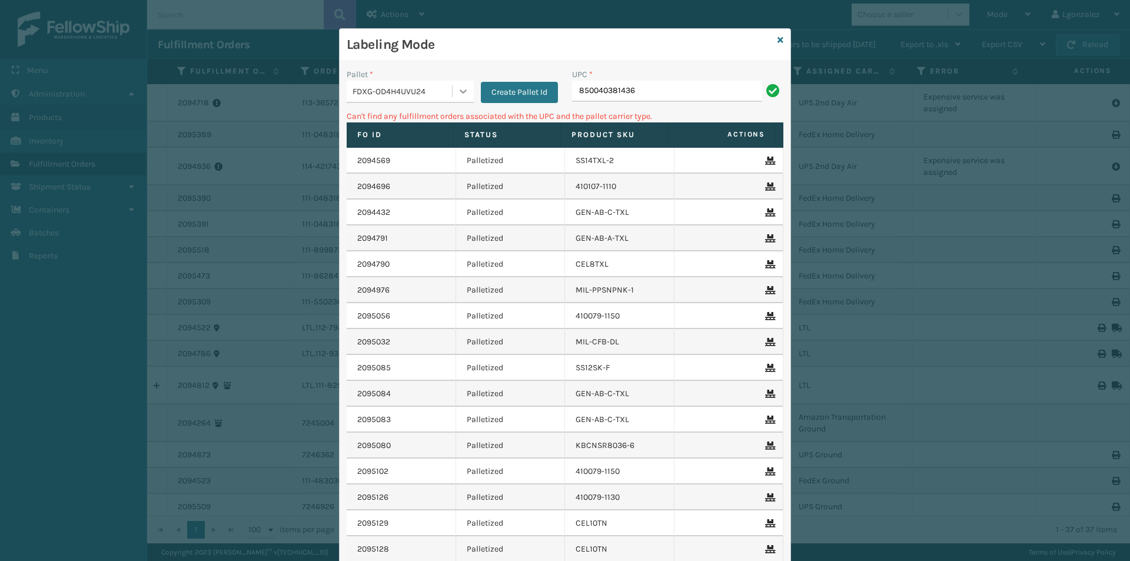
click at [453, 92] on div at bounding box center [463, 91] width 21 height 21
click at [392, 185] on div "UPSG-2CLYOWMGUD" at bounding box center [410, 186] width 127 height 22
click at [660, 95] on input "850040381436" at bounding box center [667, 91] width 190 height 21
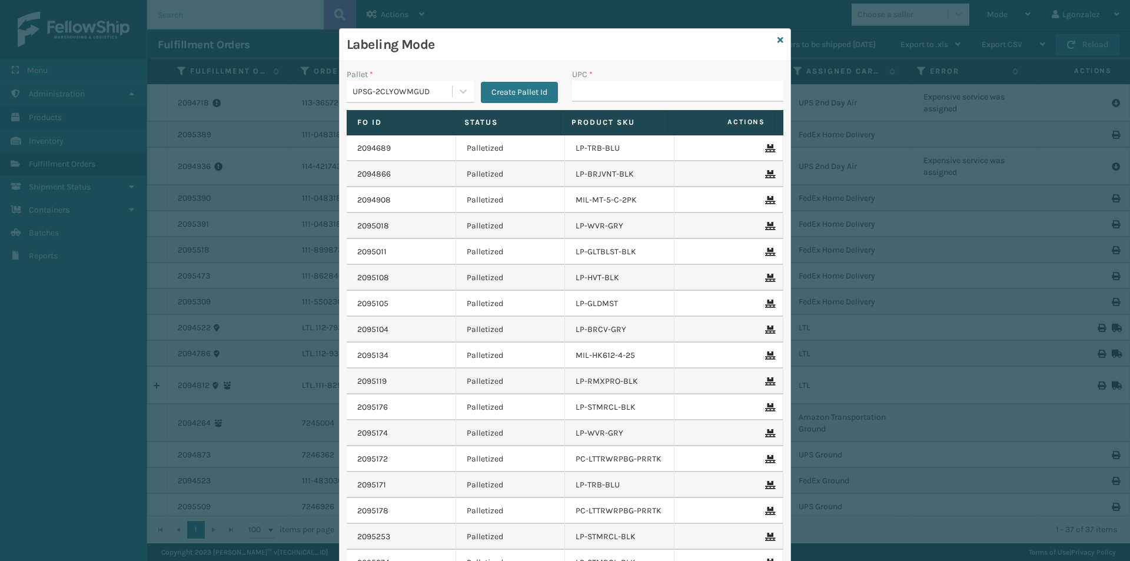
click at [781, 41] on div "Labeling Mode" at bounding box center [565, 45] width 451 height 32
click at [780, 41] on div "Labeling Mode" at bounding box center [565, 45] width 451 height 32
click at [778, 43] on icon at bounding box center [781, 40] width 6 height 8
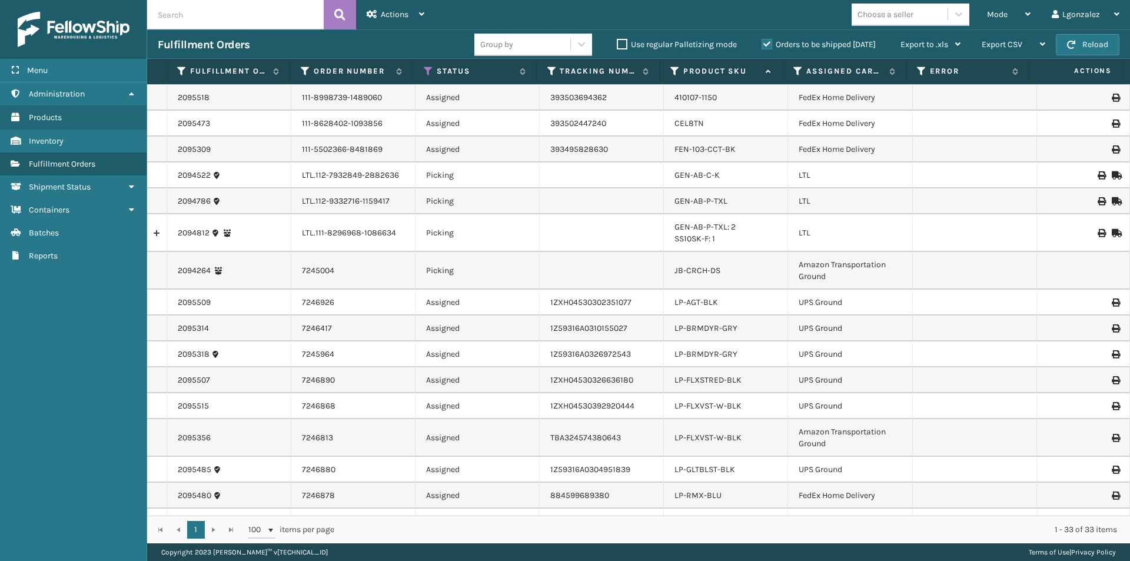
scroll to position [94, 0]
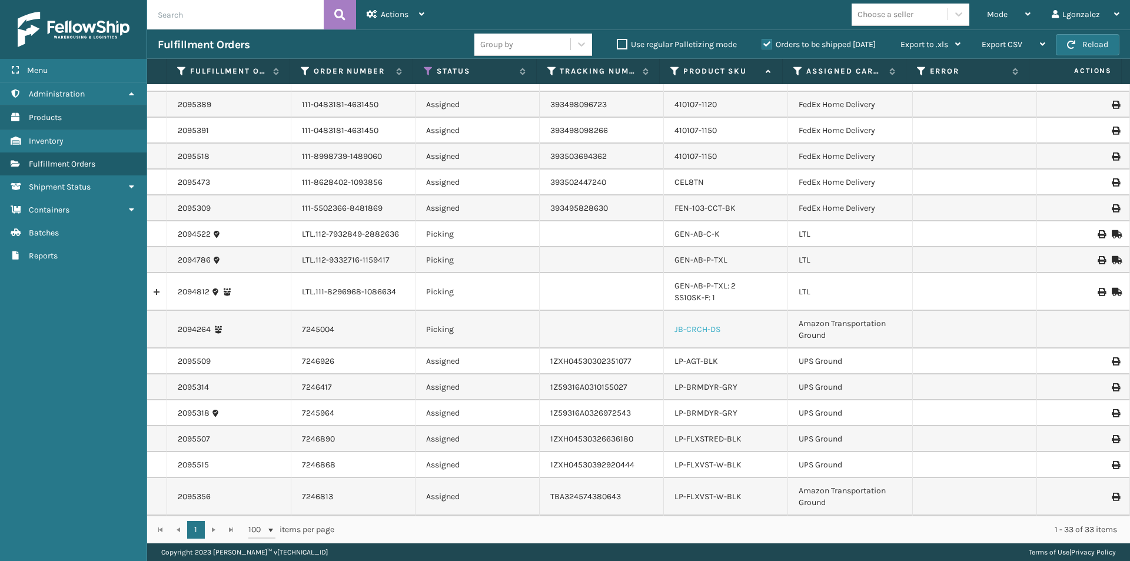
click at [708, 332] on link "JB-CRCH-DS" at bounding box center [698, 329] width 46 height 10
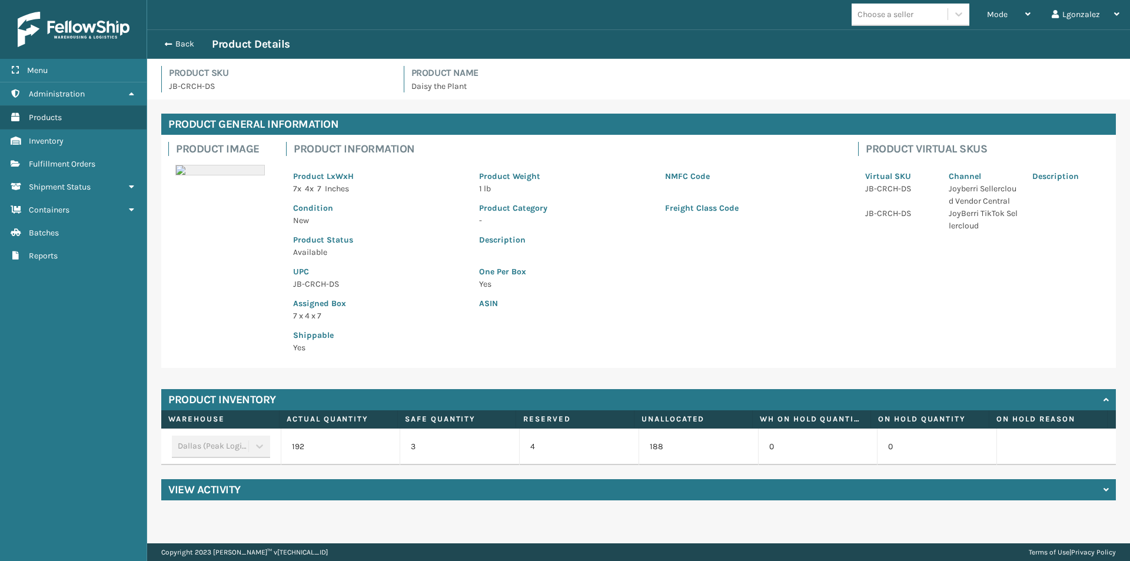
click at [323, 287] on p "JB-CRCH-DS" at bounding box center [379, 284] width 172 height 12
click at [181, 42] on button "Back" at bounding box center [185, 44] width 54 height 11
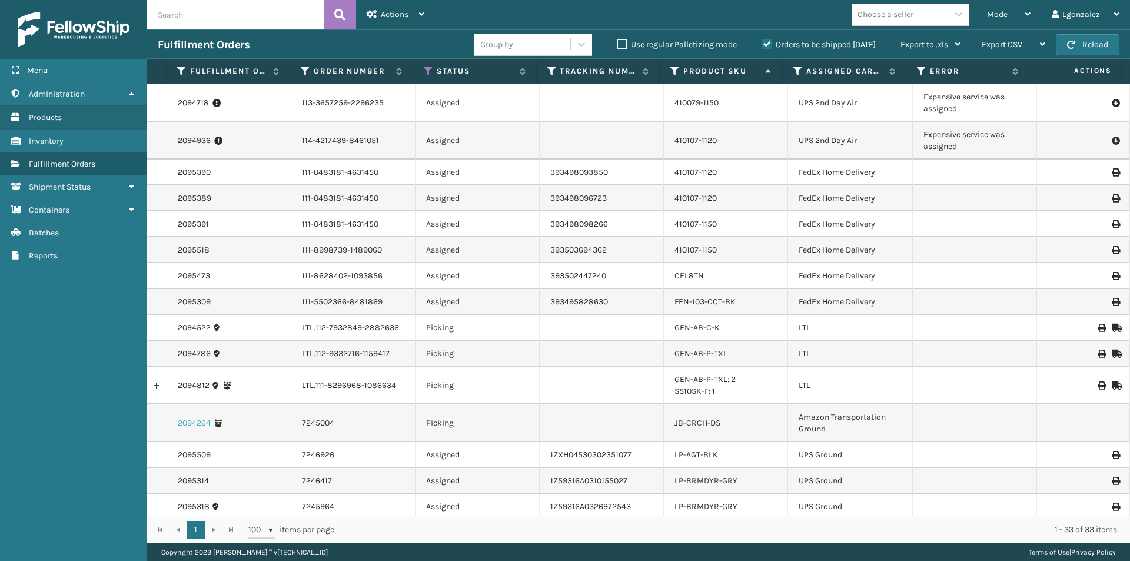
click at [188, 421] on link "2094264" at bounding box center [194, 423] width 33 height 12
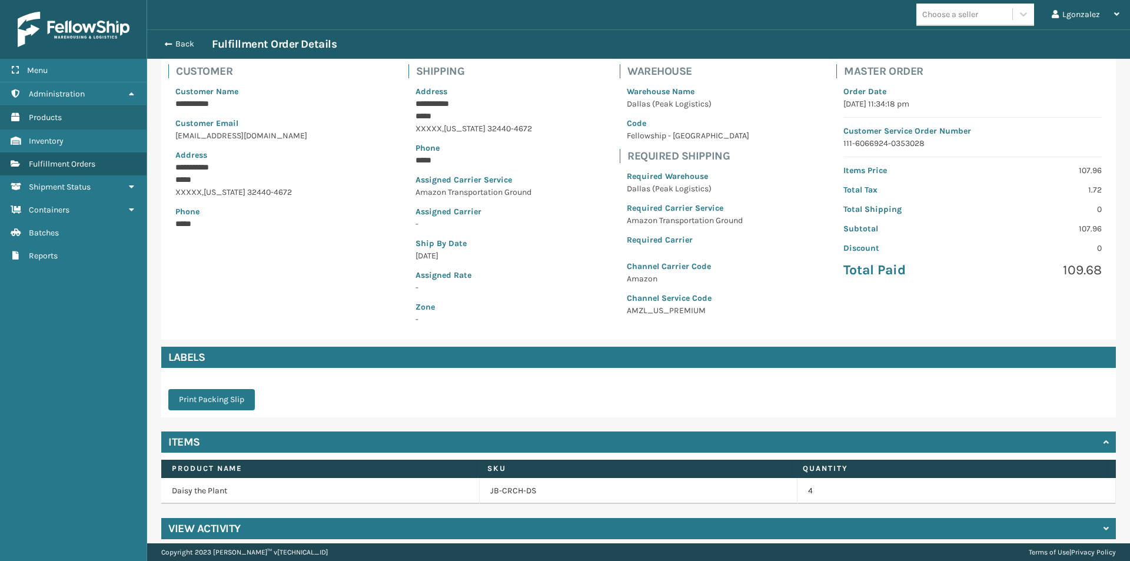
scroll to position [88, 0]
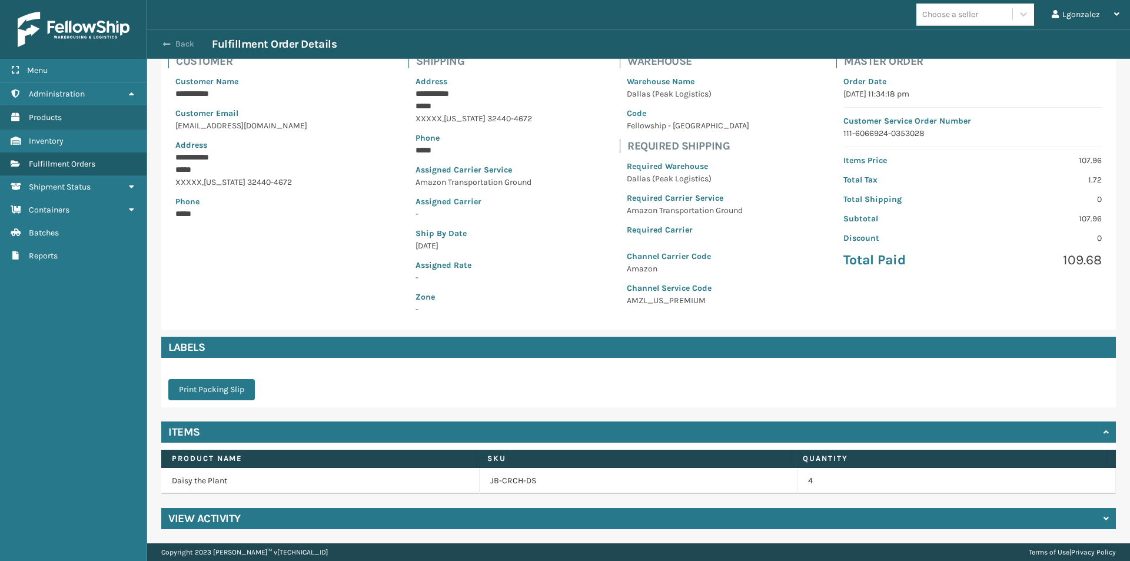
click at [177, 44] on button "Back" at bounding box center [185, 44] width 54 height 11
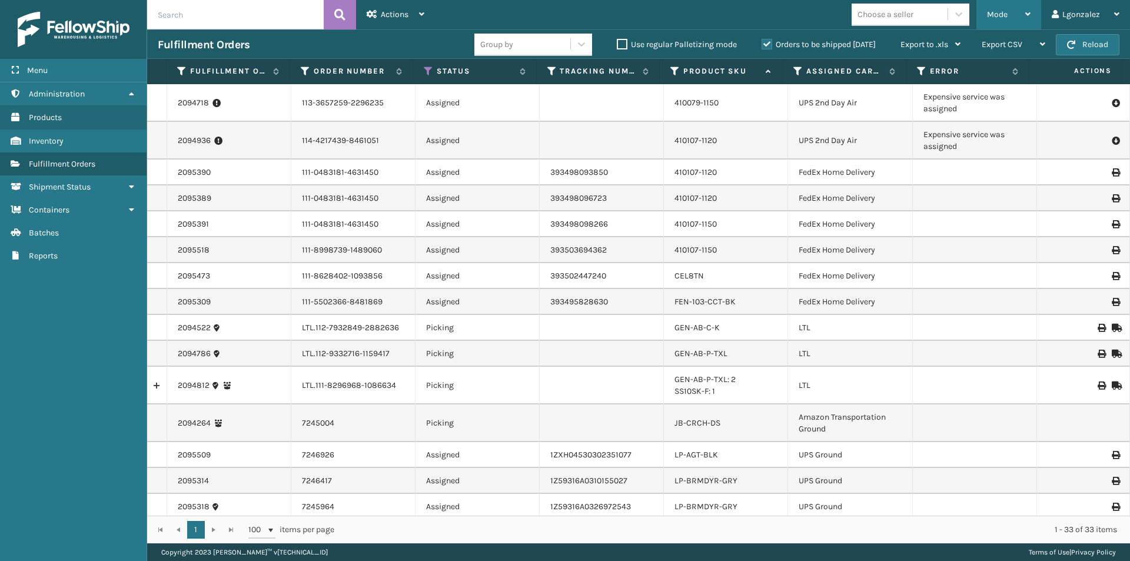
click at [1002, 11] on span "Mode" at bounding box center [997, 14] width 21 height 10
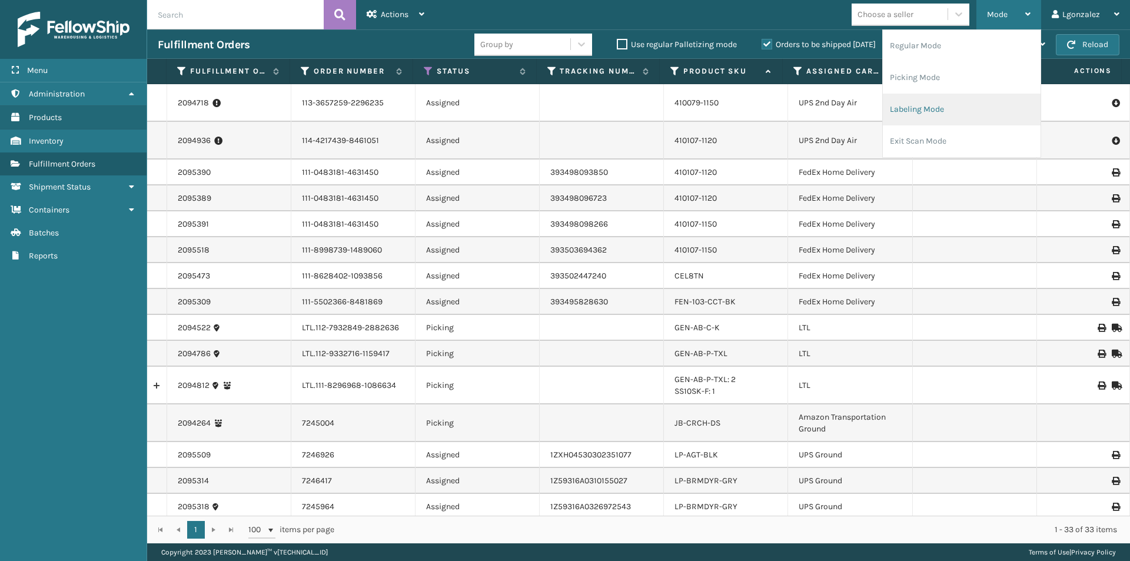
click at [947, 111] on li "Labeling Mode" at bounding box center [962, 110] width 158 height 32
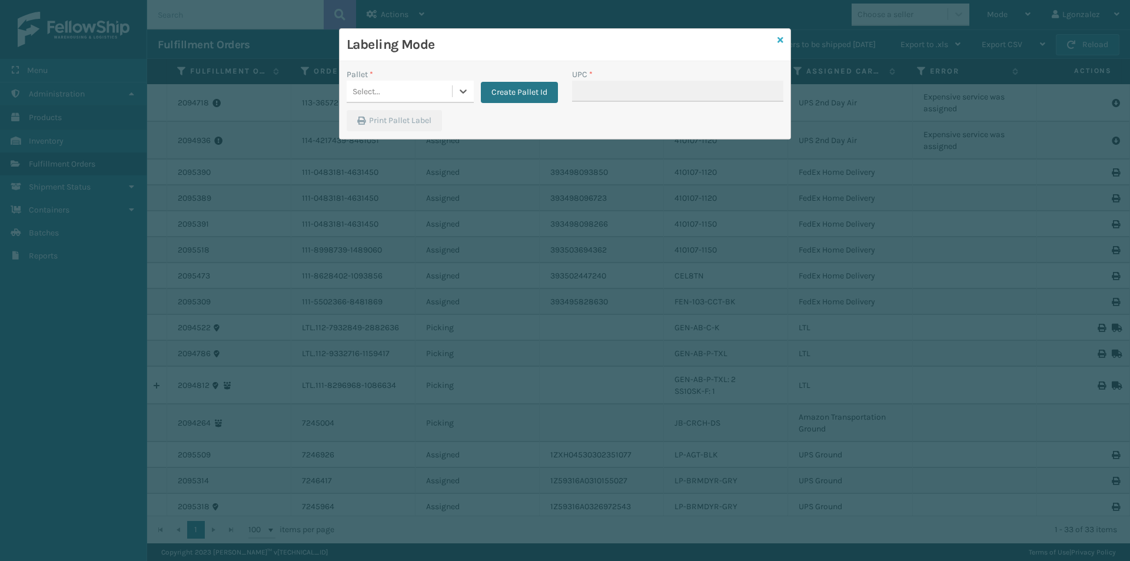
click at [783, 39] on icon at bounding box center [781, 40] width 6 height 8
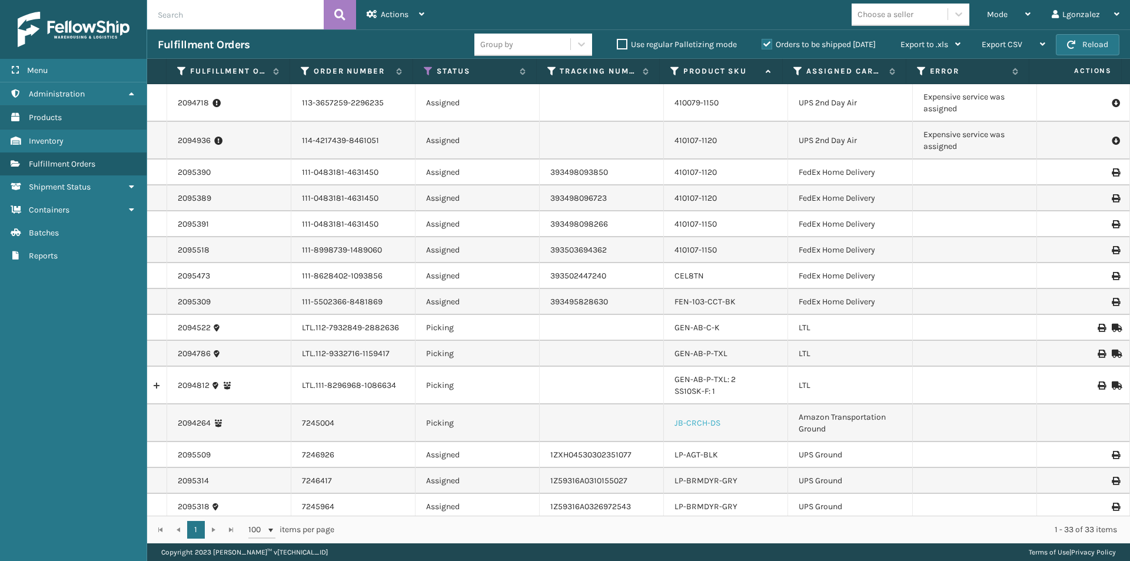
click at [686, 424] on link "JB-CRCH-DS" at bounding box center [698, 423] width 46 height 10
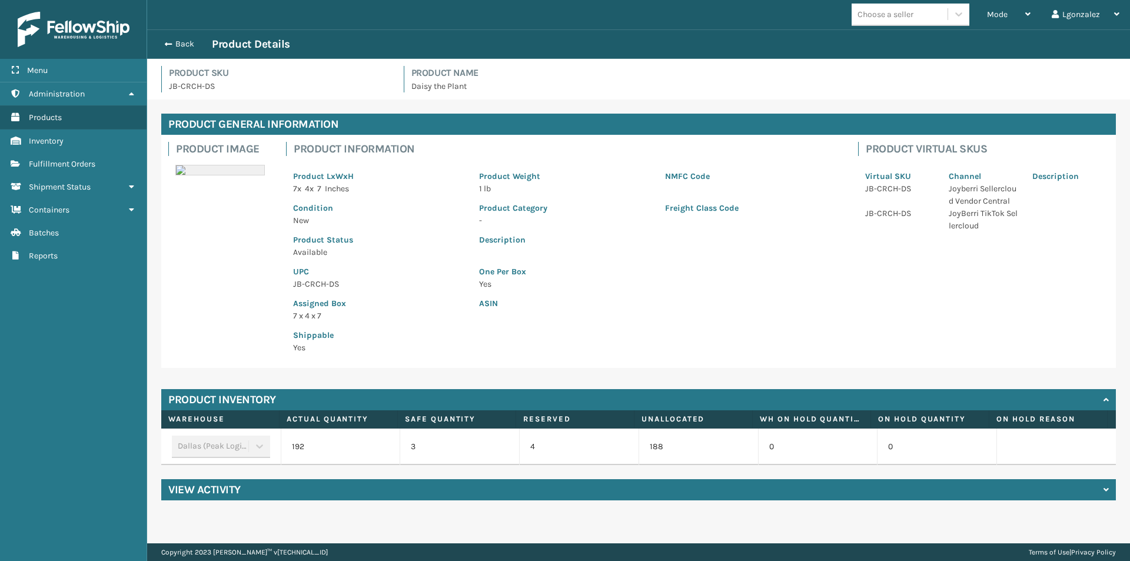
click at [304, 283] on p "JB-CRCH-DS" at bounding box center [379, 284] width 172 height 12
click at [185, 42] on button "Back" at bounding box center [185, 44] width 54 height 11
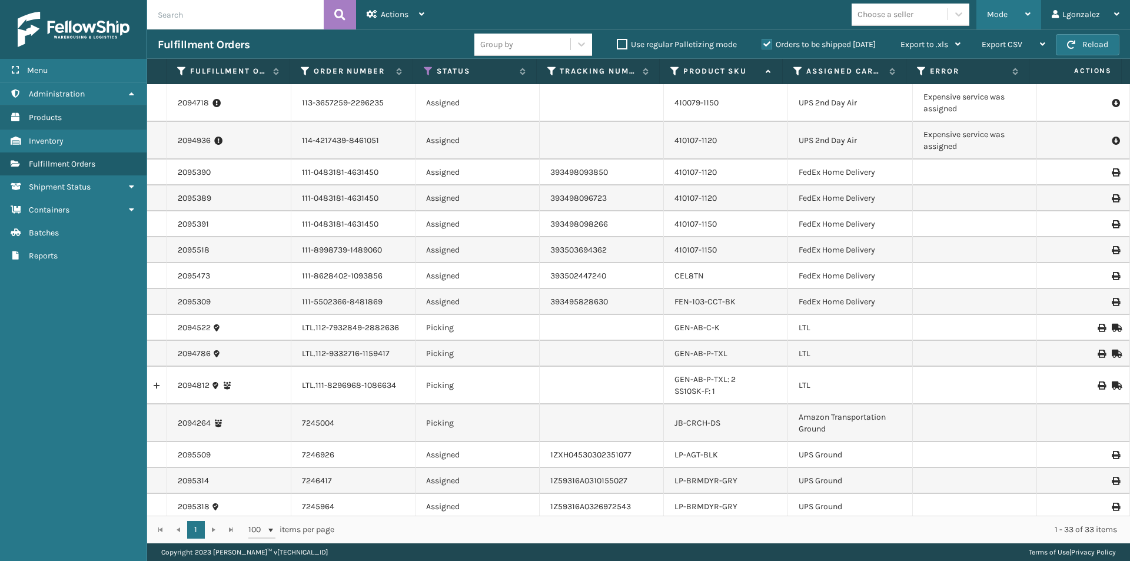
click at [1007, 3] on div "Mode" at bounding box center [1009, 14] width 44 height 29
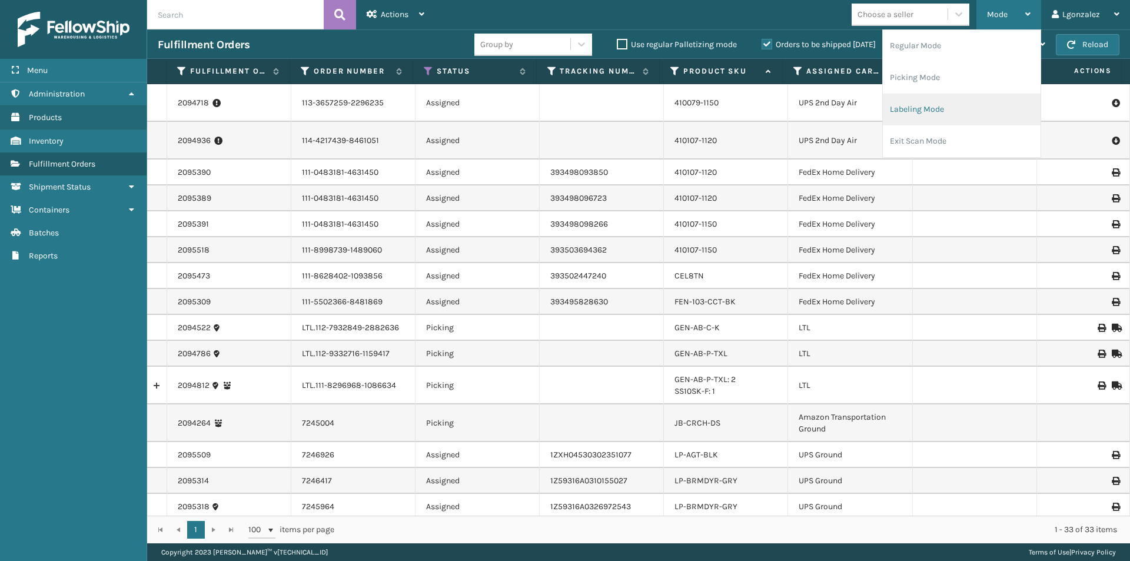
click at [912, 104] on li "Labeling Mode" at bounding box center [962, 110] width 158 height 32
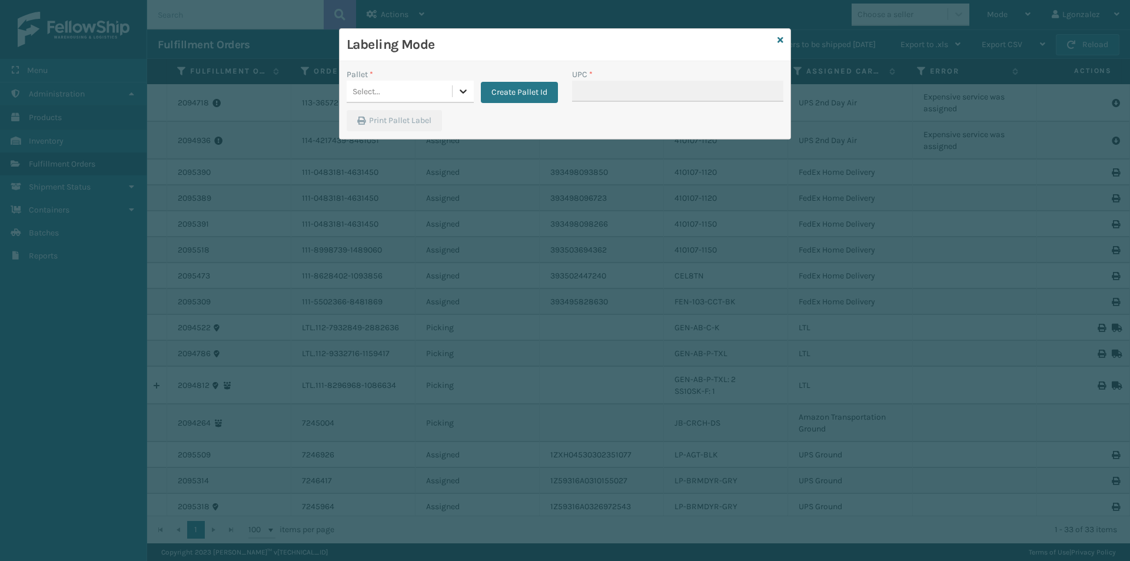
click at [470, 92] on div at bounding box center [463, 91] width 21 height 21
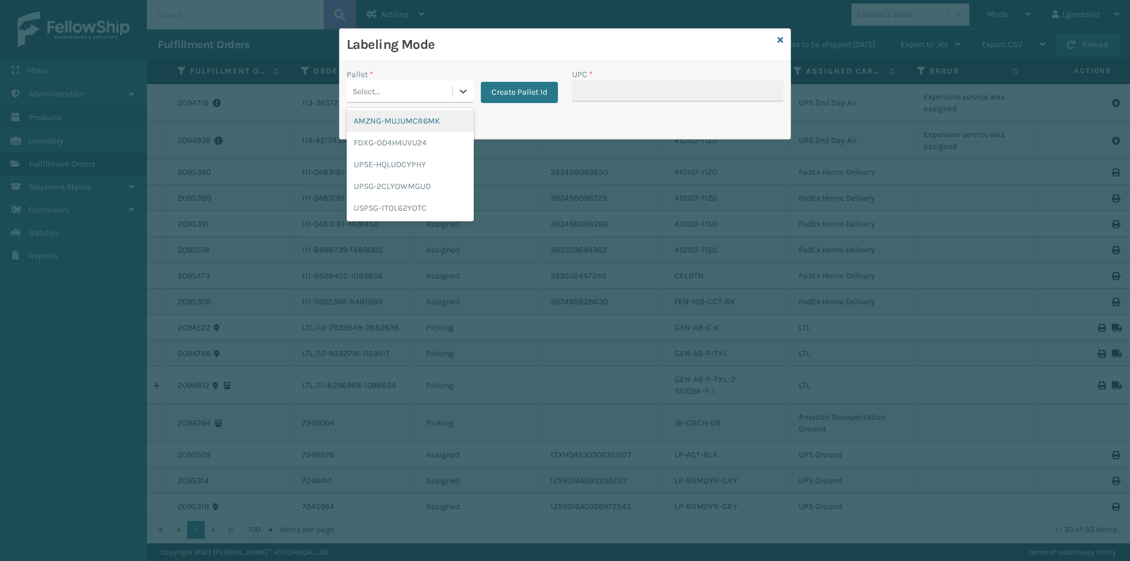
click at [414, 127] on div "AMZNG-MUJUMCR6MK" at bounding box center [410, 121] width 127 height 22
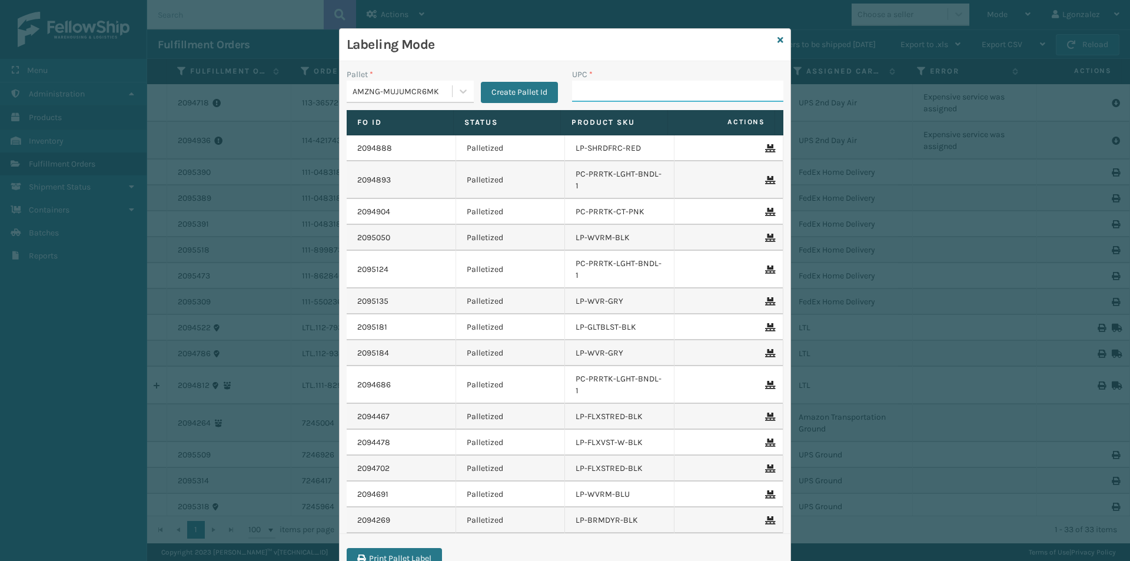
click at [584, 92] on input "UPC *" at bounding box center [677, 91] width 211 height 21
paste input "JB-CRCH-DS"
type input "JB-CRCH-DS"
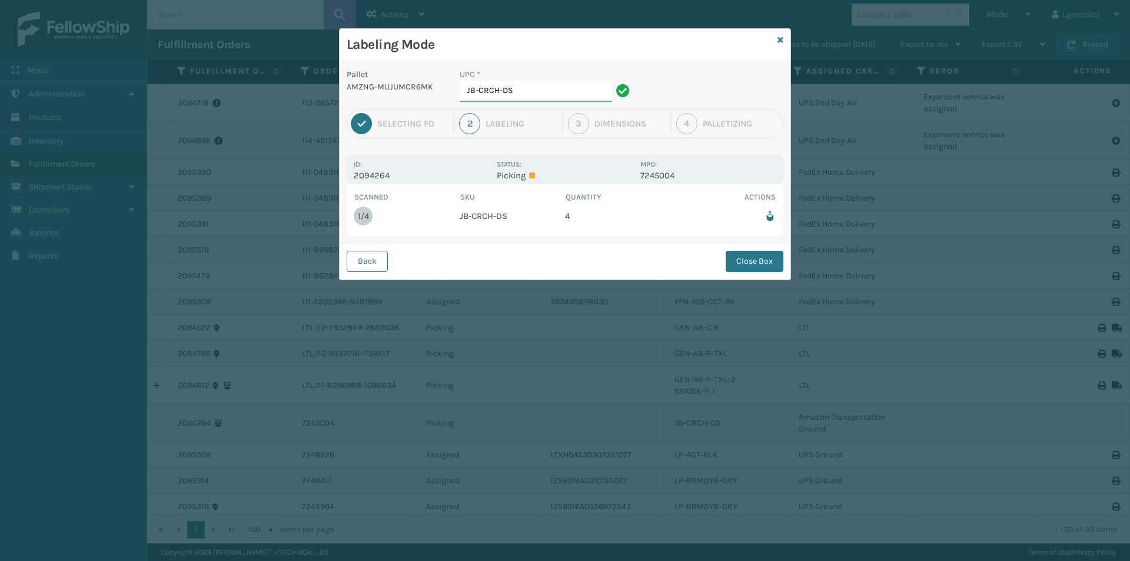
click at [521, 101] on input "JB-CRCH-DS" at bounding box center [536, 91] width 152 height 21
click at [735, 257] on button "Close Box" at bounding box center [755, 261] width 58 height 21
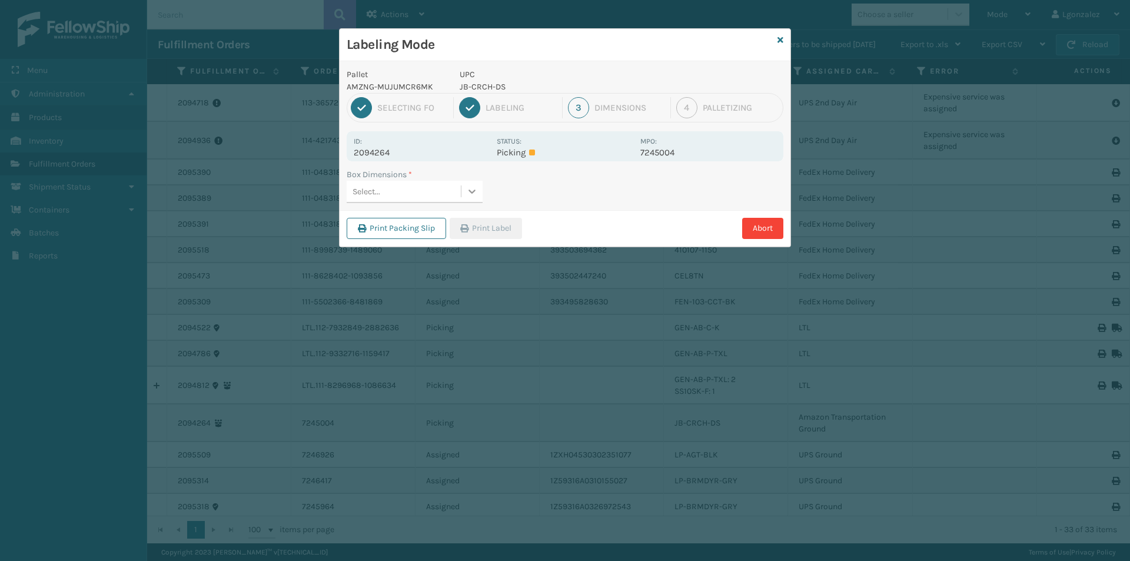
click at [469, 200] on div at bounding box center [471, 191] width 21 height 21
click at [421, 240] on div "FEN-103-CCT" at bounding box center [415, 243] width 136 height 22
click at [475, 188] on icon at bounding box center [472, 191] width 12 height 12
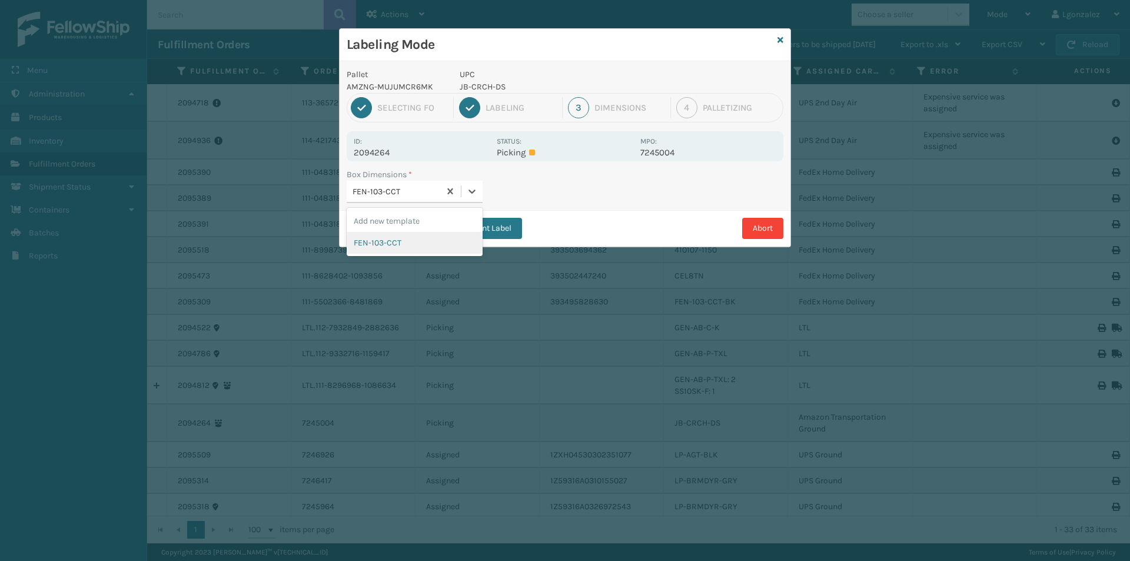
click at [426, 243] on div "FEN-103-CCT" at bounding box center [415, 243] width 136 height 22
click at [519, 225] on button "Print Label" at bounding box center [486, 228] width 72 height 21
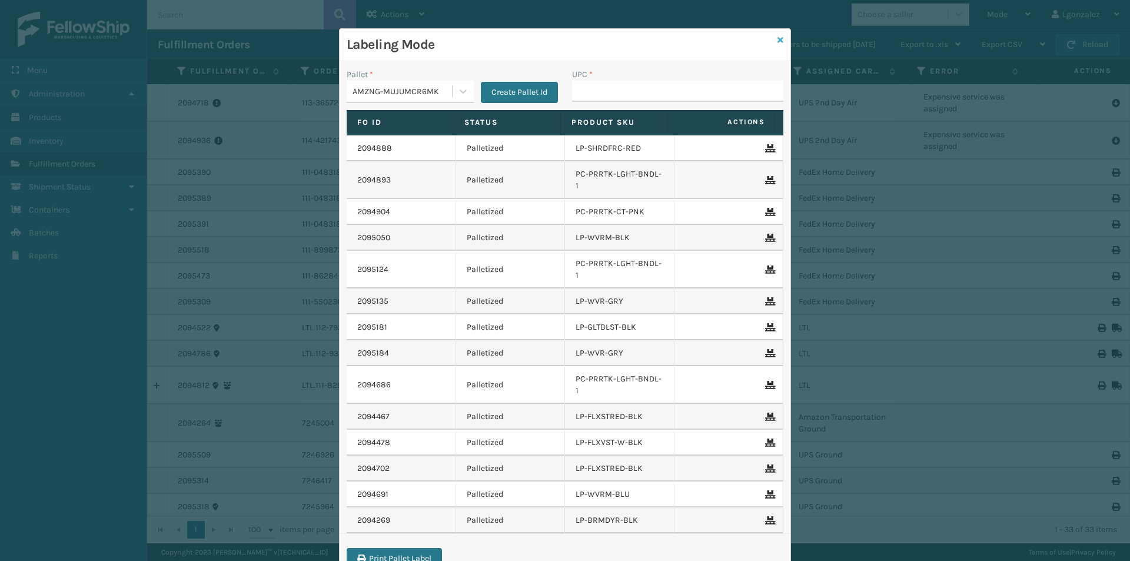
click at [778, 39] on icon at bounding box center [781, 40] width 6 height 8
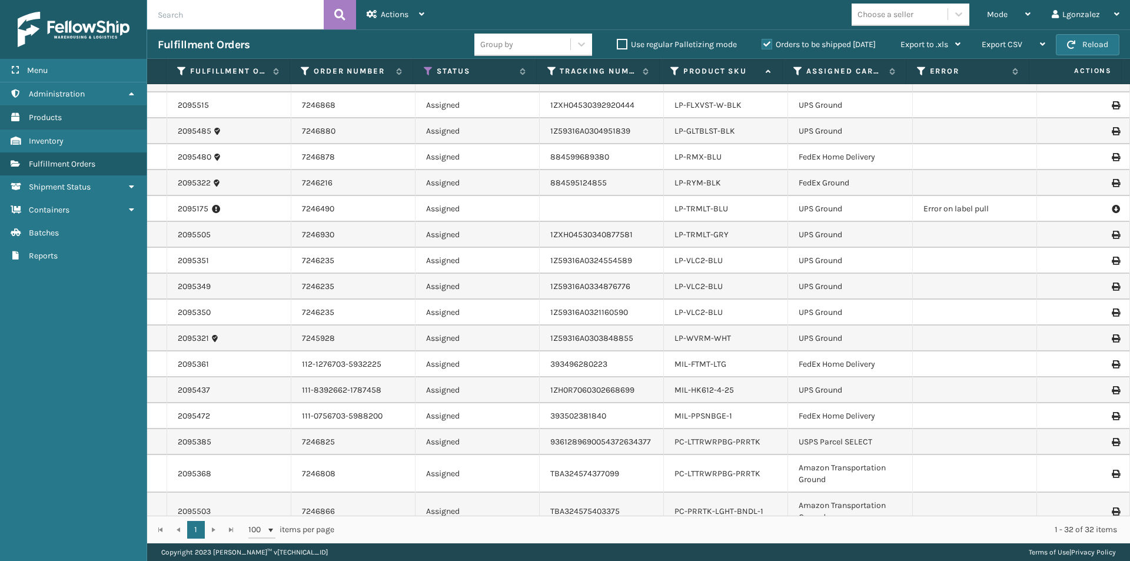
scroll to position [468, 0]
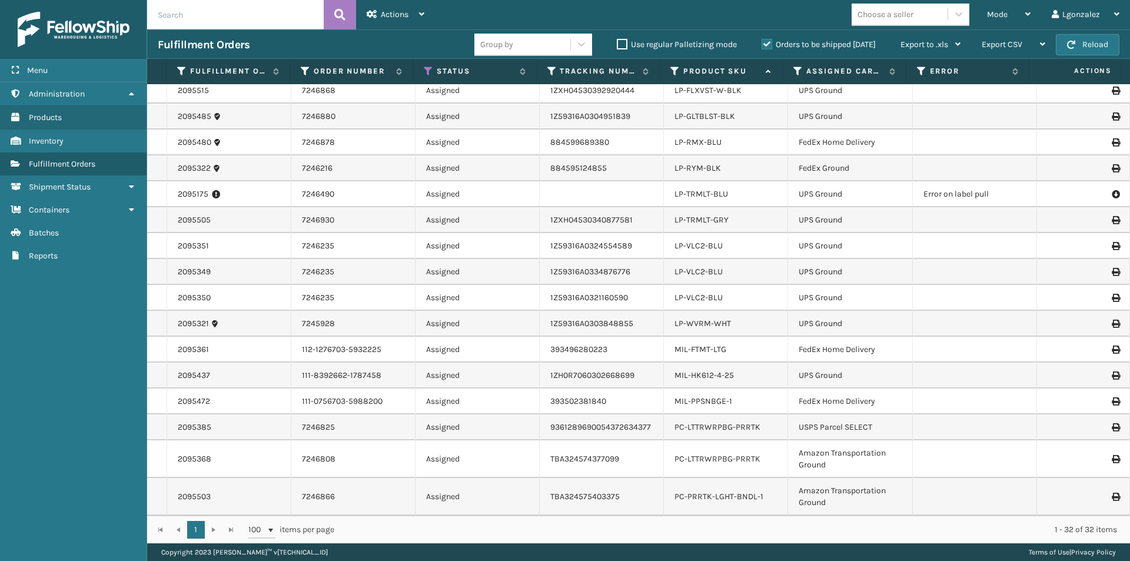
click at [398, 560] on div "Copyright 2023 [PERSON_NAME]™ v [TECHNICAL_ID] Terms of Use | Privacy Policy" at bounding box center [638, 552] width 983 height 18
